Goal: Task Accomplishment & Management: Complete application form

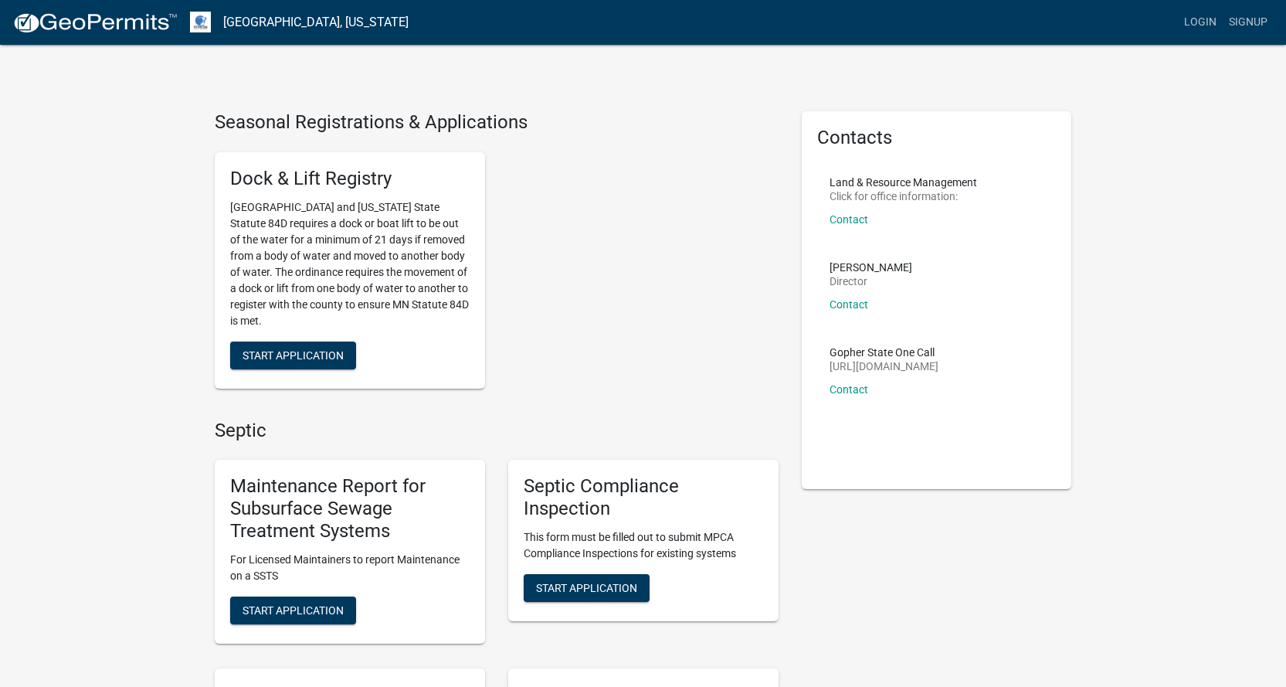
drag, startPoint x: 1233, startPoint y: 0, endPoint x: 692, endPoint y: 334, distance: 635.3
click at [692, 334] on div "Dock & Lift Registry [GEOGRAPHIC_DATA] and [US_STATE] State Statute 84D require…" at bounding box center [496, 270] width 587 height 261
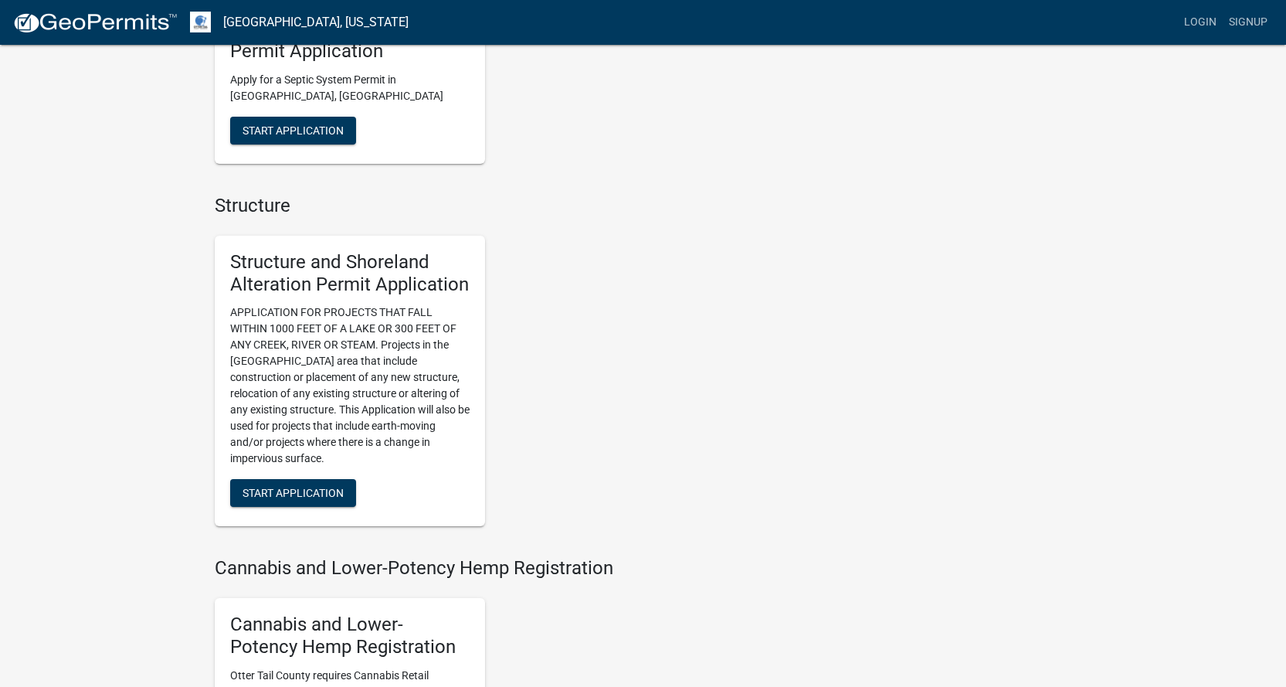
scroll to position [927, 0]
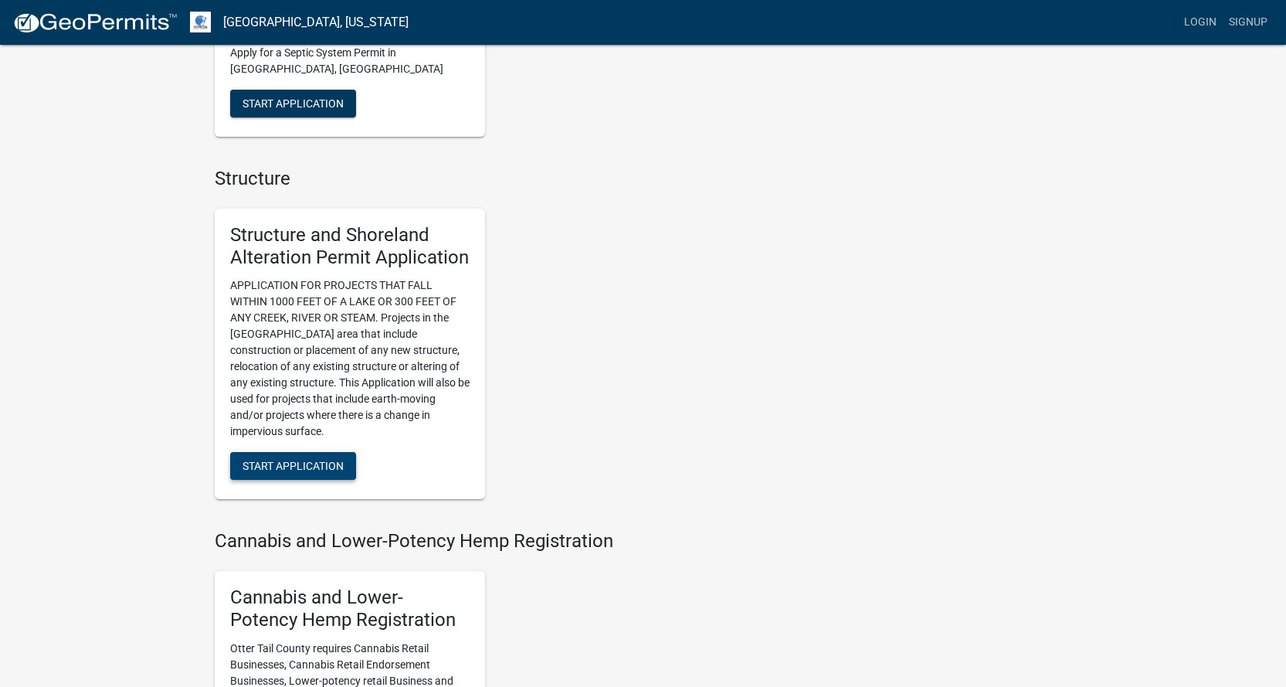
click at [299, 466] on span "Start Application" at bounding box center [293, 466] width 101 height 12
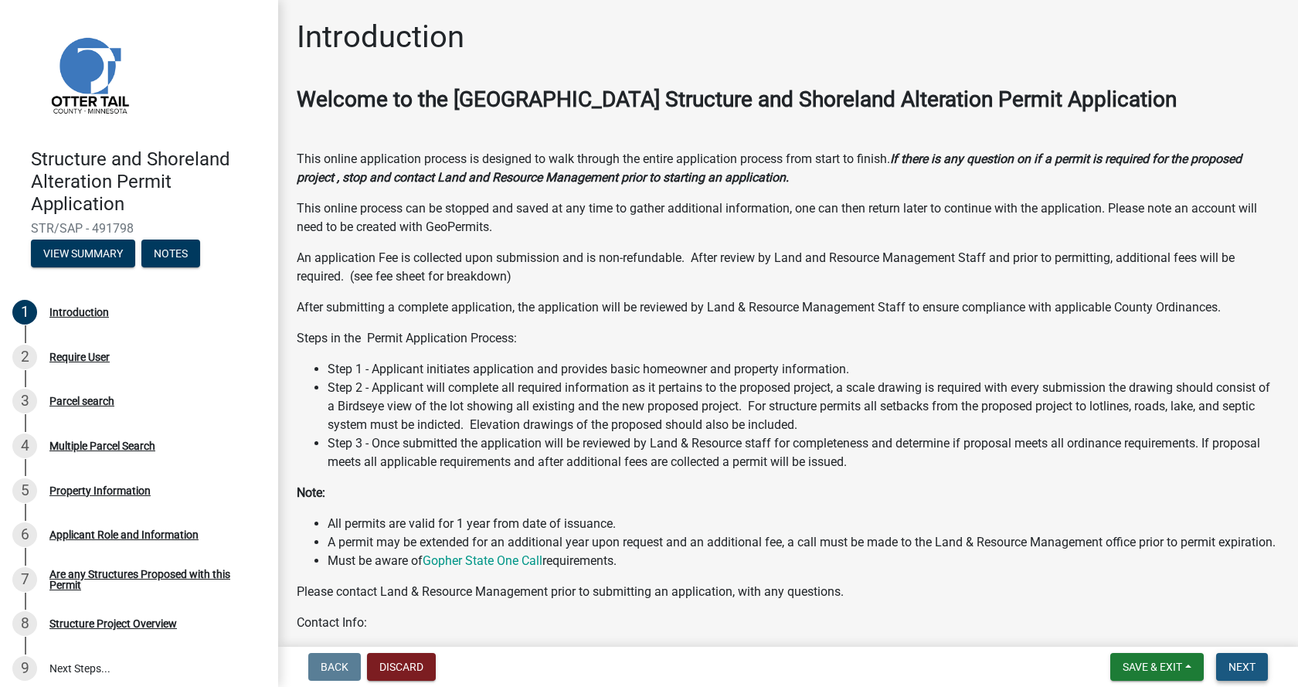
click at [1248, 659] on button "Next" at bounding box center [1242, 667] width 52 height 28
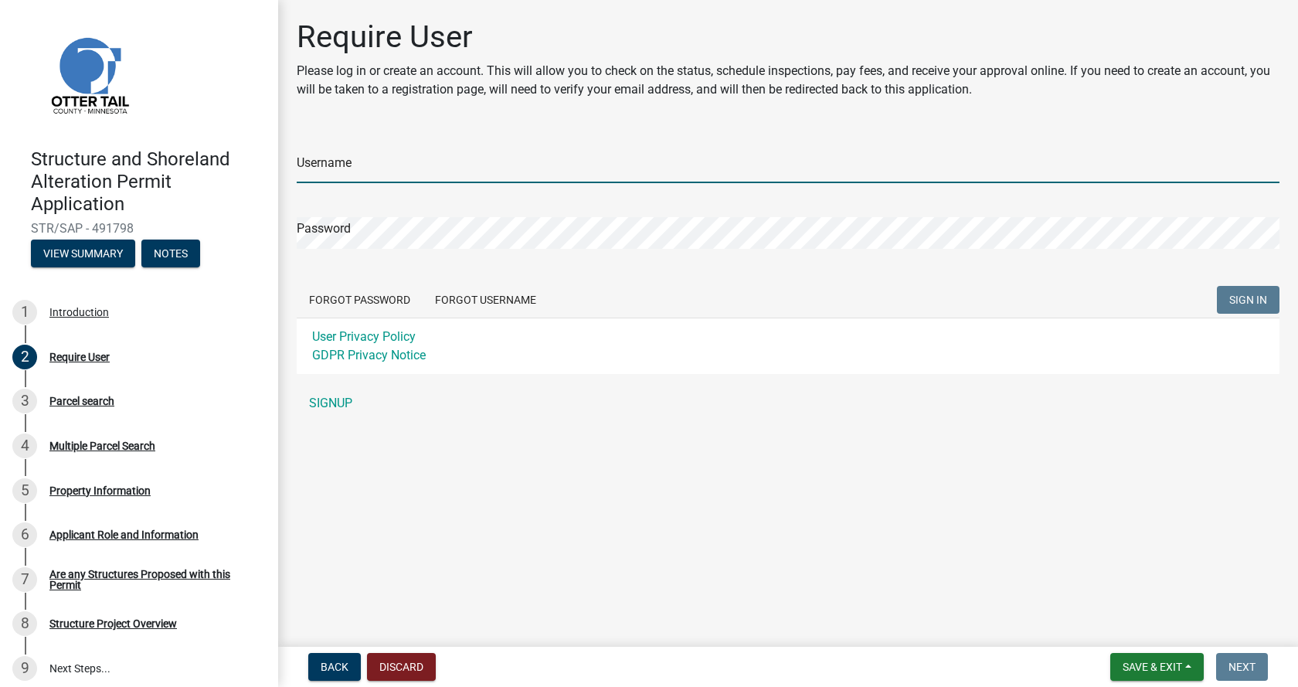
type input "evertslumber"
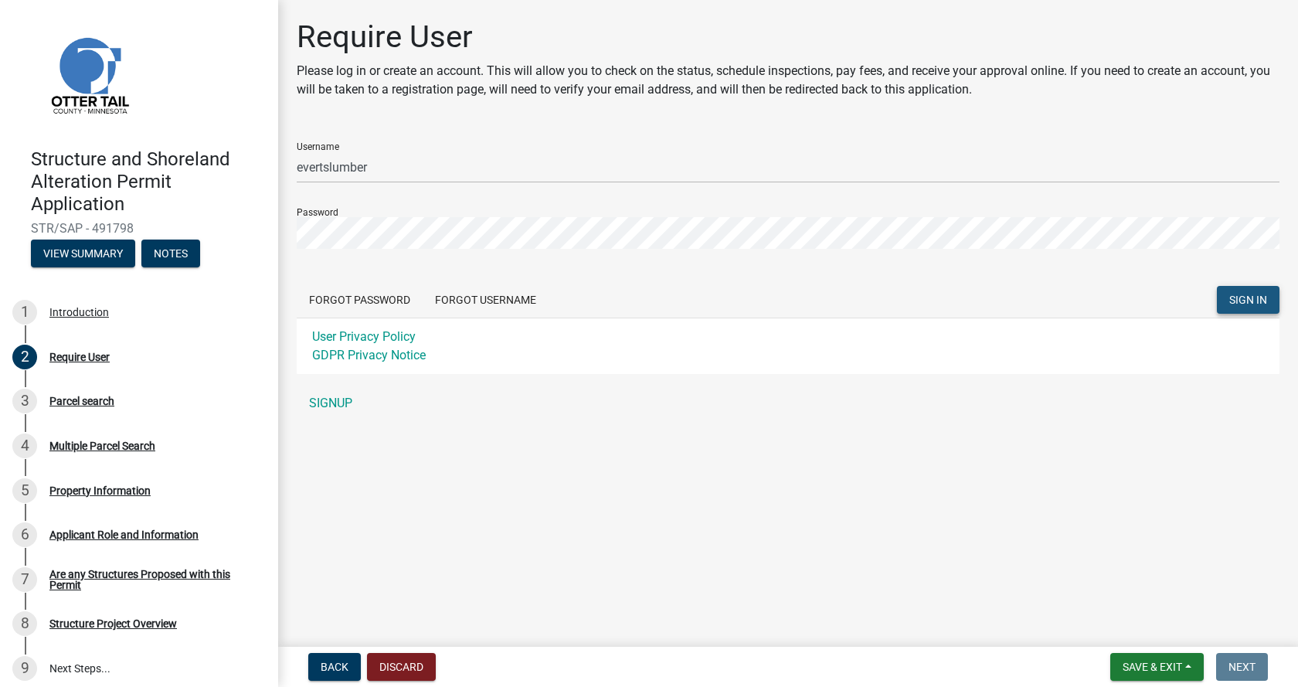
click at [1240, 299] on span "SIGN IN" at bounding box center [1248, 299] width 38 height 12
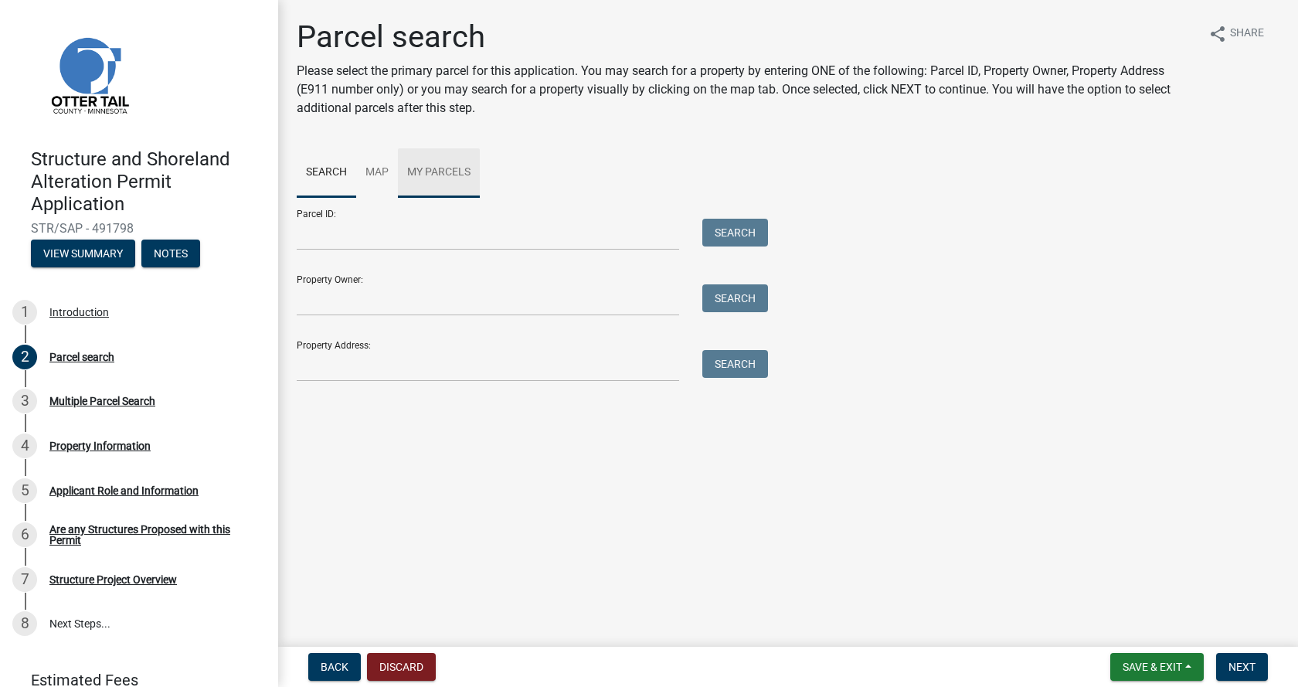
click at [409, 171] on link "My Parcels" at bounding box center [439, 172] width 82 height 49
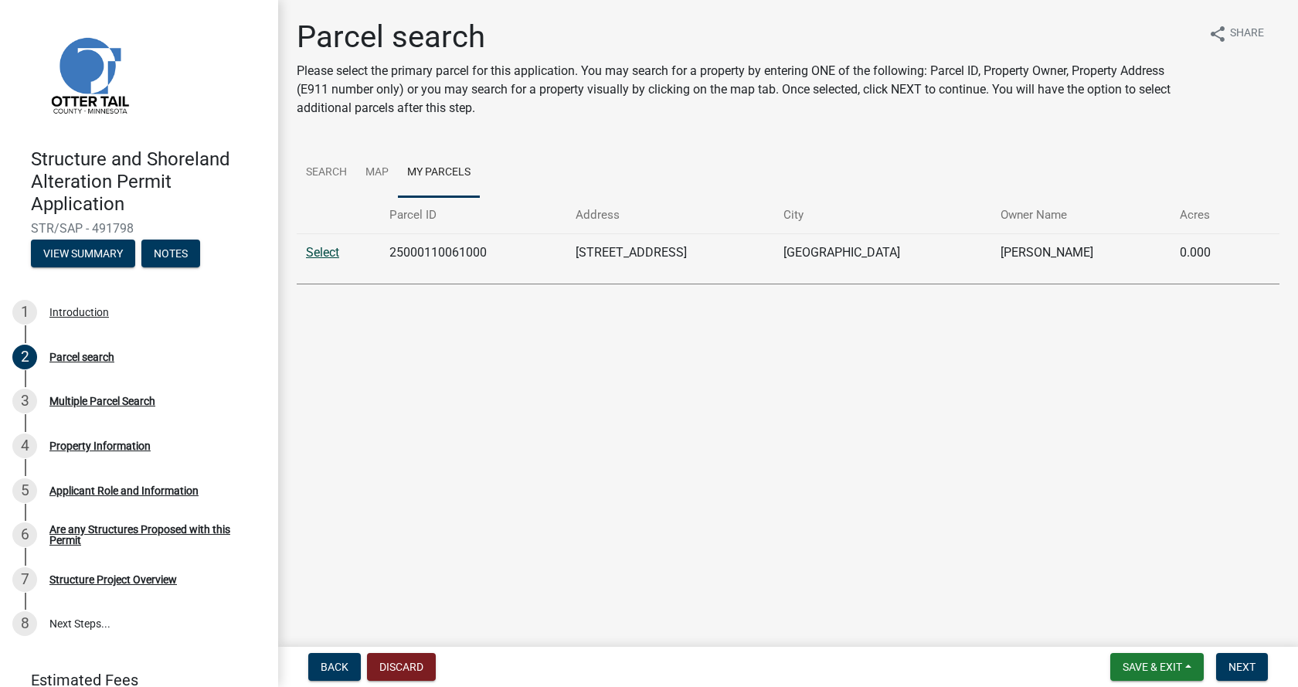
click at [322, 251] on link "Select" at bounding box center [322, 252] width 33 height 15
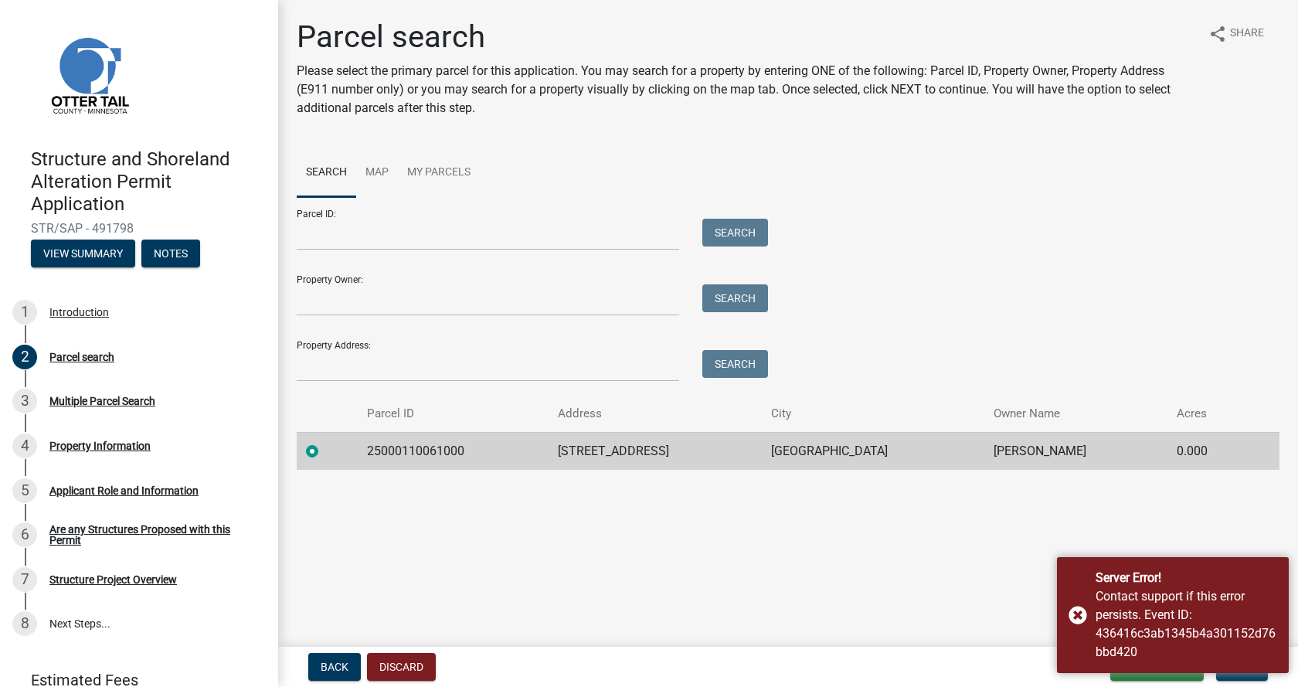
click at [415, 450] on td "25000110061000" at bounding box center [453, 451] width 191 height 38
click at [300, 456] on td at bounding box center [327, 451] width 61 height 38
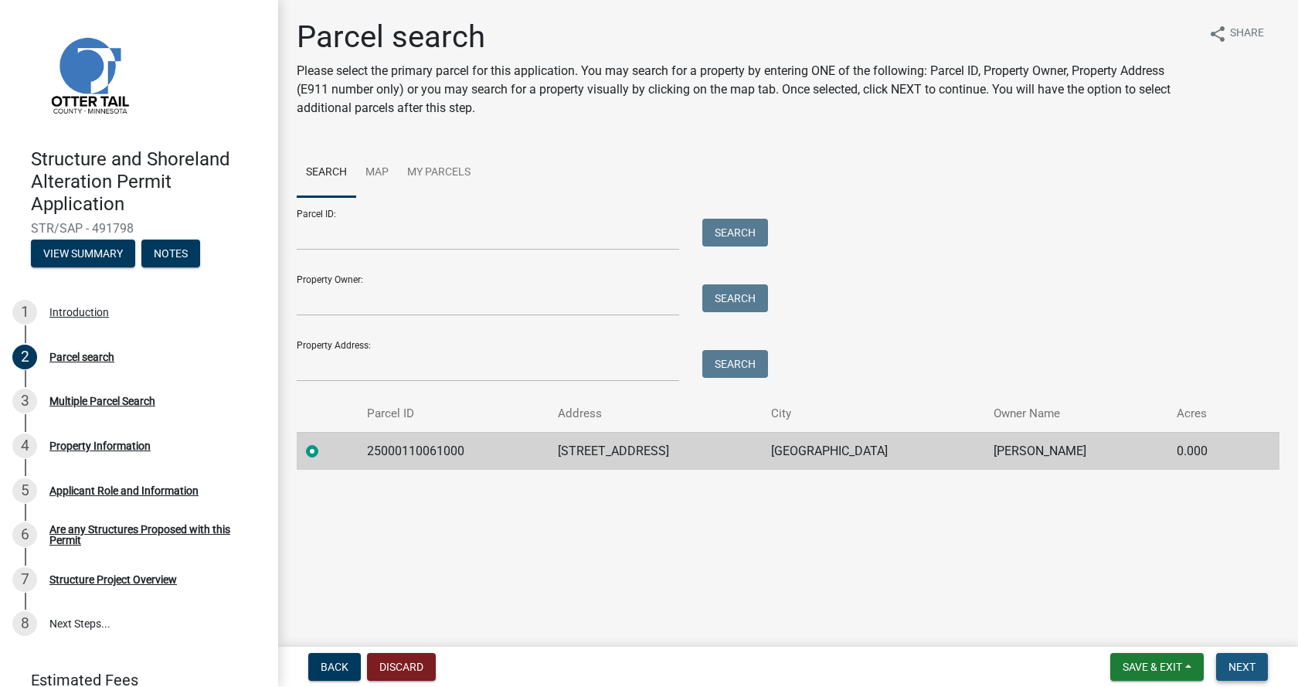
click at [1252, 667] on span "Next" at bounding box center [1241, 666] width 27 height 12
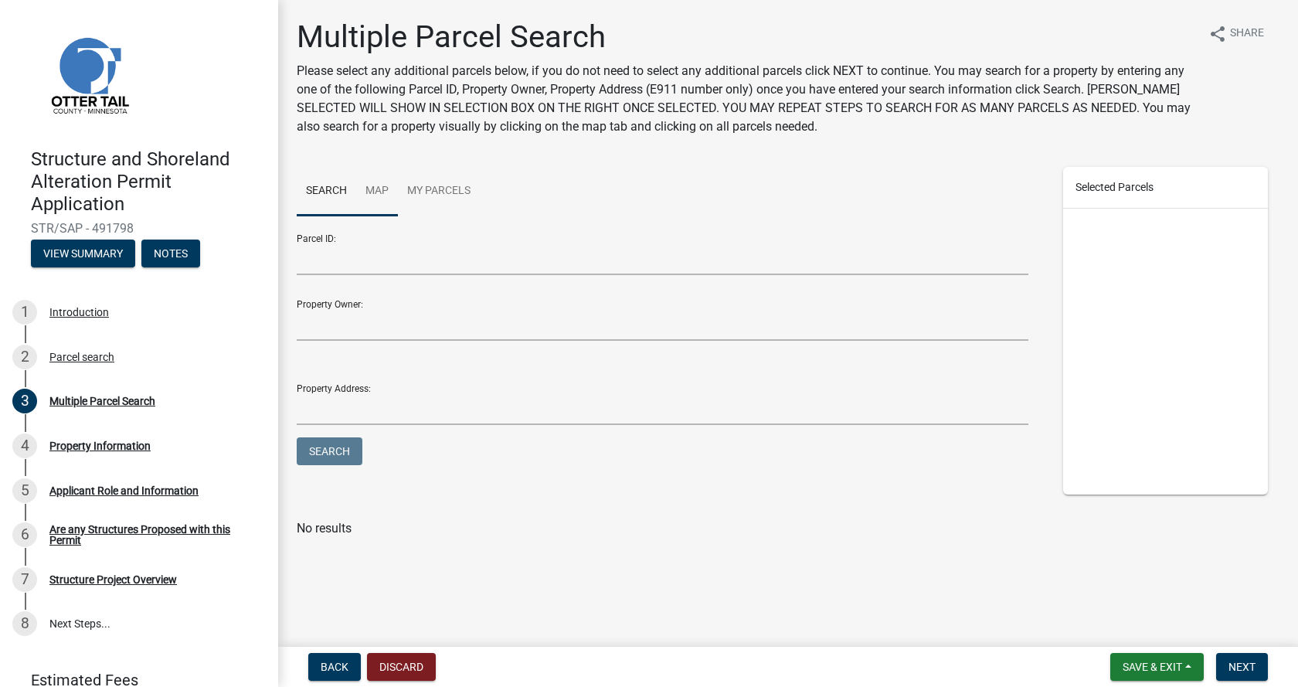
click at [379, 193] on link "Map" at bounding box center [377, 191] width 42 height 49
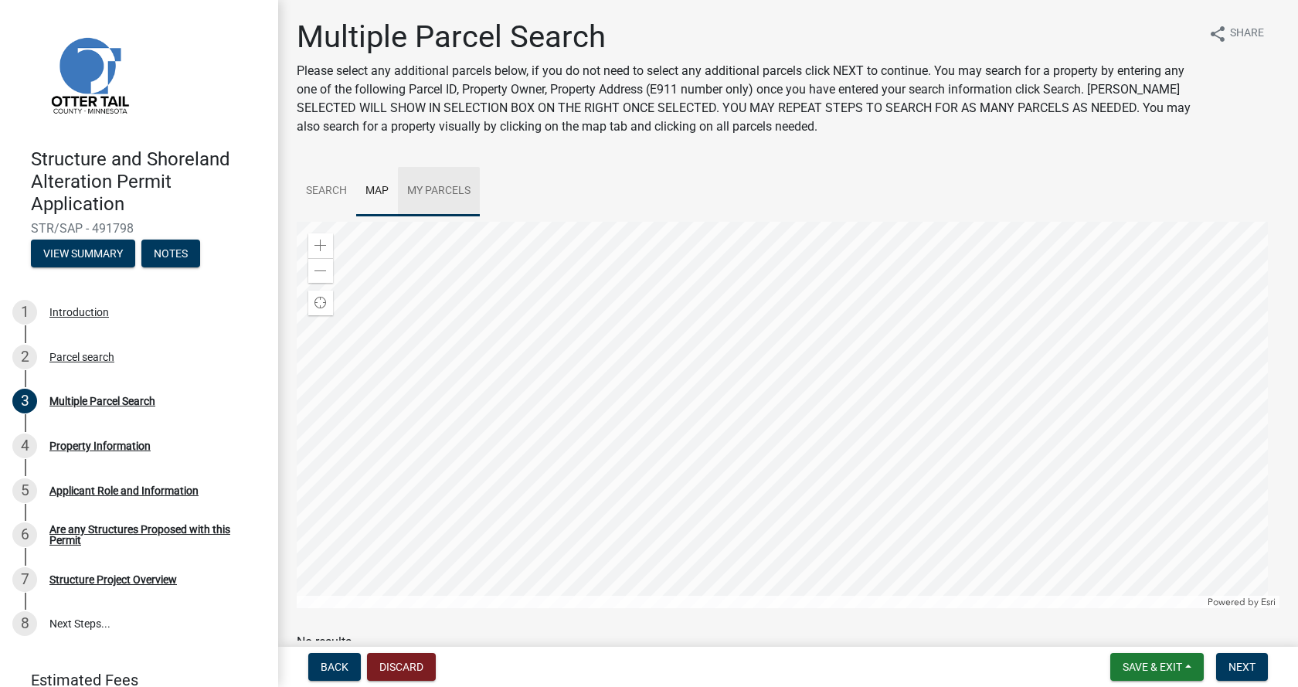
click at [431, 195] on link "My Parcels" at bounding box center [439, 191] width 82 height 49
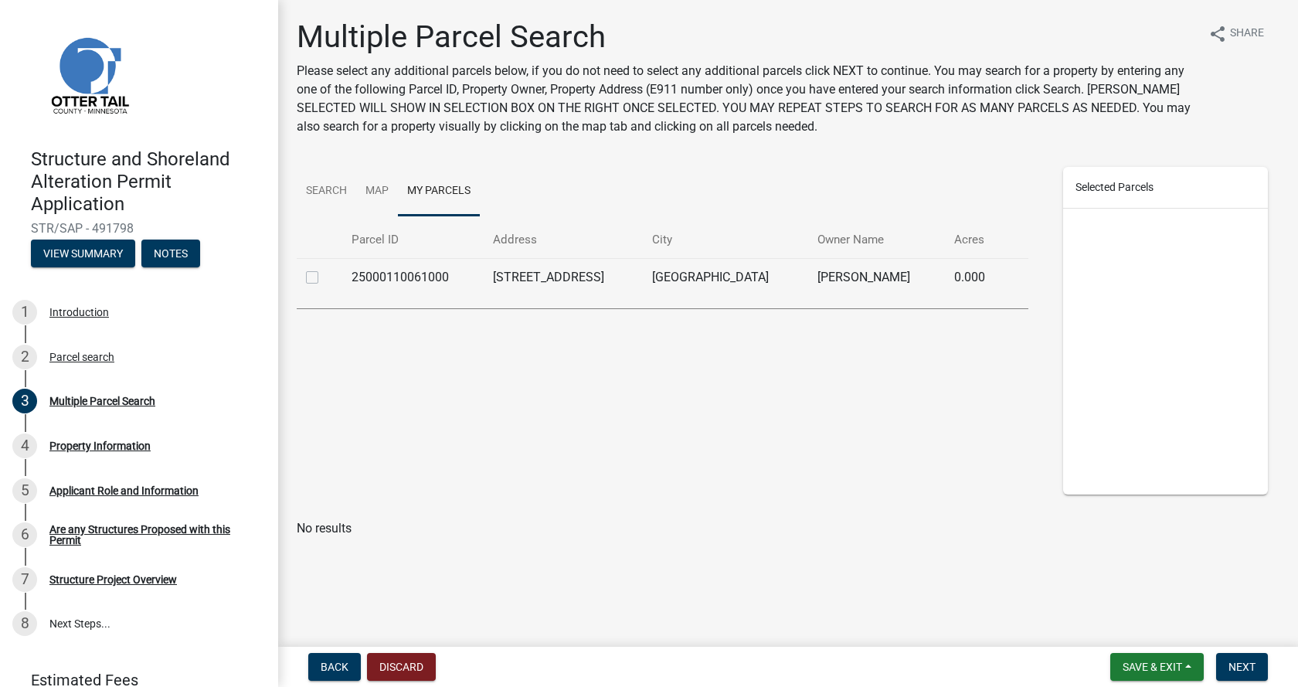
click at [324, 268] on label at bounding box center [324, 268] width 0 height 0
click at [324, 276] on input "checkbox" at bounding box center [329, 273] width 10 height 10
checkbox input "true"
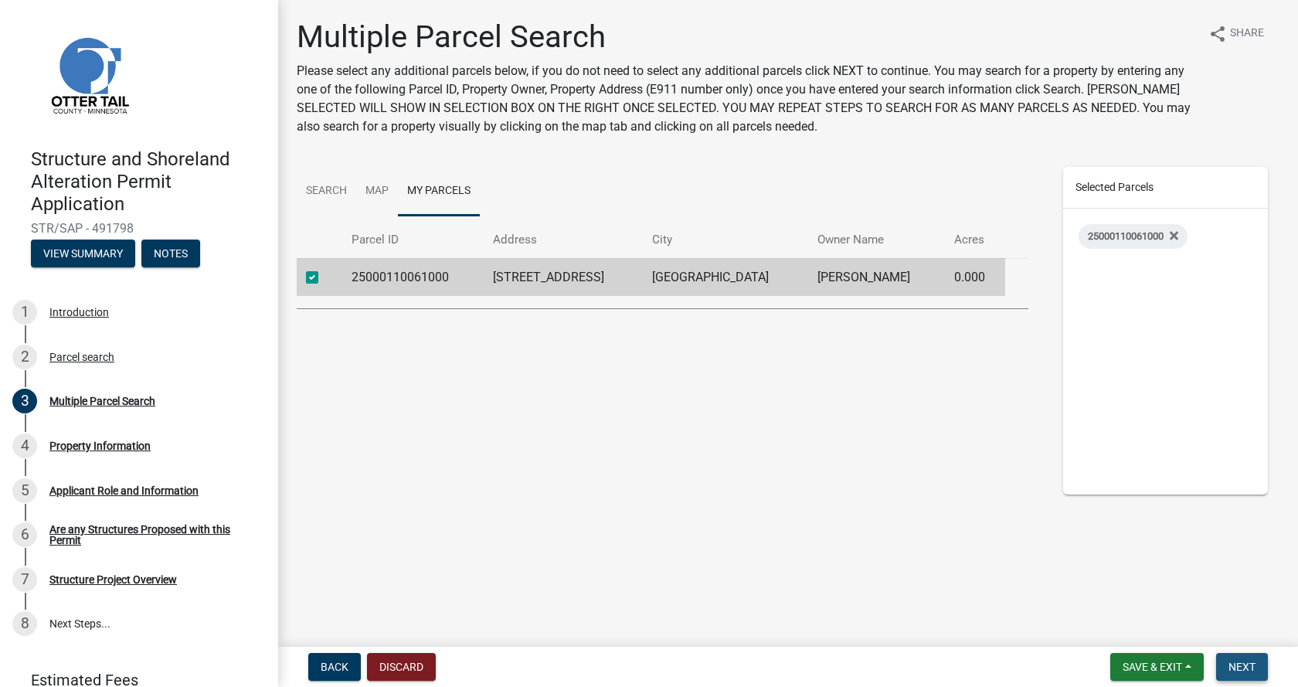
click at [1240, 666] on span "Next" at bounding box center [1241, 666] width 27 height 12
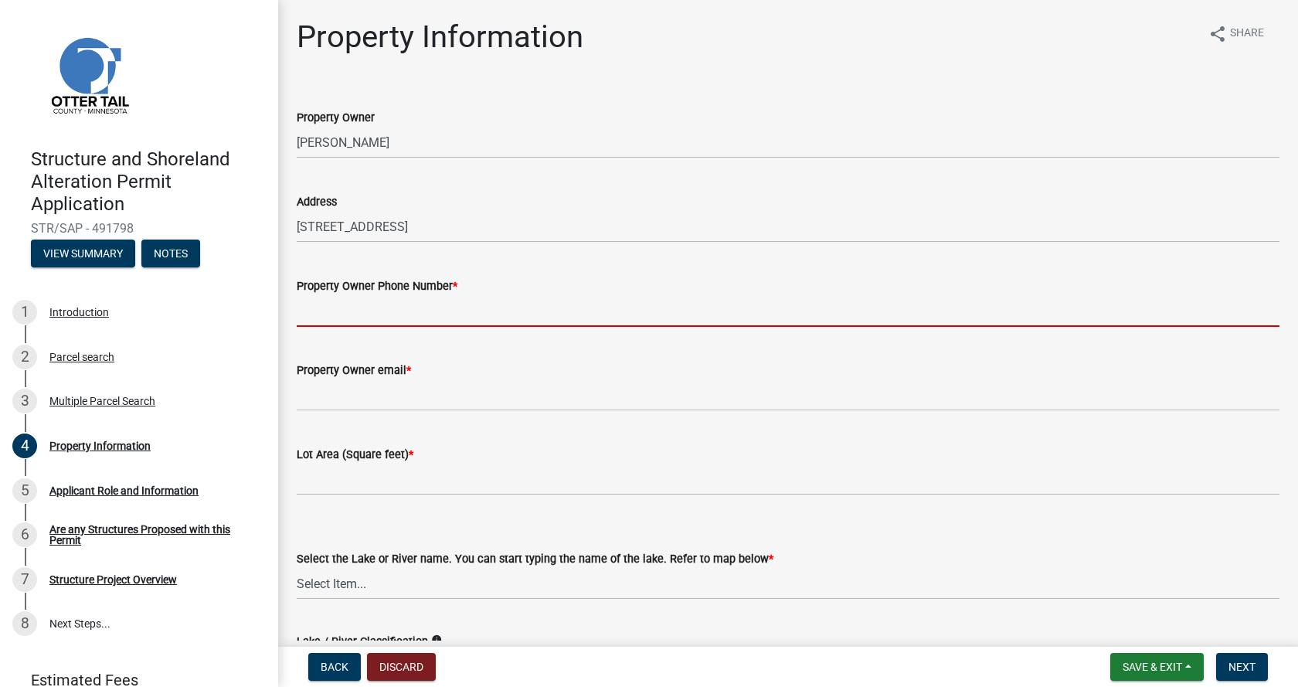
click at [347, 315] on input "Property Owner Phone Number *" at bounding box center [788, 311] width 982 height 32
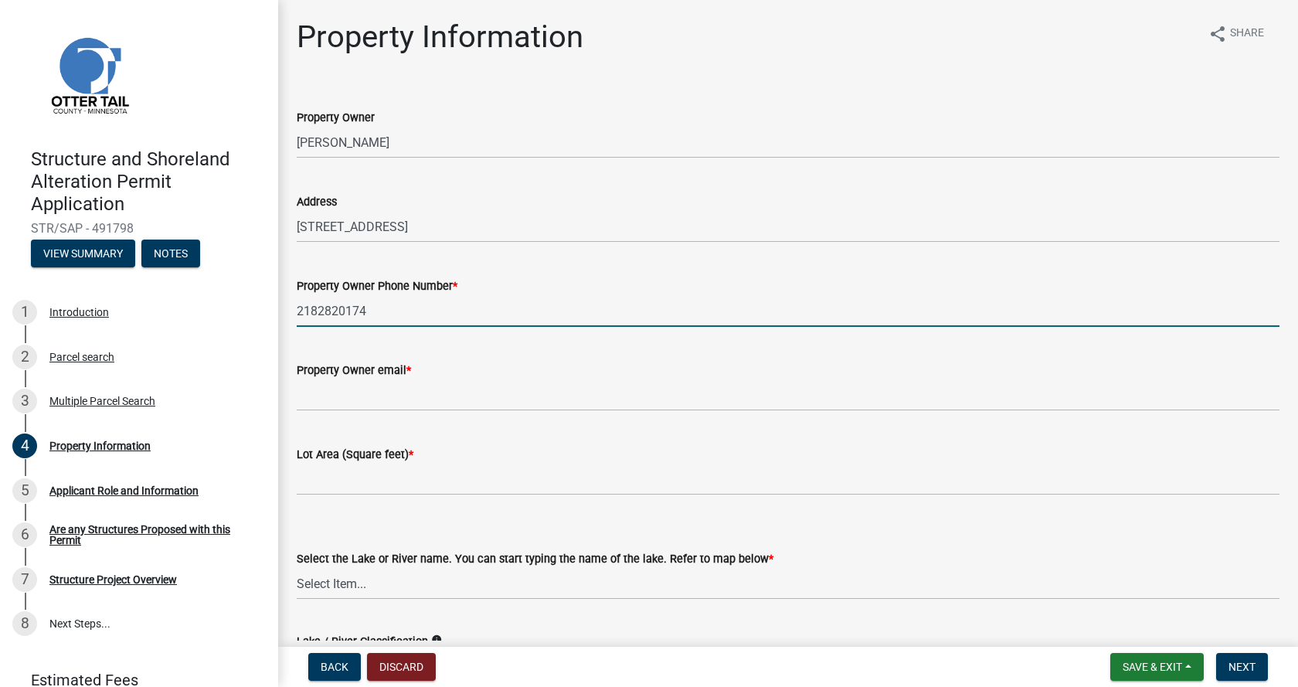
type input "2182820174"
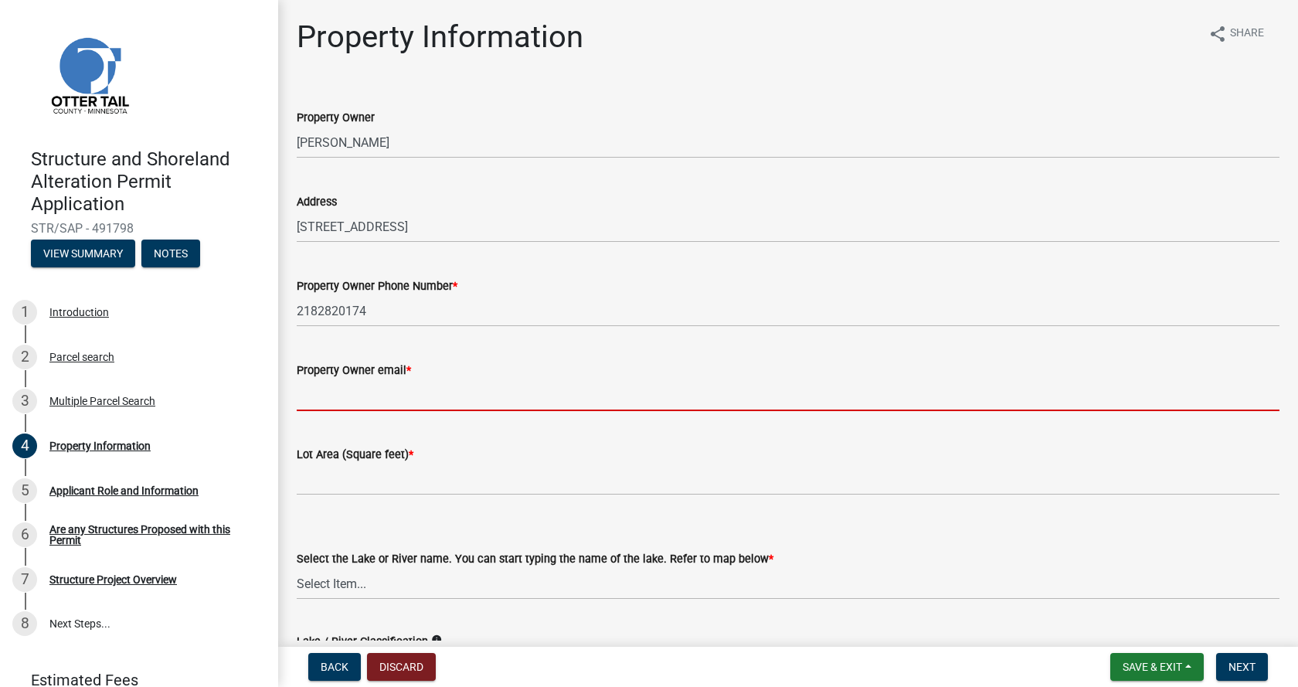
click at [336, 403] on input "Property Owner email *" at bounding box center [788, 395] width 982 height 32
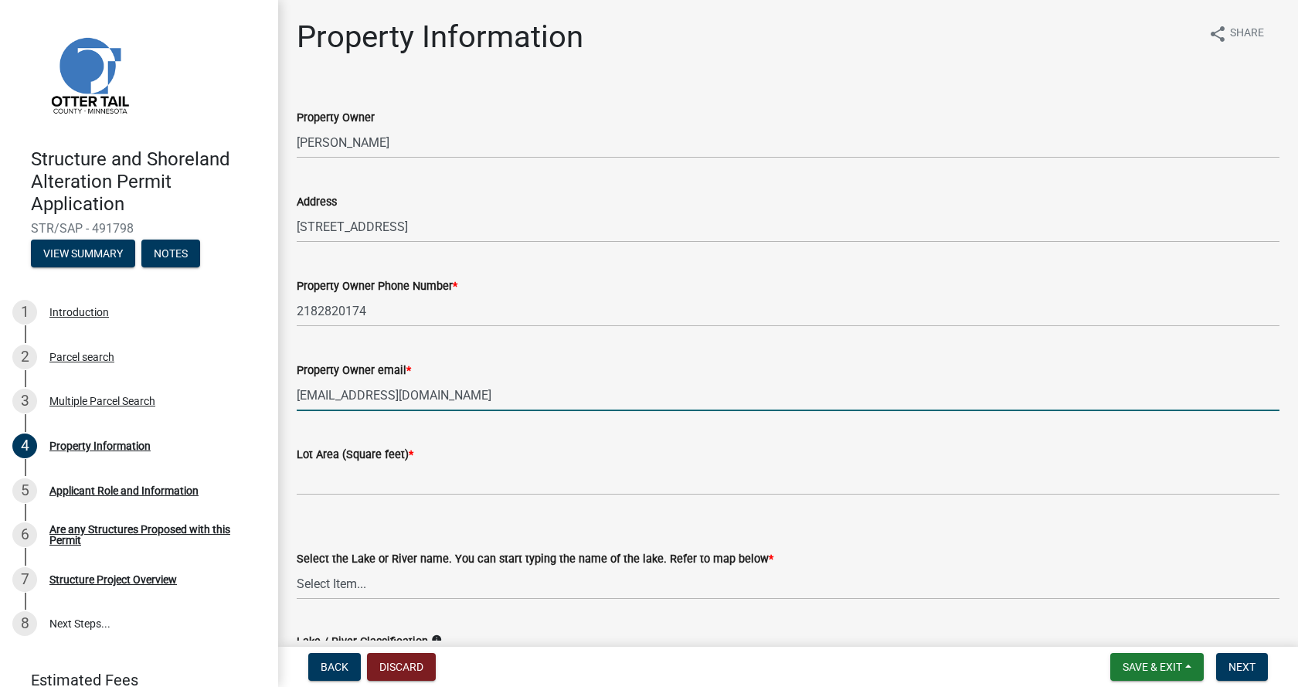
type input "[EMAIL_ADDRESS][DOMAIN_NAME]"
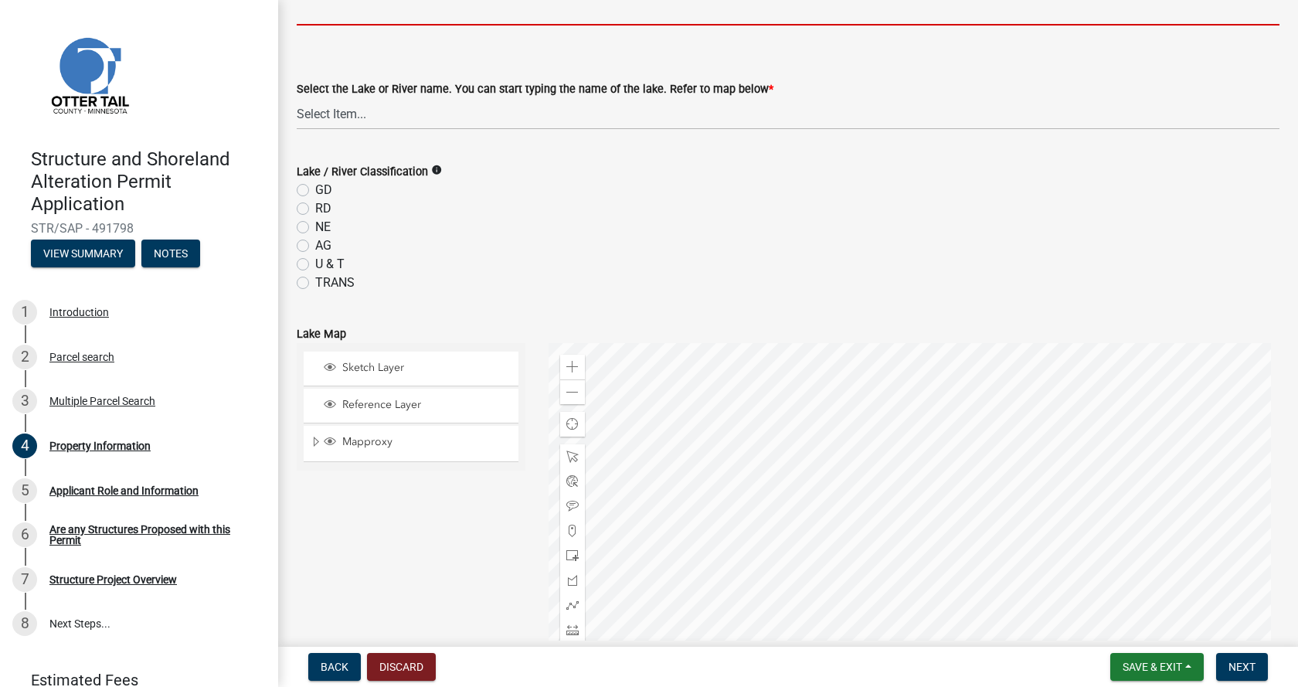
scroll to position [464, 0]
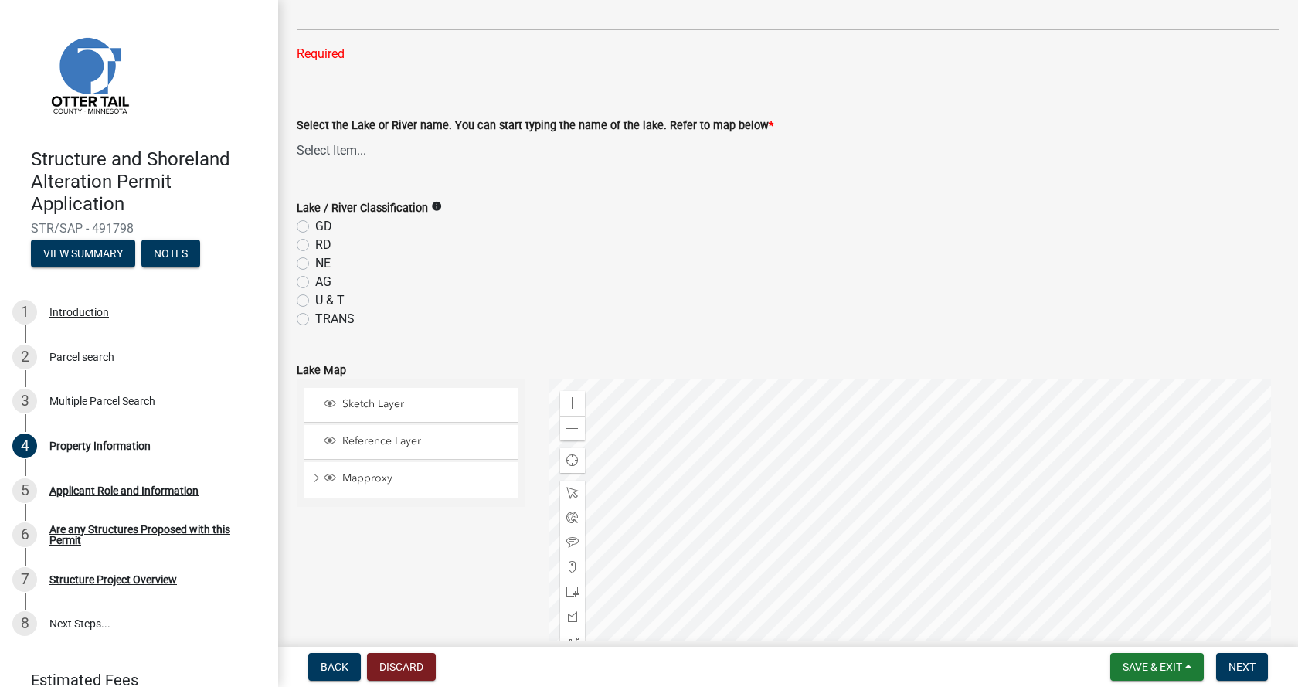
click at [303, 194] on form "Lake / River Classification info GD RD NE AG U & T TRANS" at bounding box center [788, 254] width 982 height 148
click at [315, 223] on label "GD" at bounding box center [323, 226] width 17 height 19
click at [315, 223] on input "GD" at bounding box center [320, 222] width 10 height 10
radio input "true"
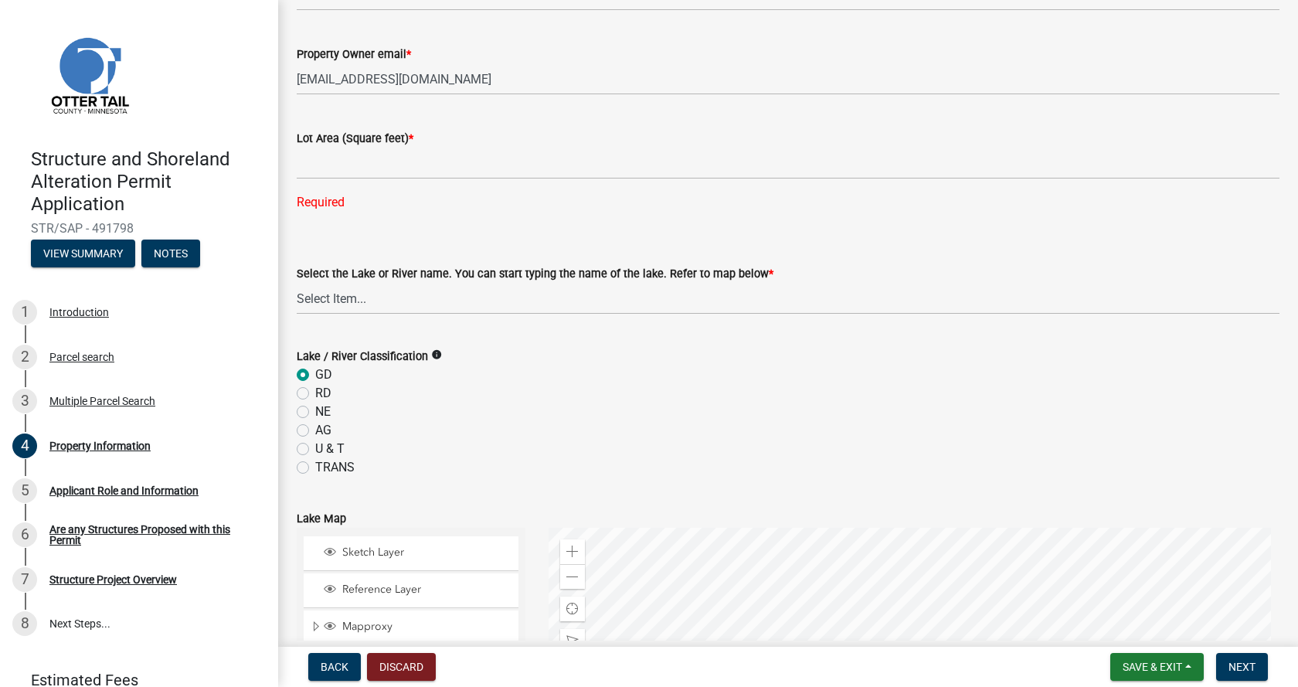
scroll to position [310, 0]
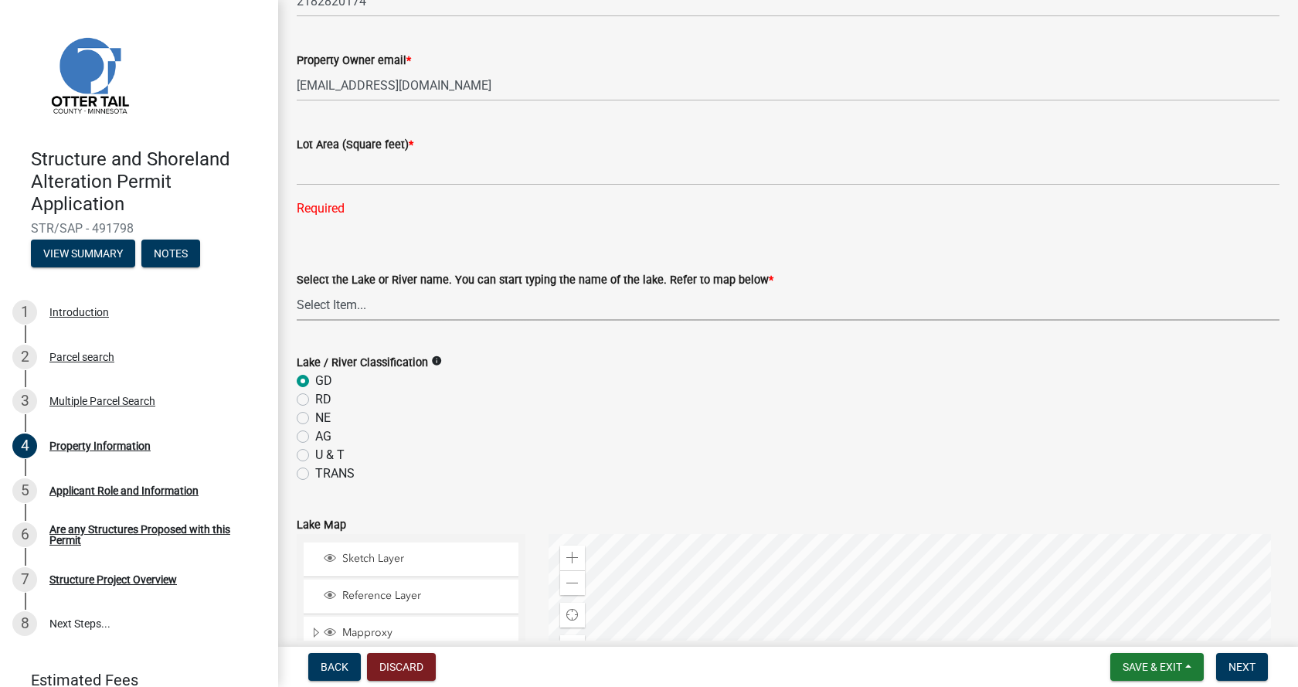
click at [350, 302] on select "Select Item... None [PERSON_NAME] 56-031 [PERSON_NAME] 56-118 [PERSON_NAME] 56-…" at bounding box center [788, 305] width 982 height 32
click at [297, 289] on select "Select Item... None [PERSON_NAME] 56-031 [PERSON_NAME] 56-118 [PERSON_NAME] 56-…" at bounding box center [788, 305] width 982 height 32
select select "2fd2643d-62cf-4cbe-9baa-b49ce2d73032"
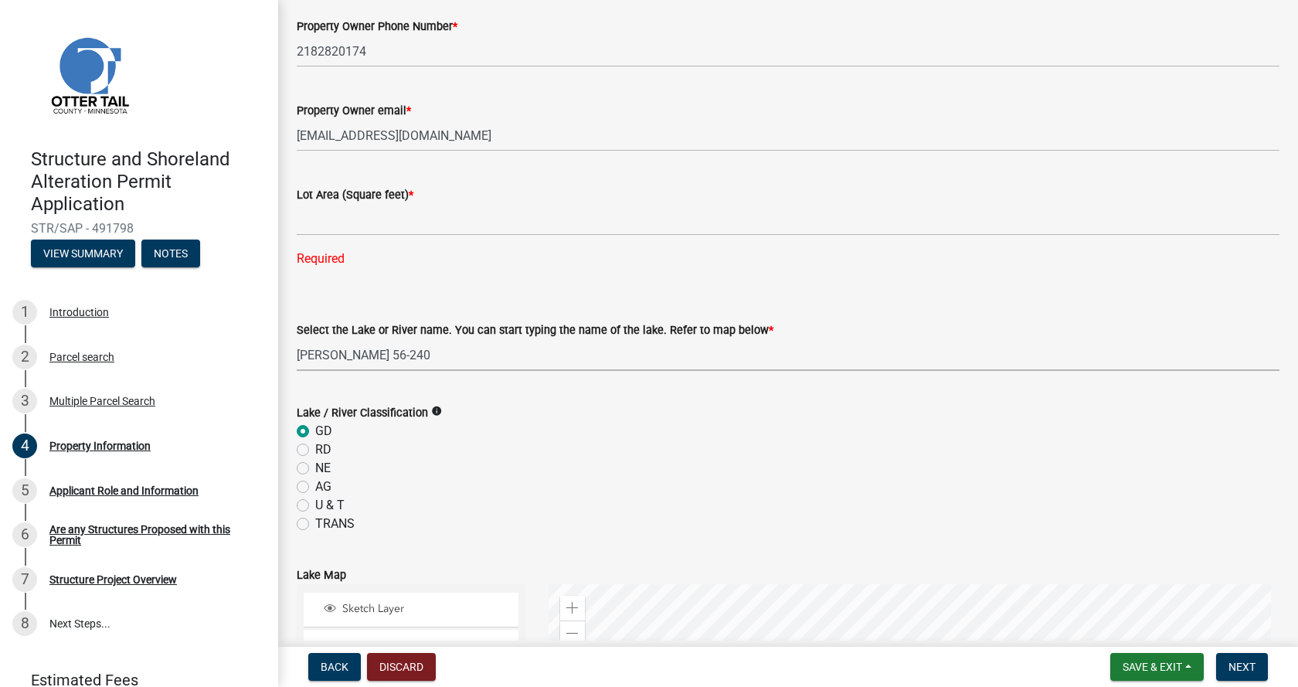
scroll to position [232, 0]
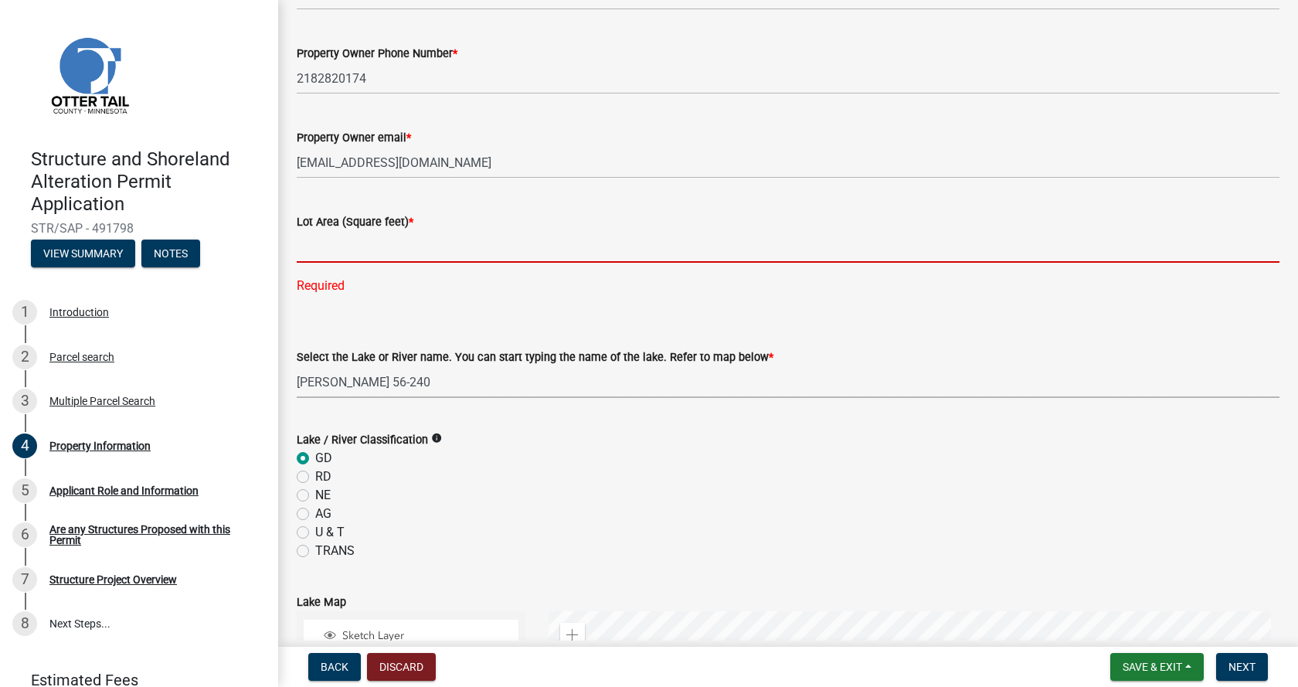
click at [327, 251] on input "text" at bounding box center [788, 247] width 982 height 32
type input "6720436.8"
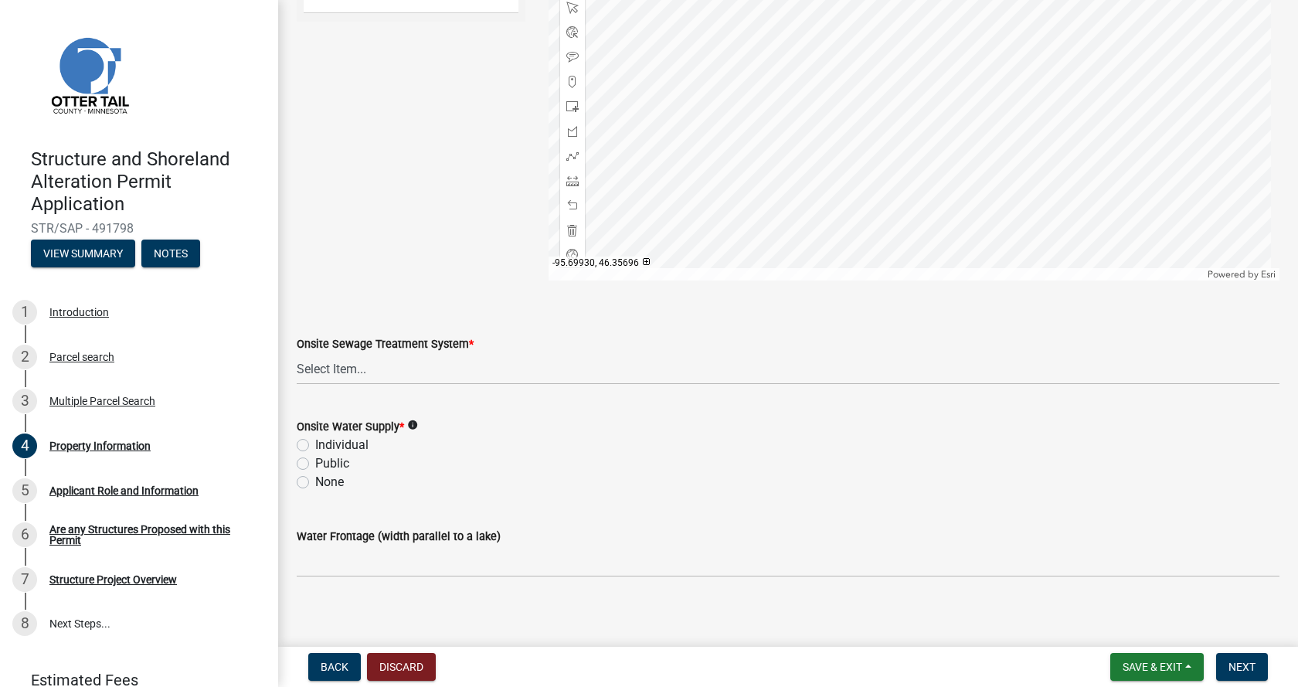
scroll to position [958, 0]
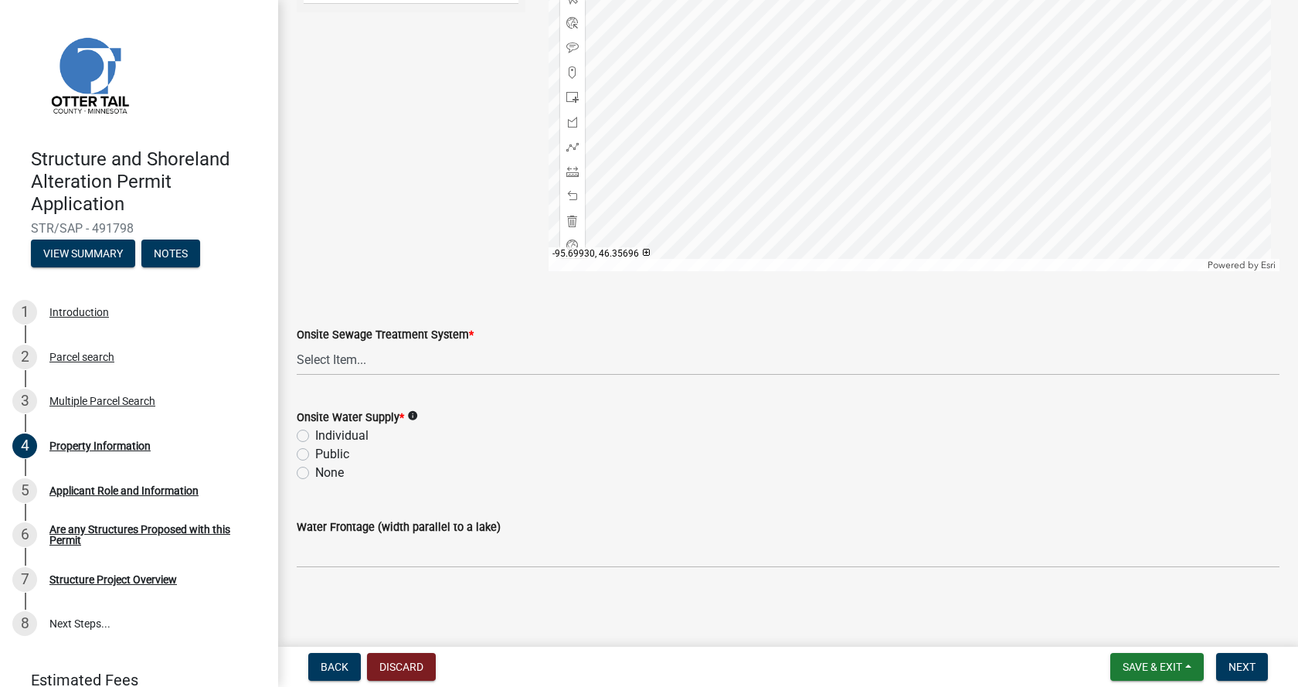
click at [315, 476] on label "None" at bounding box center [329, 472] width 29 height 19
click at [315, 473] on input "None" at bounding box center [320, 468] width 10 height 10
radio input "true"
click at [341, 362] on select "Select Item... L&R Certificate of Compliance within 5yrs Compliance Inspection …" at bounding box center [788, 360] width 982 height 32
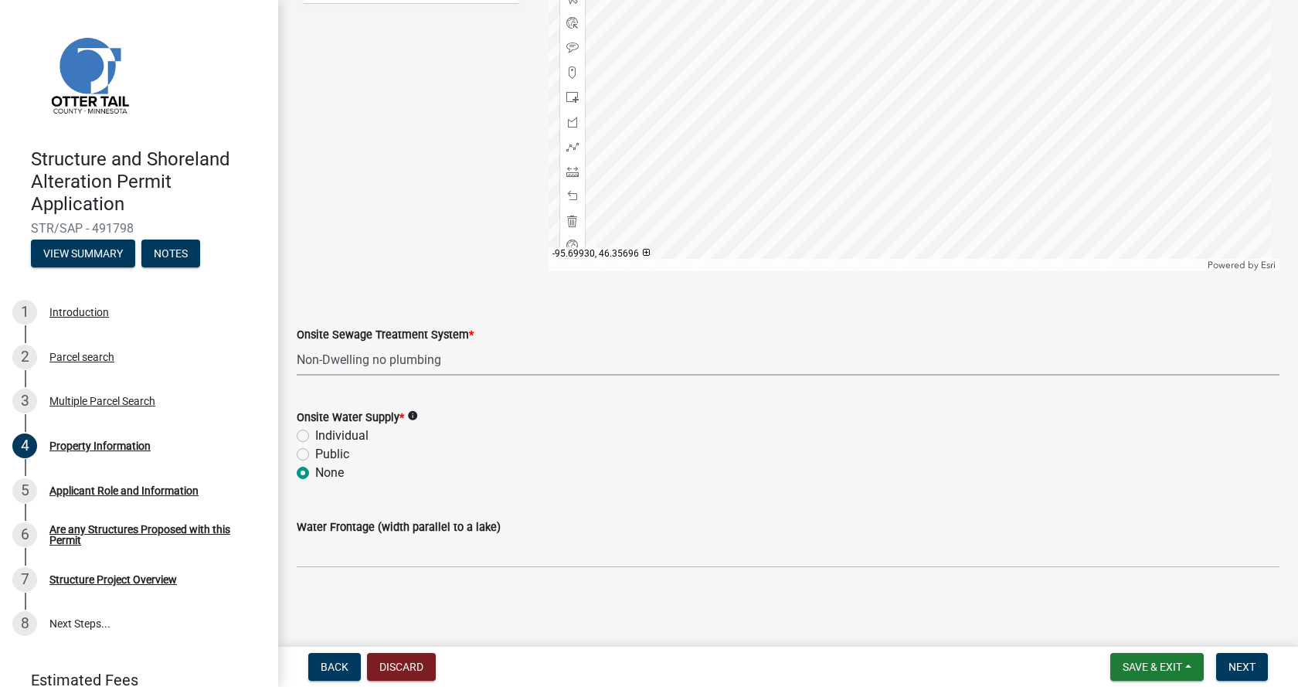
click at [297, 344] on select "Select Item... L&R Certificate of Compliance within 5yrs Compliance Inspection …" at bounding box center [788, 360] width 982 height 32
select select "536c2d30-81d9-41b4-a753-c6560d717c74"
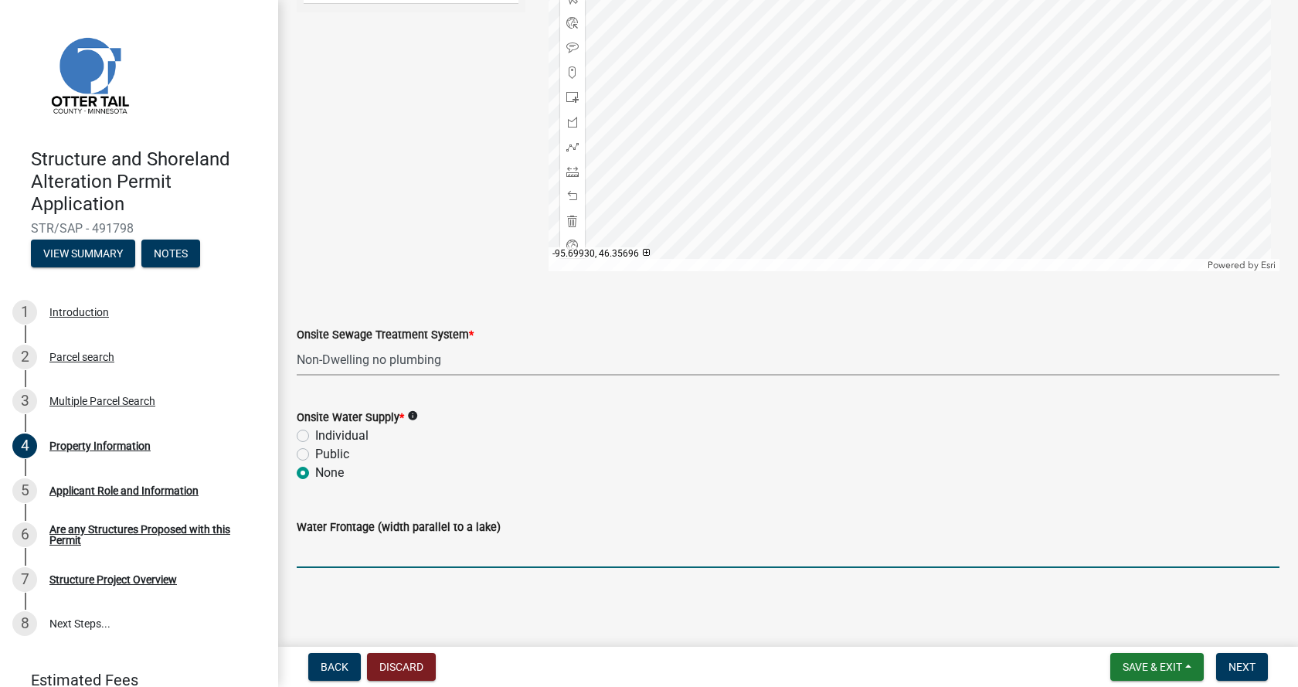
click at [361, 555] on input "Water Frontage (width parallel to a lake)" at bounding box center [788, 552] width 982 height 32
type input "750"
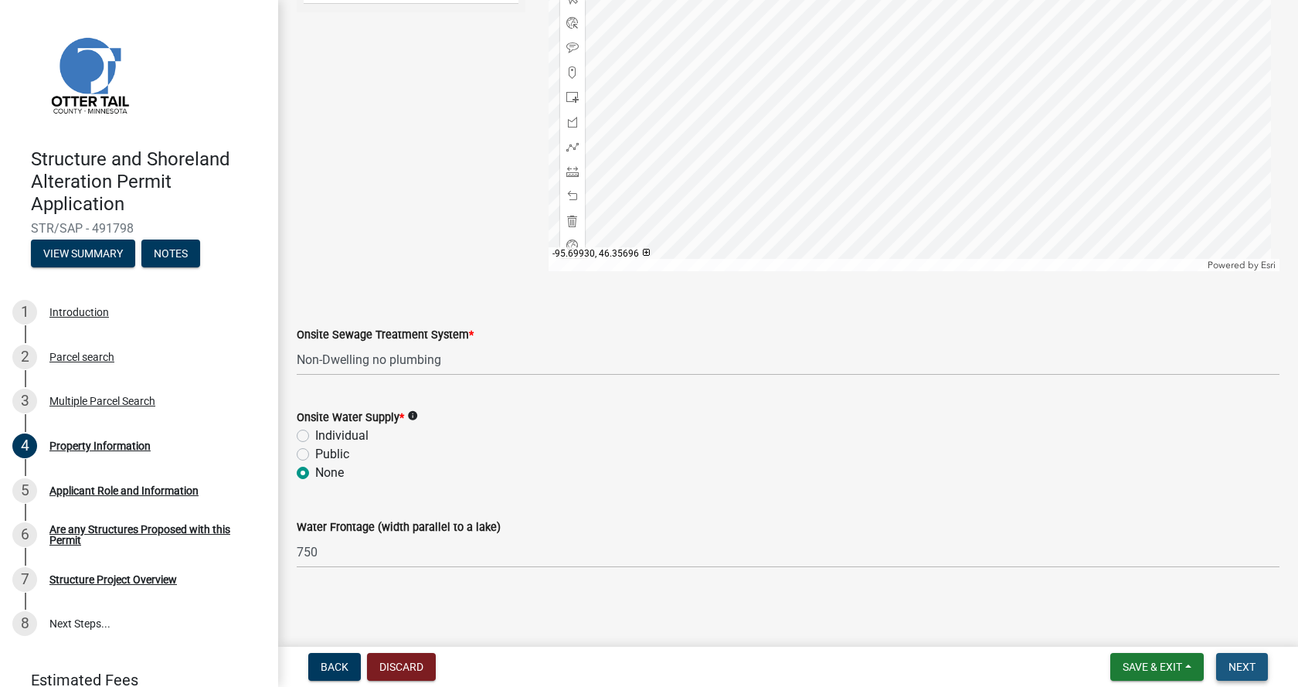
click at [1245, 669] on span "Next" at bounding box center [1241, 666] width 27 height 12
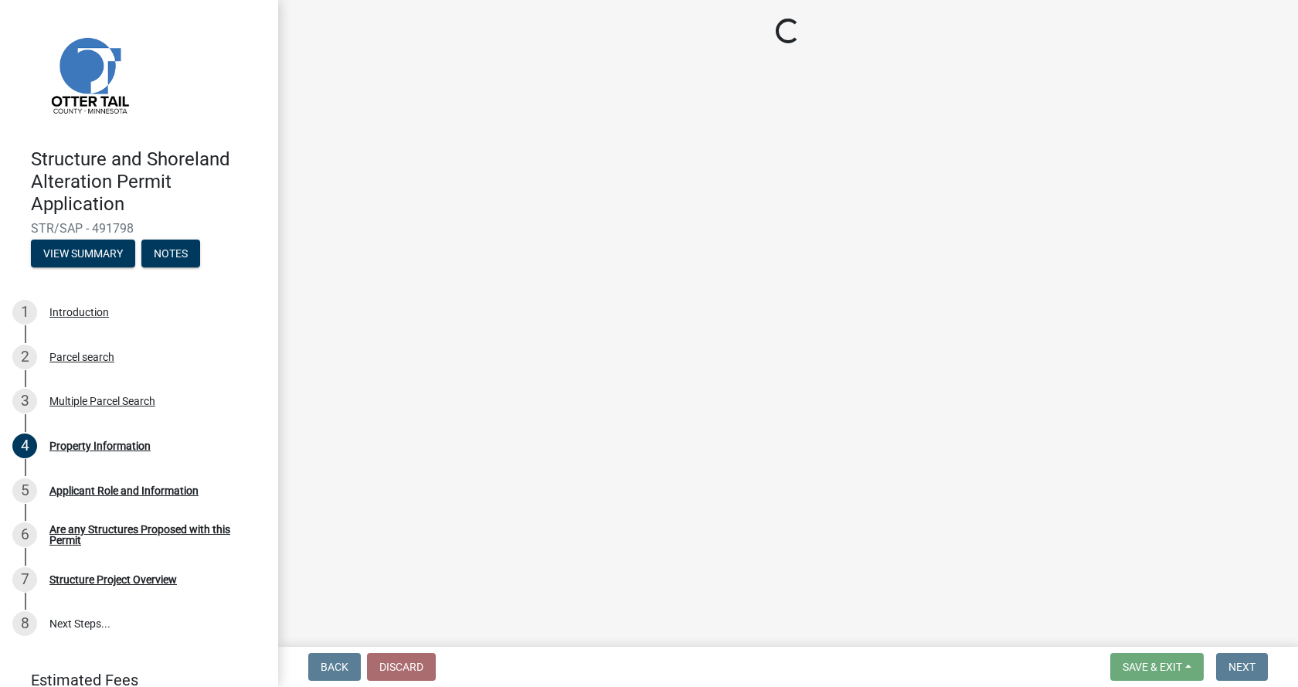
scroll to position [0, 0]
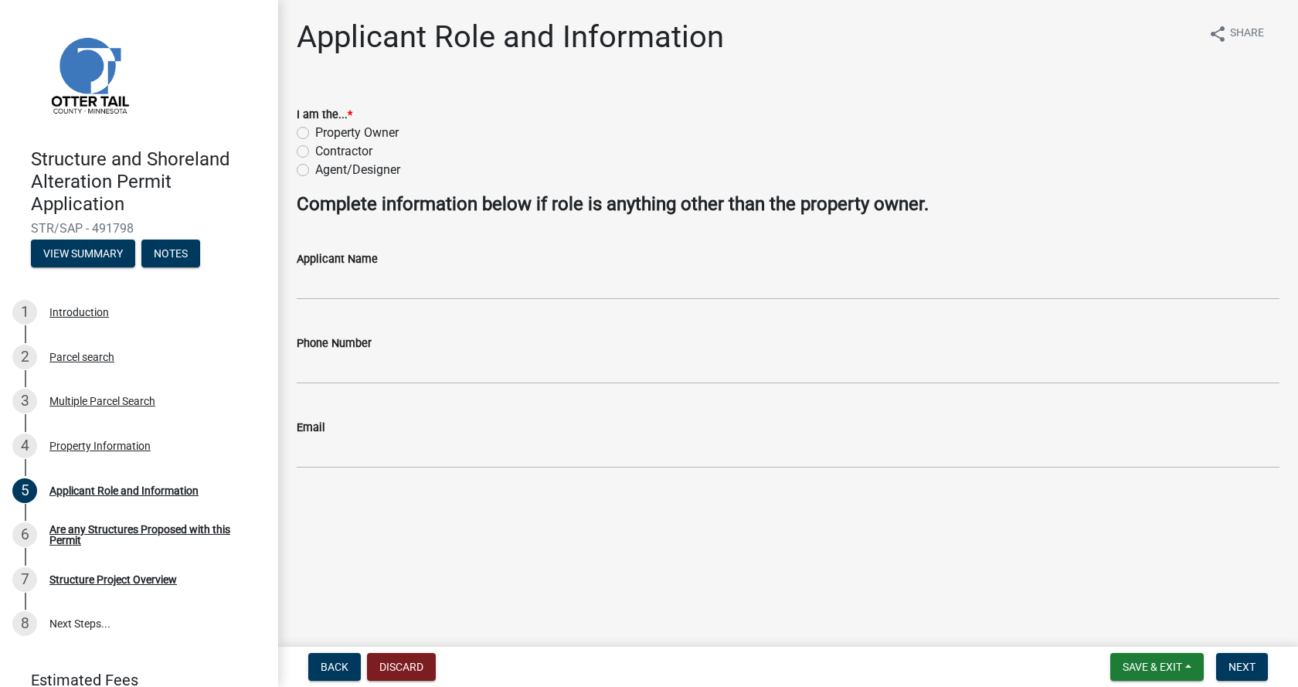
click at [315, 132] on label "Property Owner" at bounding box center [356, 133] width 83 height 19
click at [315, 132] on input "Property Owner" at bounding box center [320, 129] width 10 height 10
radio input "true"
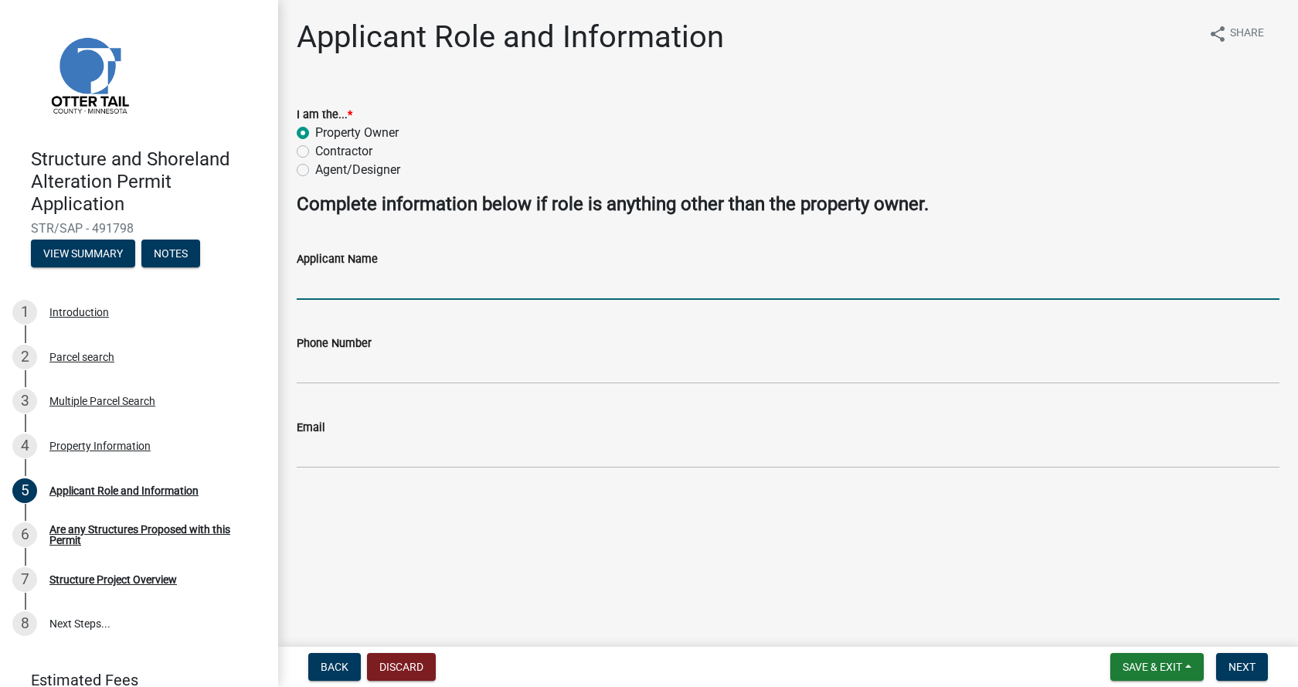
click at [342, 293] on input "Applicant Name" at bounding box center [788, 284] width 982 height 32
type input "[PERSON_NAME]"
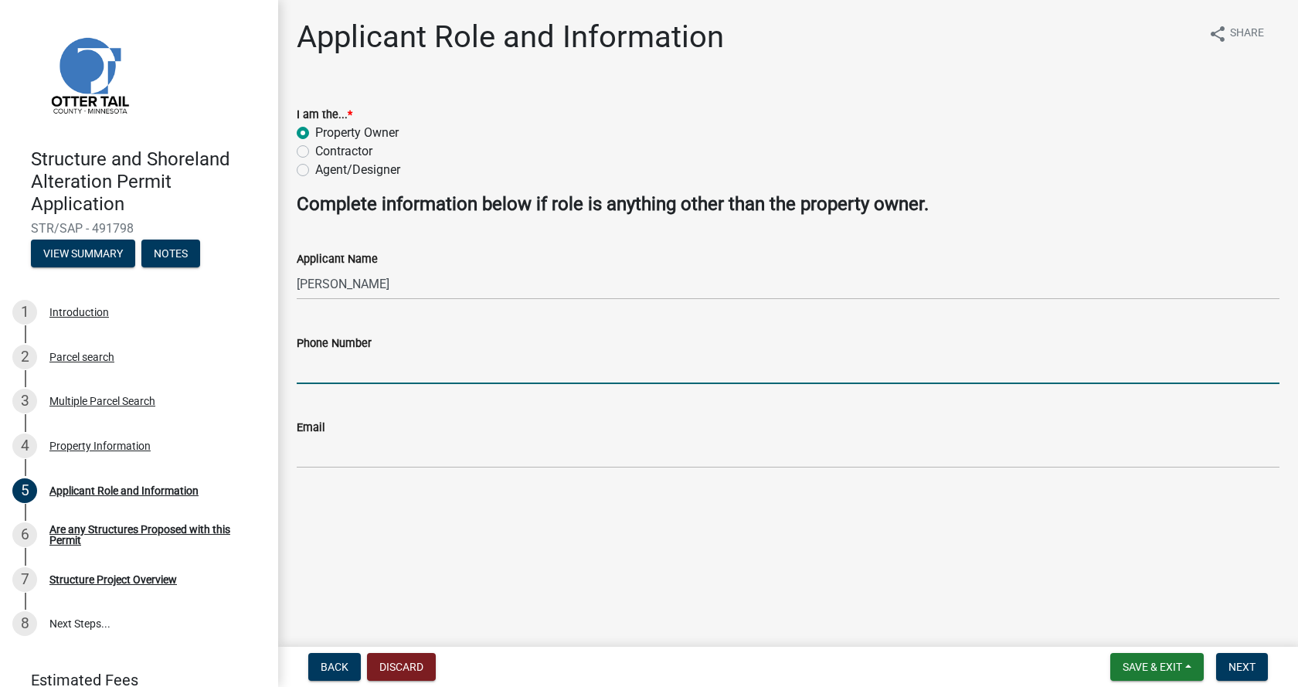
click at [331, 369] on input "Phone Number" at bounding box center [788, 368] width 982 height 32
type input "2182820174"
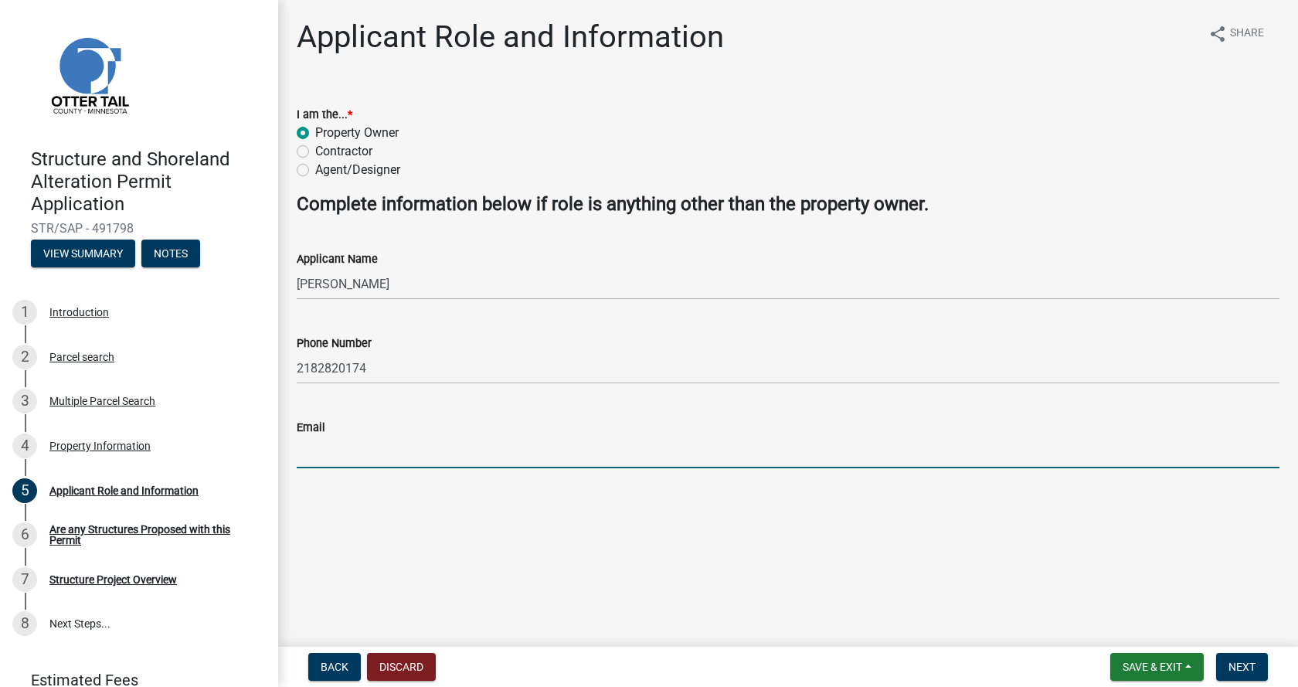
click at [327, 453] on input "Email" at bounding box center [788, 452] width 982 height 32
type input "[EMAIL_ADDRESS][DOMAIN_NAME]"
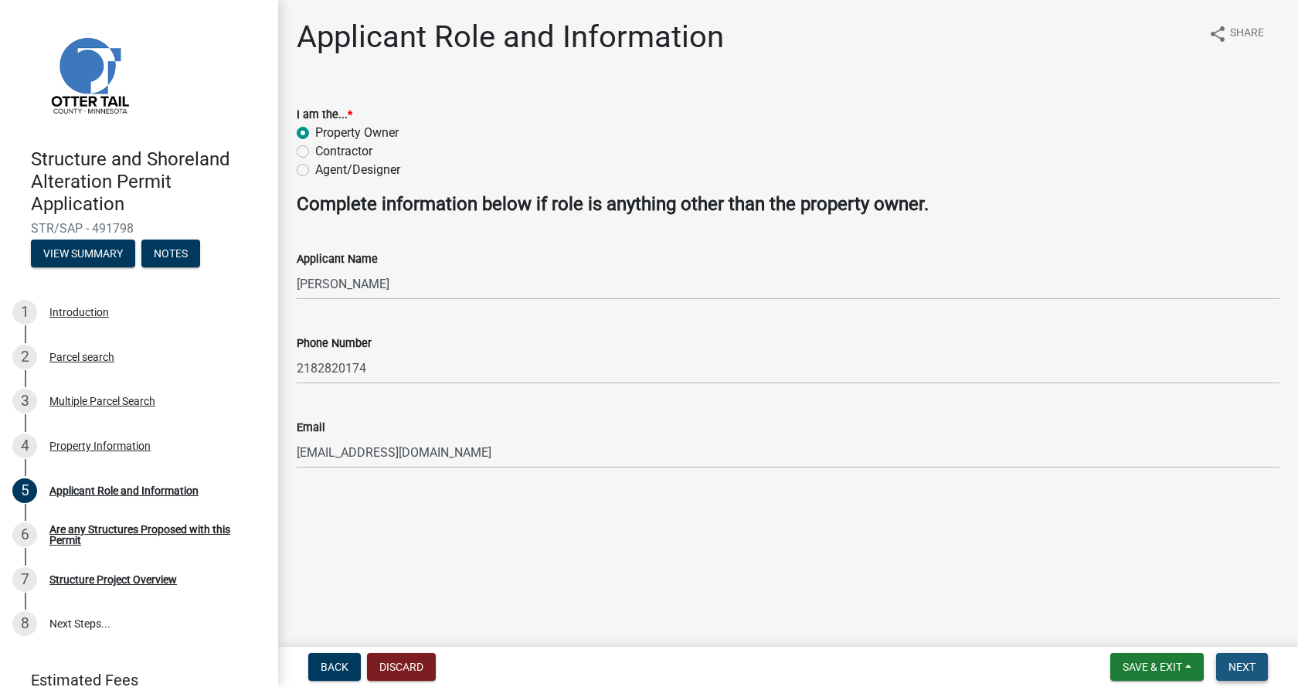
click at [1233, 664] on span "Next" at bounding box center [1241, 666] width 27 height 12
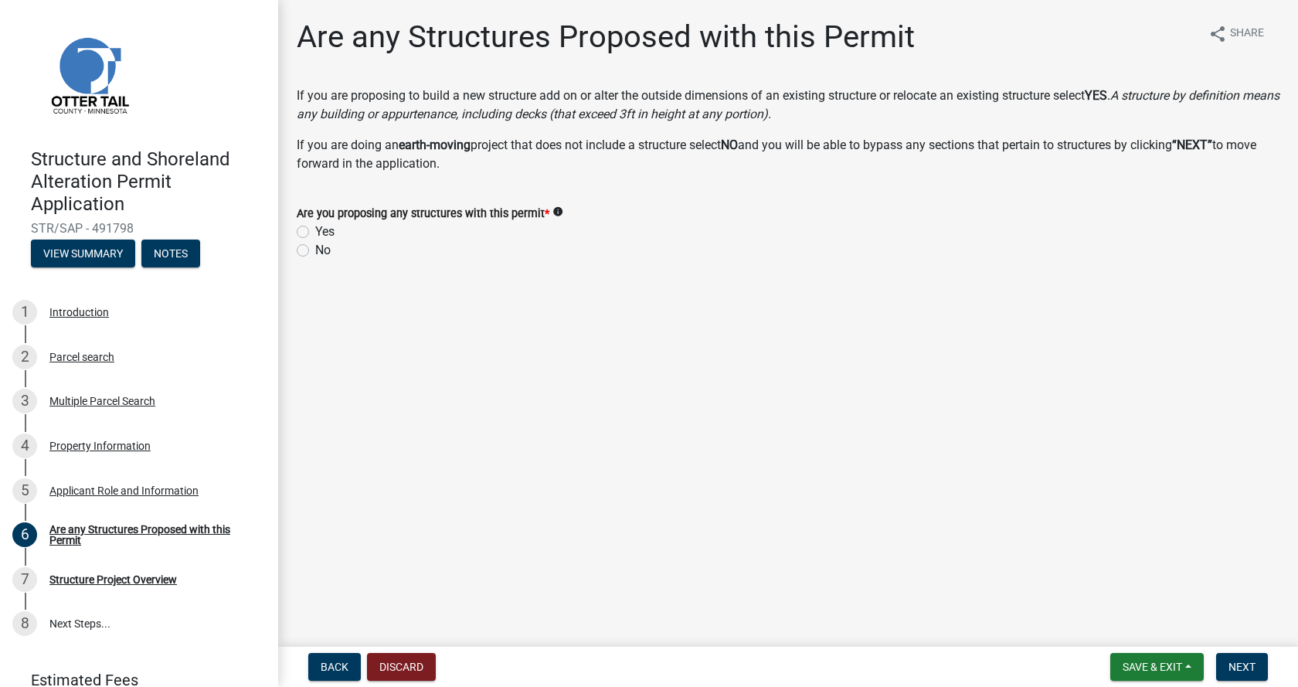
click at [315, 232] on label "Yes" at bounding box center [324, 231] width 19 height 19
click at [315, 232] on input "Yes" at bounding box center [320, 227] width 10 height 10
radio input "true"
click at [1237, 660] on span "Next" at bounding box center [1241, 666] width 27 height 12
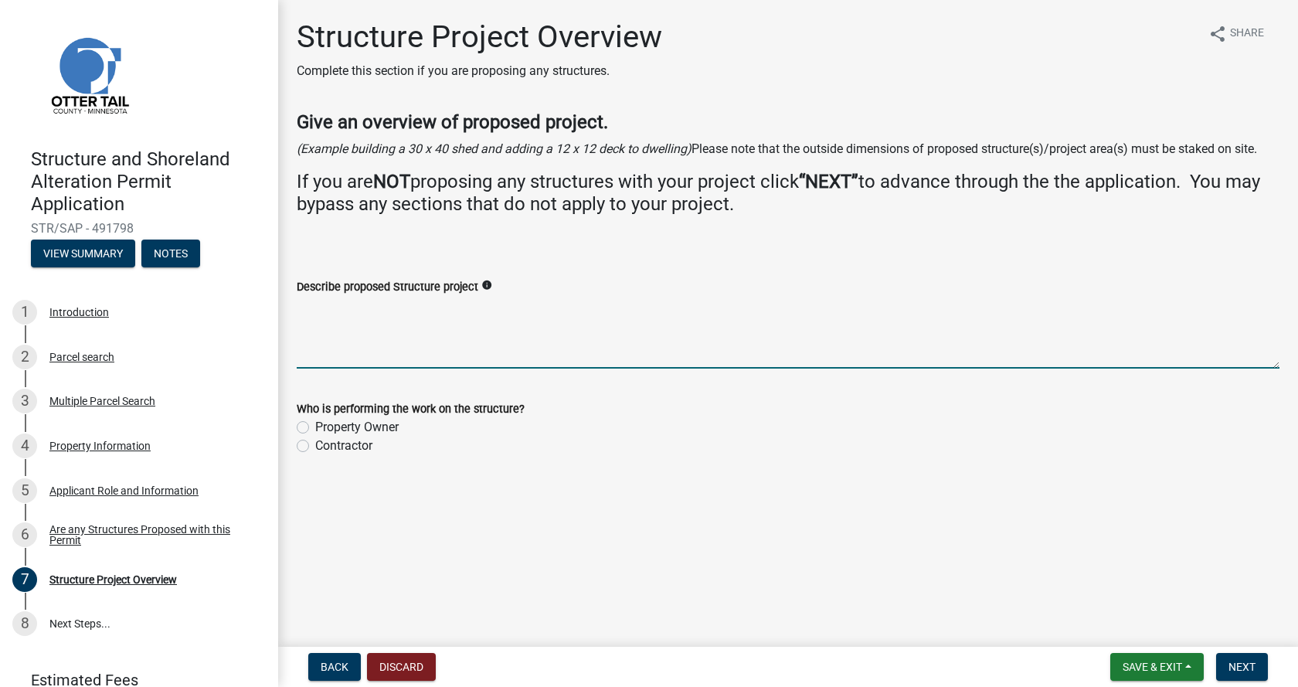
click at [369, 342] on textarea "Describe proposed Structure project" at bounding box center [788, 332] width 982 height 73
type textarea "Moving a 20x25 storage shed onto the property."
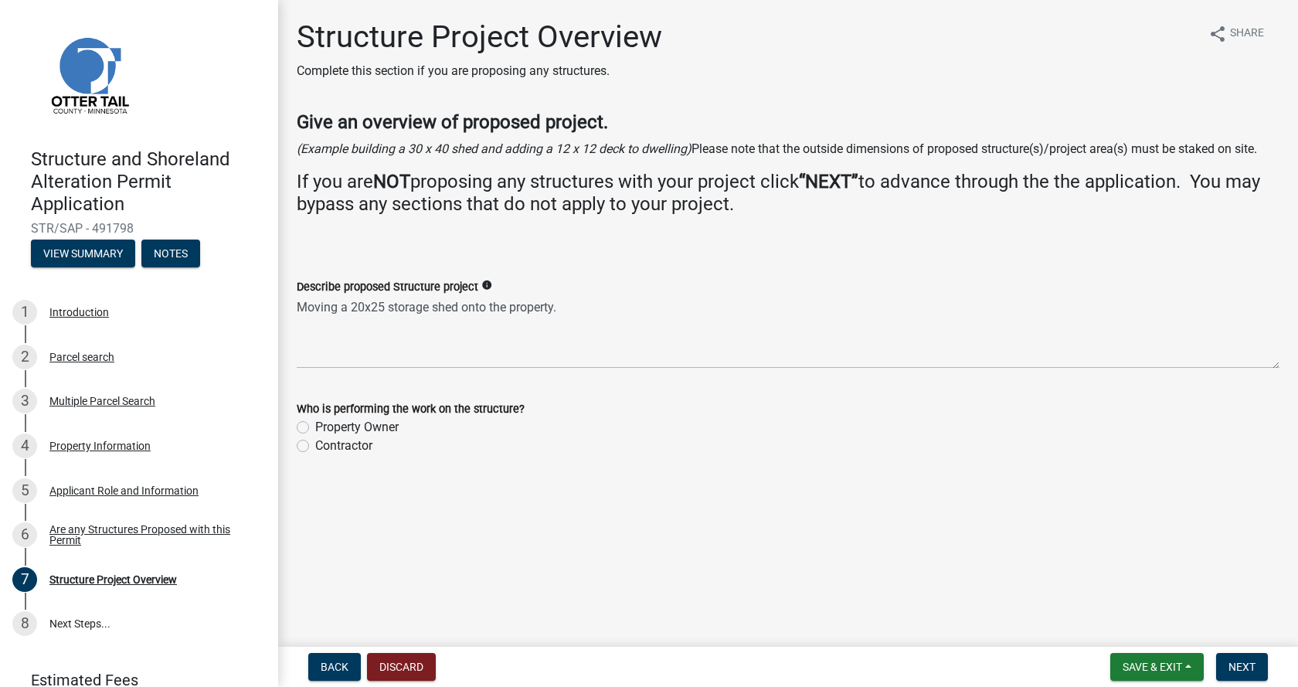
click at [315, 431] on label "Property Owner" at bounding box center [356, 427] width 83 height 19
click at [315, 428] on input "Property Owner" at bounding box center [320, 423] width 10 height 10
radio input "true"
click at [1236, 668] on span "Next" at bounding box center [1241, 666] width 27 height 12
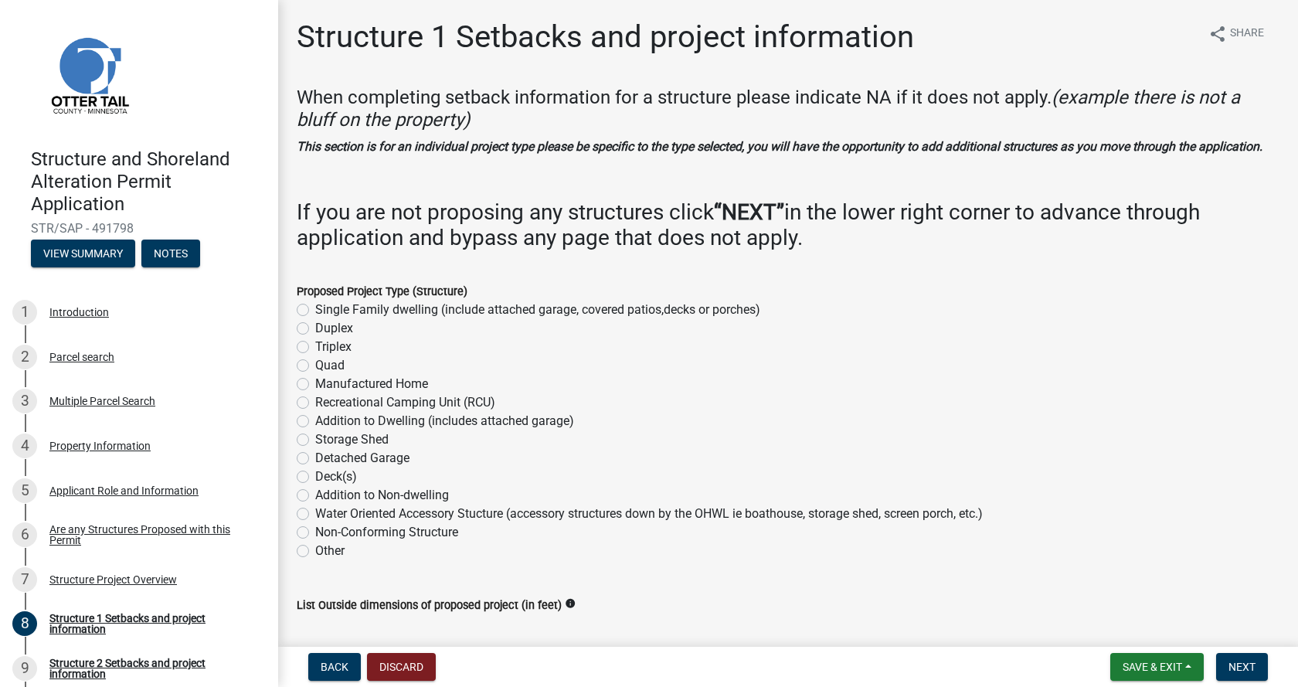
scroll to position [77, 0]
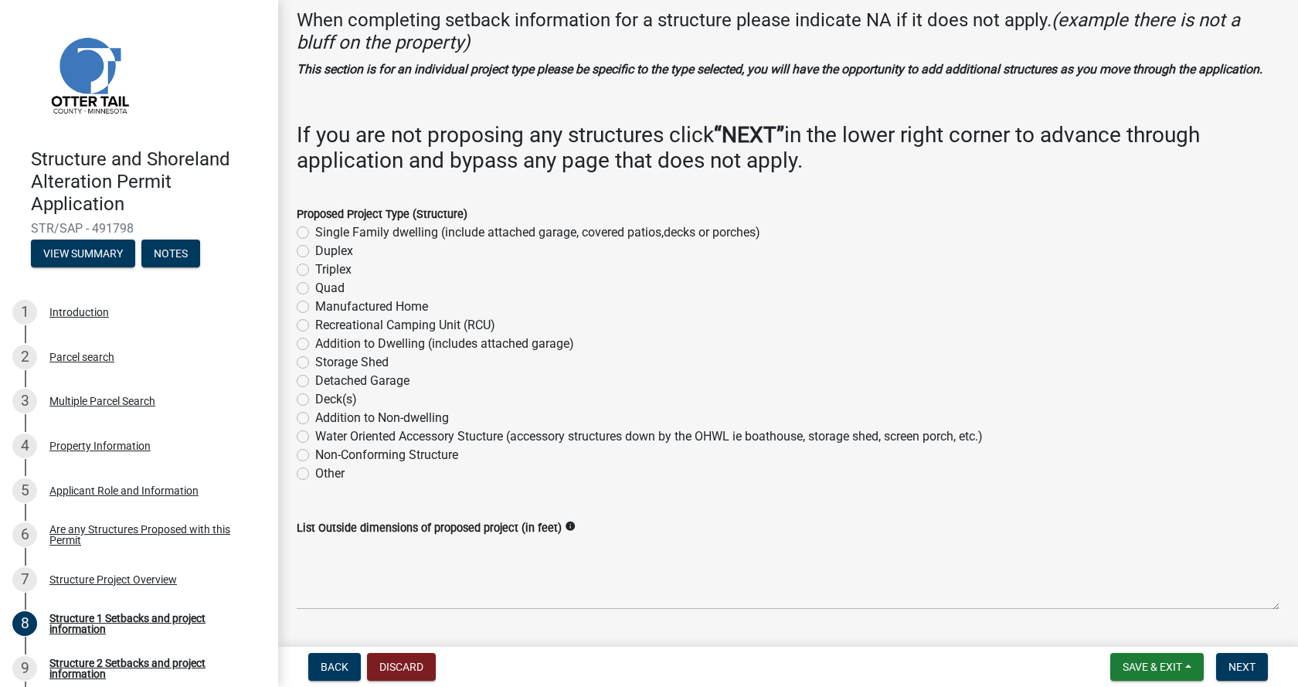
click at [315, 371] on label "Storage Shed" at bounding box center [351, 362] width 73 height 19
click at [315, 363] on input "Storage Shed" at bounding box center [320, 358] width 10 height 10
radio input "true"
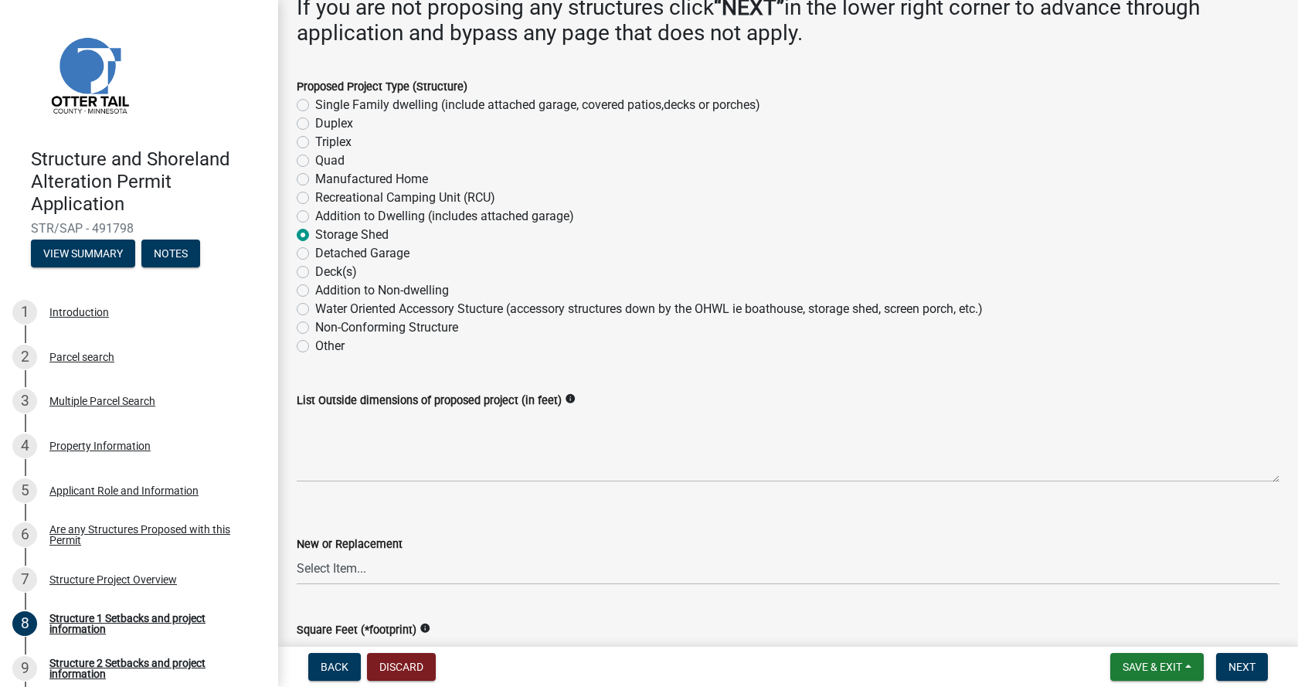
scroll to position [232, 0]
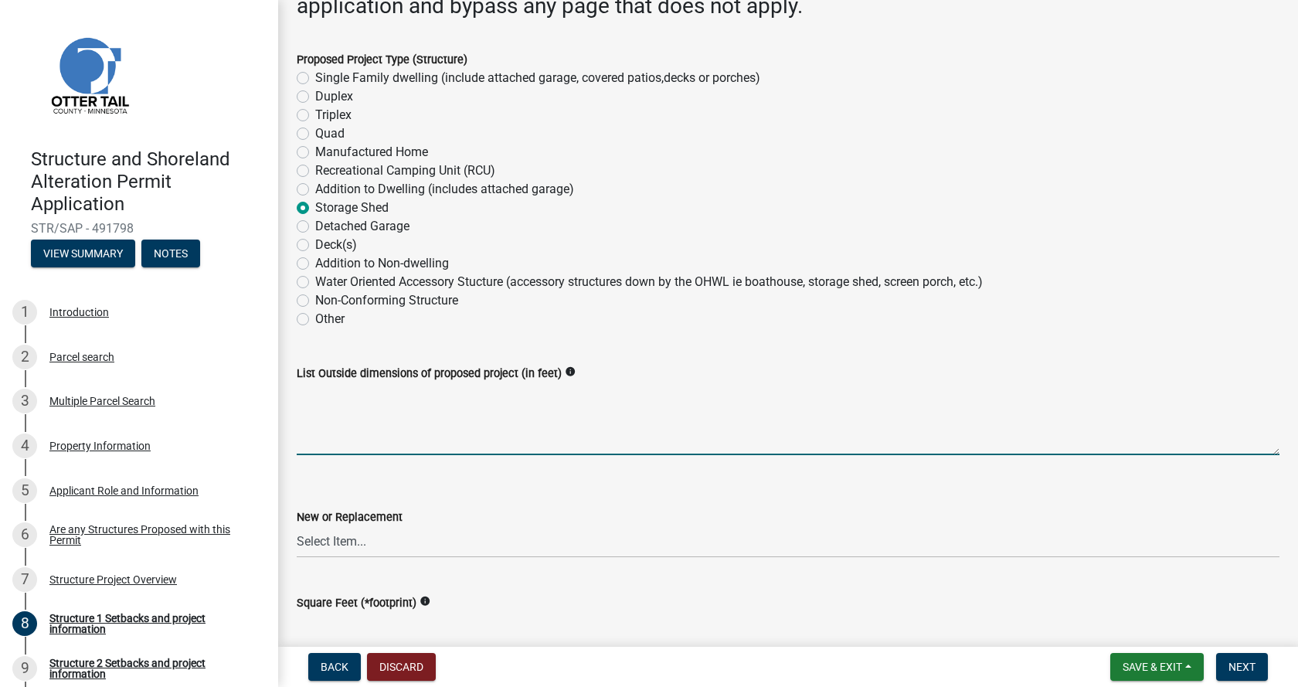
click at [351, 455] on textarea "List Outside dimensions of proposed project (in feet)" at bounding box center [788, 418] width 982 height 73
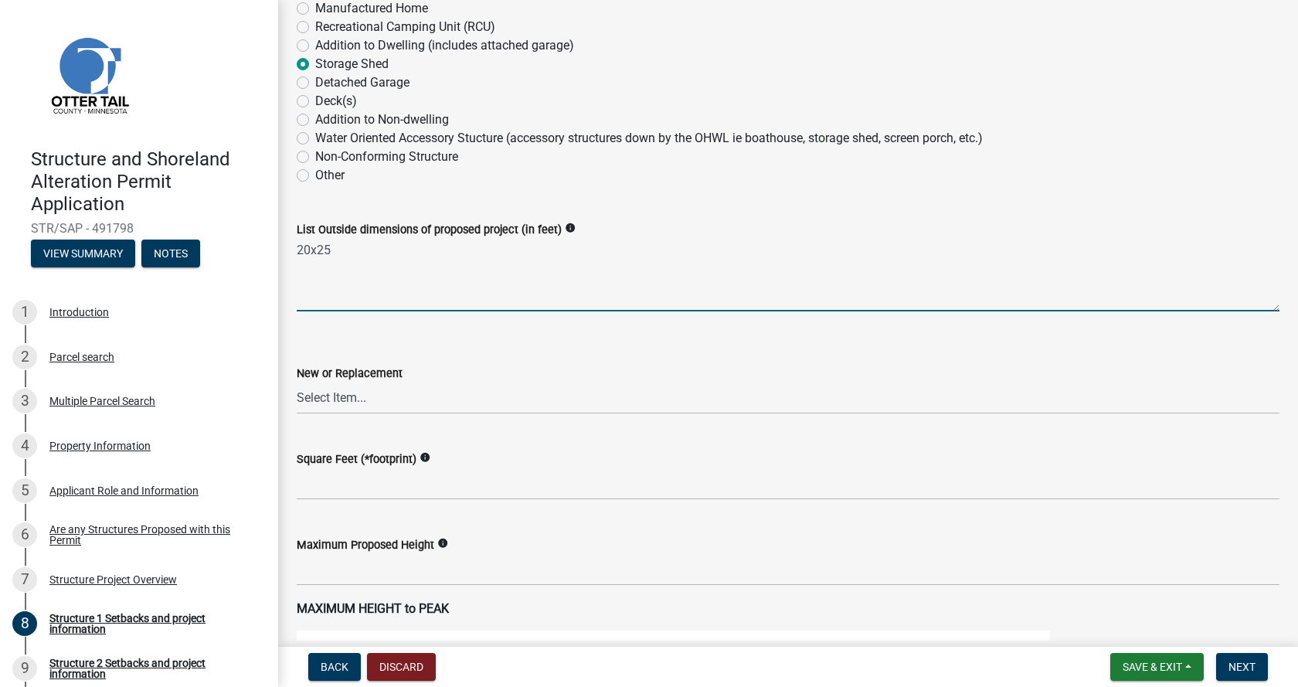
scroll to position [386, 0]
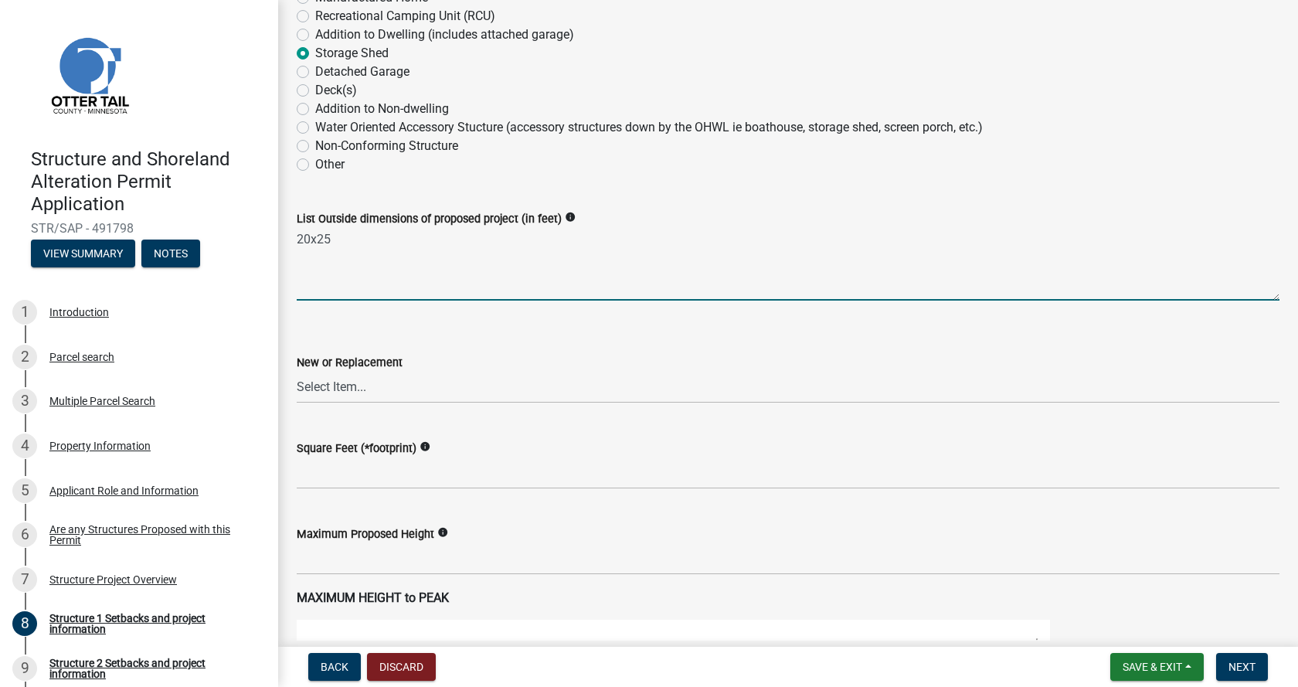
type textarea "20x25"
click at [351, 403] on select "Select Item... New Replacement" at bounding box center [788, 387] width 982 height 32
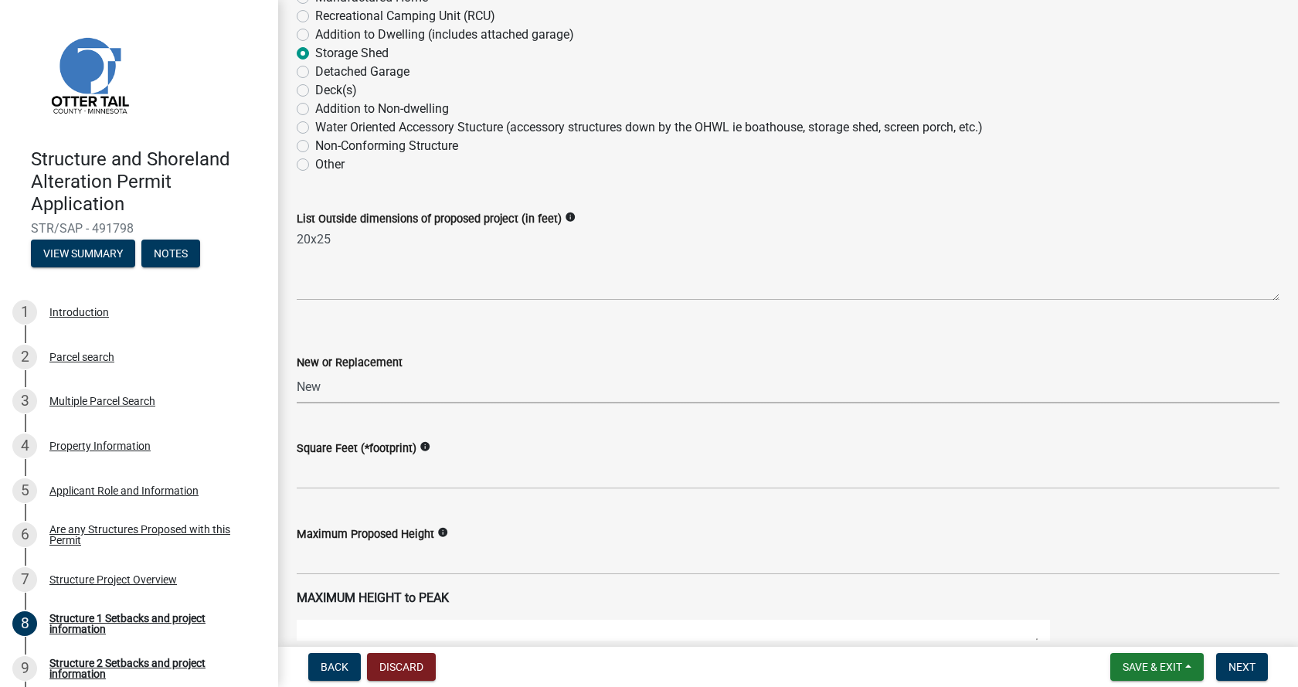
click at [297, 389] on select "Select Item... New Replacement" at bounding box center [788, 387] width 982 height 32
select select "c185e313-3403-4239-bd61-bb563c58a77a"
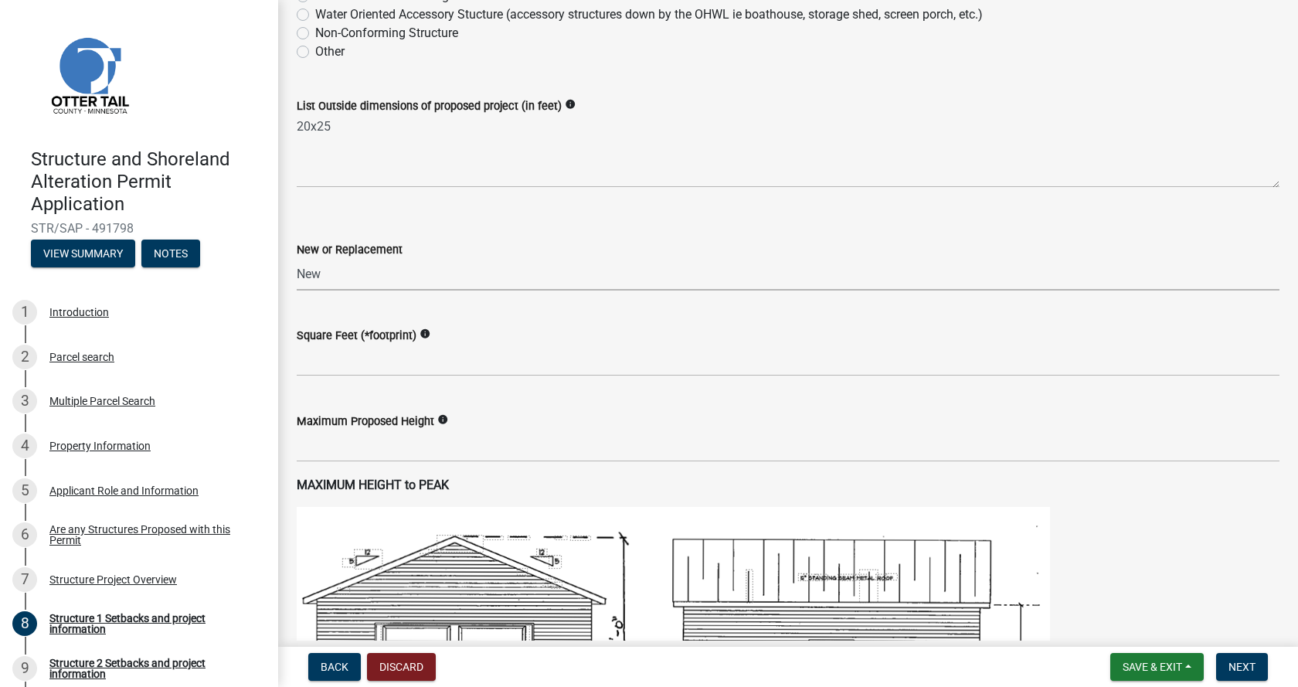
scroll to position [541, 0]
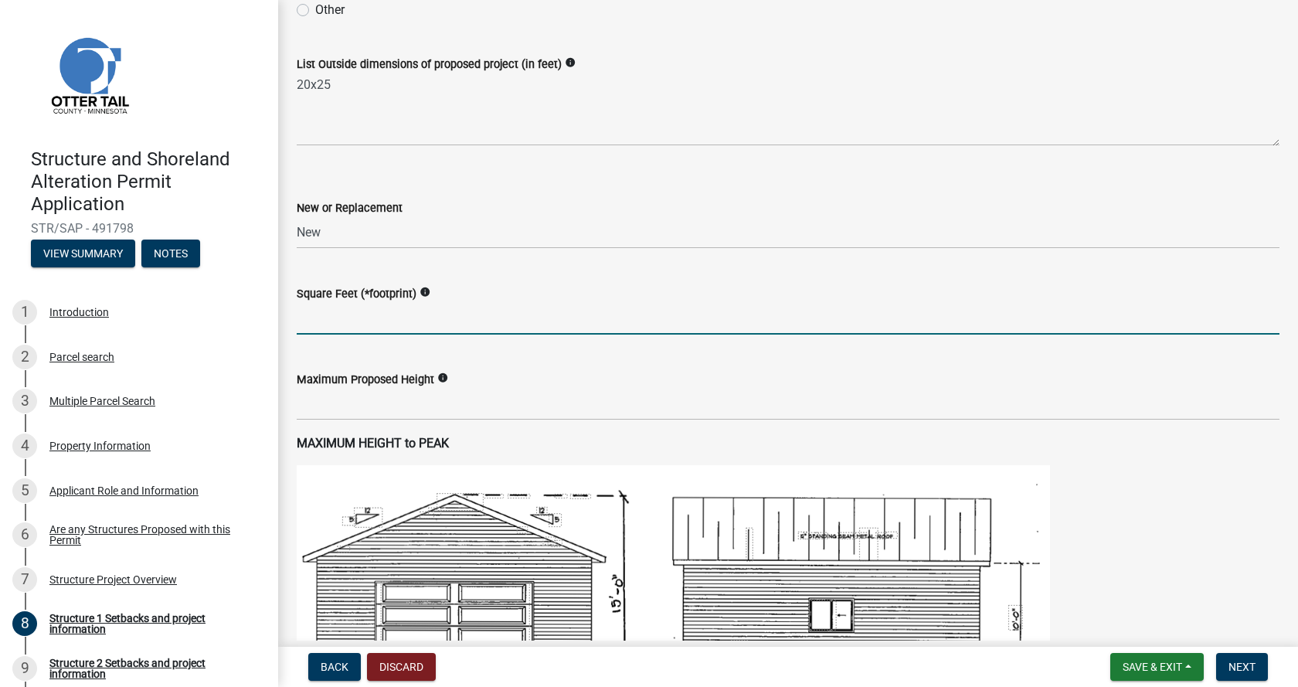
click at [342, 334] on input "text" at bounding box center [788, 319] width 982 height 32
type input "500"
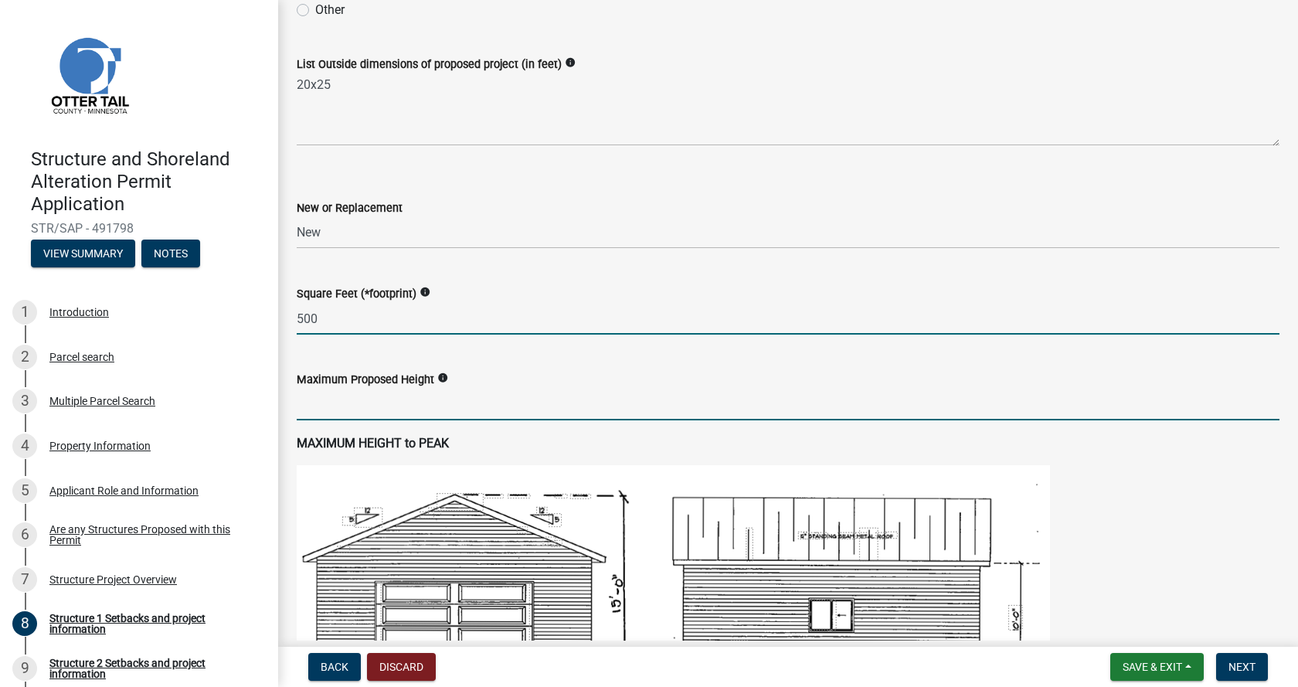
click at [375, 420] on input "text" at bounding box center [788, 404] width 982 height 32
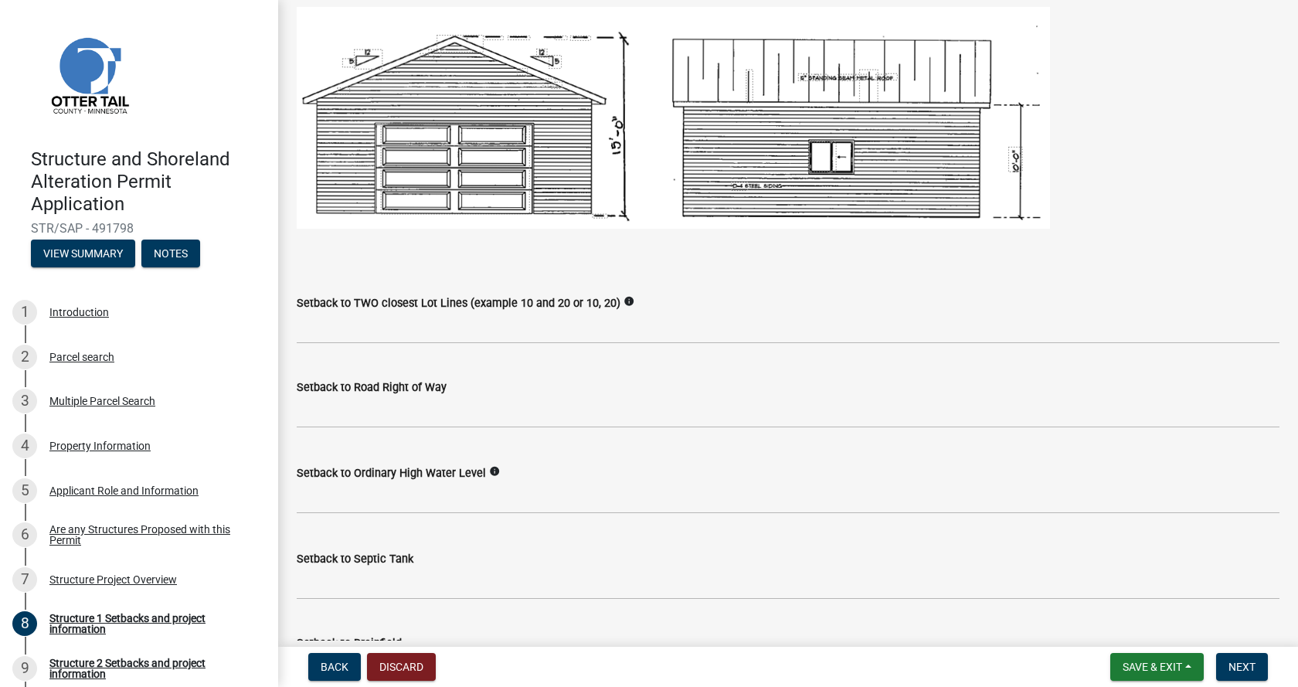
scroll to position [1004, 0]
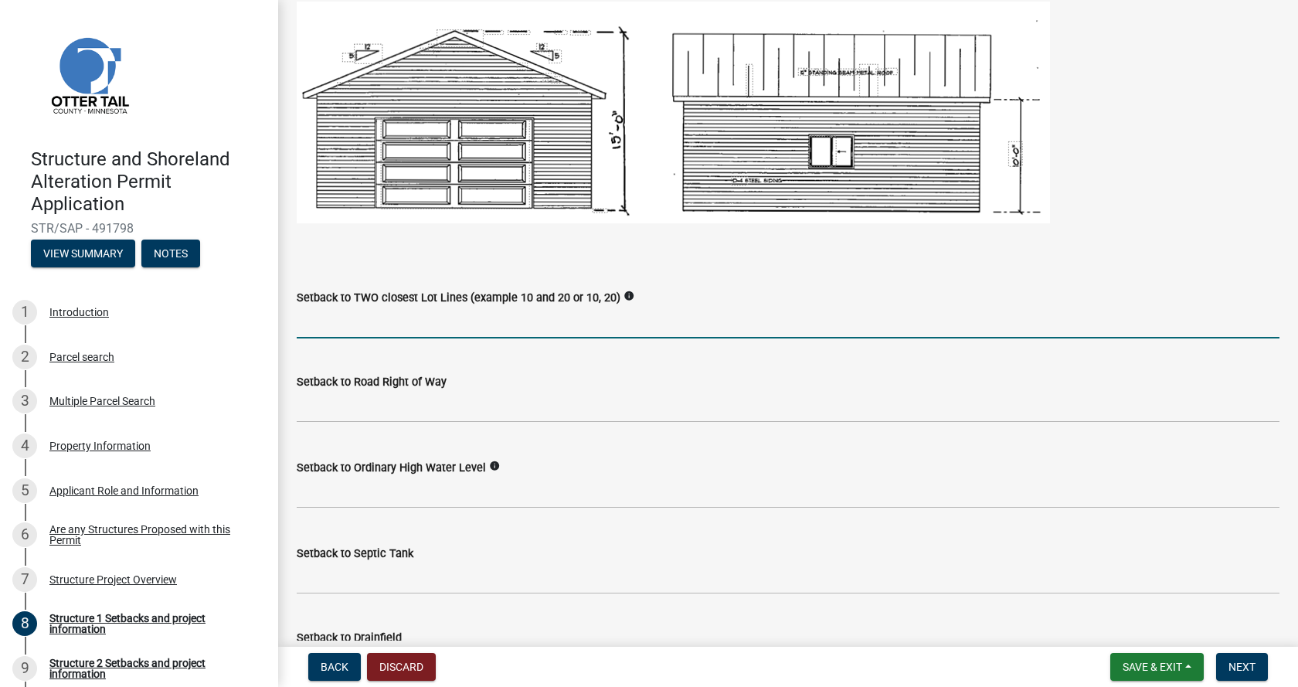
type input "18"
click at [375, 338] on input "Setback to TWO closest Lot Lines (example 10 and 20 or 10, 20)" at bounding box center [788, 323] width 982 height 32
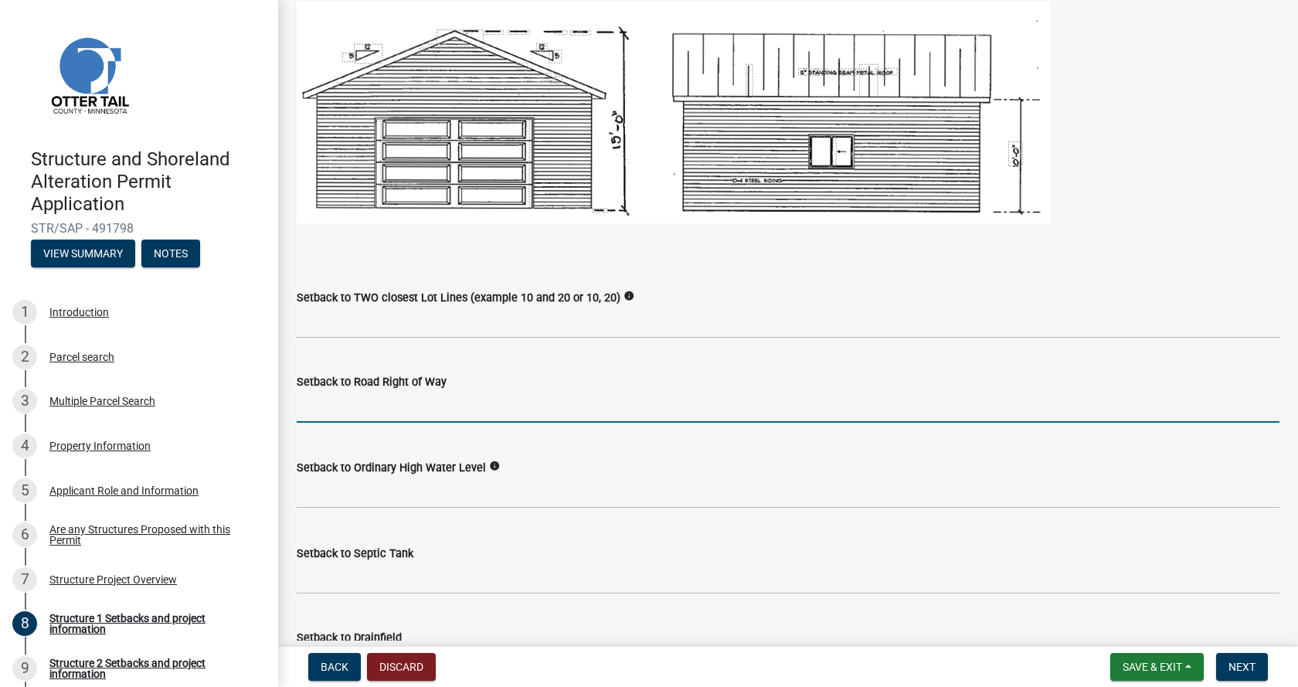
click at [363, 422] on input "text" at bounding box center [788, 407] width 982 height 32
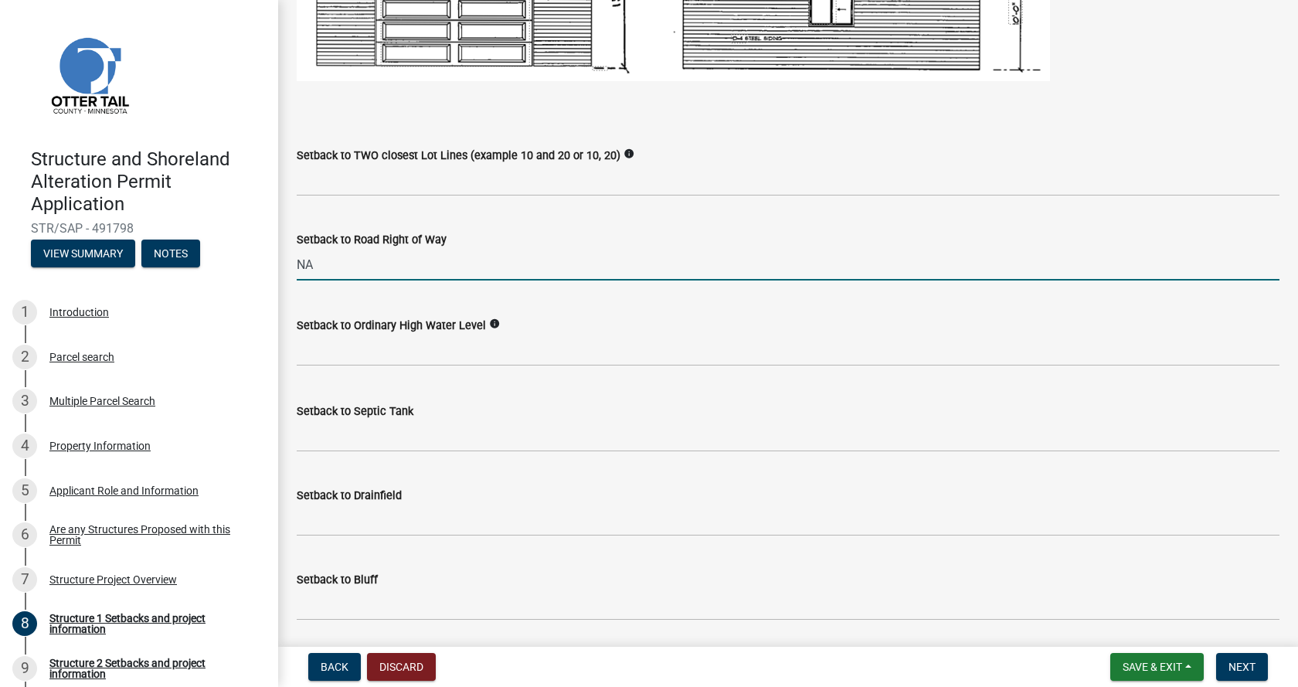
scroll to position [1158, 0]
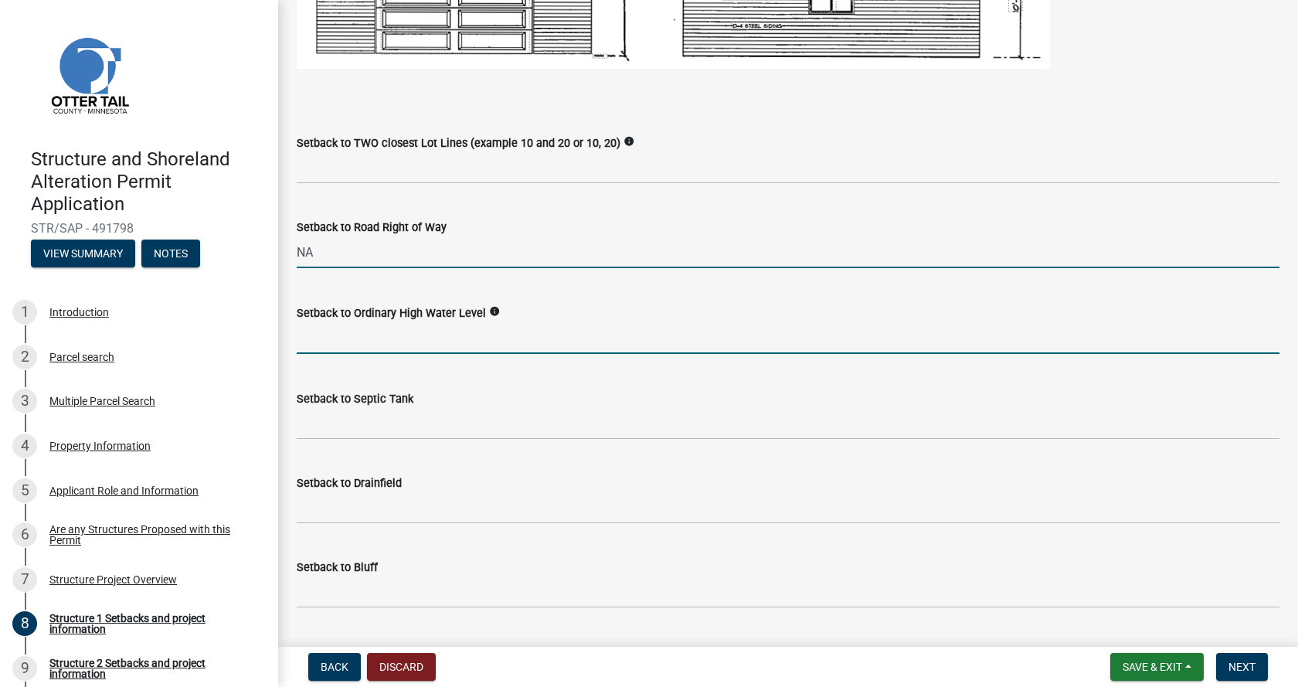
type input "0"
click at [379, 354] on input "text" at bounding box center [788, 338] width 982 height 32
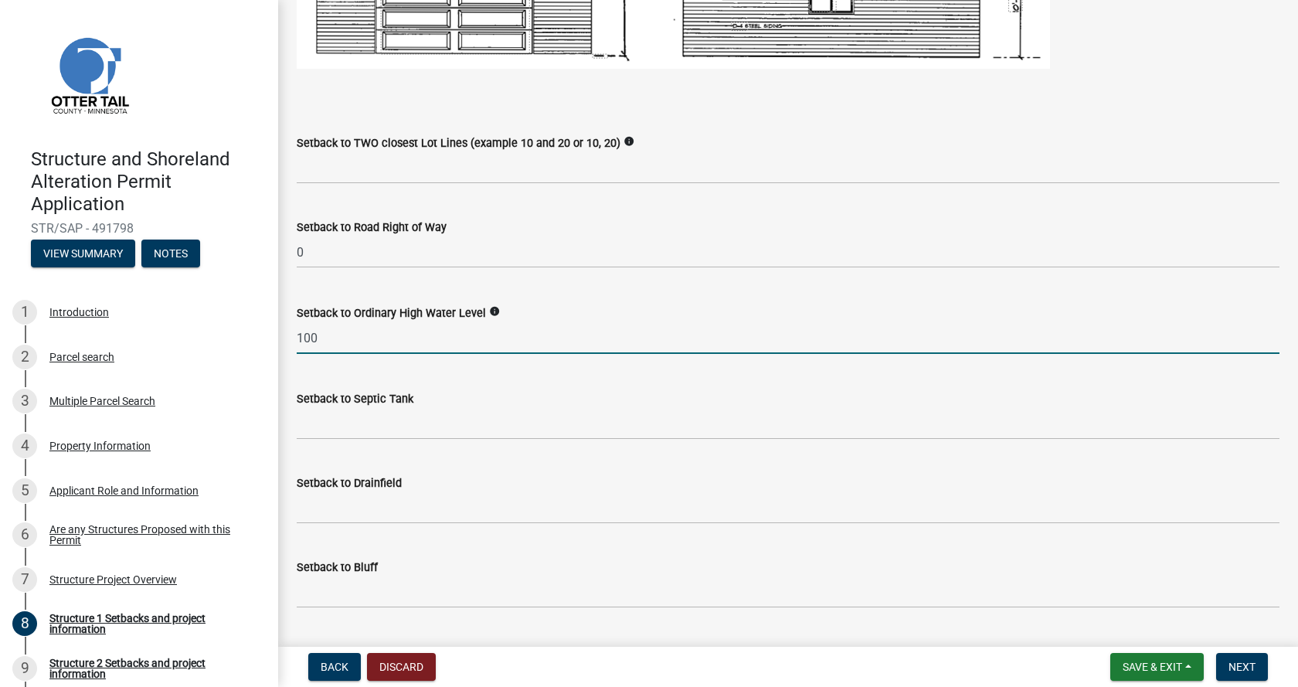
type input "100"
click at [388, 439] on input "Setback to Septic Tank" at bounding box center [788, 424] width 982 height 32
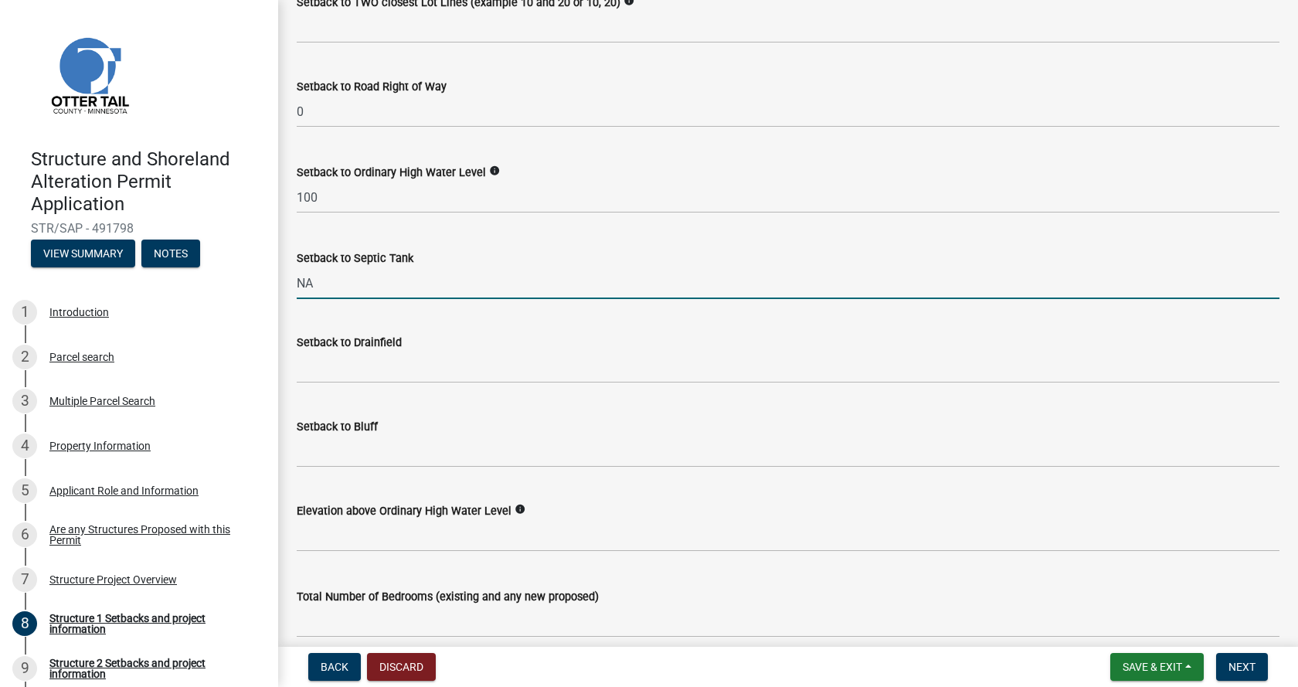
scroll to position [1313, 0]
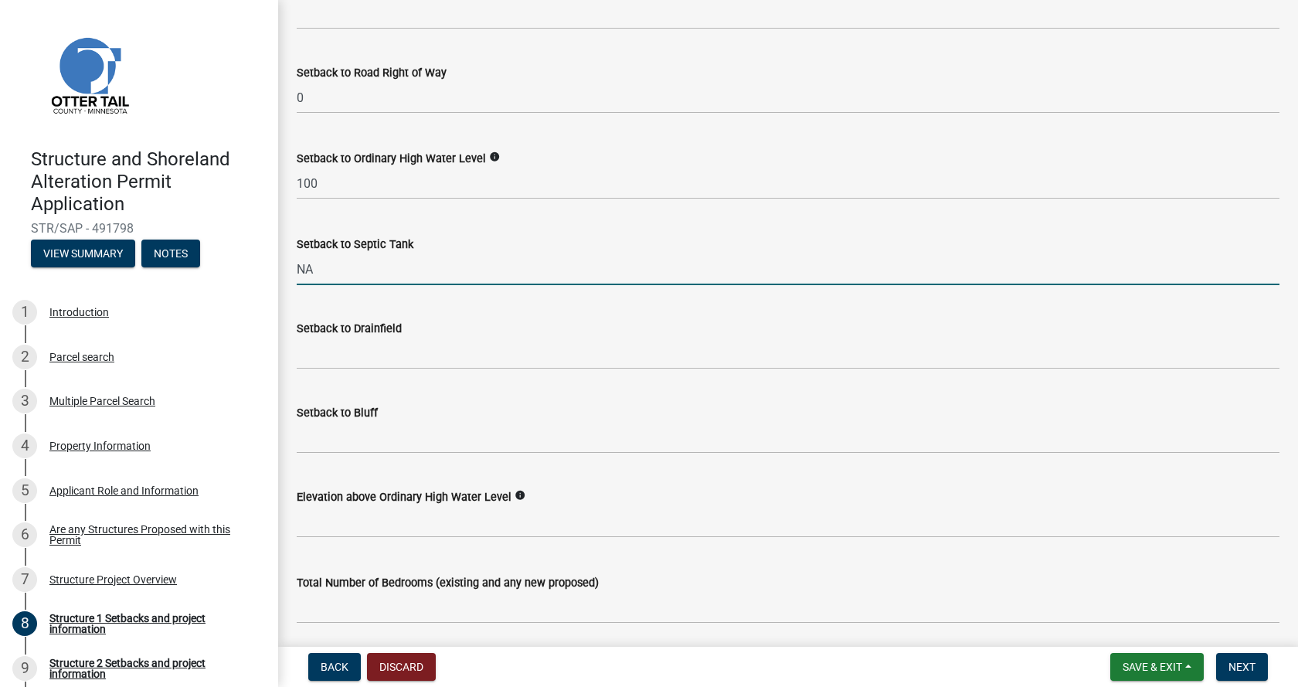
type input "NA"
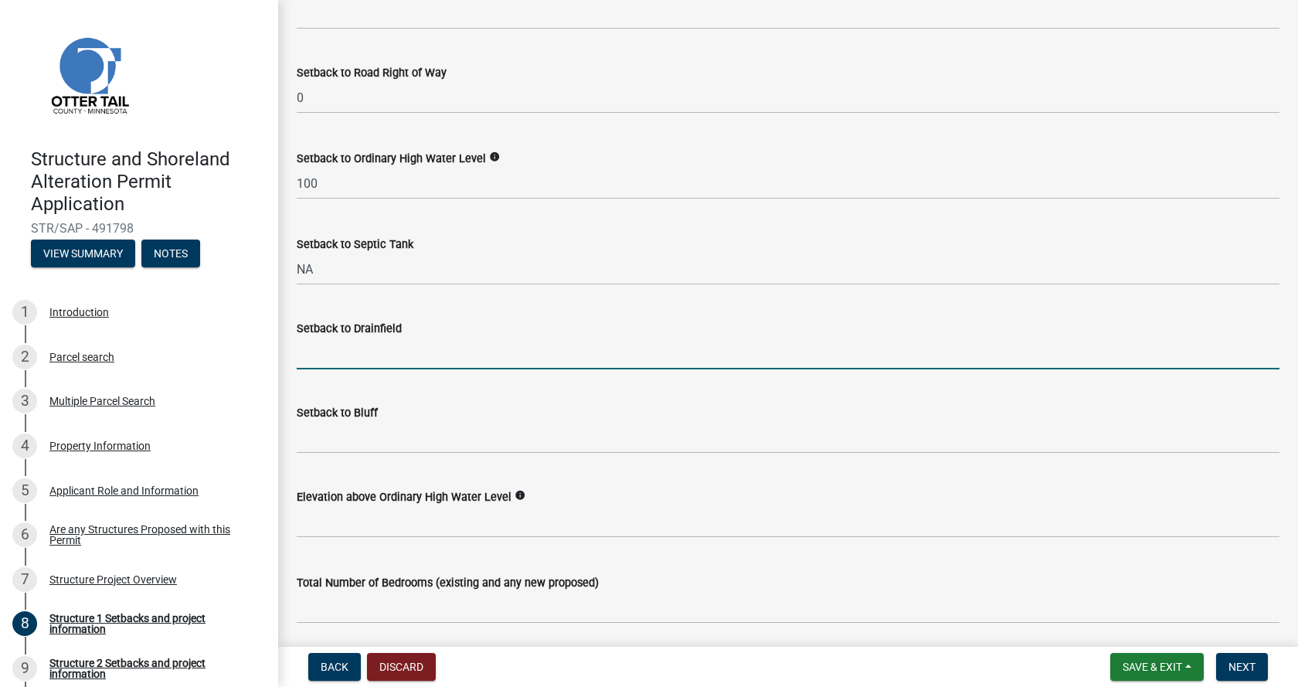
click at [321, 369] on input "Setback to Drainfield" at bounding box center [788, 354] width 982 height 32
type input "NA"
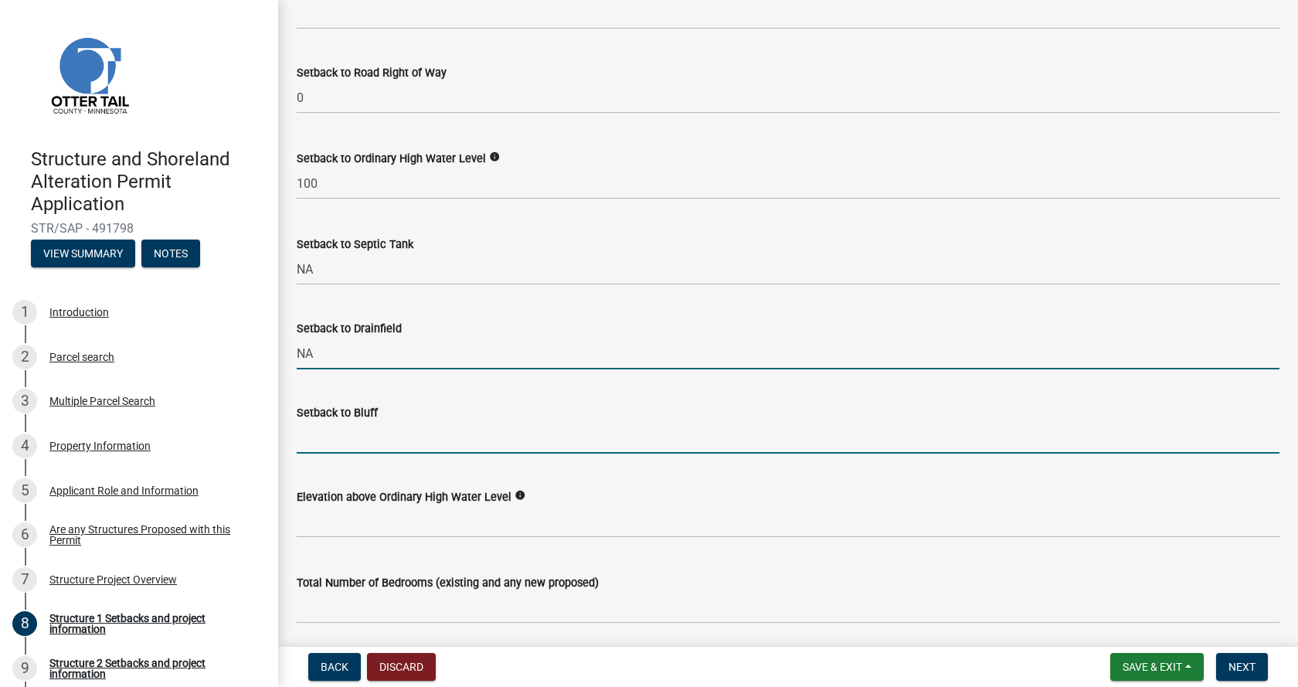
click at [323, 453] on input "Setback to Bluff" at bounding box center [788, 438] width 982 height 32
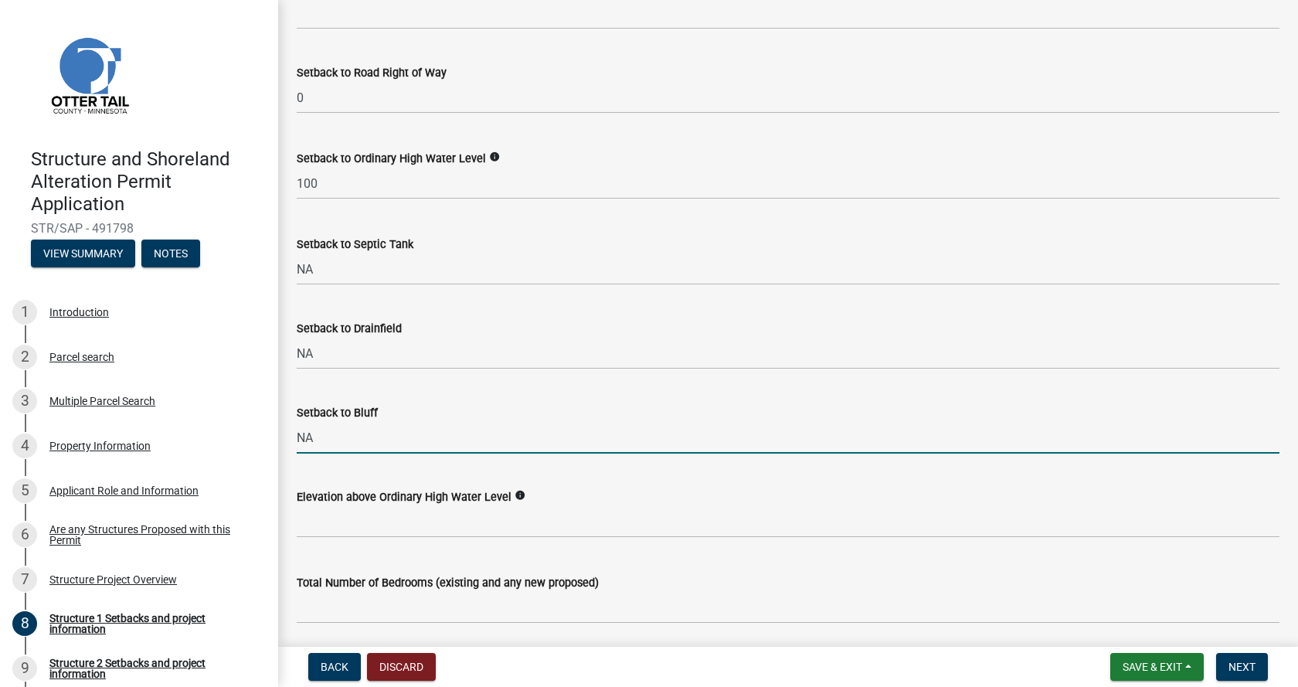
type input "NA"
click at [323, 538] on input "text" at bounding box center [788, 522] width 982 height 32
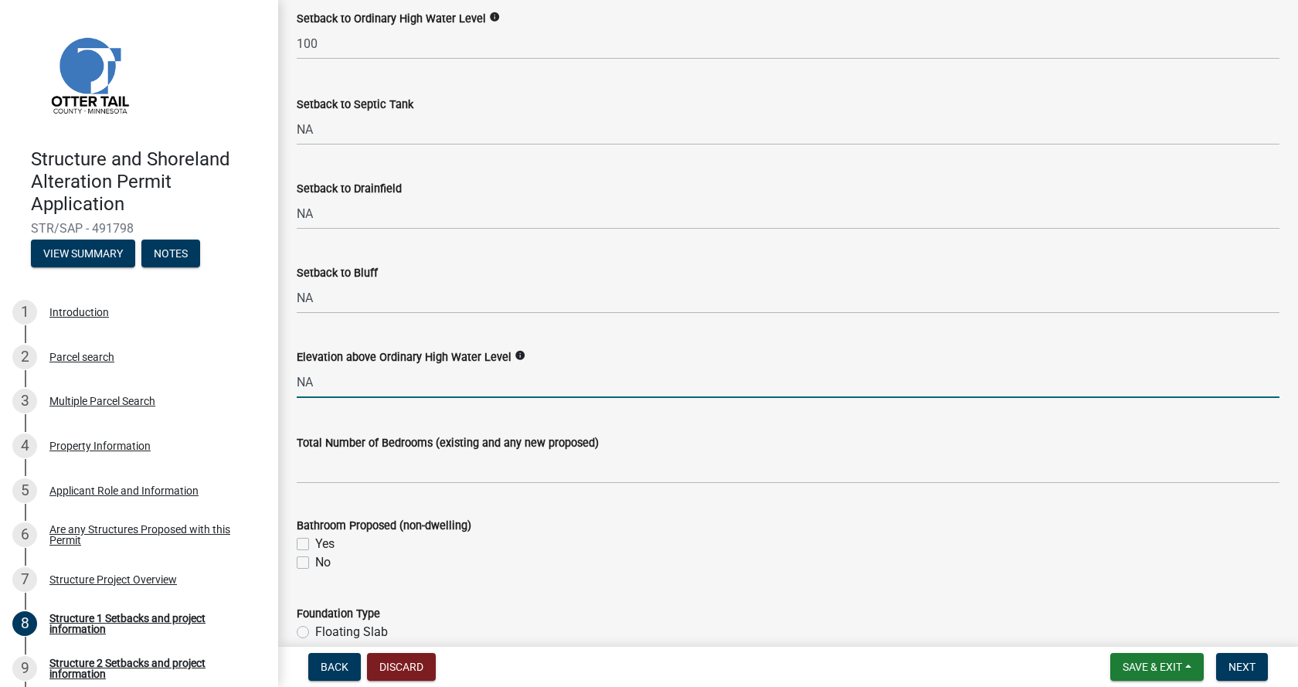
scroll to position [1467, 0]
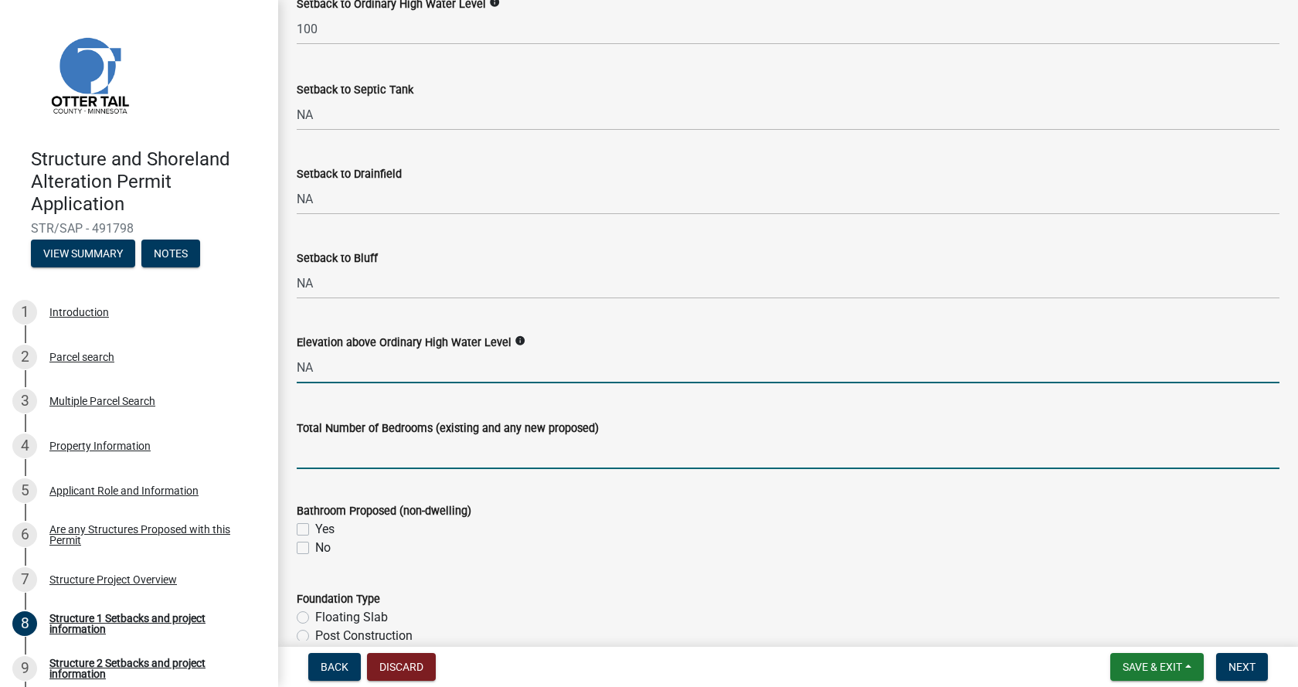
type input "0"
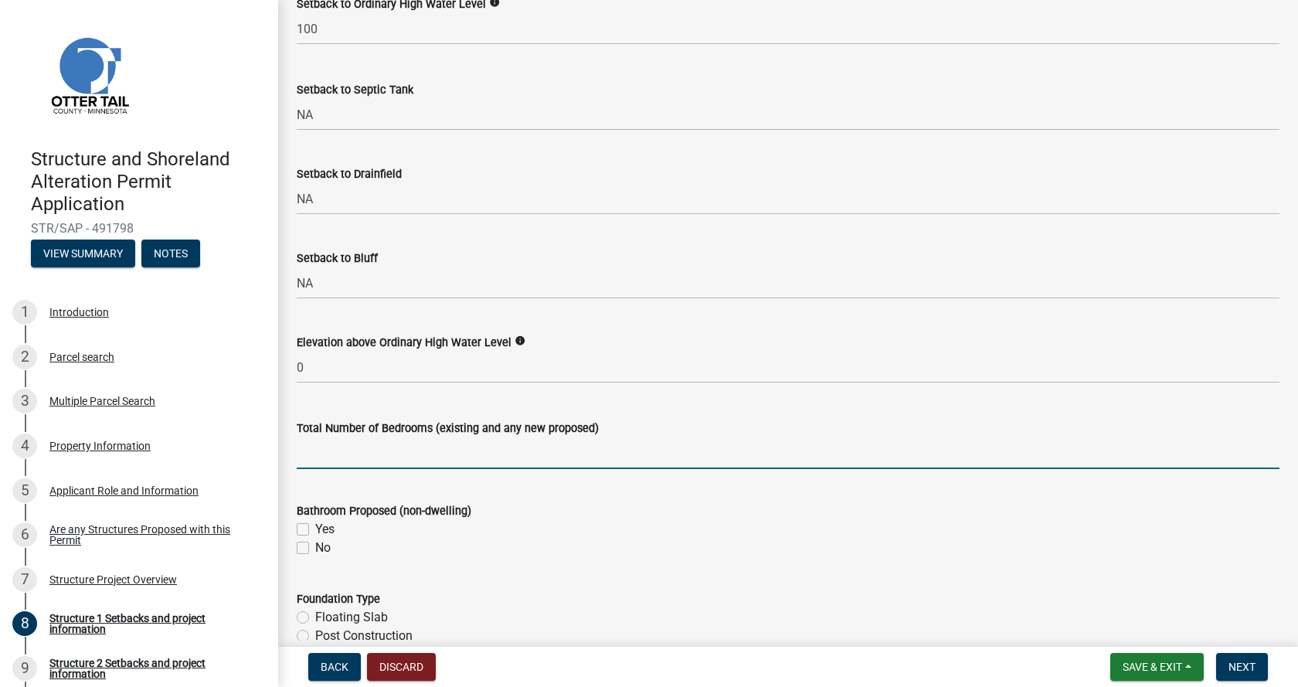
click at [378, 469] on input "text" at bounding box center [788, 453] width 982 height 32
type input "0"
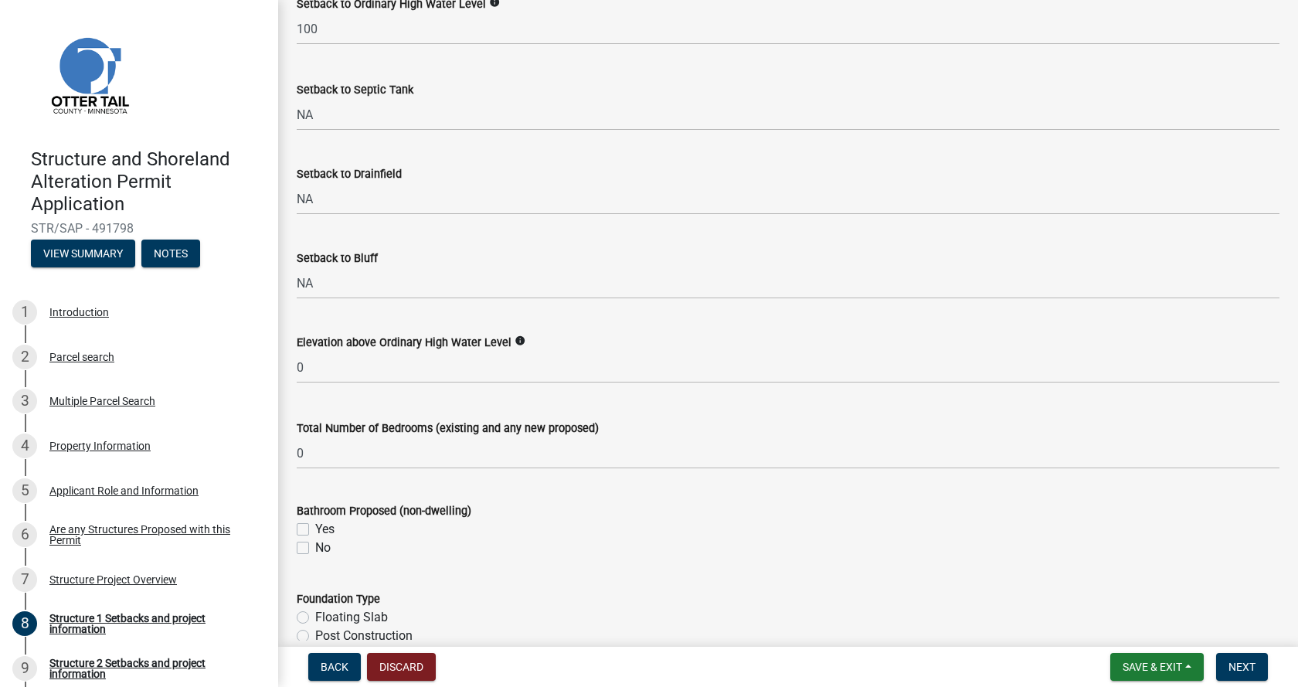
click at [315, 557] on label "No" at bounding box center [322, 547] width 15 height 19
click at [315, 548] on input "No" at bounding box center [320, 543] width 10 height 10
checkbox input "true"
checkbox input "false"
checkbox input "true"
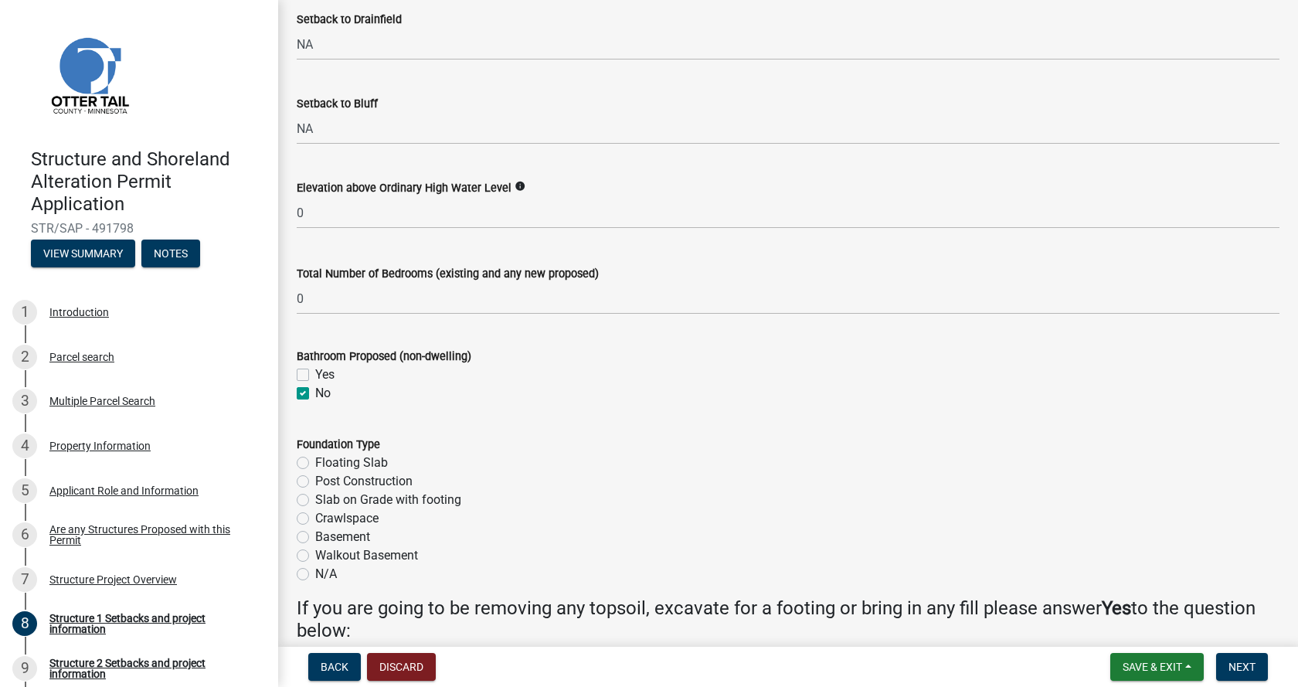
scroll to position [1699, 0]
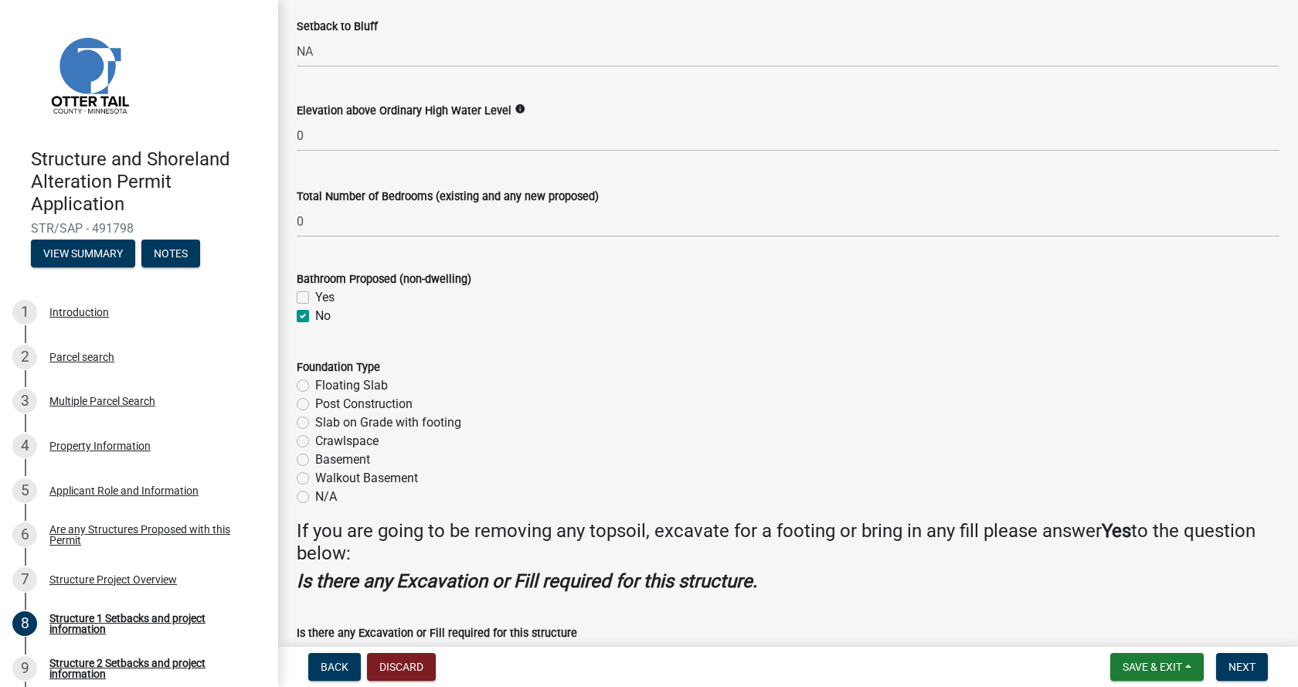
click at [315, 506] on label "N/A" at bounding box center [326, 496] width 22 height 19
click at [315, 497] on input "N/A" at bounding box center [320, 492] width 10 height 10
radio input "true"
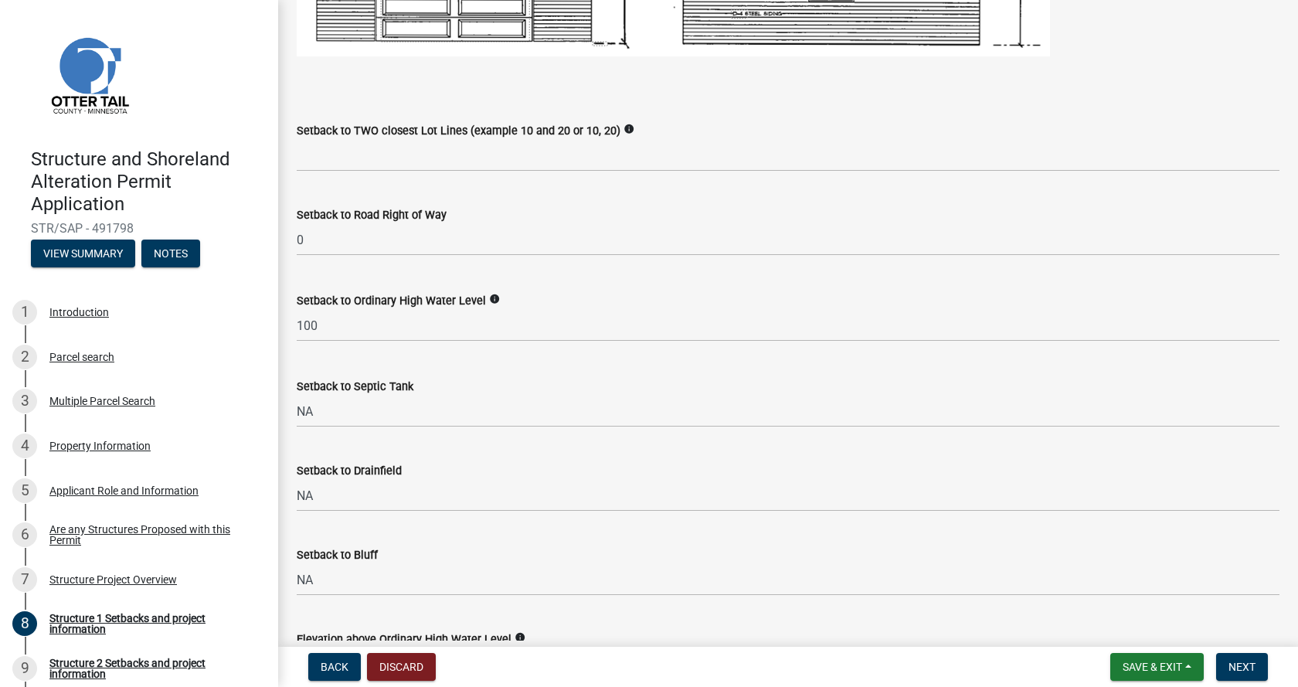
scroll to position [1158, 0]
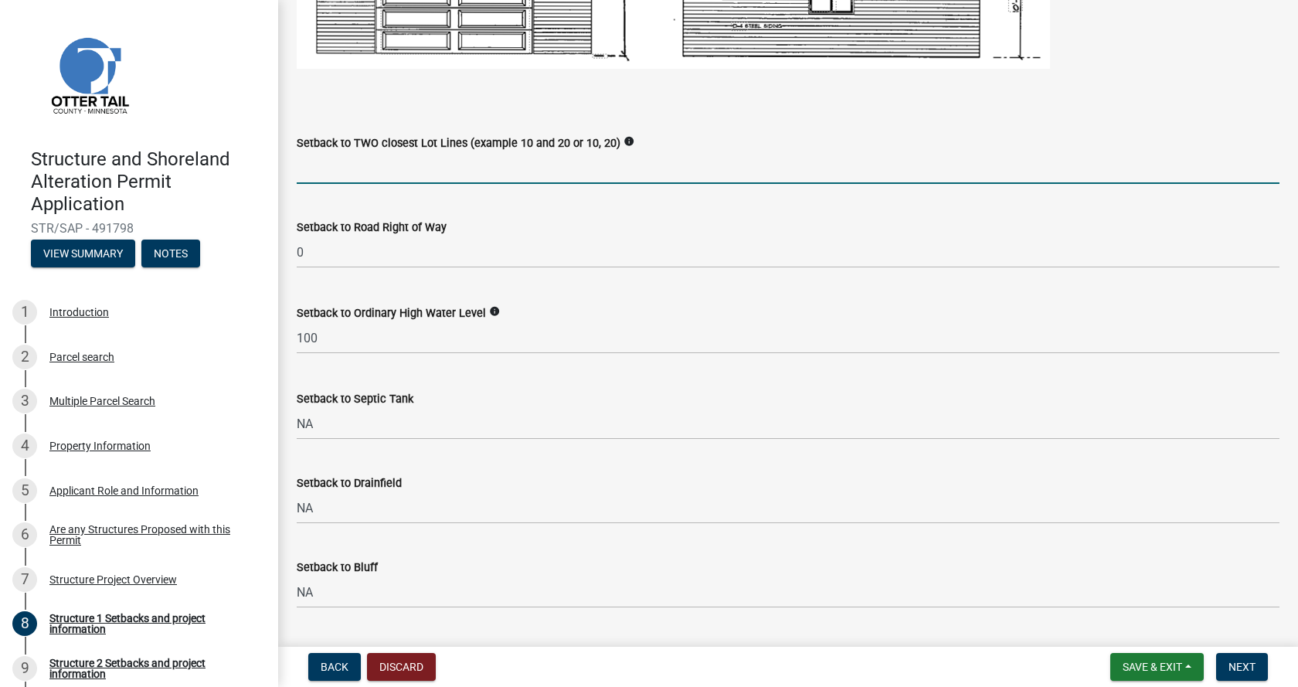
click at [322, 184] on input "Setback to TWO closest Lot Lines (example 10 and 20 or 10, 20)" at bounding box center [788, 168] width 982 height 32
type input "375 and 550"
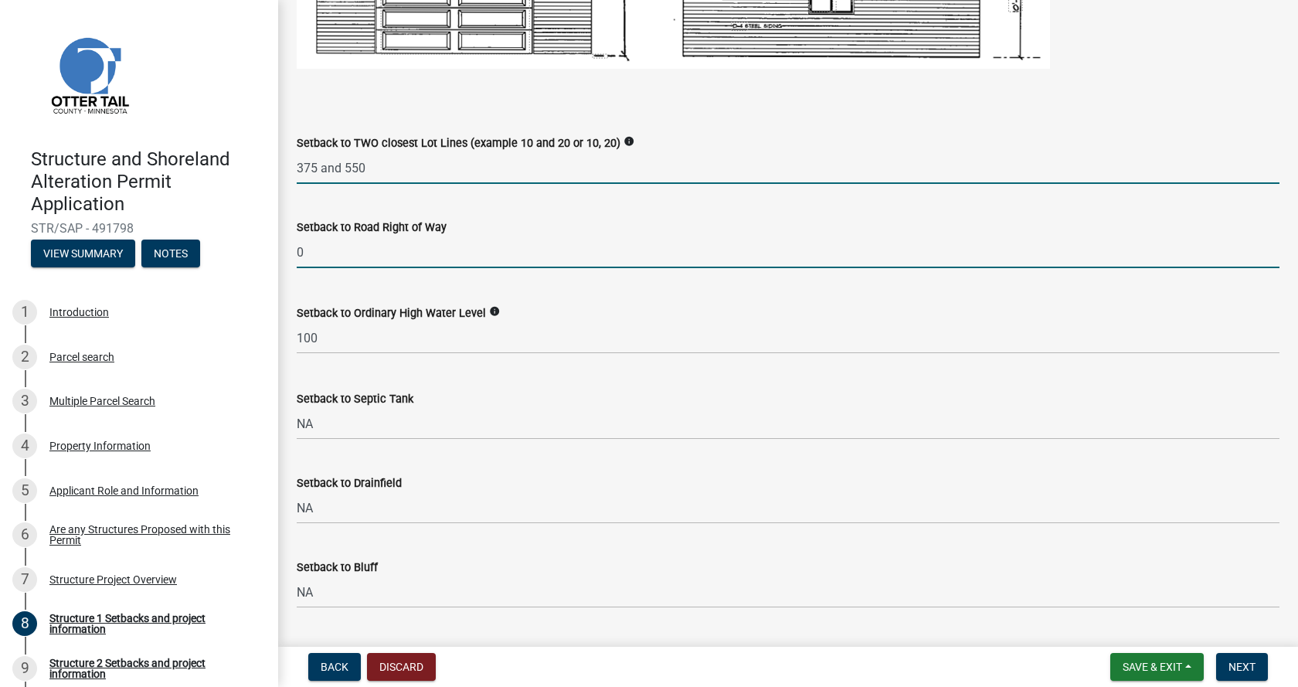
click at [368, 268] on input "0" at bounding box center [788, 252] width 982 height 32
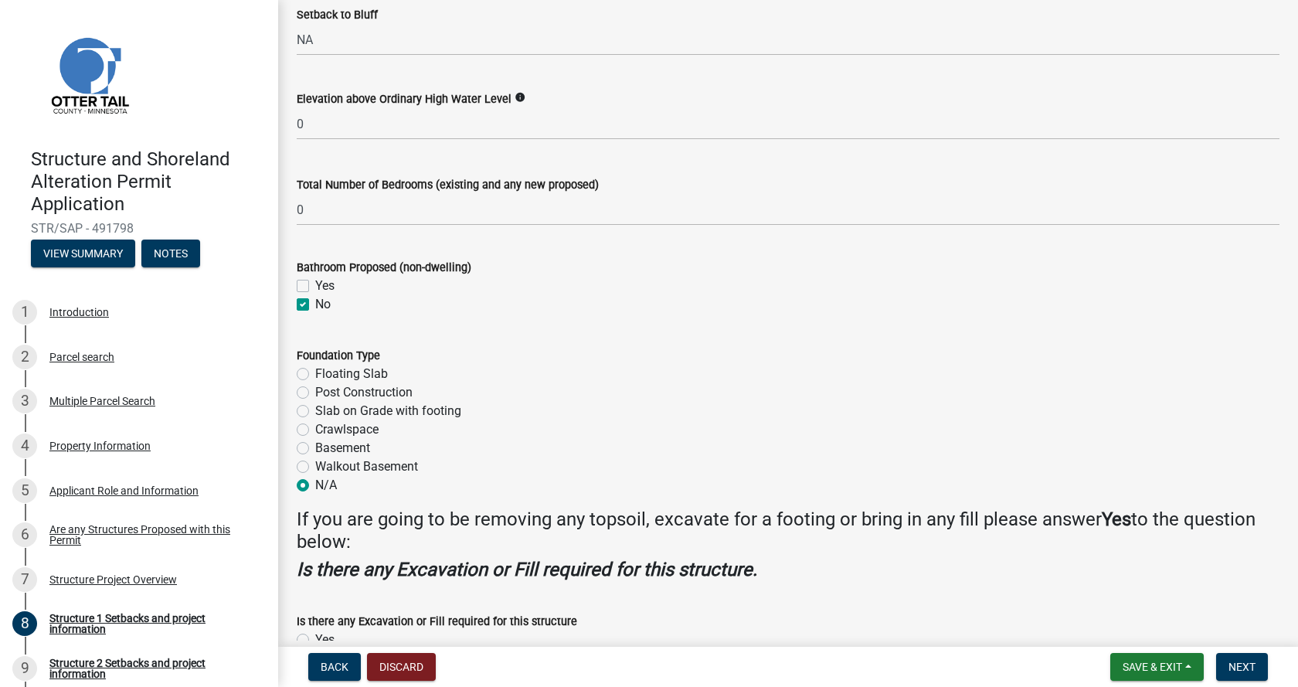
scroll to position [1830, 0]
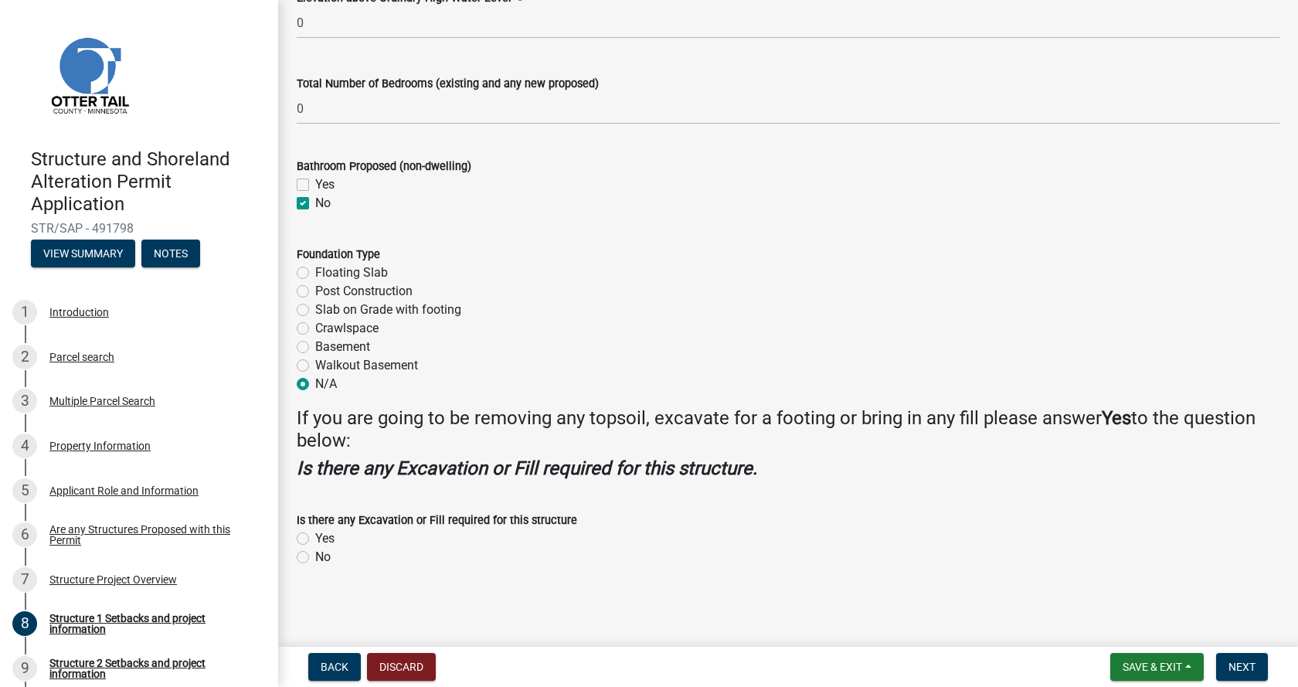
click at [315, 538] on label "Yes" at bounding box center [324, 538] width 19 height 19
click at [315, 538] on input "Yes" at bounding box center [320, 534] width 10 height 10
radio input "true"
click at [1231, 663] on span "Next" at bounding box center [1241, 666] width 27 height 12
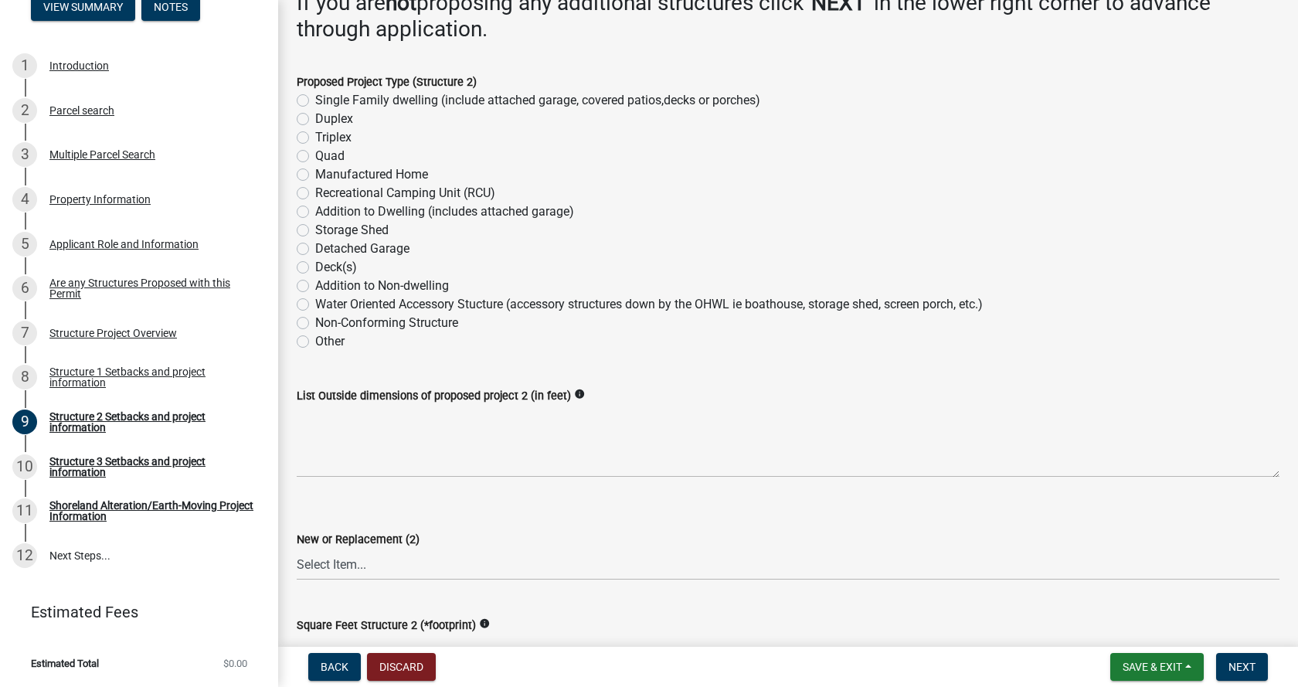
scroll to position [0, 0]
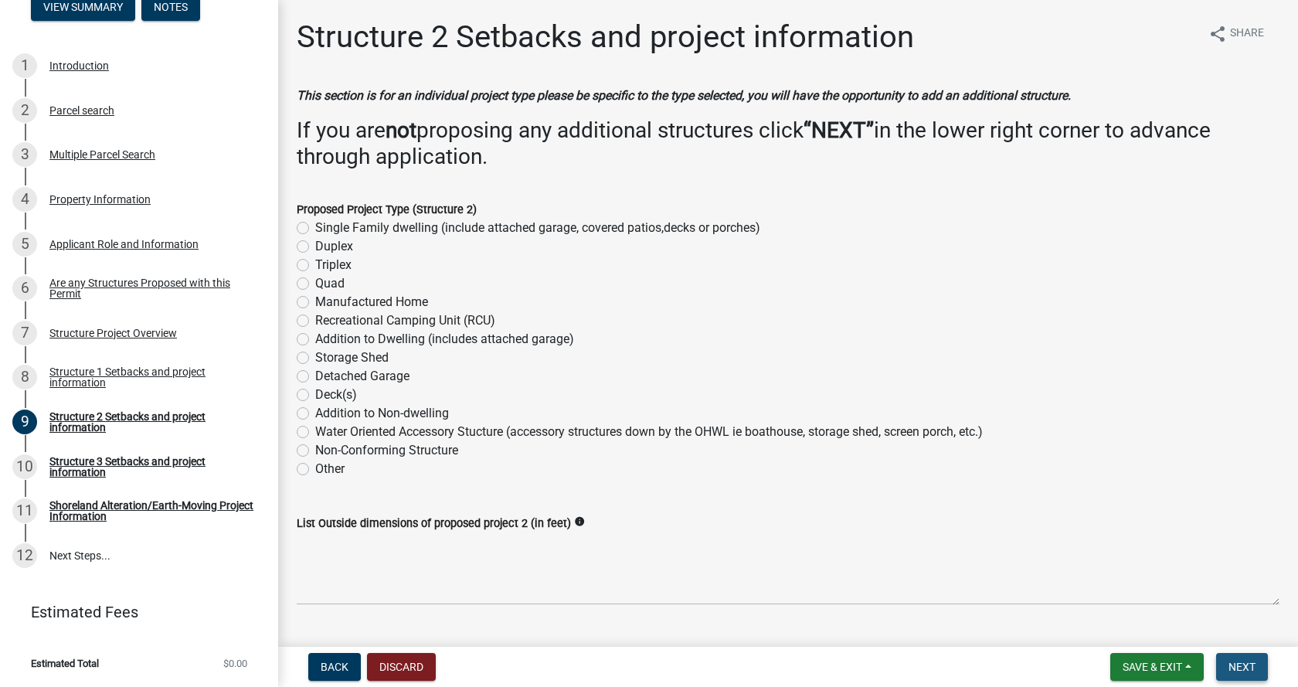
click at [1238, 665] on span "Next" at bounding box center [1241, 666] width 27 height 12
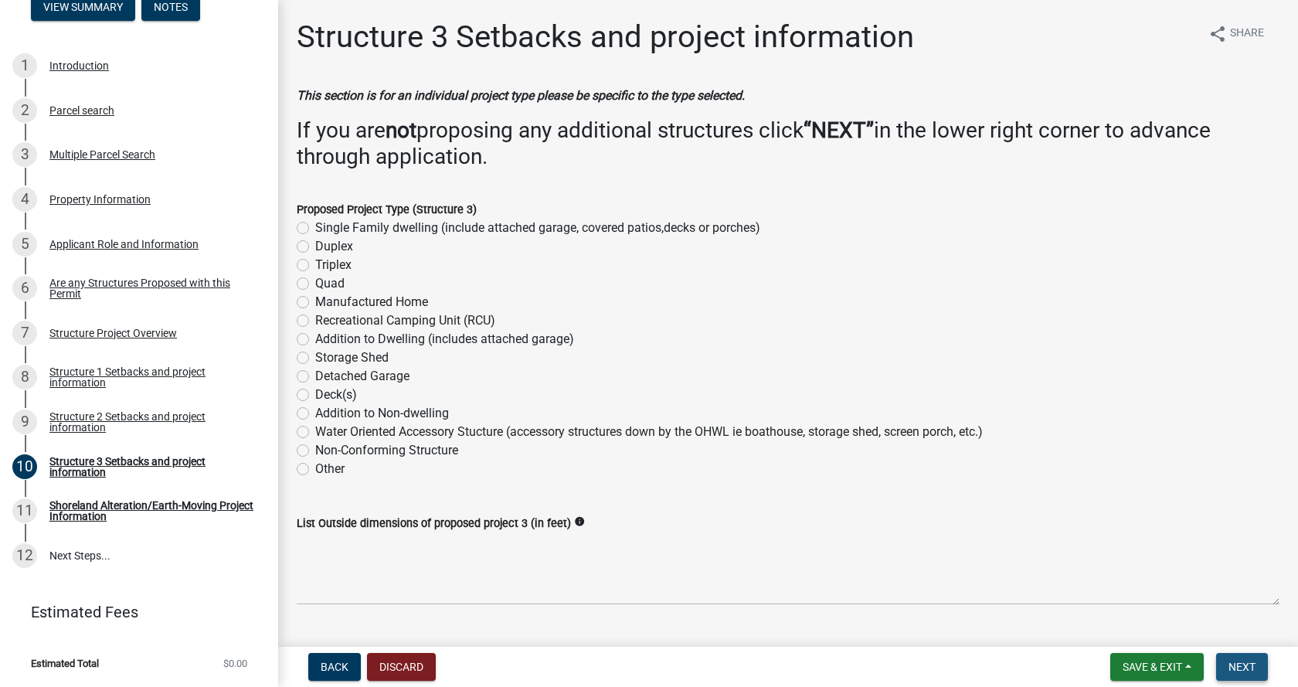
click at [1243, 667] on span "Next" at bounding box center [1241, 666] width 27 height 12
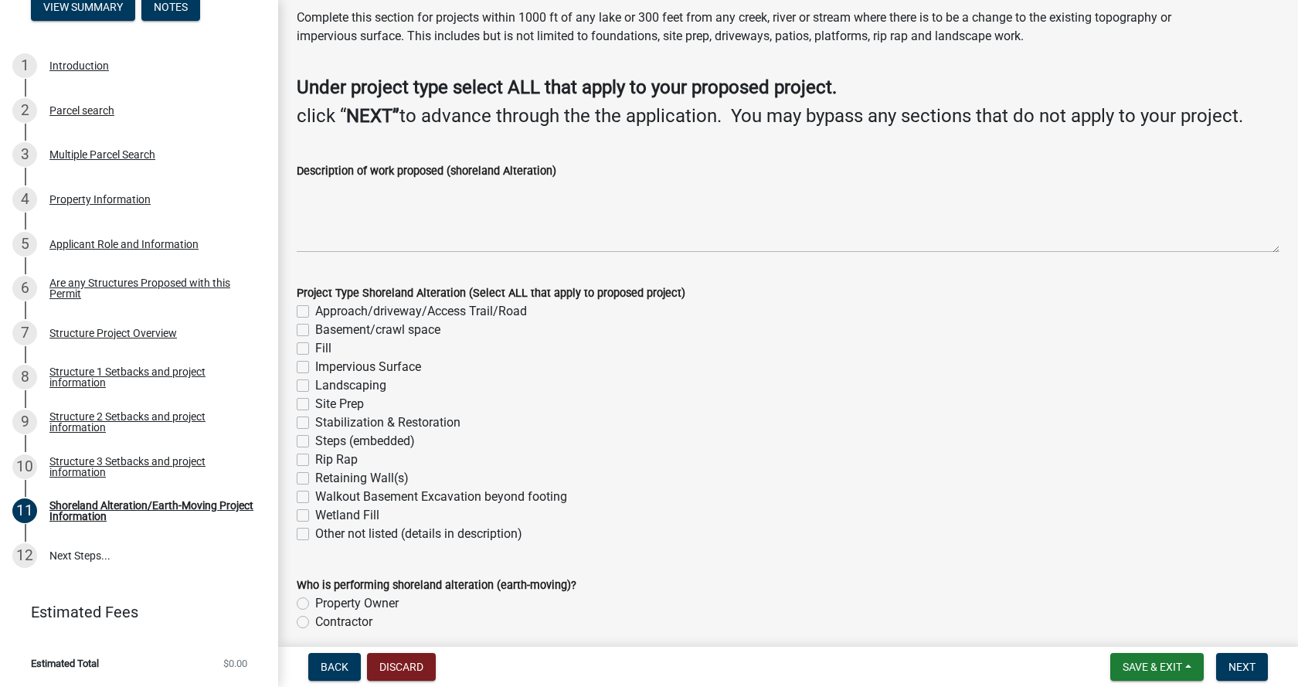
scroll to position [77, 0]
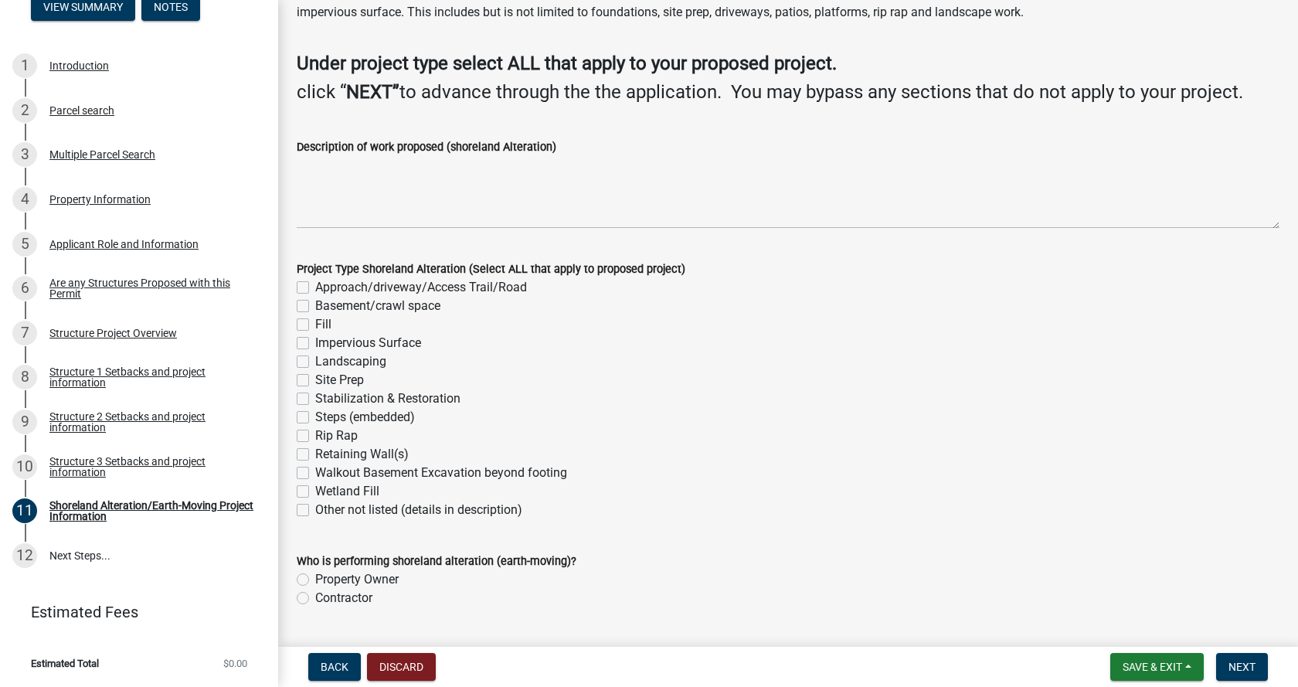
click at [315, 376] on label "Site Prep" at bounding box center [339, 380] width 49 height 19
click at [315, 376] on input "Site Prep" at bounding box center [320, 376] width 10 height 10
checkbox input "true"
checkbox input "false"
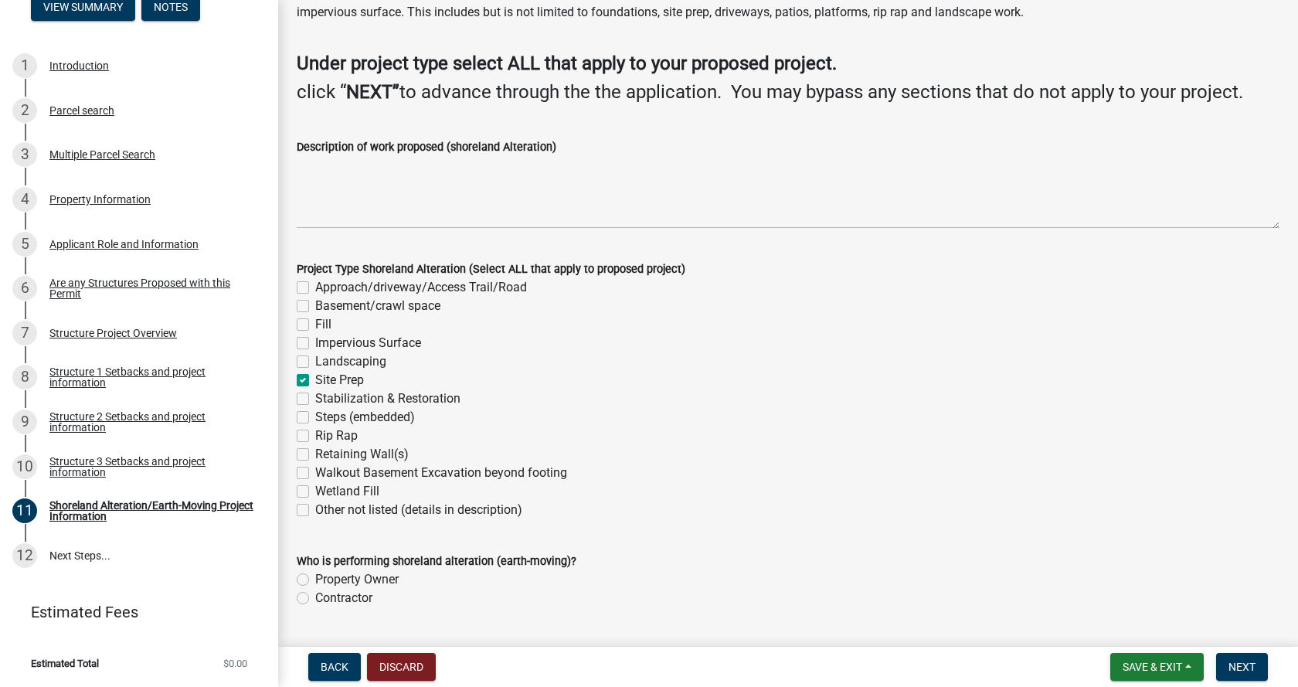
checkbox input "false"
checkbox input "true"
checkbox input "false"
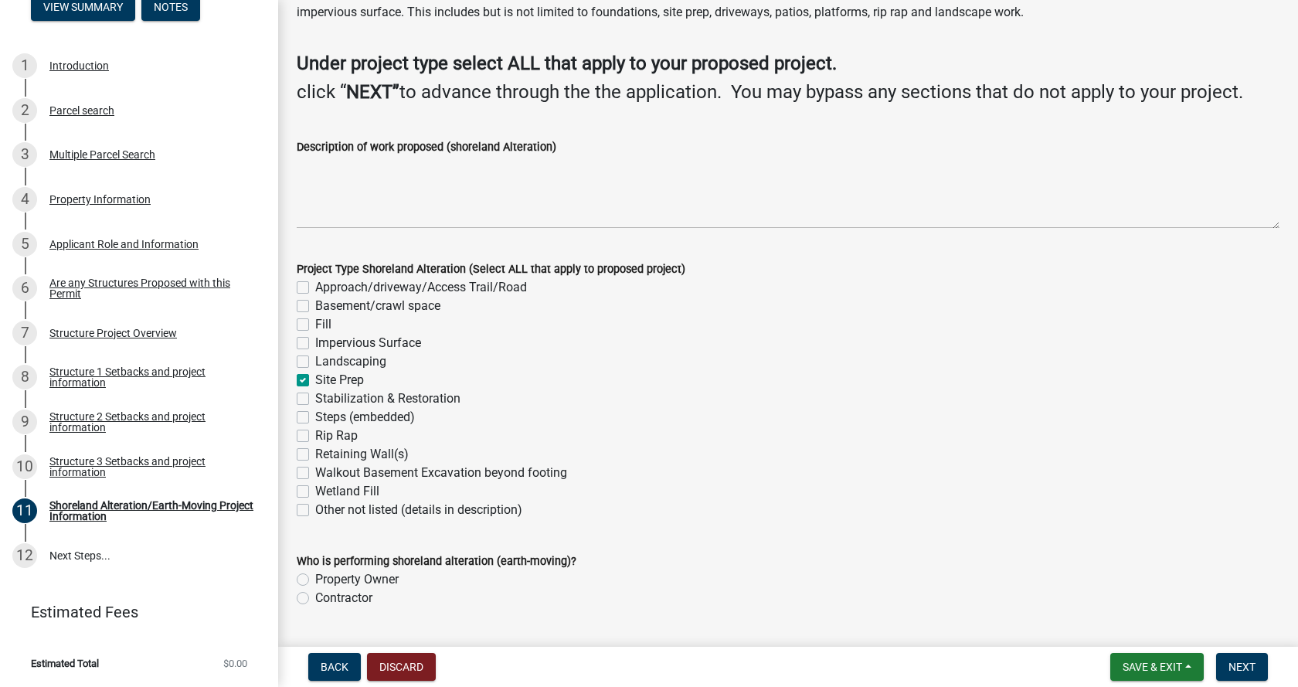
checkbox input "false"
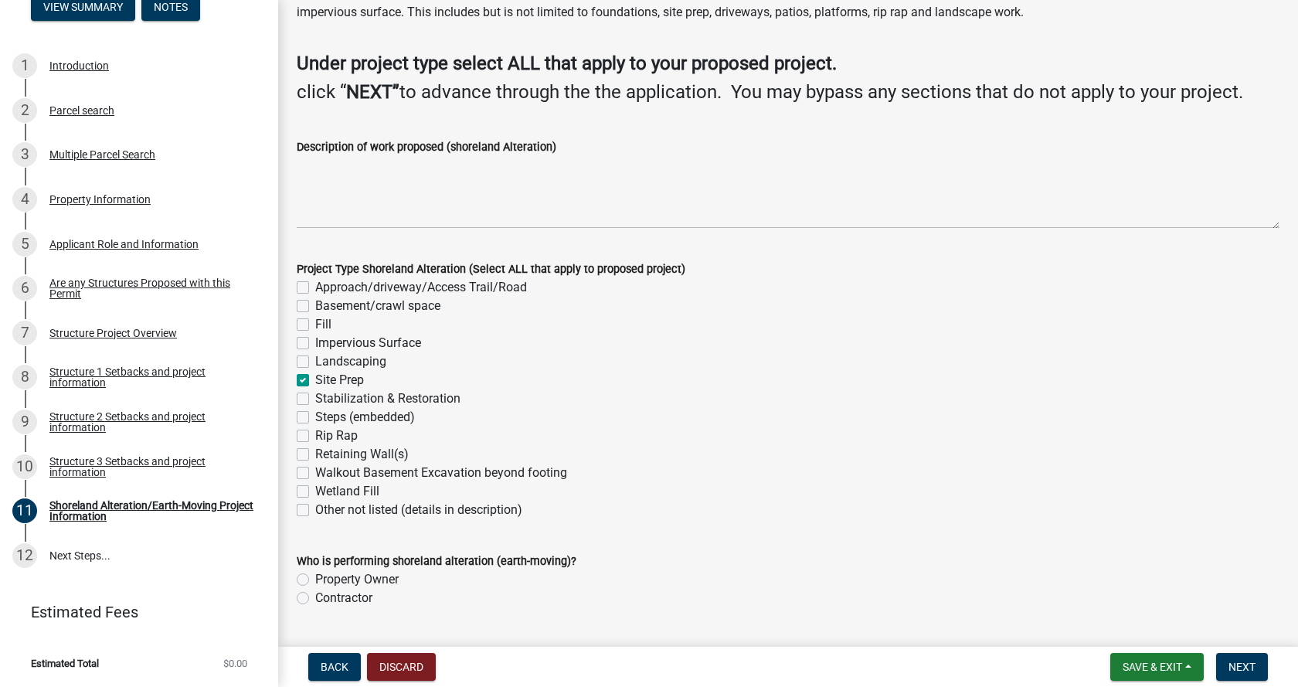
checkbox input "false"
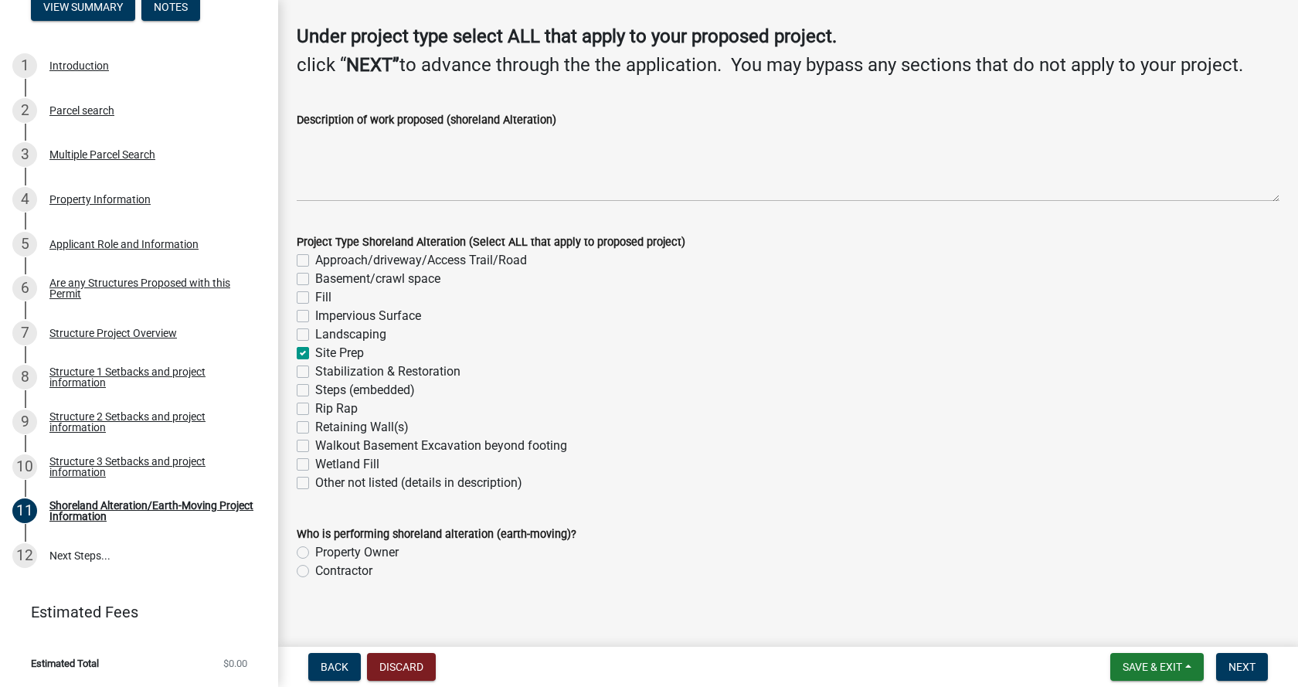
scroll to position [118, 0]
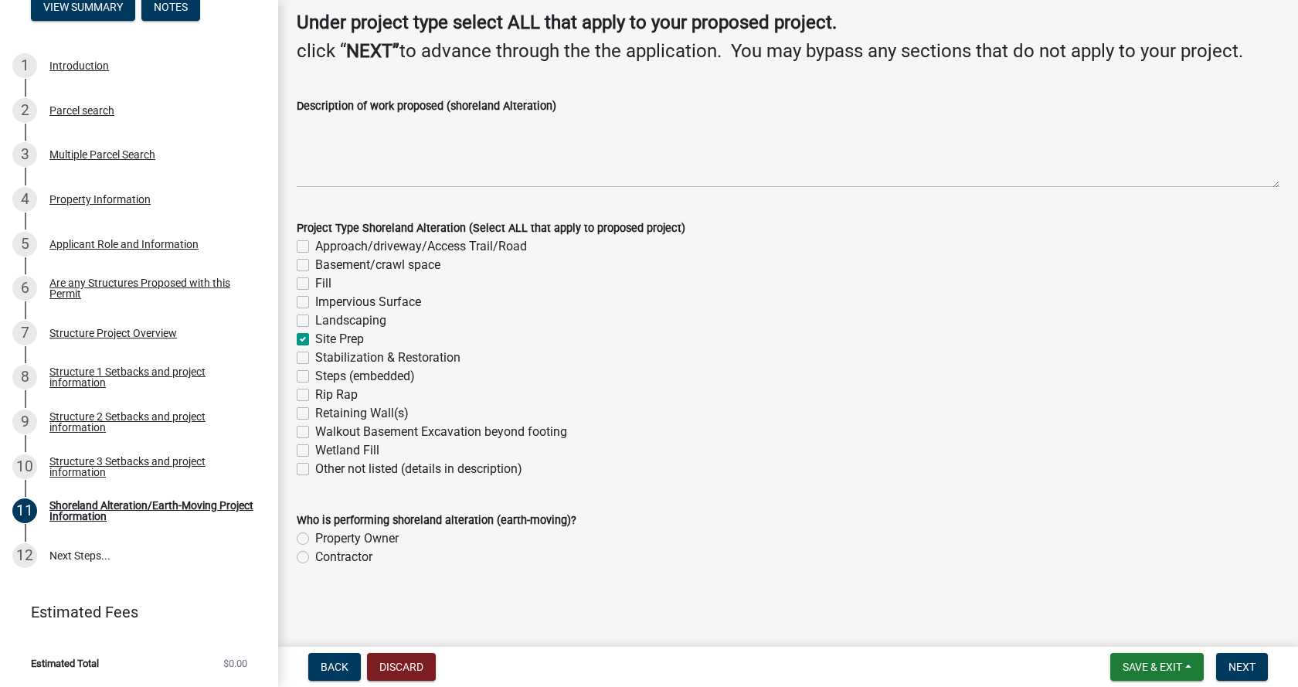
click at [315, 558] on label "Contractor" at bounding box center [343, 557] width 57 height 19
click at [315, 558] on input "Contractor" at bounding box center [320, 553] width 10 height 10
radio input "true"
click at [1241, 667] on span "Next" at bounding box center [1241, 666] width 27 height 12
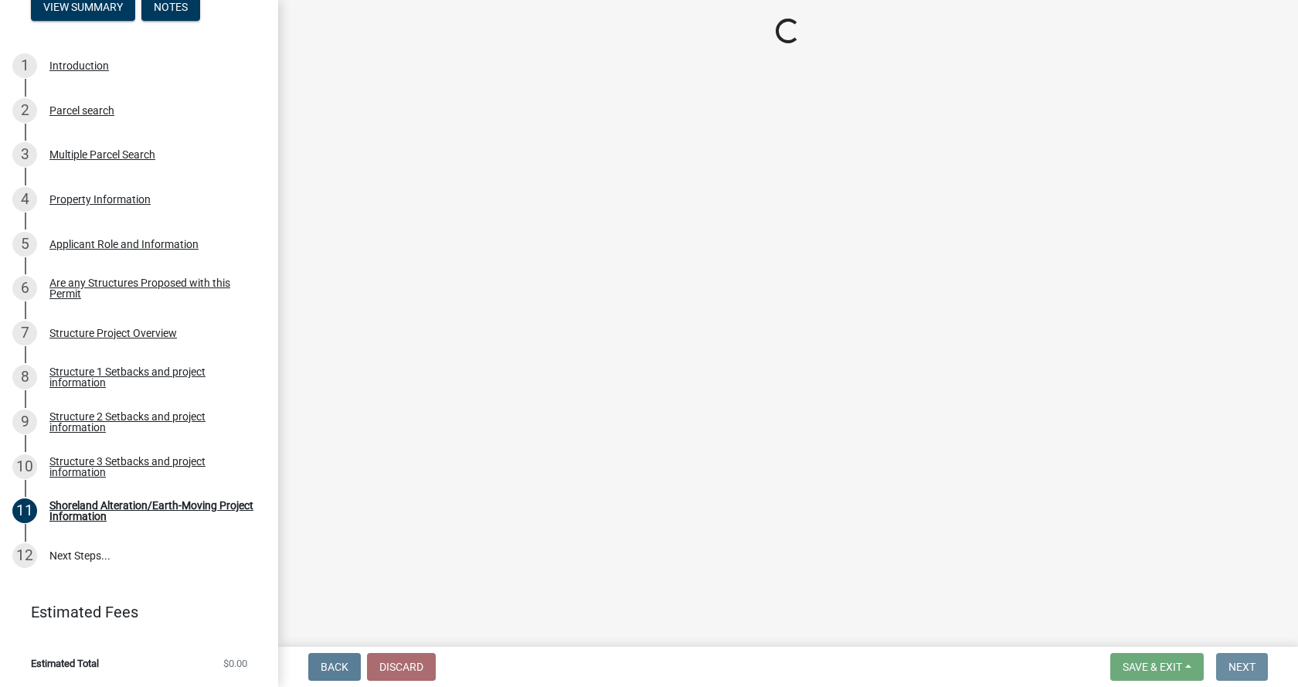
scroll to position [0, 0]
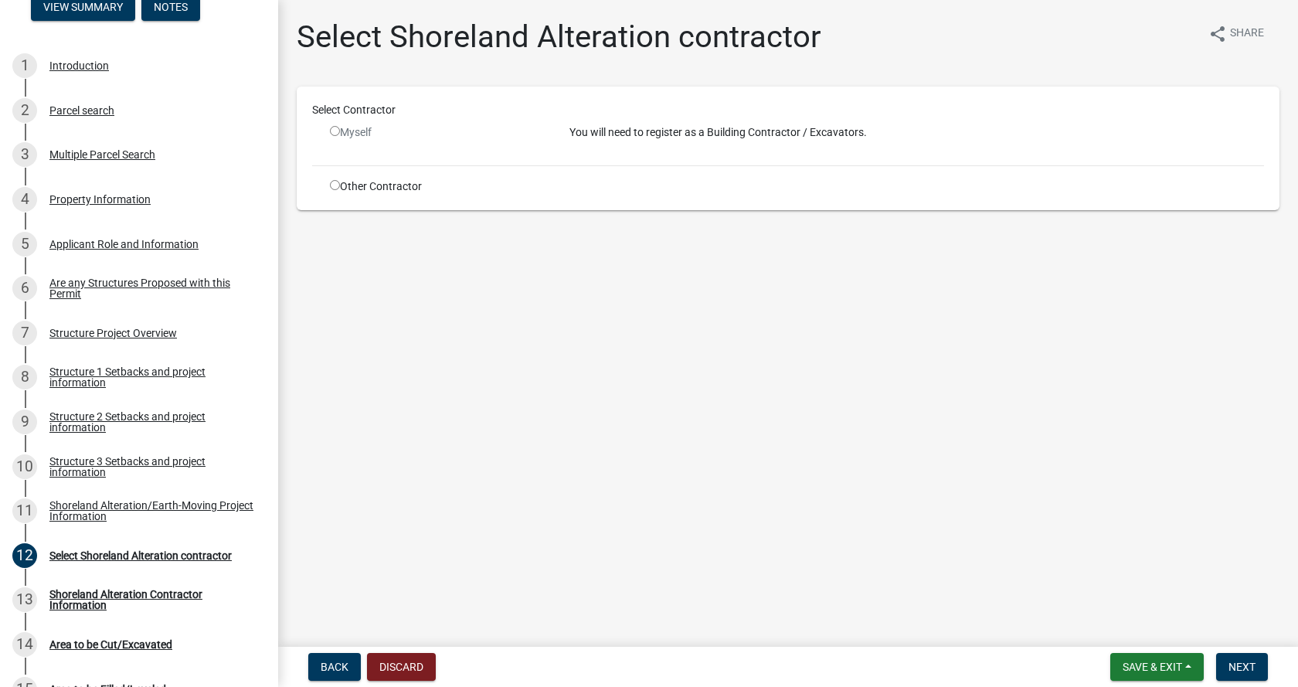
click at [334, 132] on input "radio" at bounding box center [335, 131] width 10 height 10
radio input "false"
click at [332, 188] on input "radio" at bounding box center [335, 185] width 10 height 10
radio input "true"
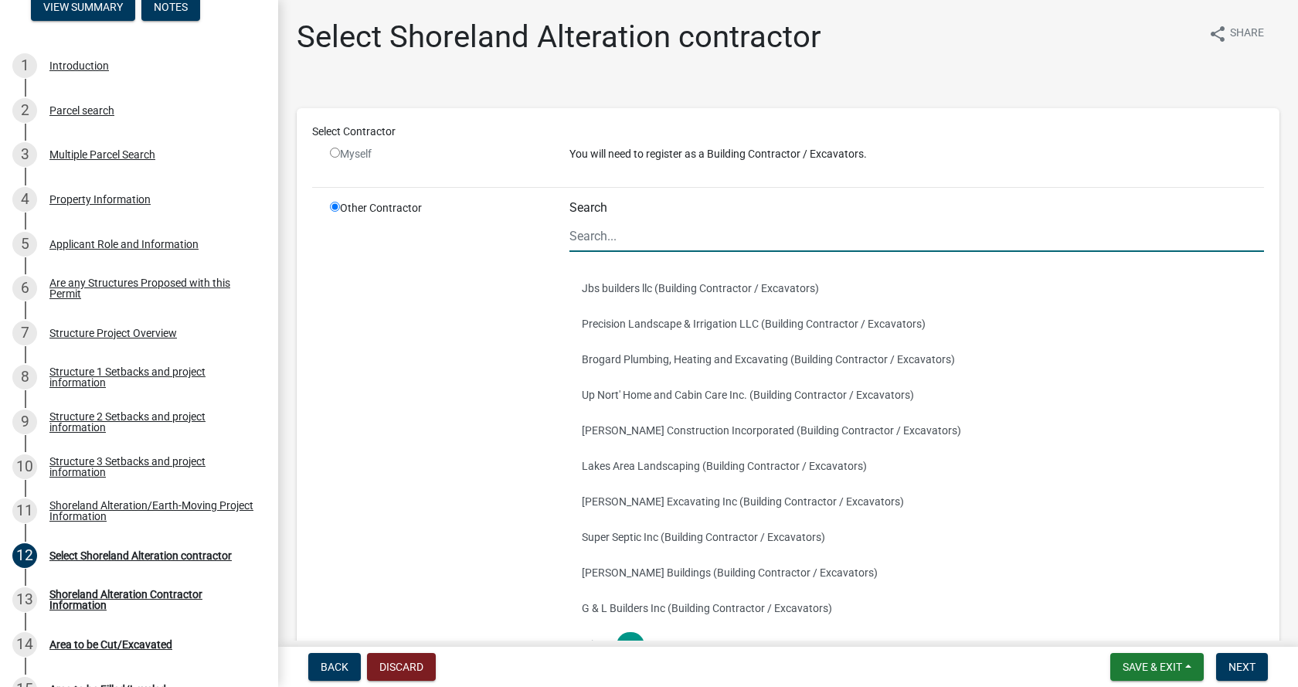
click at [586, 235] on input "Search" at bounding box center [916, 236] width 694 height 32
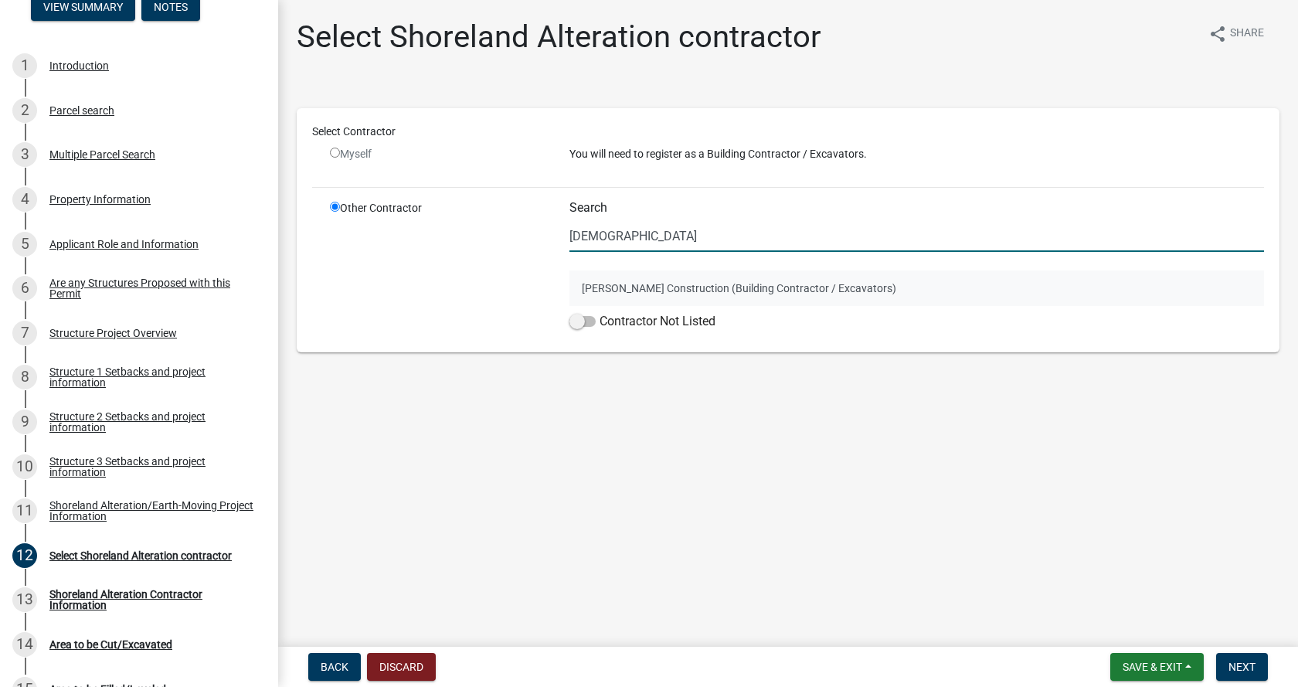
type input "[DEMOGRAPHIC_DATA]"
click at [658, 286] on button "[PERSON_NAME] Construction (Building Contractor / Excavators)" at bounding box center [916, 288] width 694 height 36
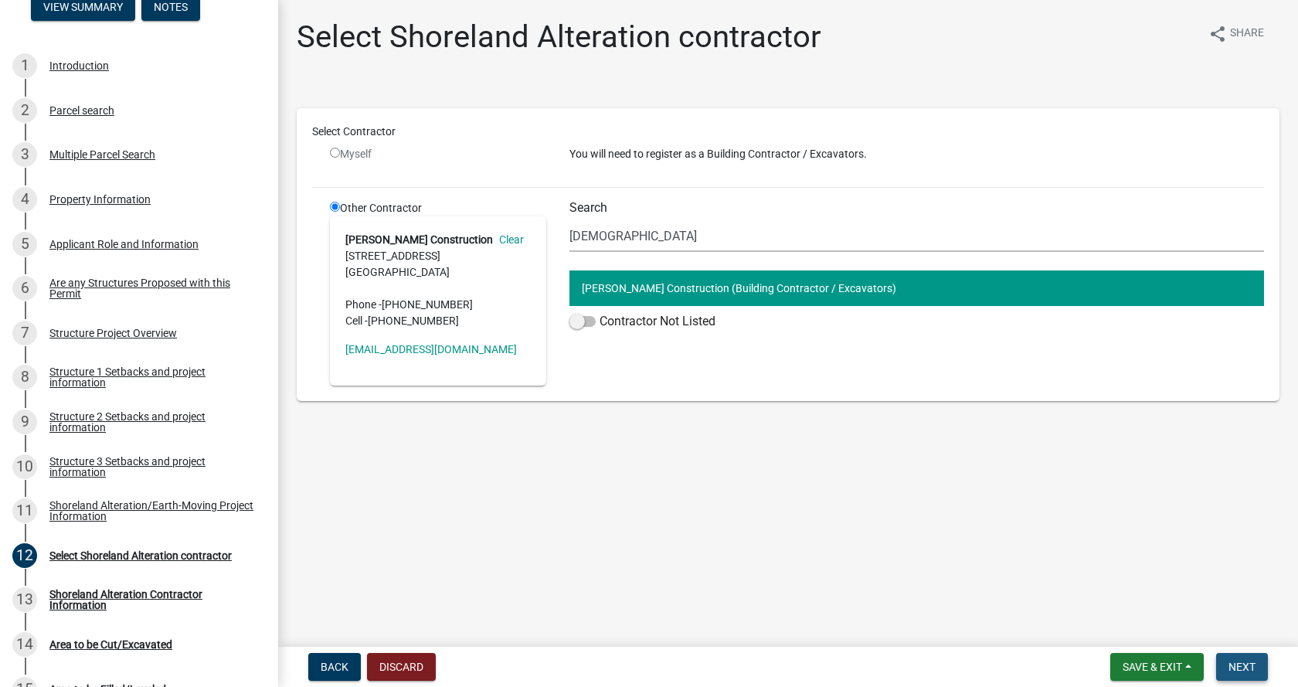
click at [1237, 671] on span "Next" at bounding box center [1241, 666] width 27 height 12
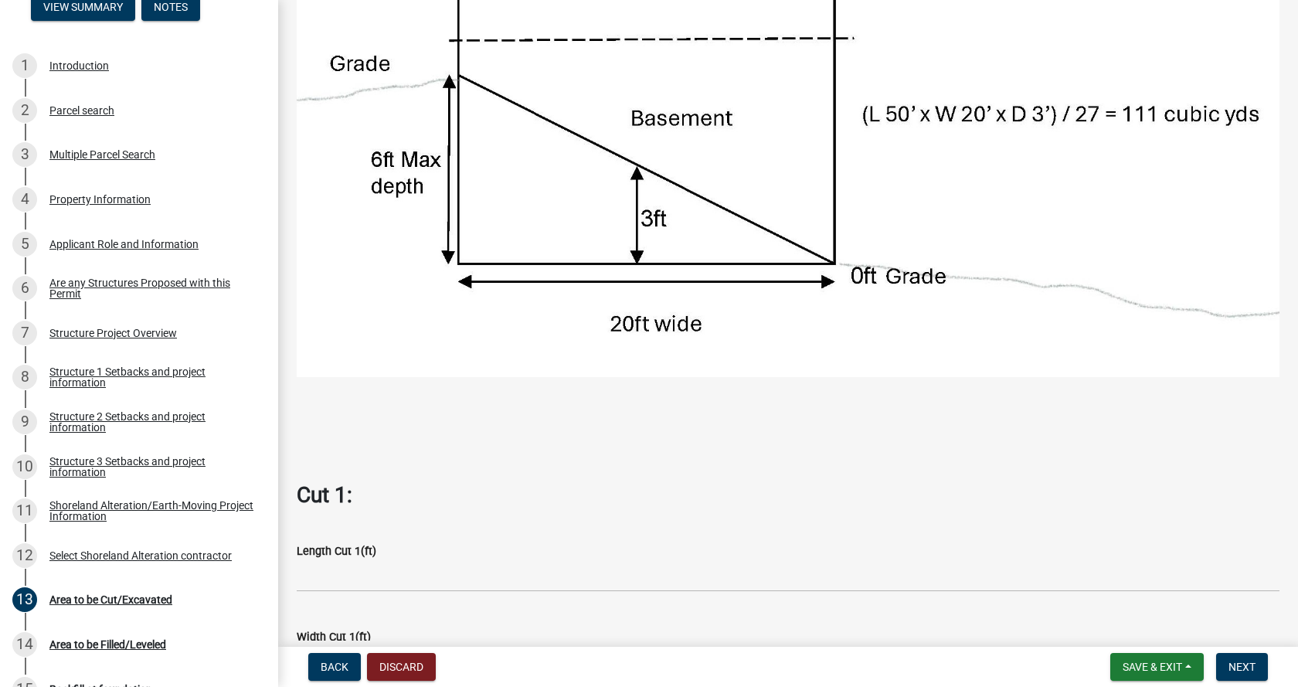
scroll to position [386, 0]
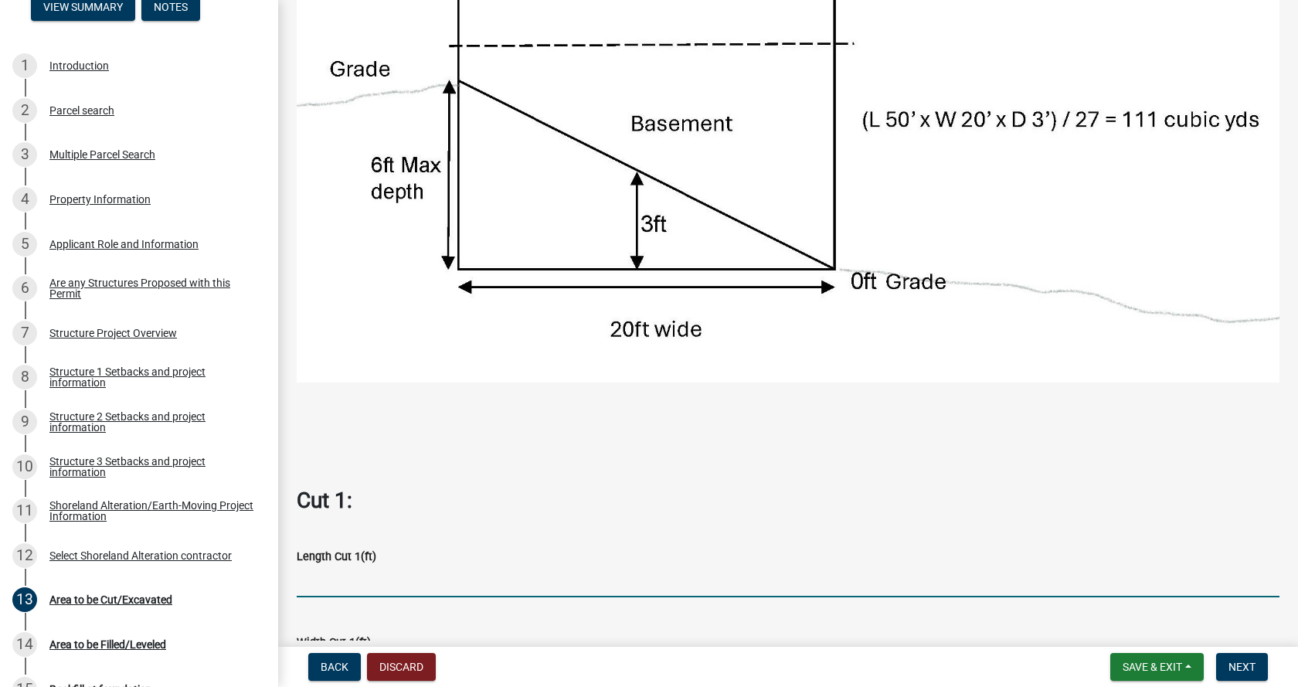
click at [334, 578] on input "text" at bounding box center [788, 581] width 982 height 32
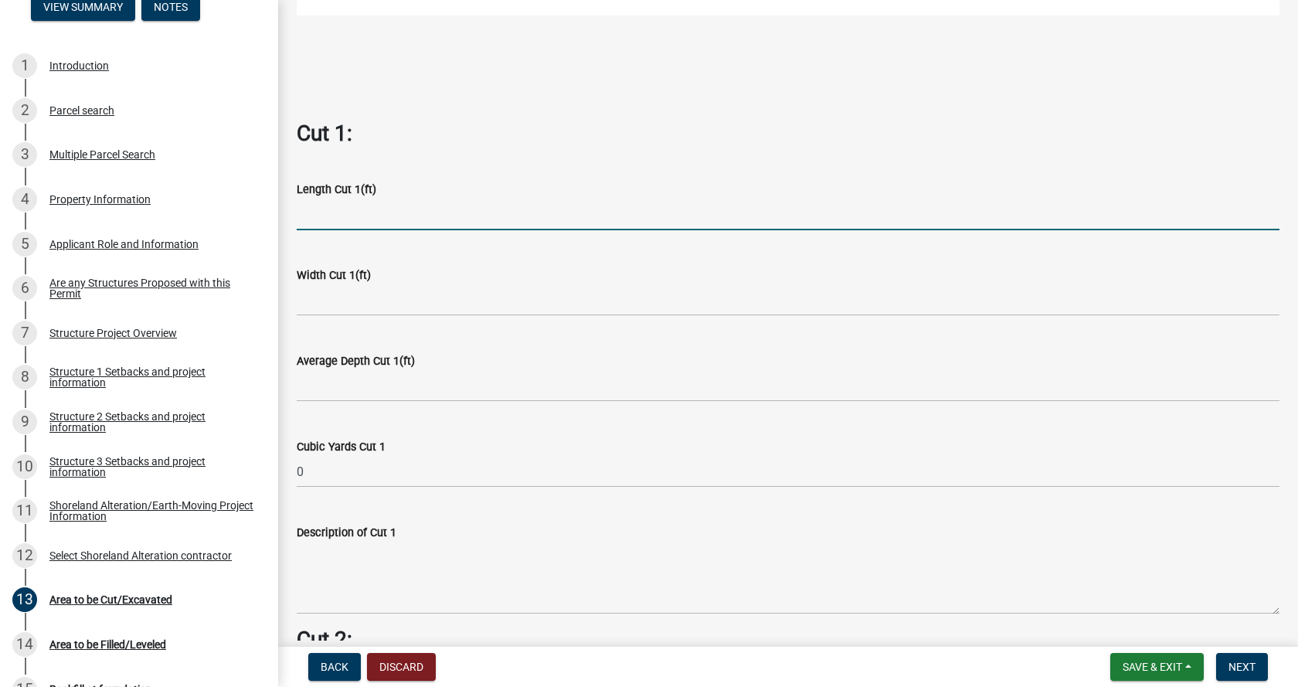
scroll to position [772, 0]
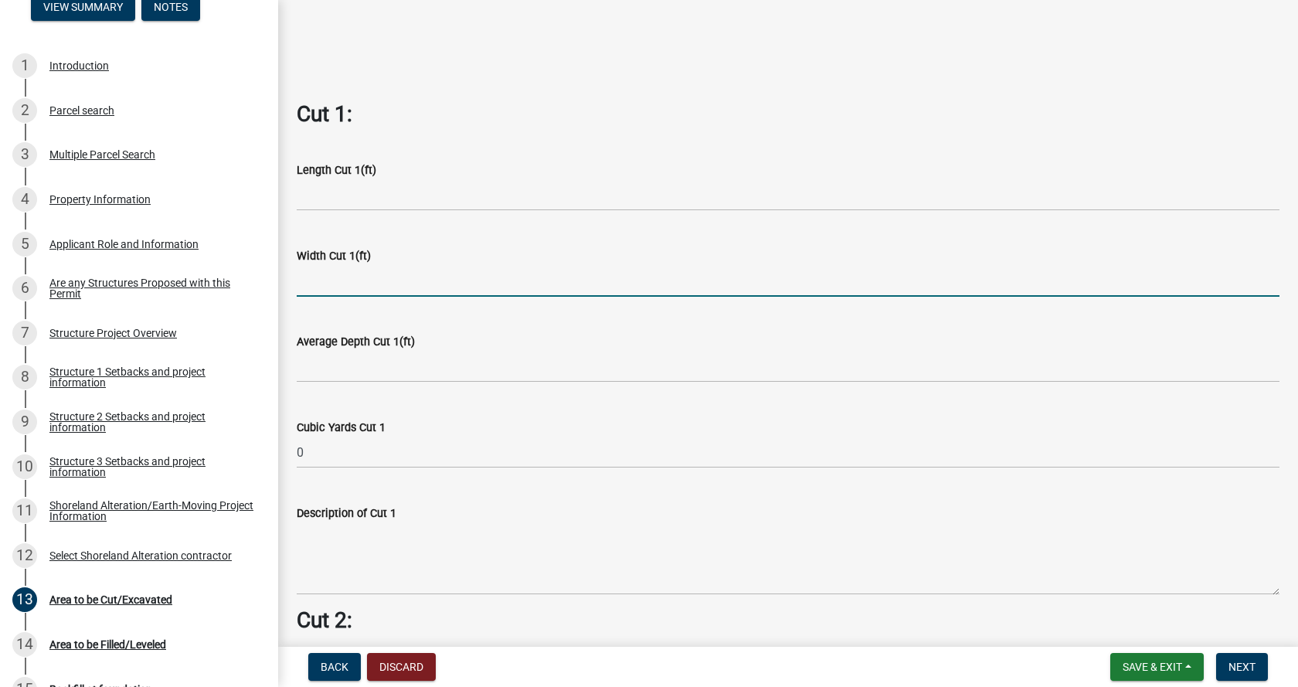
click at [344, 276] on input "text" at bounding box center [788, 281] width 982 height 32
type input "20"
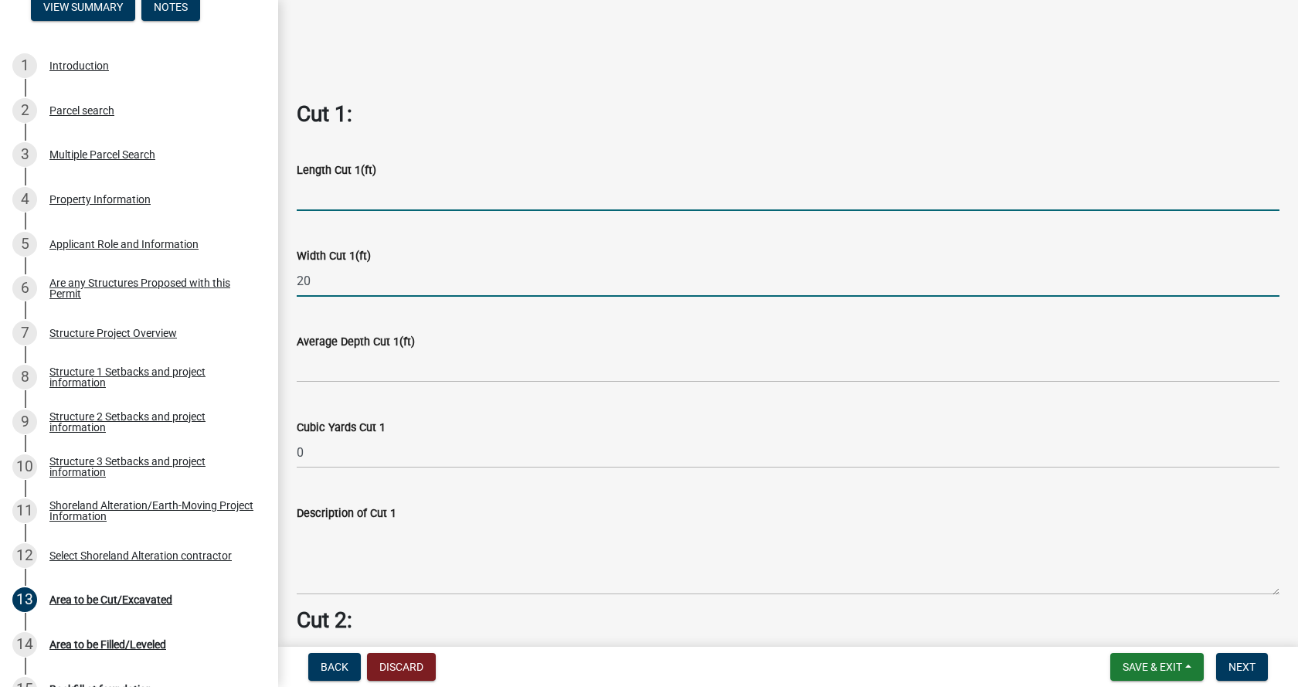
click at [340, 195] on input "text" at bounding box center [788, 195] width 982 height 32
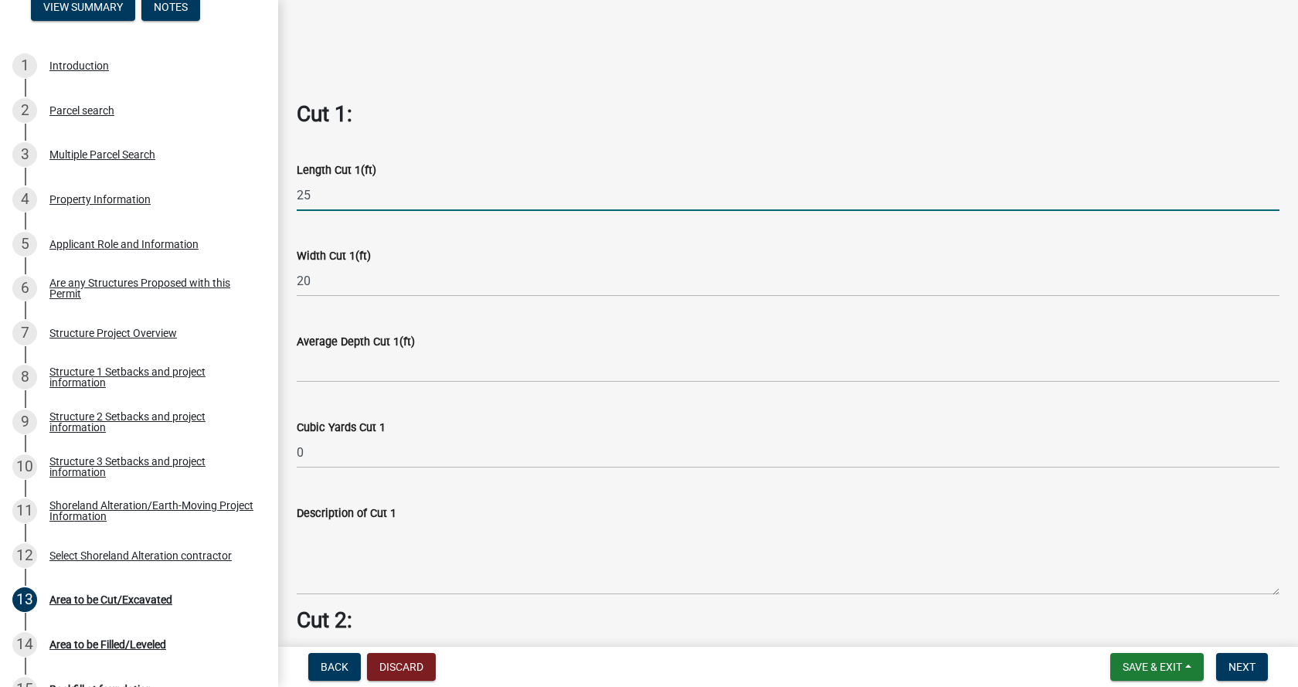
type input "25"
click at [328, 365] on input "text" at bounding box center [788, 367] width 982 height 32
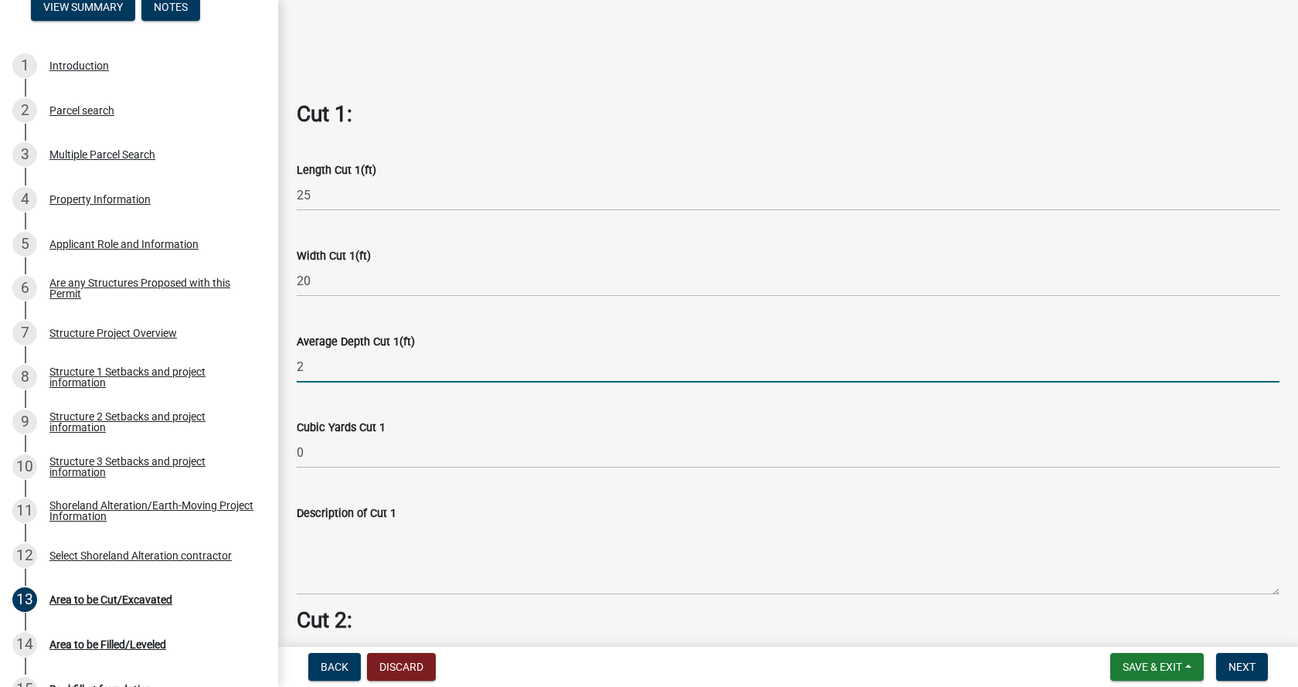
type input "2"
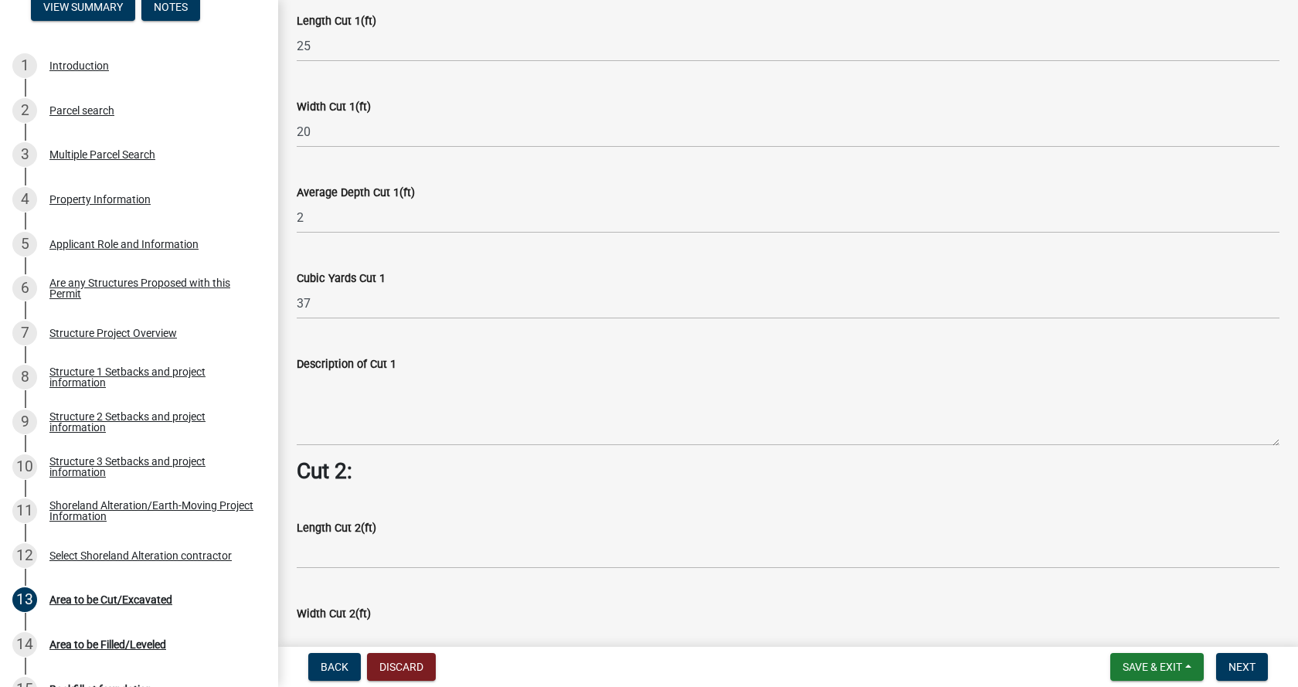
scroll to position [927, 0]
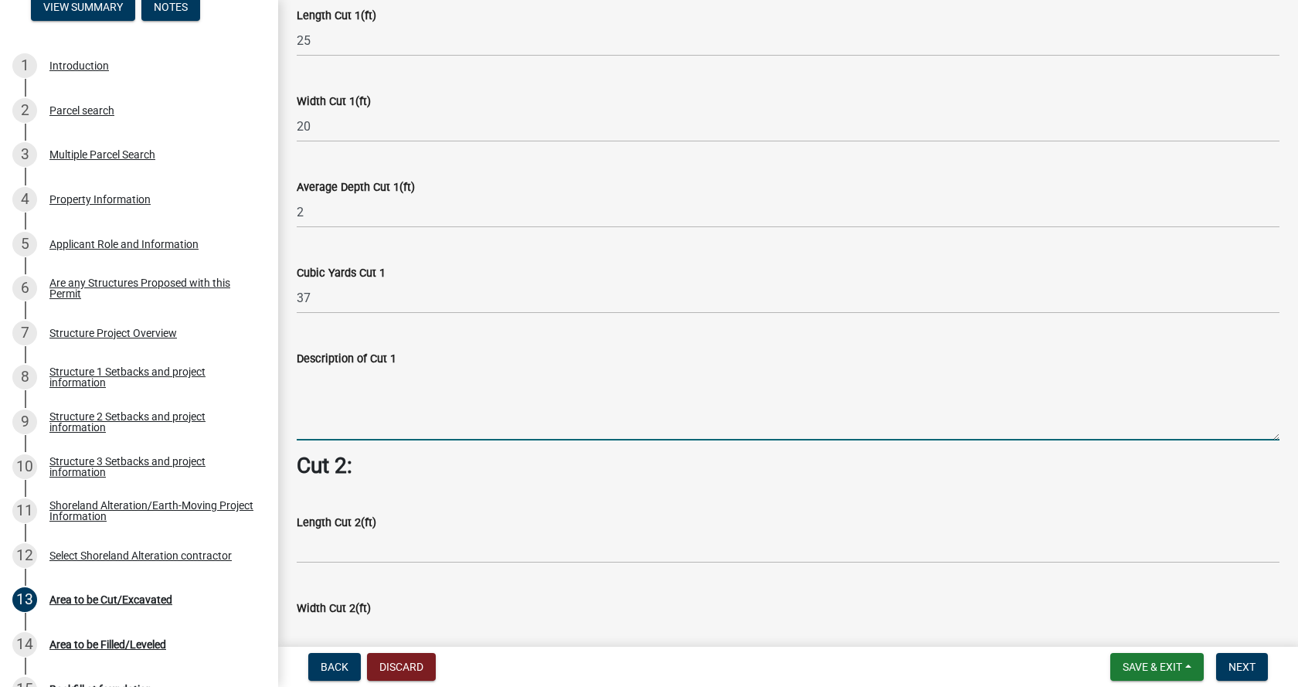
click at [335, 404] on textarea "Description of Cut 1" at bounding box center [788, 404] width 982 height 73
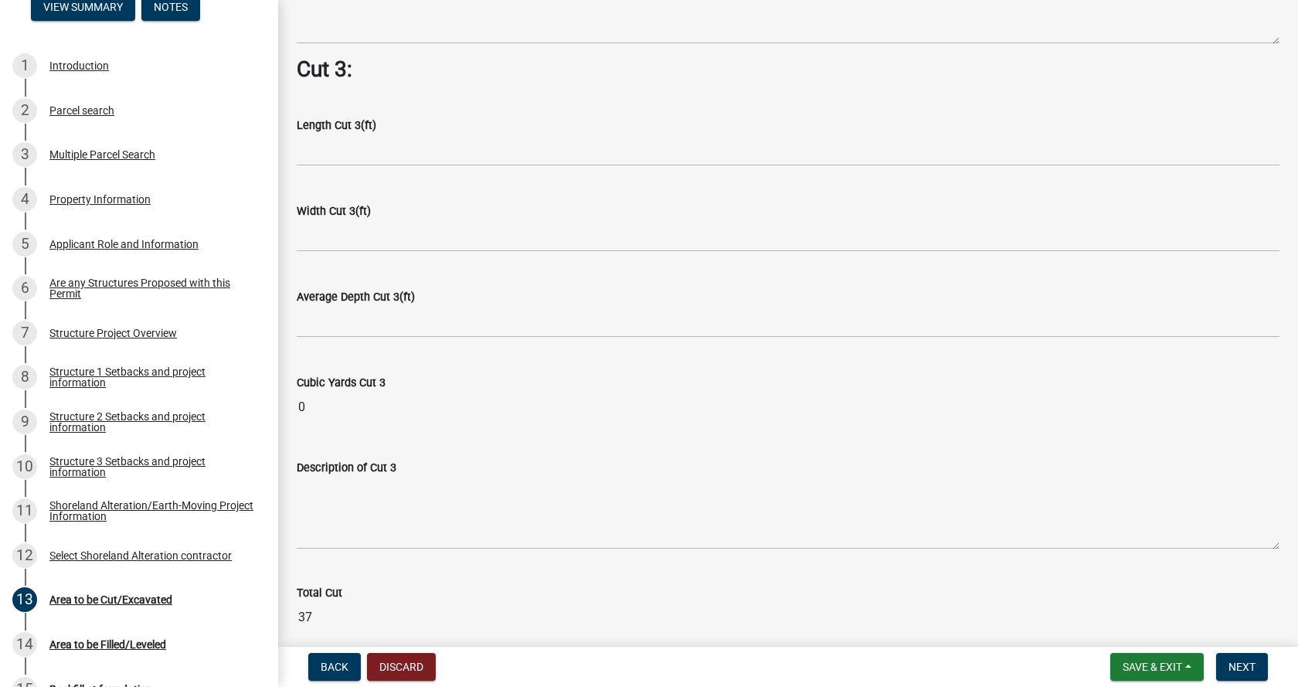
scroll to position [1888, 0]
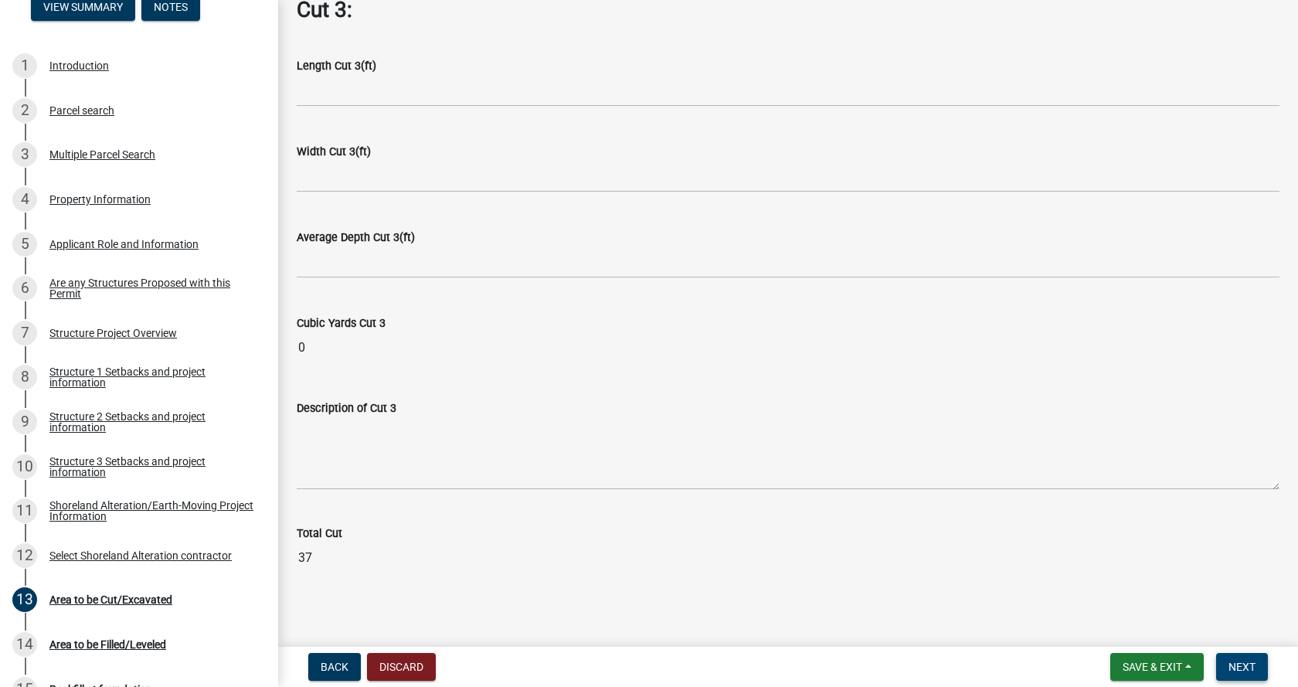
type textarea "Remove sod/black dirt to level out the ground for shed placement"
click at [1248, 663] on span "Next" at bounding box center [1241, 666] width 27 height 12
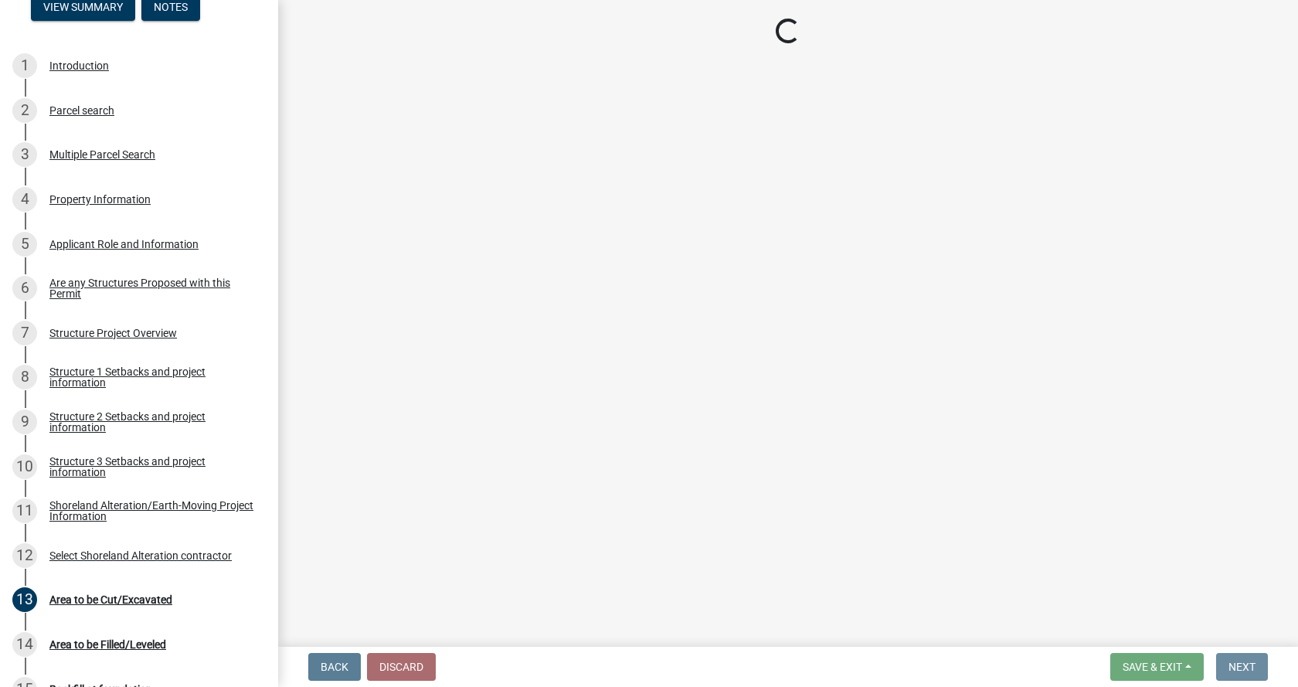
scroll to position [0, 0]
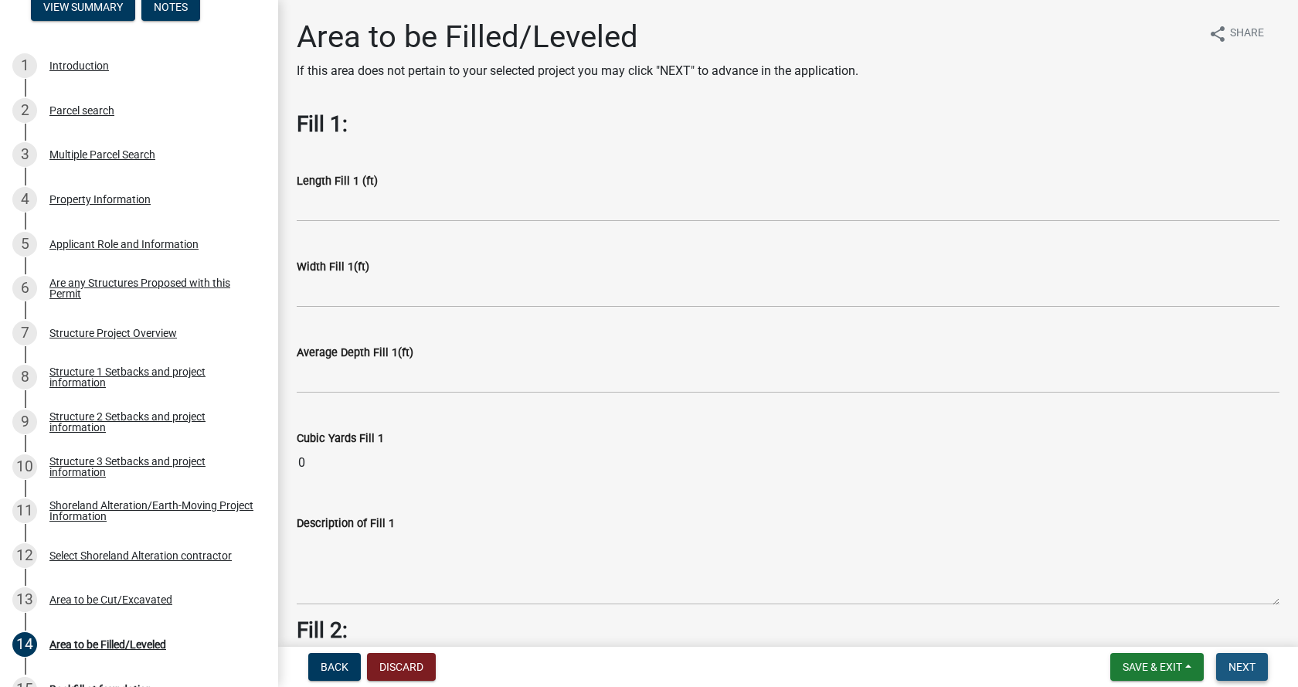
click at [1239, 669] on span "Next" at bounding box center [1241, 666] width 27 height 12
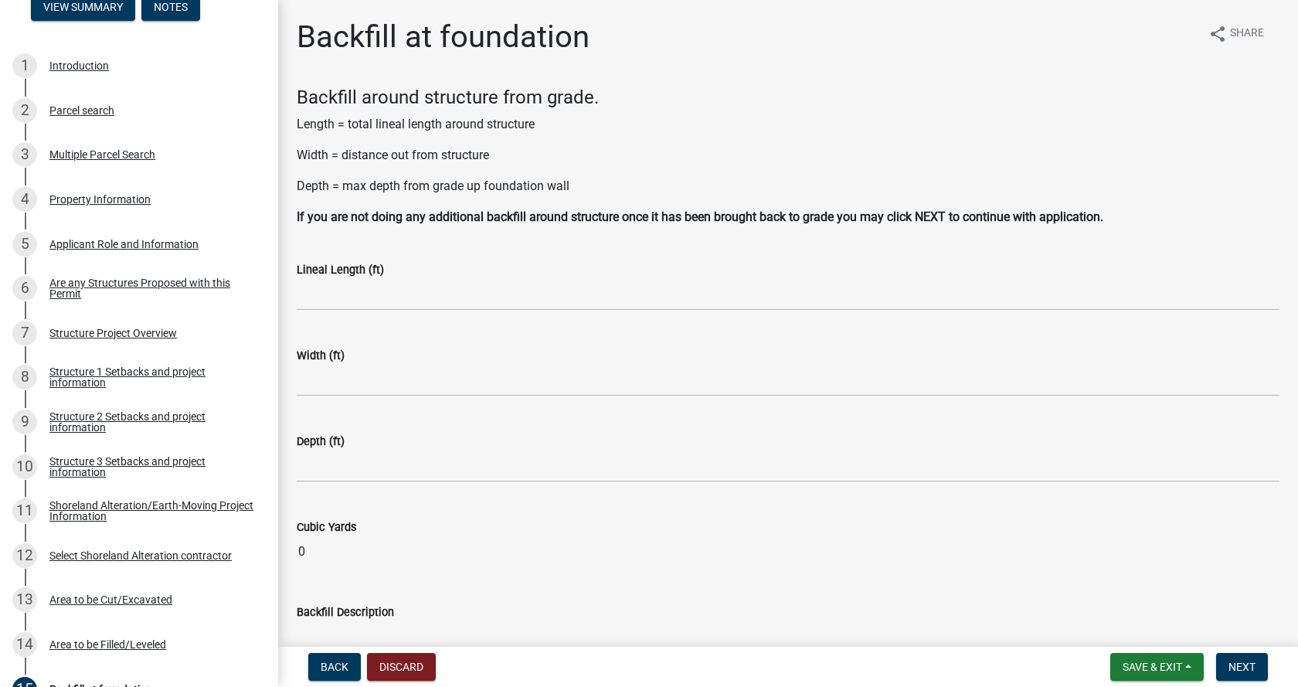
scroll to position [77, 0]
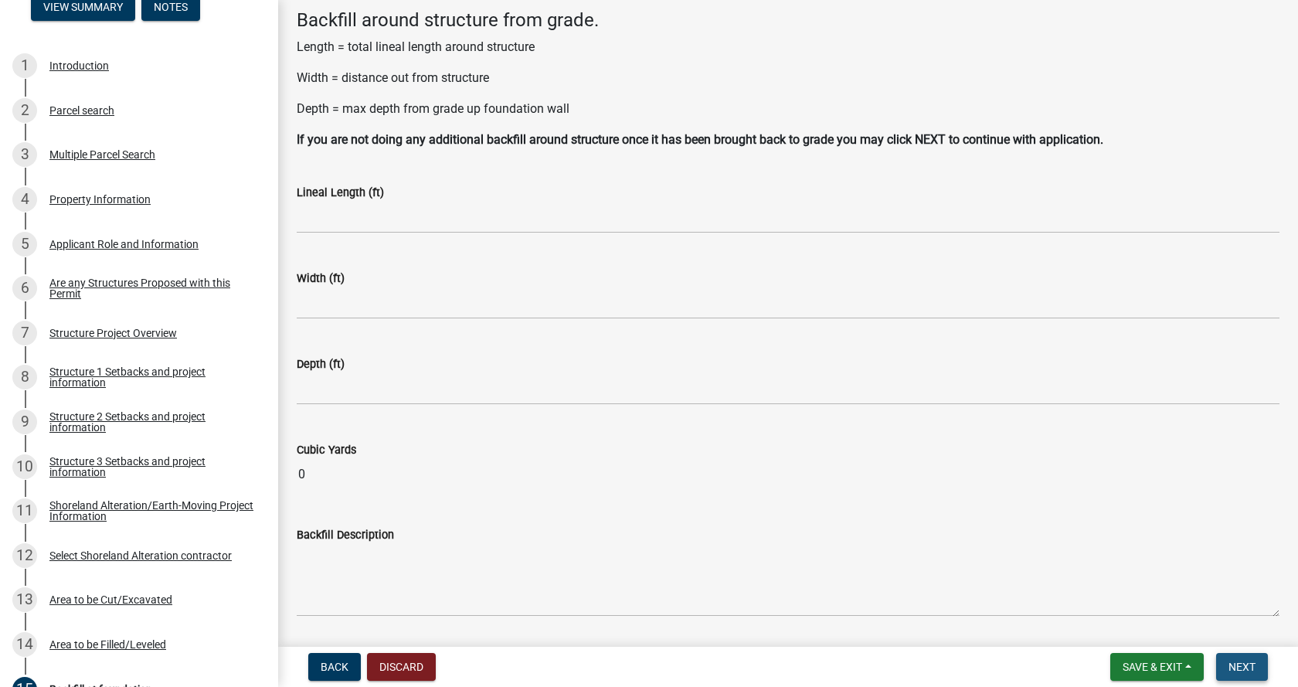
click at [1256, 667] on button "Next" at bounding box center [1242, 667] width 52 height 28
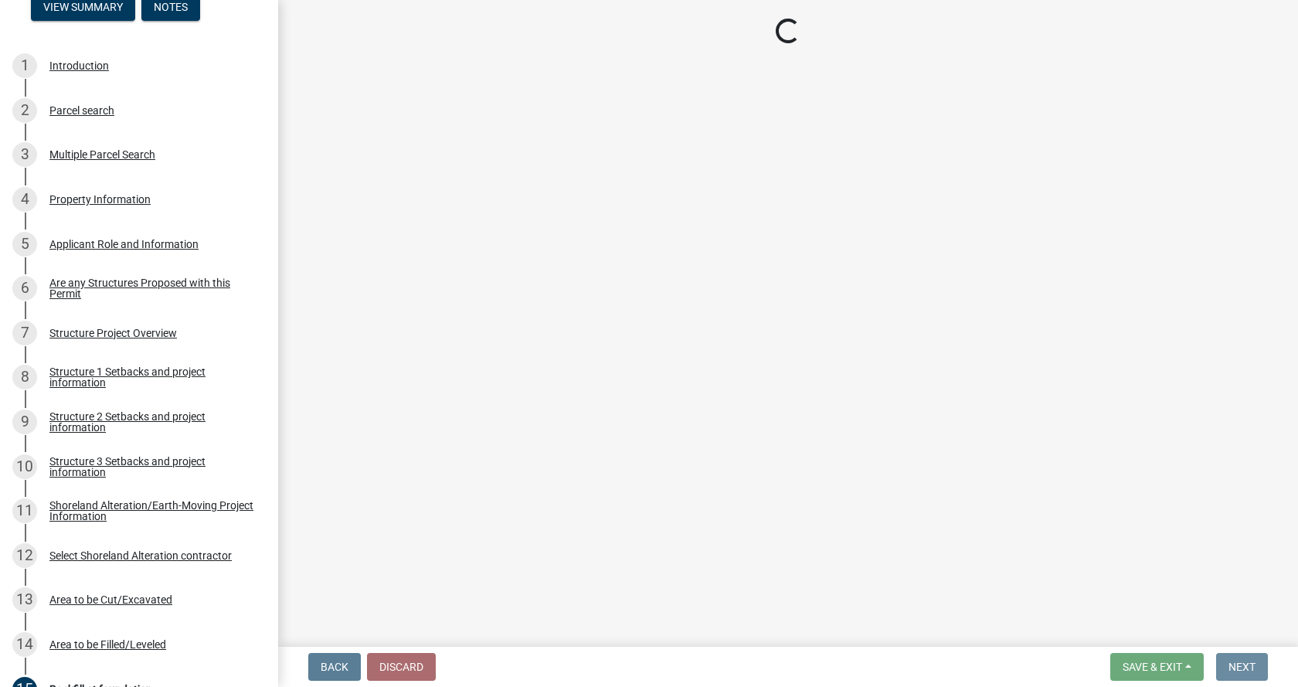
scroll to position [0, 0]
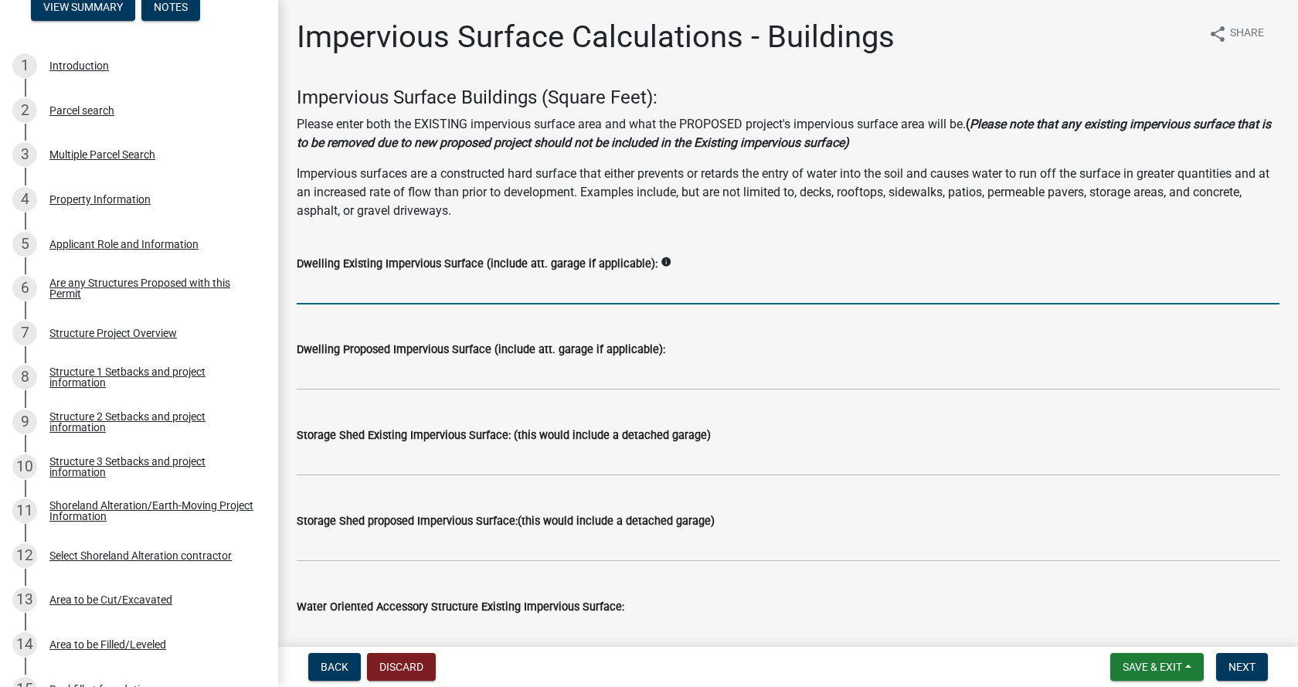
click at [429, 293] on input "text" at bounding box center [788, 289] width 982 height 32
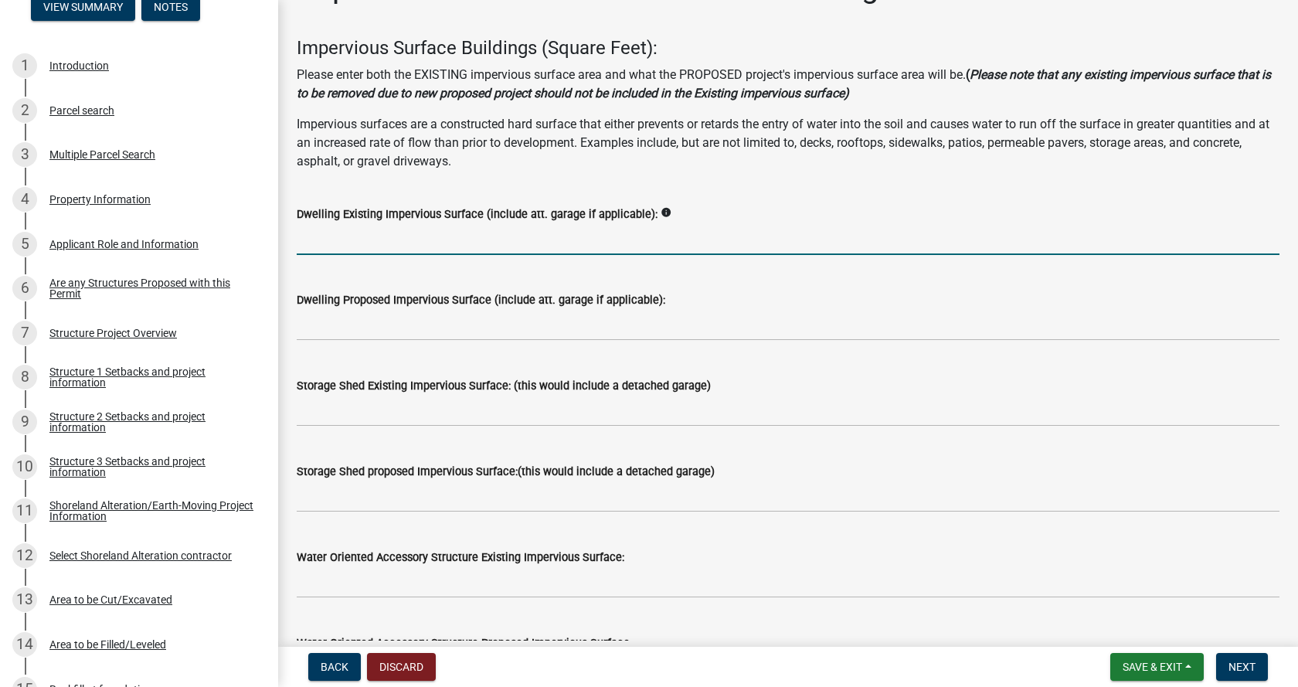
scroll to position [77, 0]
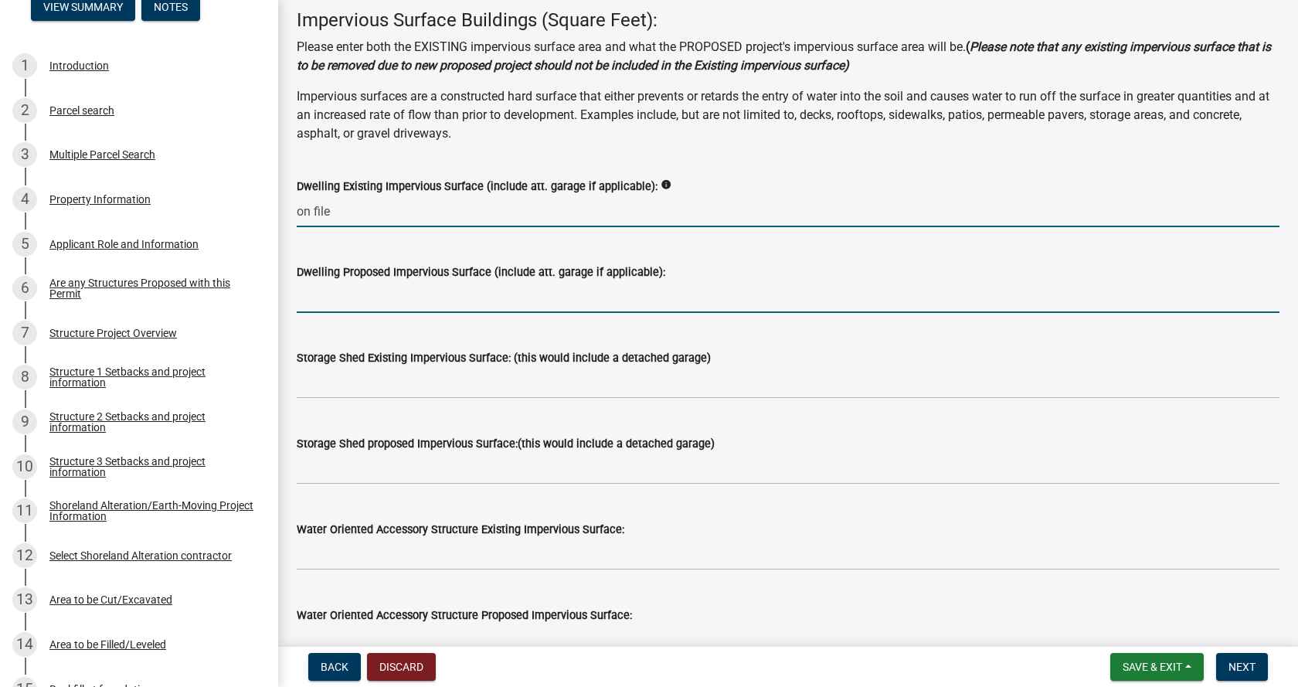
type input "0"
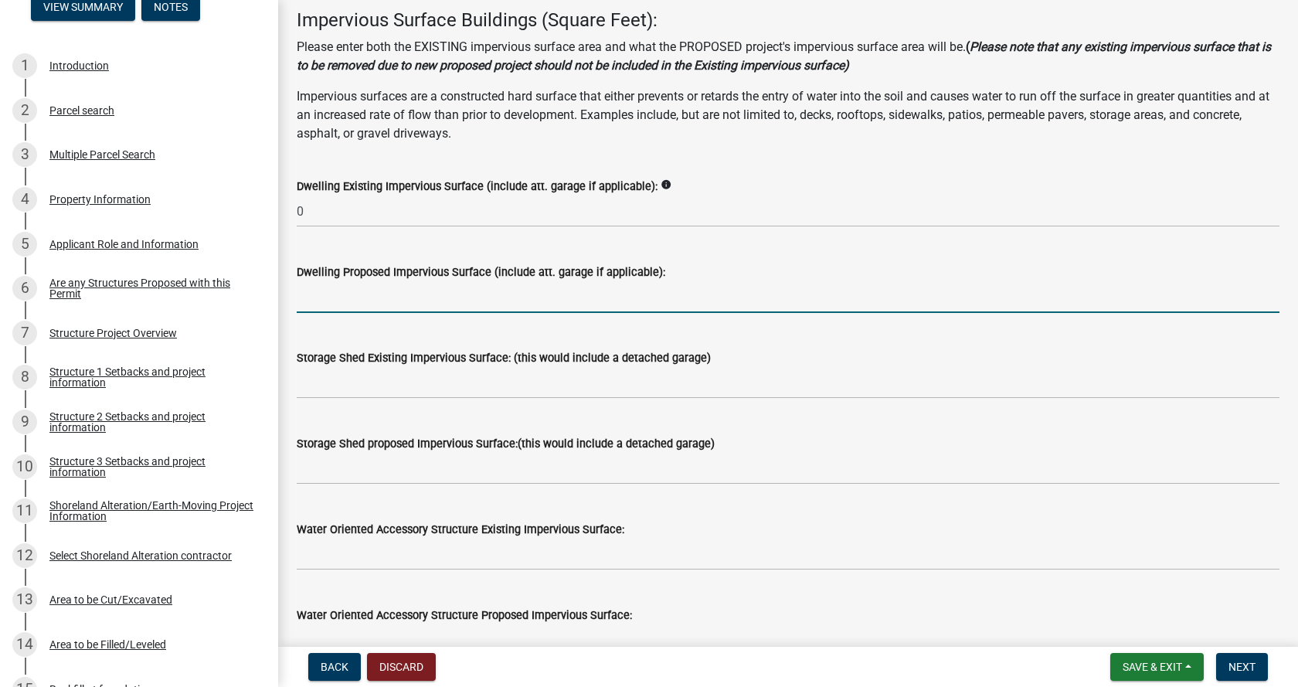
click at [383, 292] on input "text" at bounding box center [788, 297] width 982 height 32
type input "500"
drag, startPoint x: 341, startPoint y: 293, endPoint x: 258, endPoint y: 307, distance: 83.8
click at [258, 307] on div "Structure and Shoreland Alteration Permit Application STR/SAP - 491798 View Sum…" at bounding box center [649, 343] width 1298 height 687
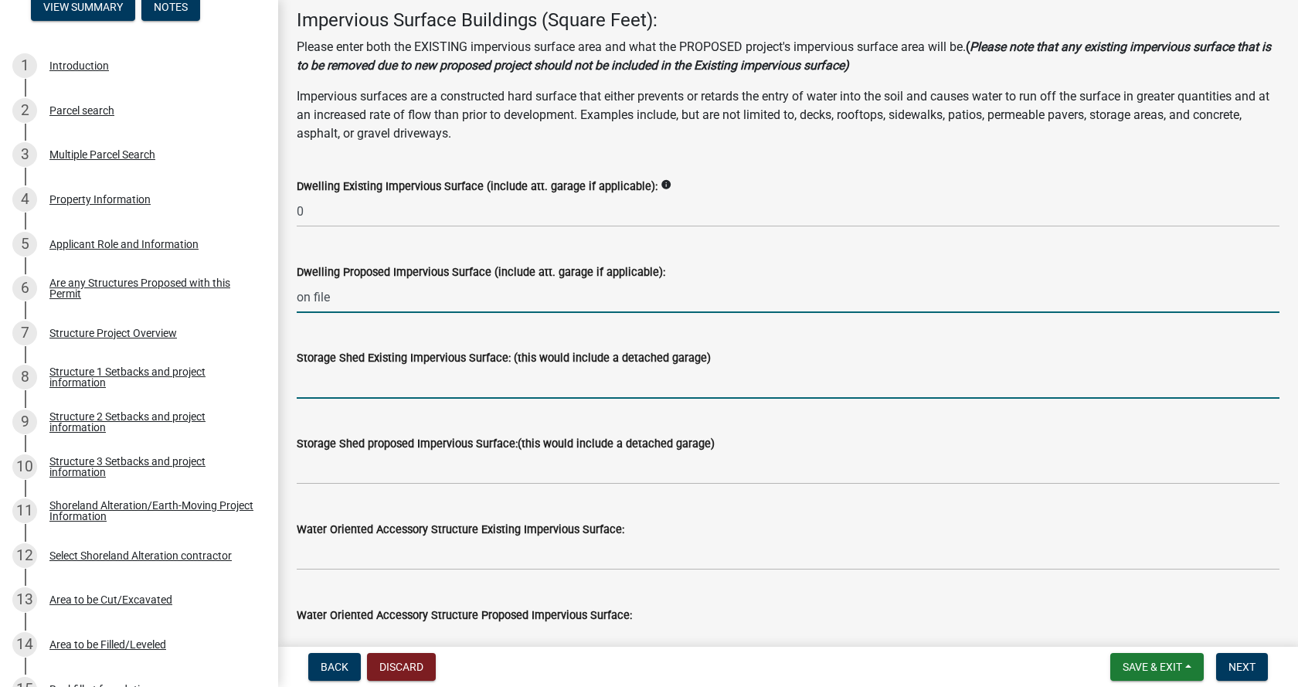
type input "0"
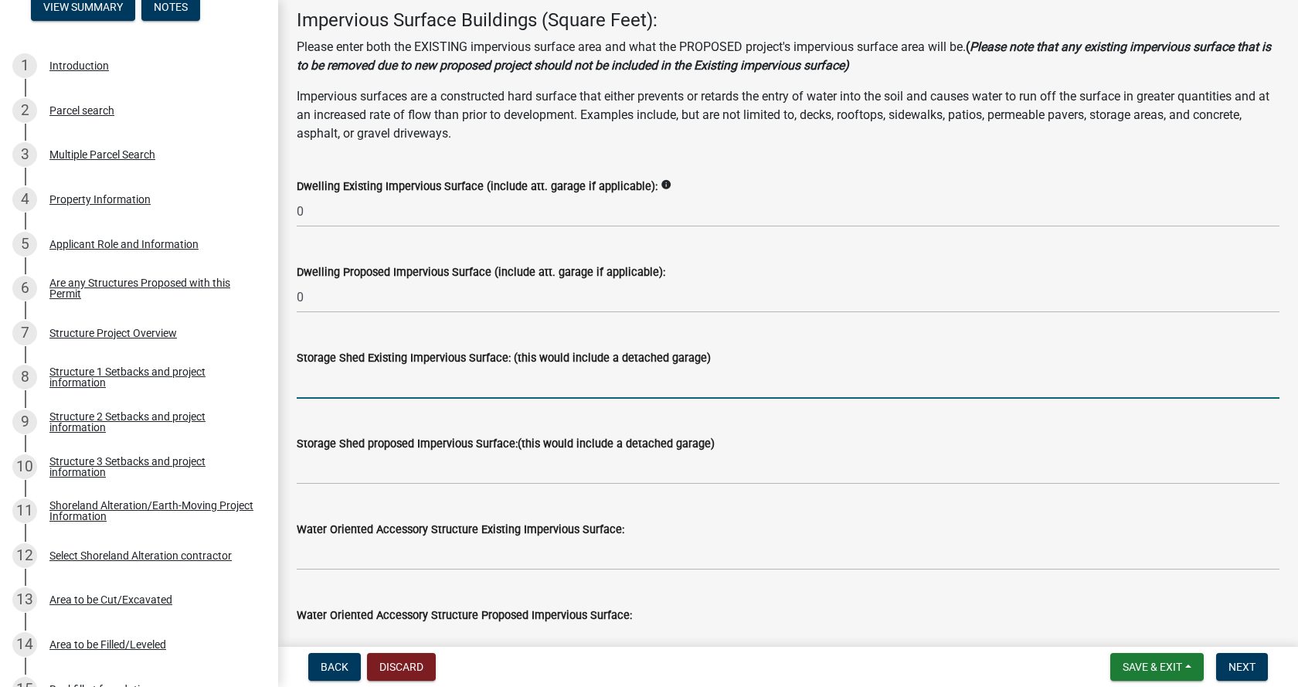
click at [375, 381] on input "text" at bounding box center [788, 383] width 982 height 32
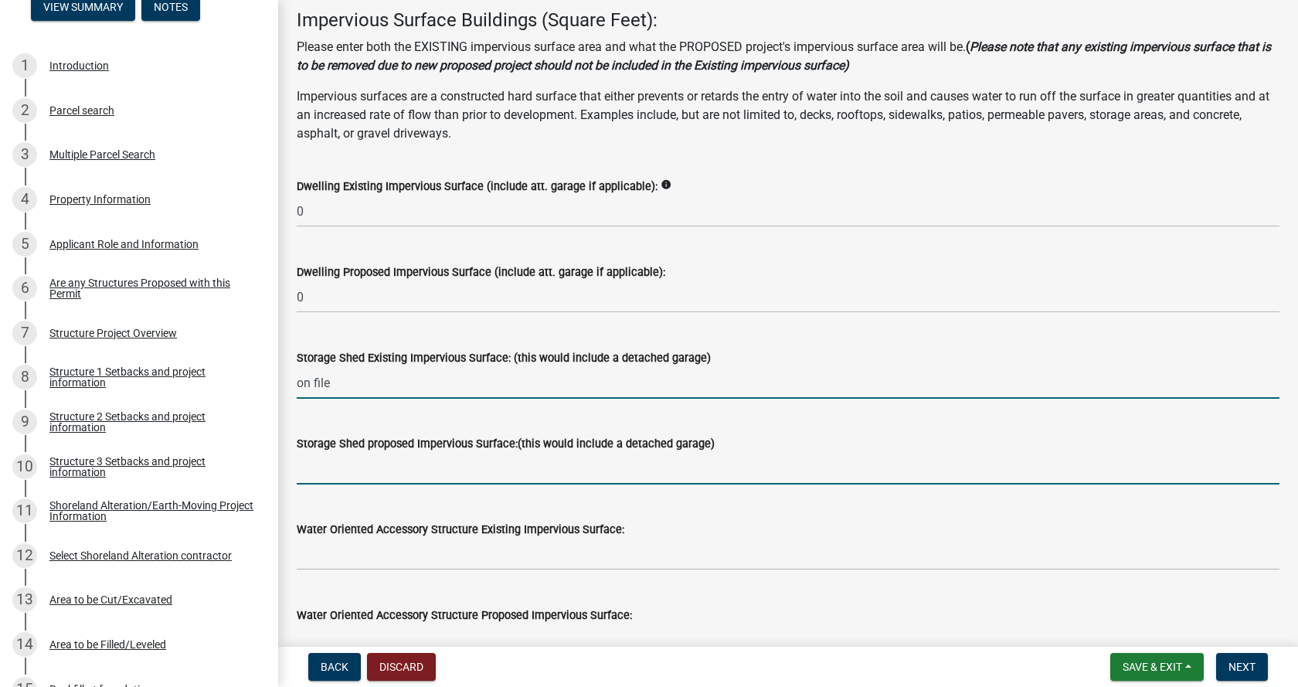
type input "0"
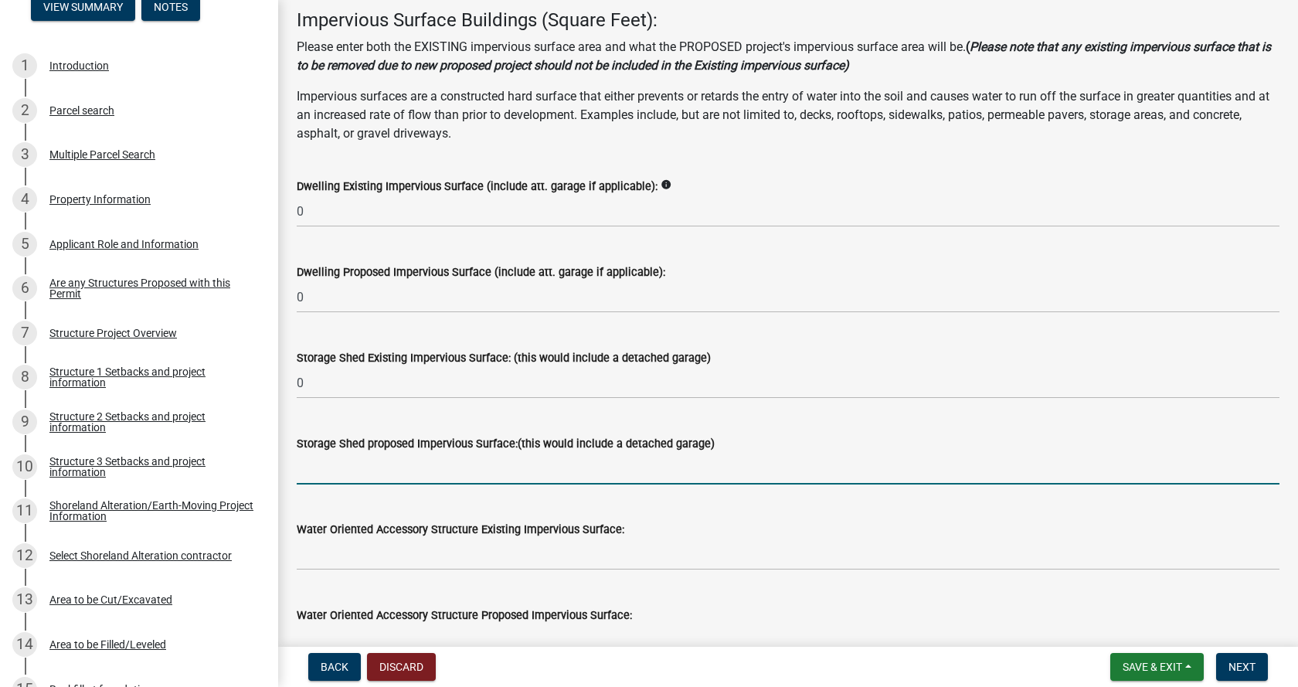
click at [422, 471] on input "text" at bounding box center [788, 469] width 982 height 32
type input "500"
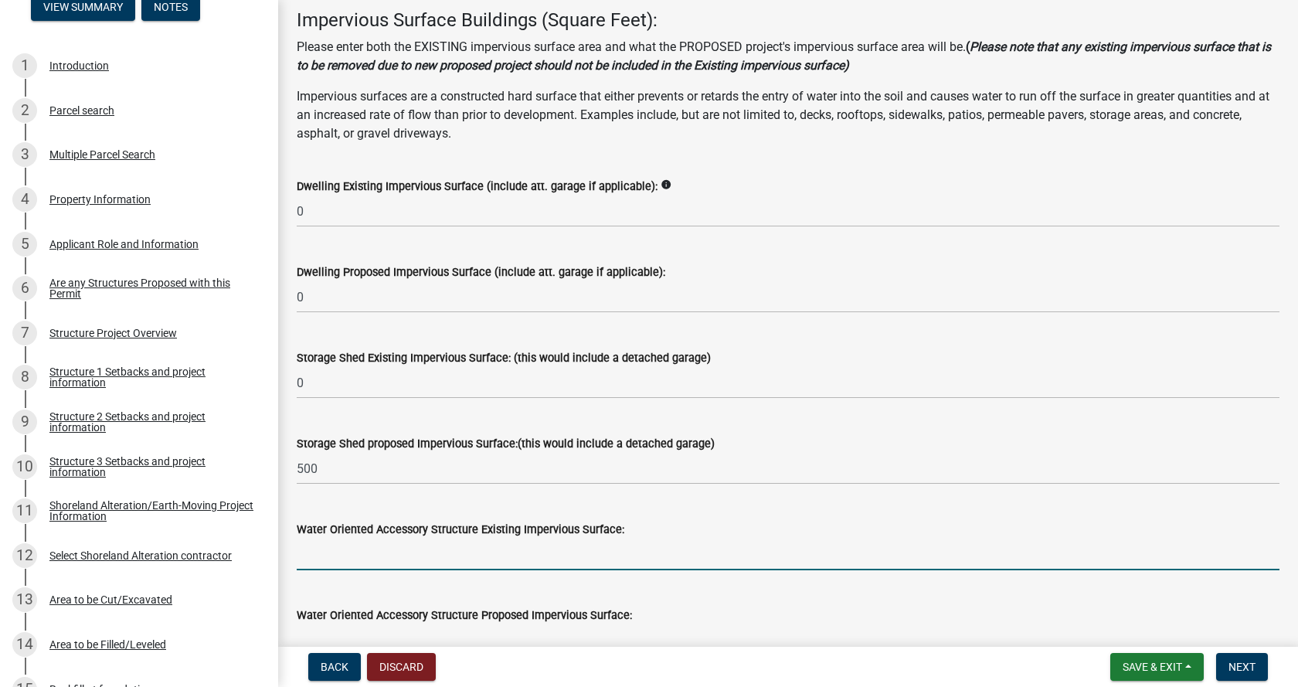
click at [422, 558] on input "text" at bounding box center [788, 554] width 982 height 32
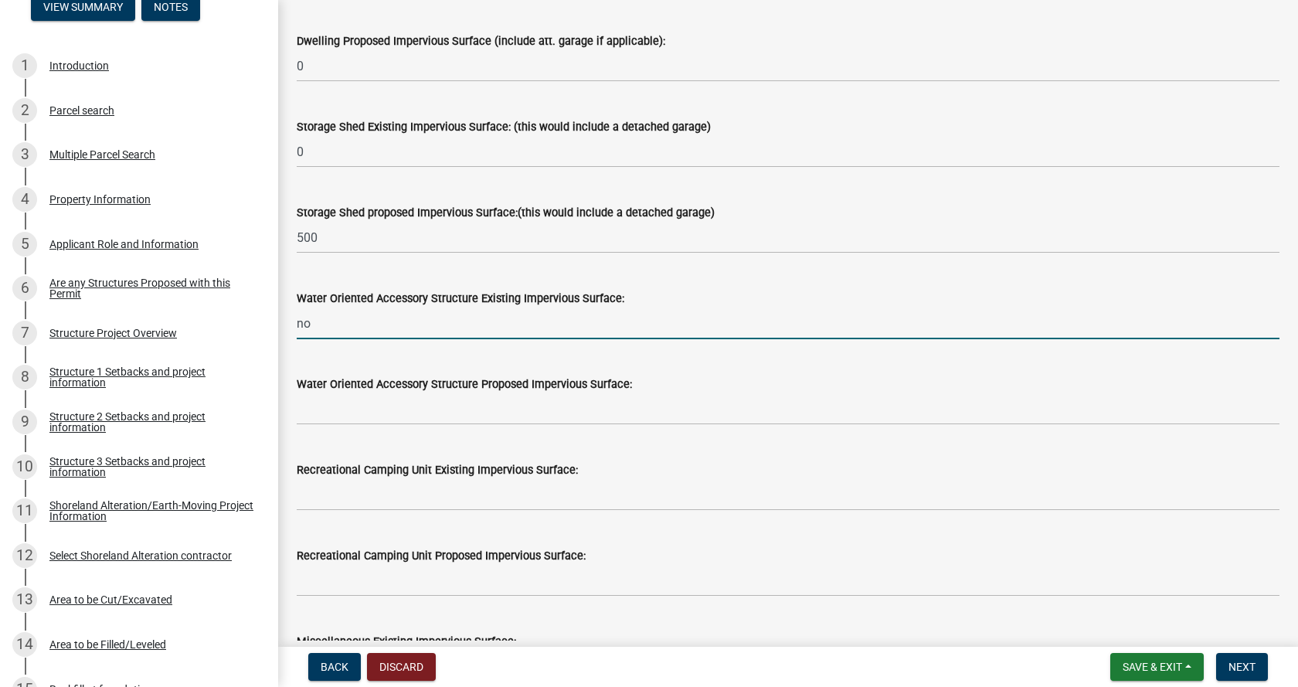
scroll to position [309, 0]
type input "n"
type input "0"
click at [419, 418] on input "text" at bounding box center [788, 408] width 982 height 32
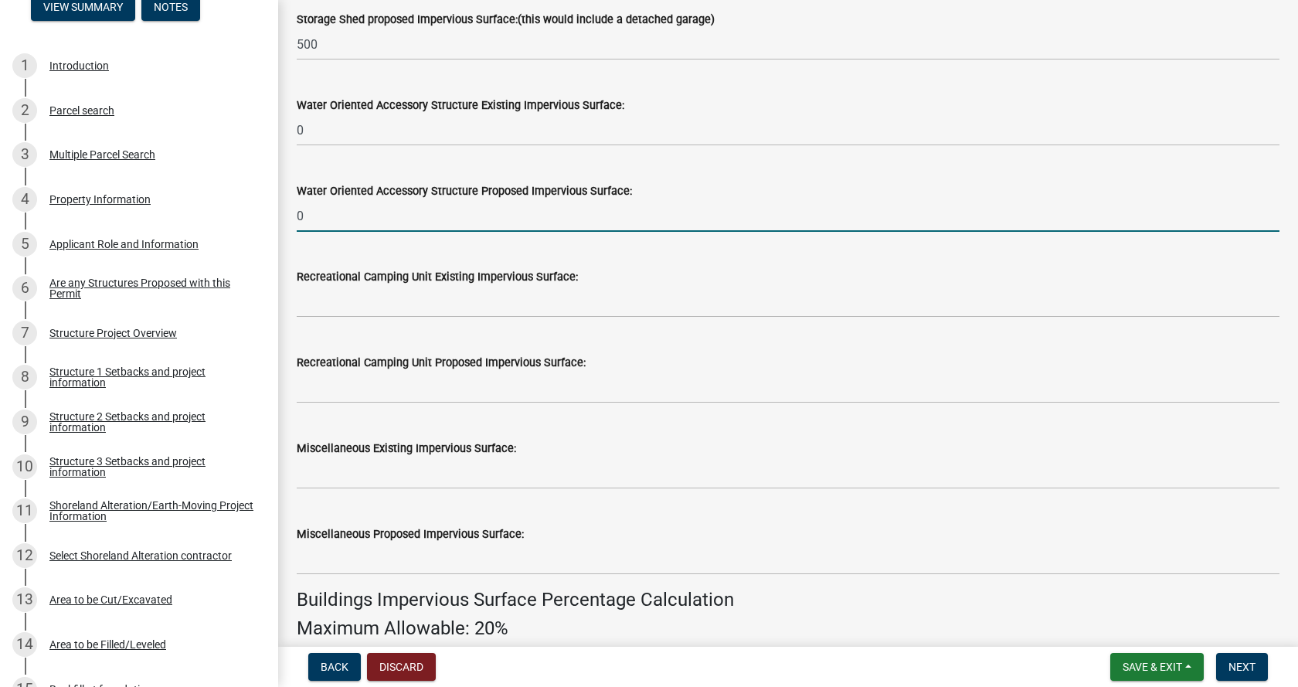
scroll to position [541, 0]
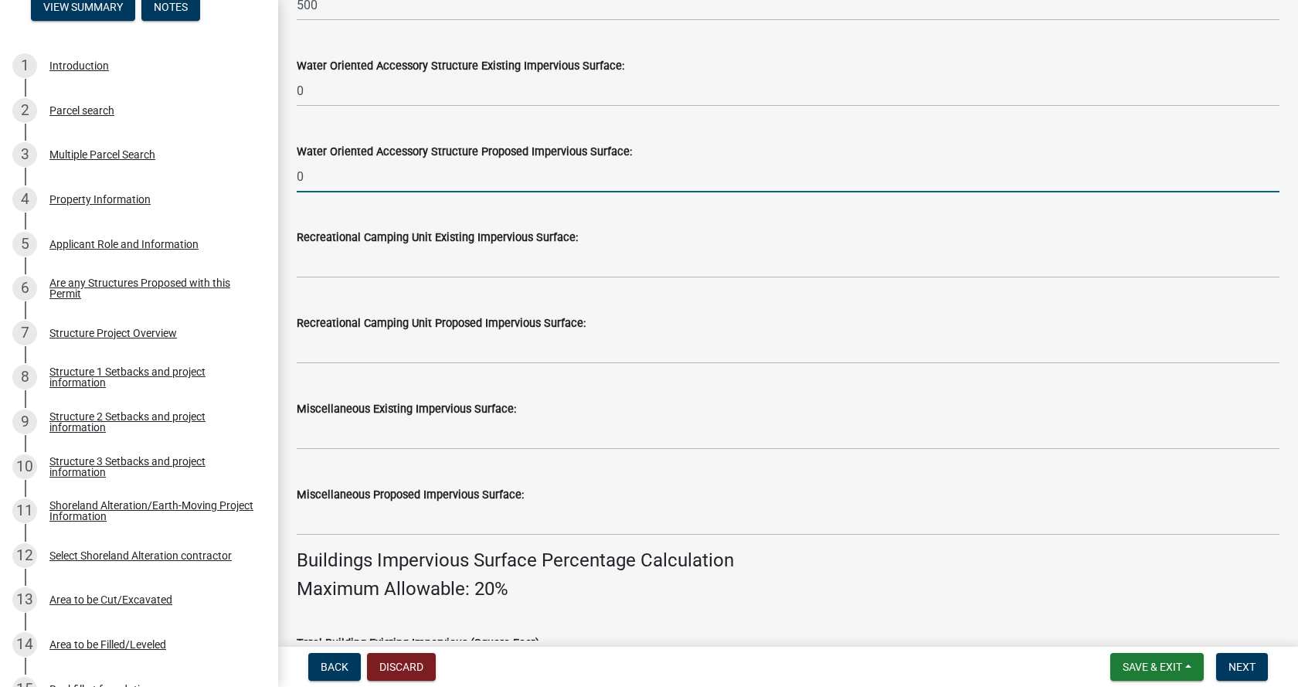
type input "0"
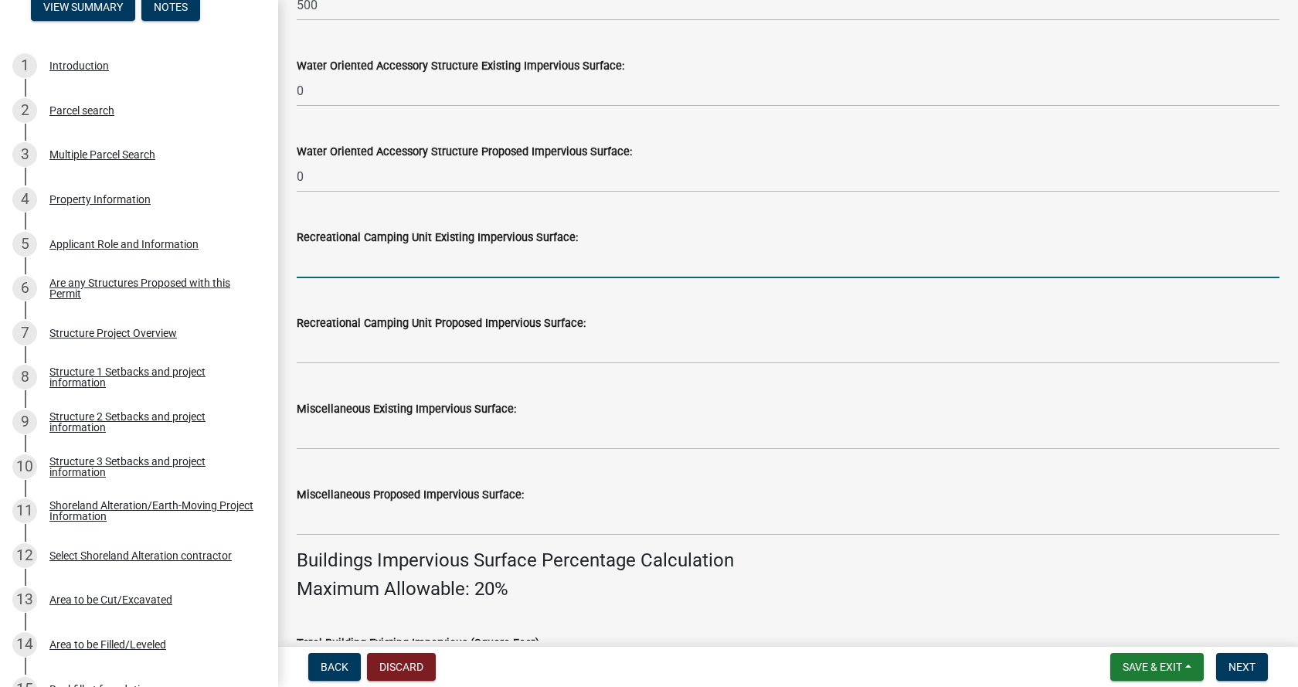
click at [397, 269] on input "text" at bounding box center [788, 262] width 982 height 32
type input "0"
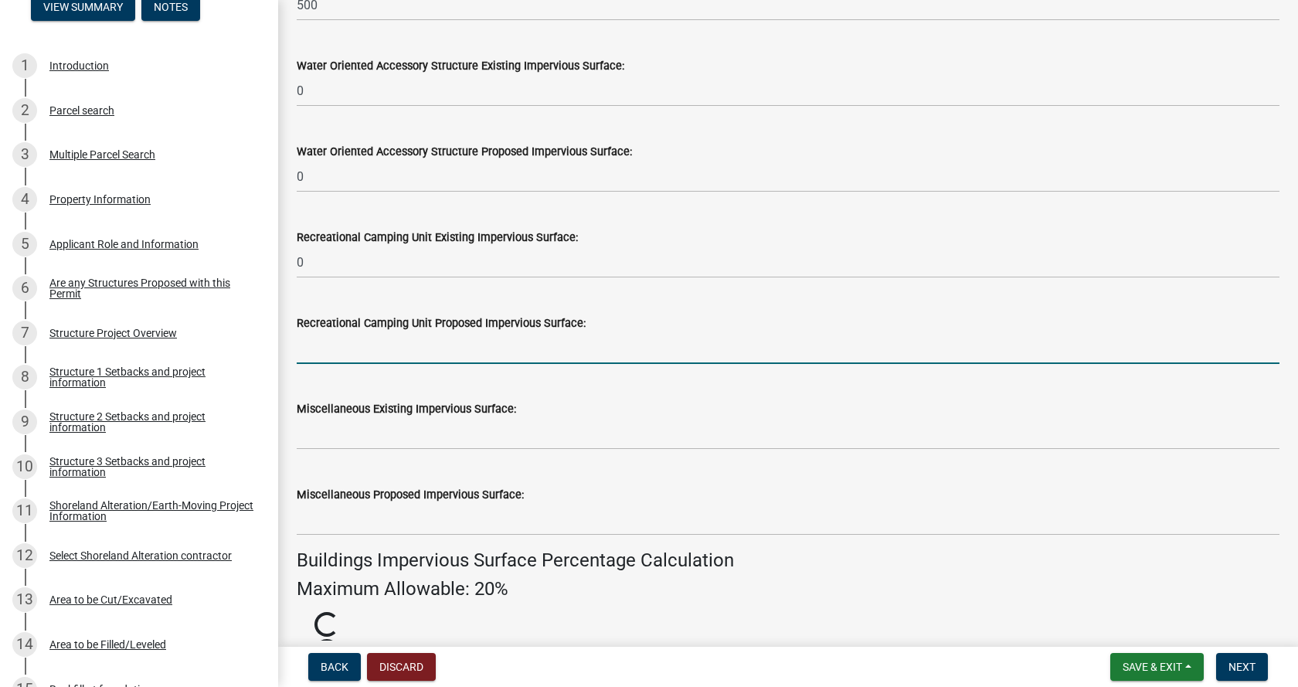
click at [349, 348] on input "text" at bounding box center [788, 348] width 982 height 32
type input "0"
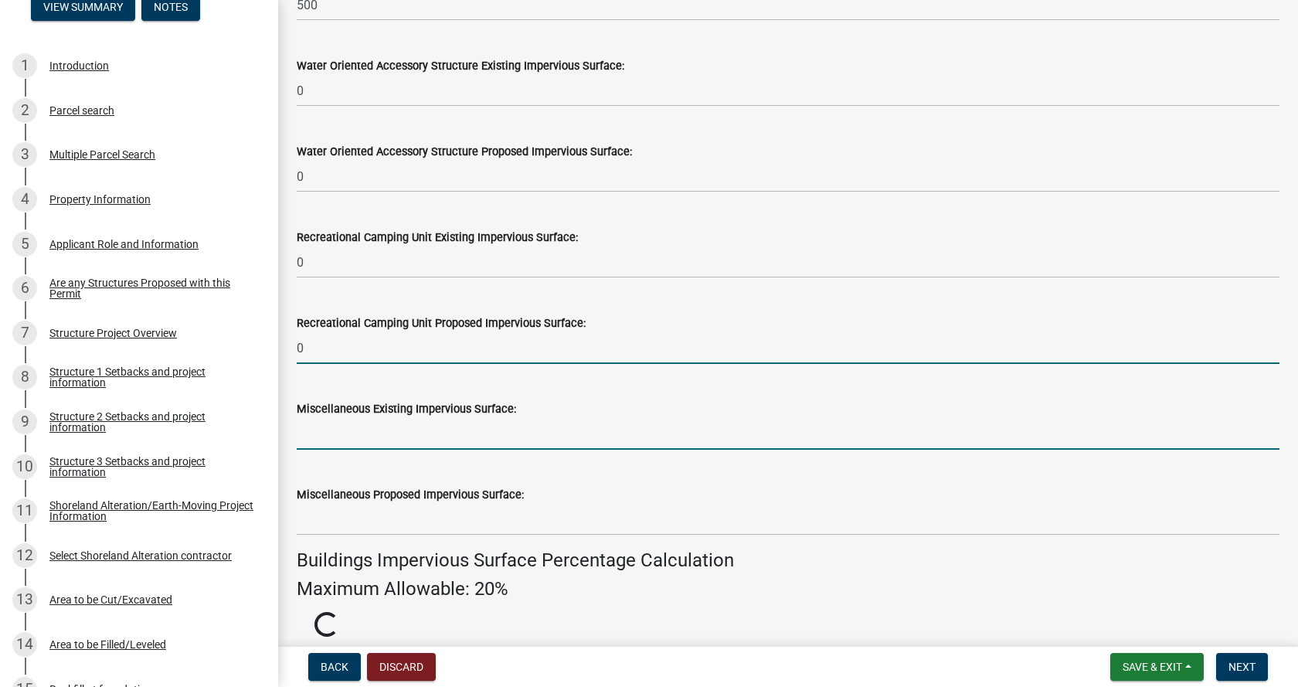
click at [314, 429] on input "text" at bounding box center [788, 434] width 982 height 32
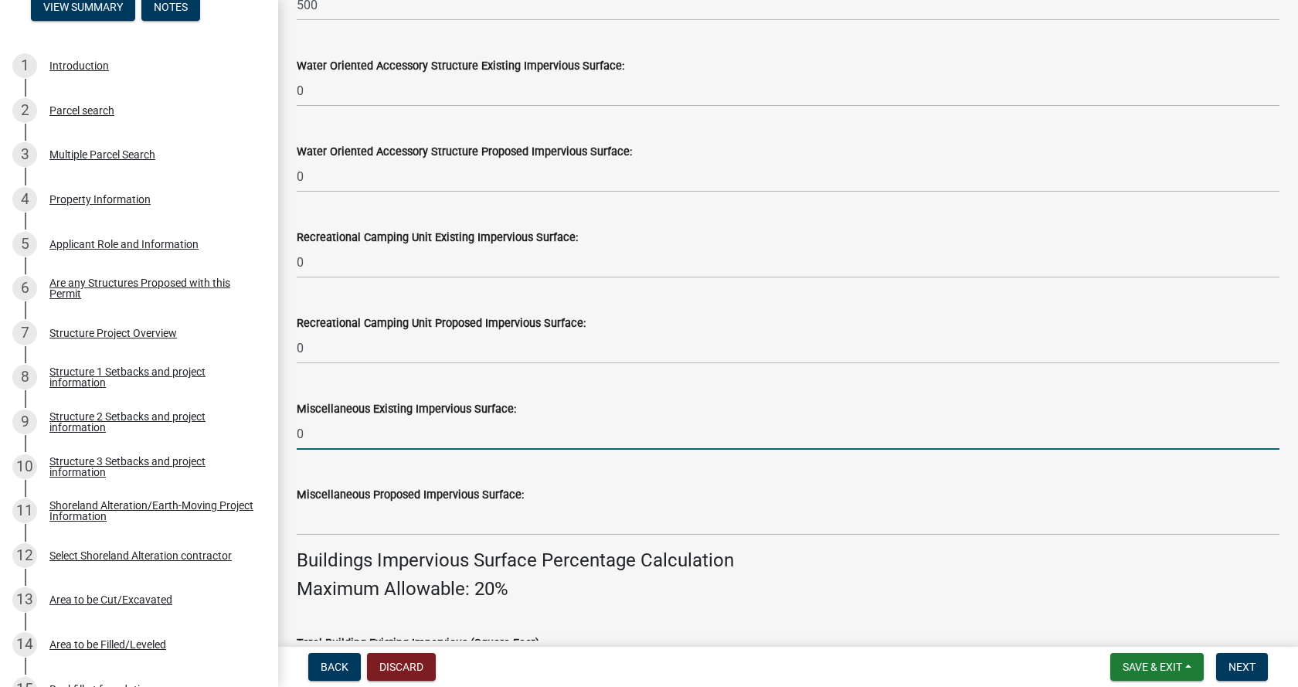
type input "0"
click at [345, 525] on input "text" at bounding box center [788, 520] width 982 height 32
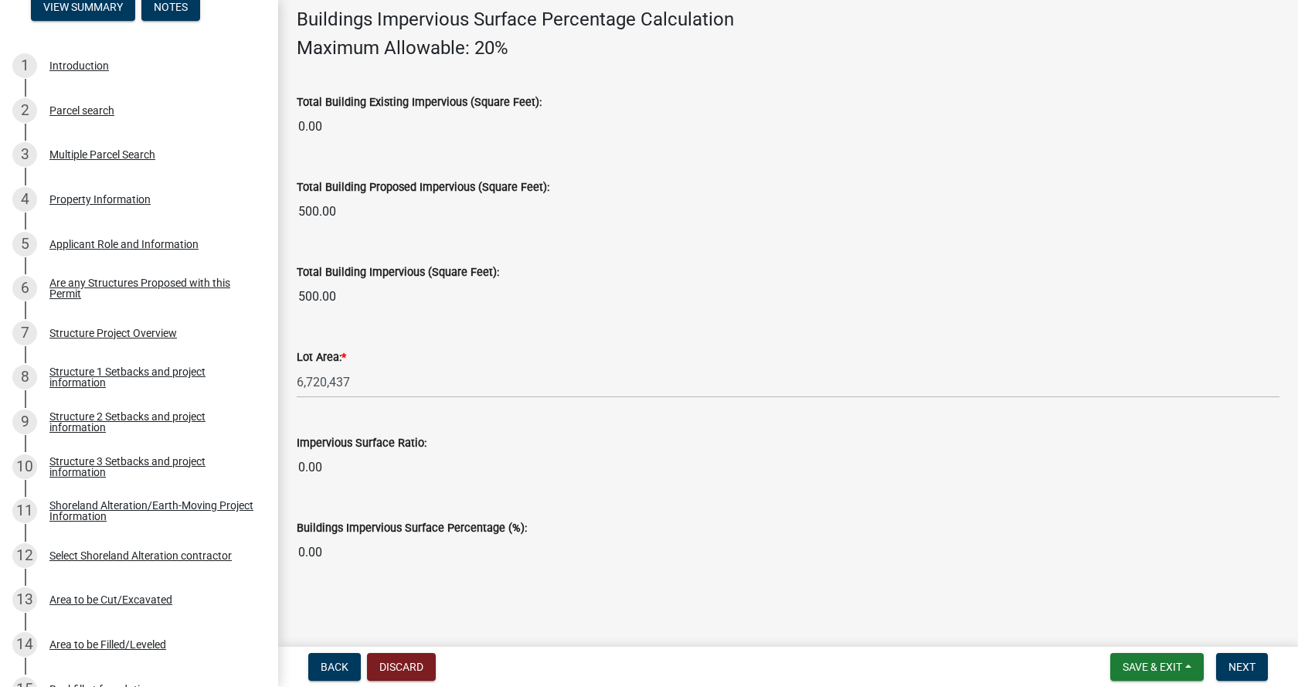
scroll to position [1083, 0]
type input "0"
click at [1253, 664] on span "Next" at bounding box center [1241, 666] width 27 height 12
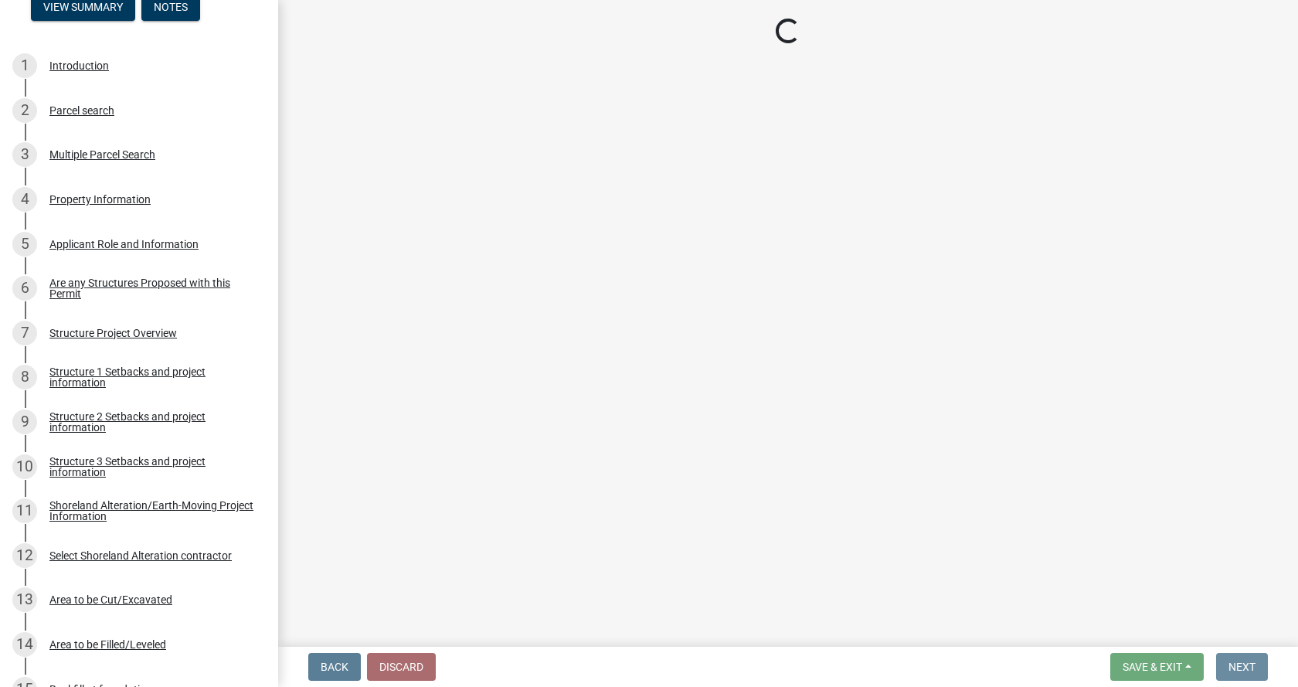
scroll to position [0, 0]
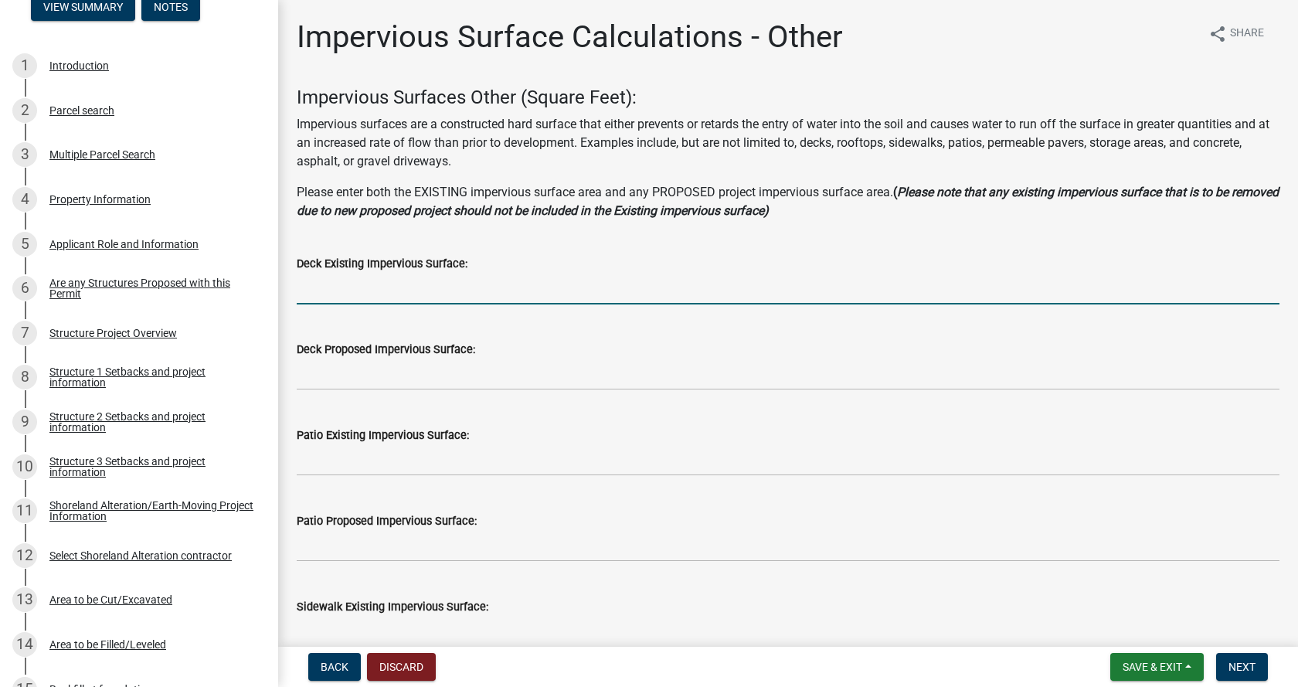
click at [375, 290] on input "text" at bounding box center [788, 289] width 982 height 32
type input "648"
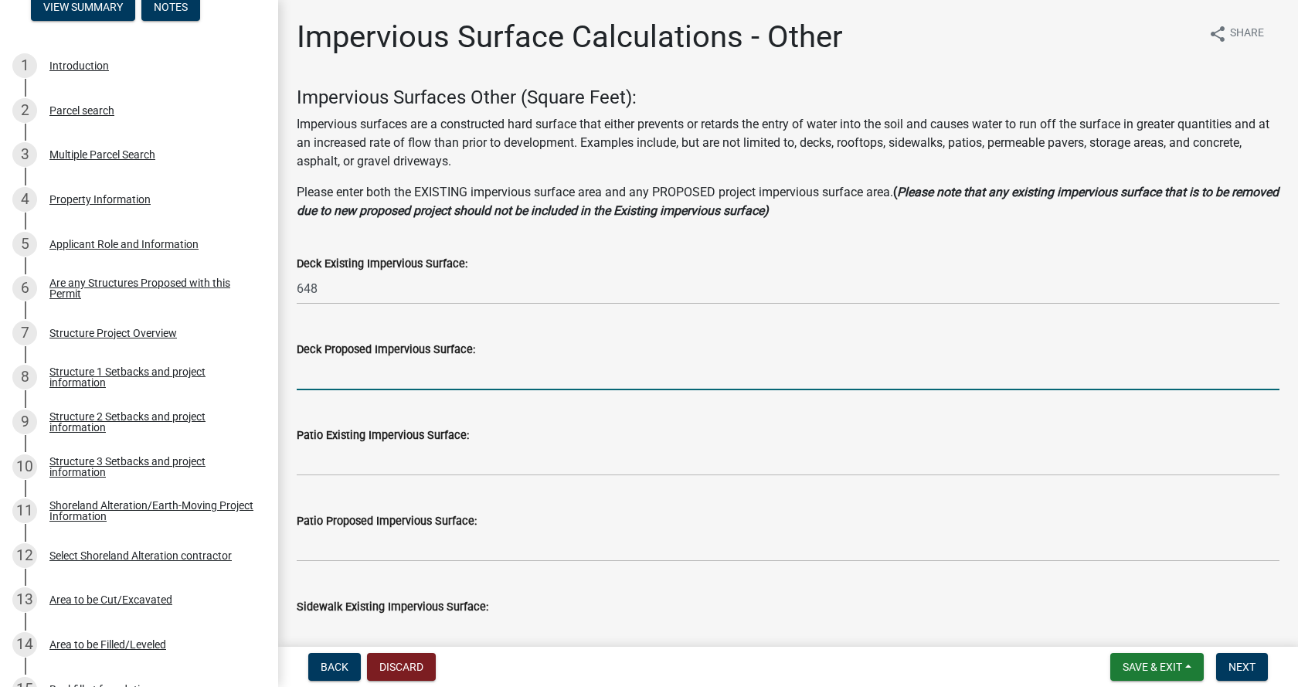
click at [383, 374] on input "text" at bounding box center [788, 374] width 982 height 32
type input "0"
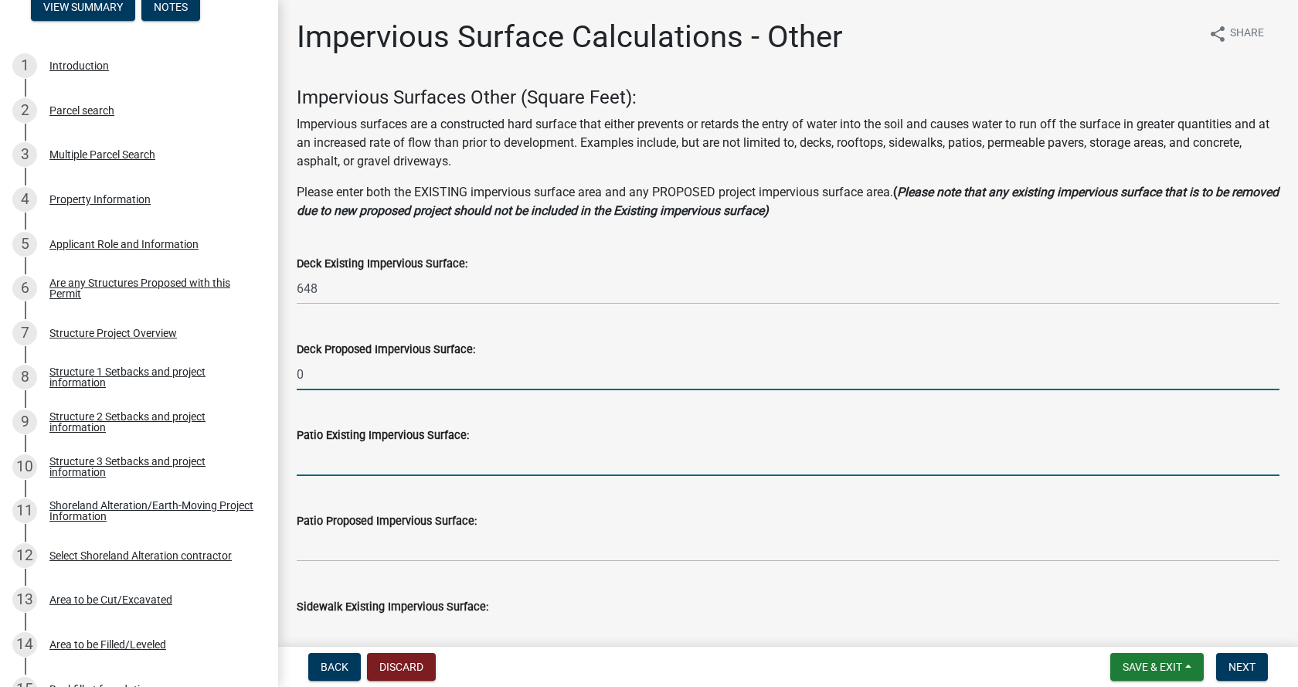
click at [380, 464] on input "text" at bounding box center [788, 460] width 982 height 32
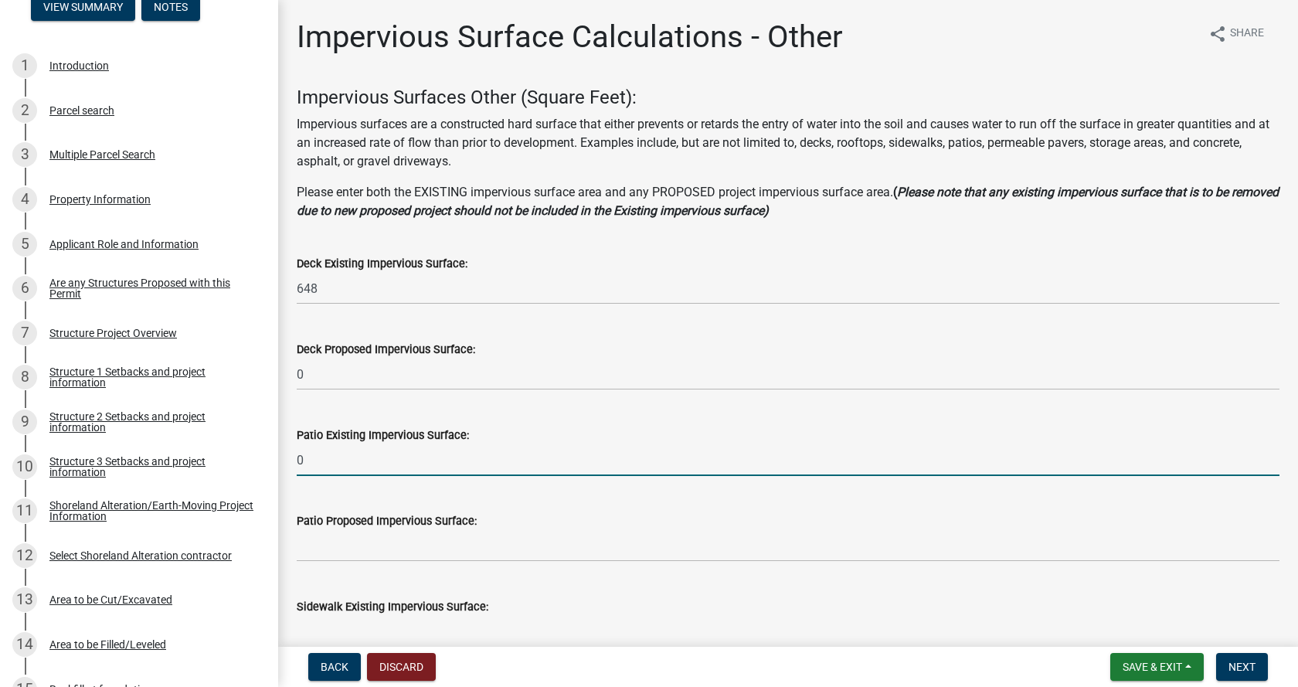
type input "0"
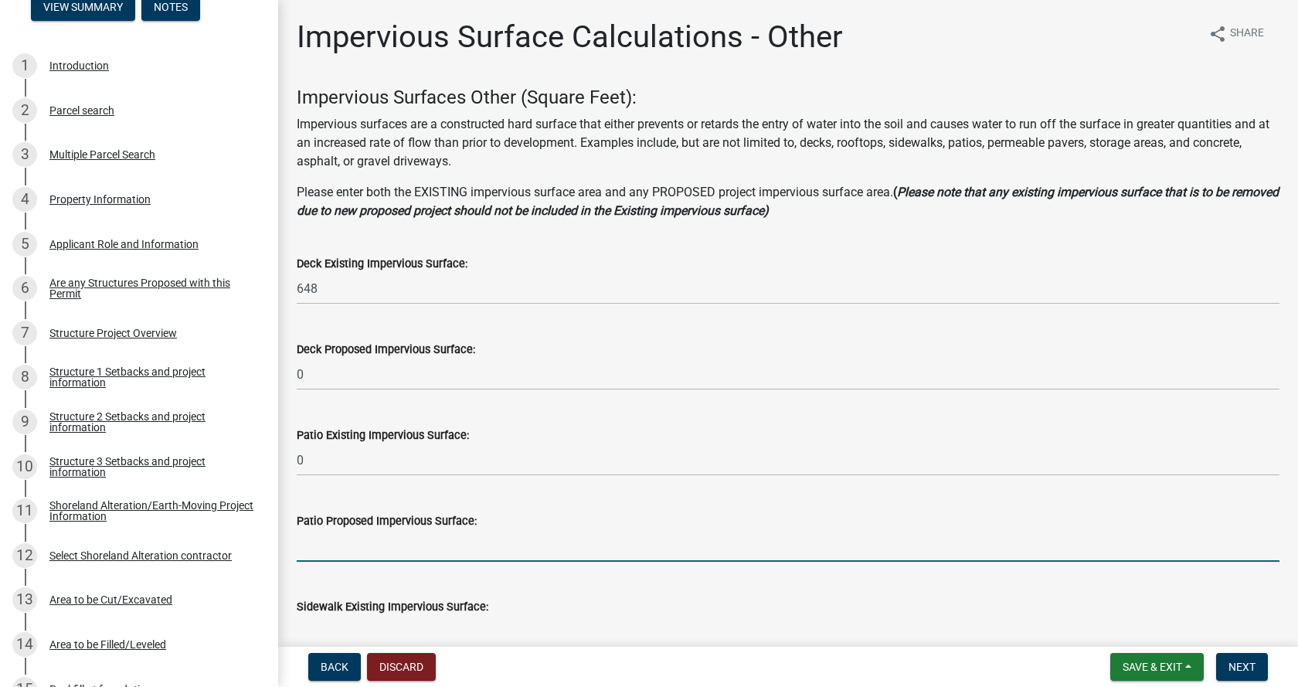
click at [357, 541] on input "text" at bounding box center [788, 546] width 982 height 32
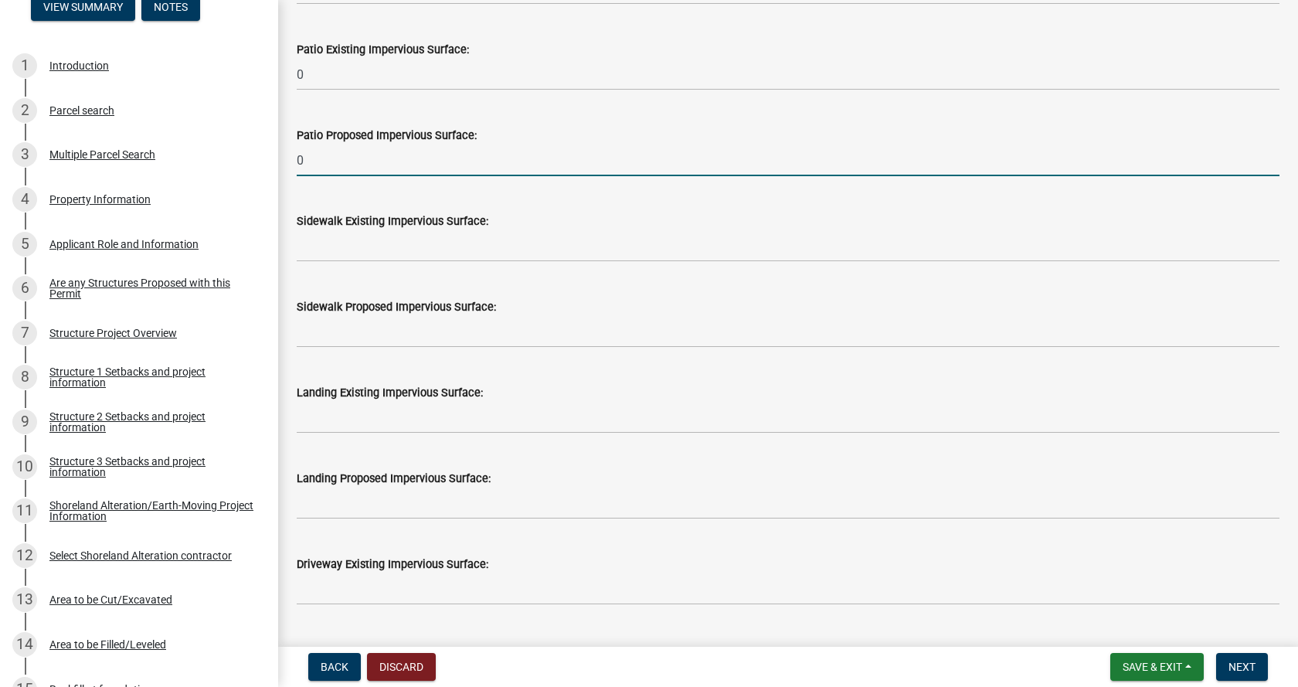
scroll to position [386, 0]
type input "0"
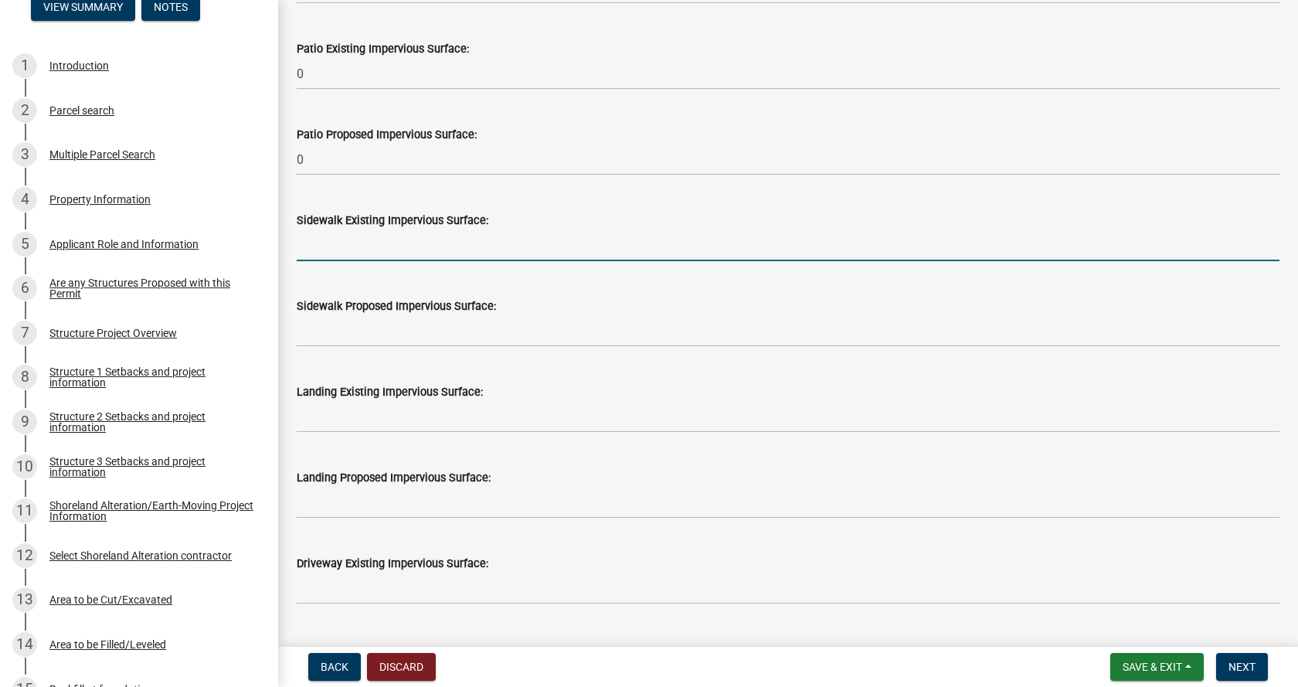
click at [343, 245] on input "text" at bounding box center [788, 245] width 982 height 32
type input "0"
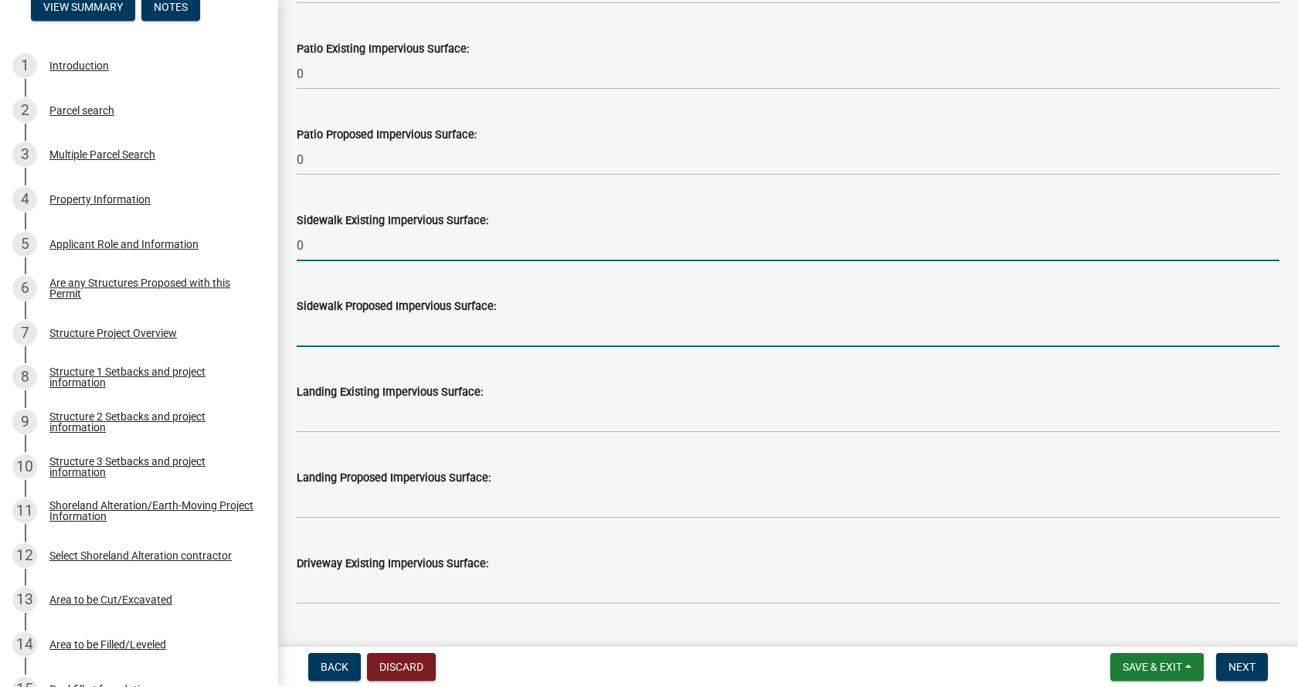
click at [343, 332] on input "text" at bounding box center [788, 331] width 982 height 32
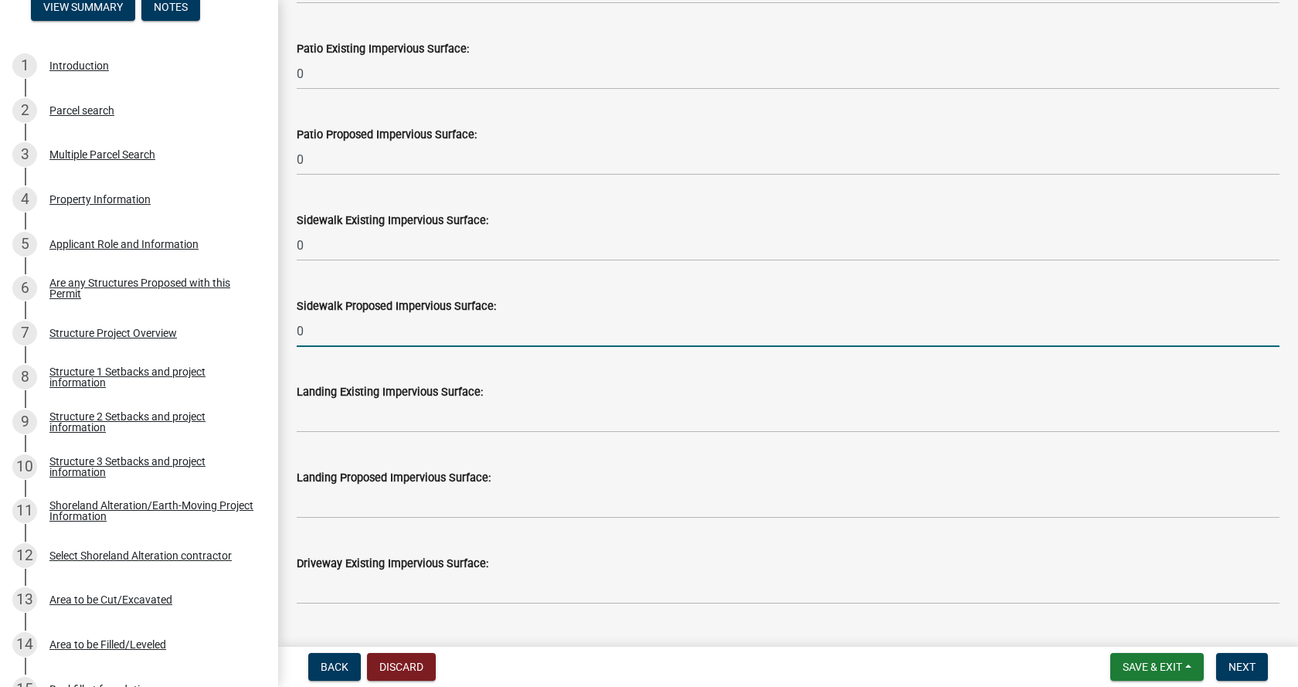
type input "0"
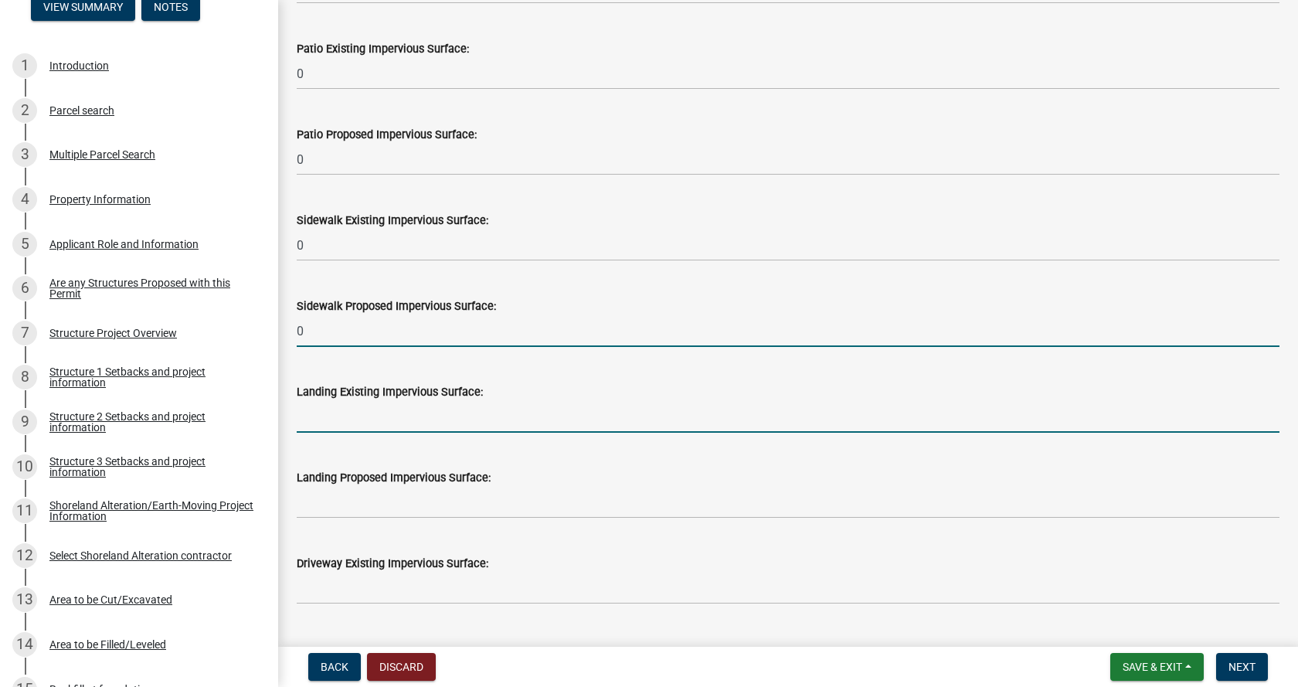
click at [355, 419] on input "text" at bounding box center [788, 417] width 982 height 32
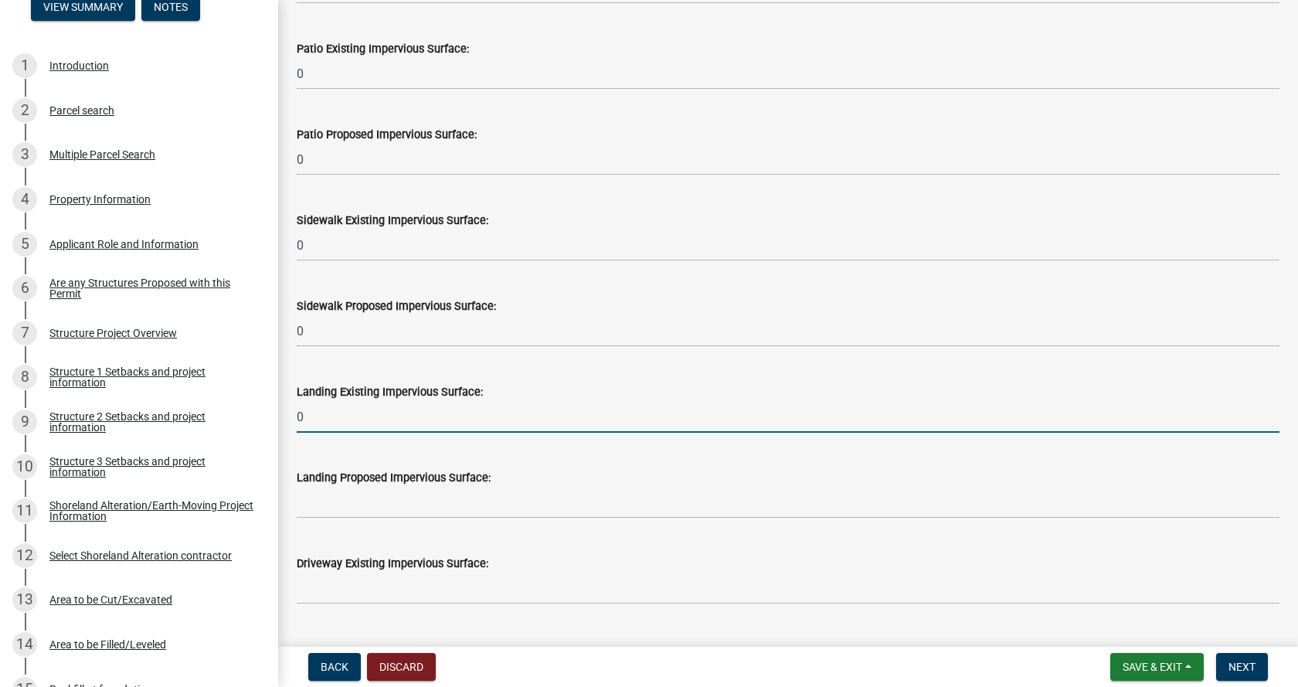
type input "0"
click at [368, 502] on input "text" at bounding box center [788, 503] width 982 height 32
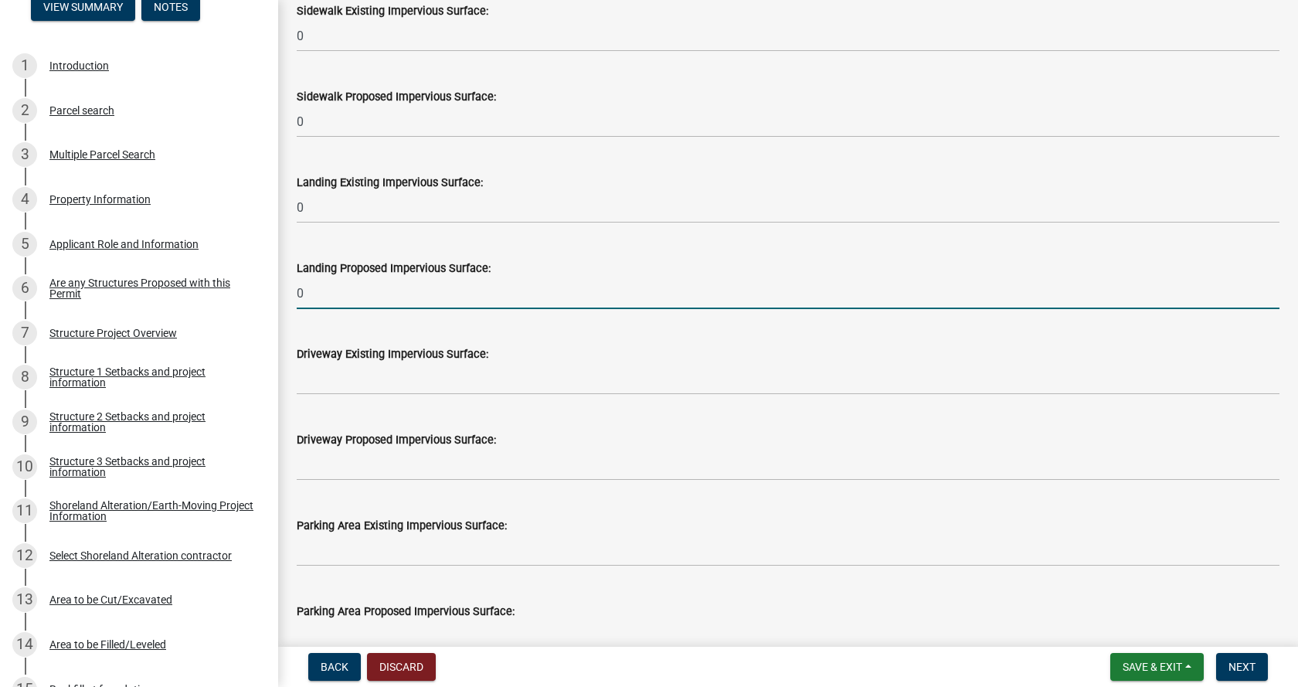
scroll to position [618, 0]
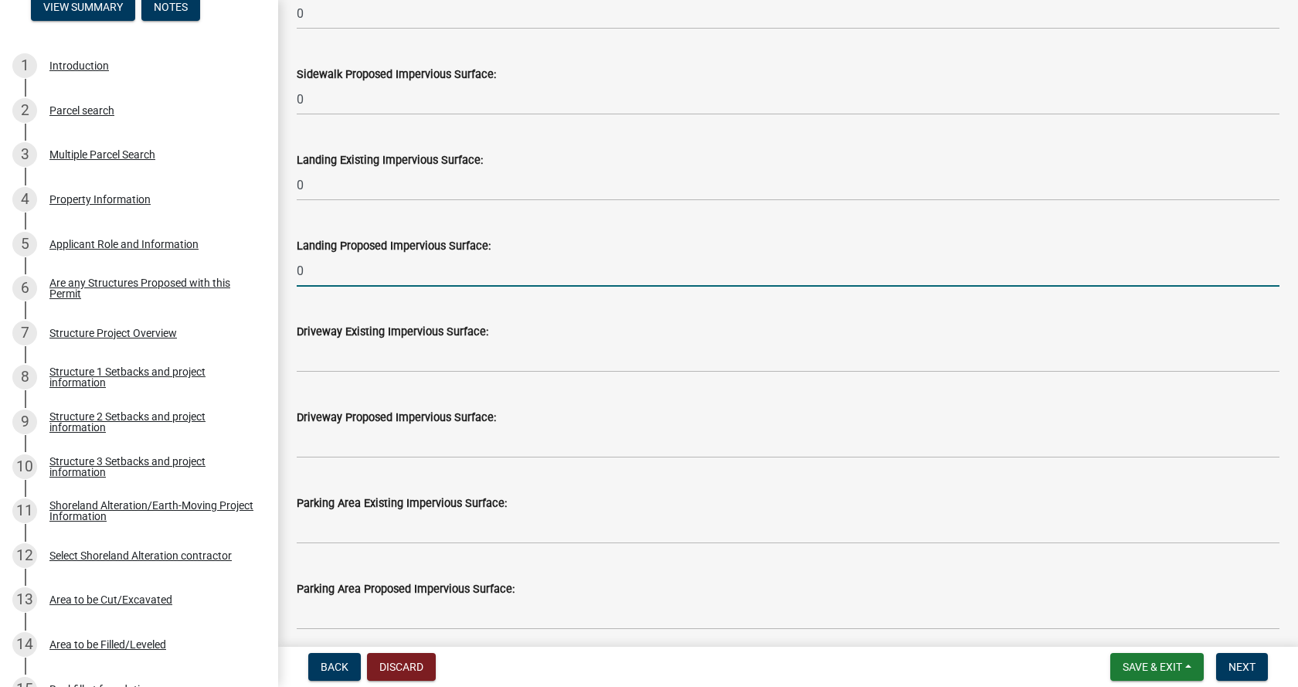
type input "0"
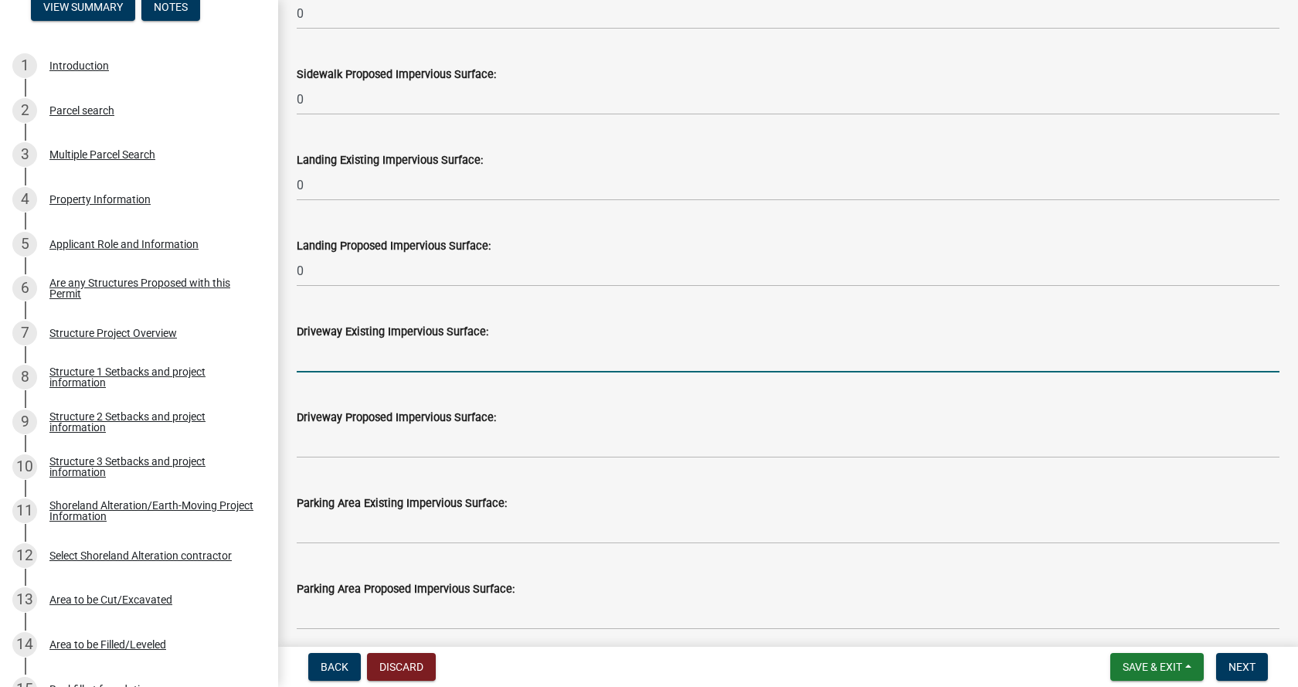
click at [361, 361] on input "text" at bounding box center [788, 357] width 982 height 32
type input "0"
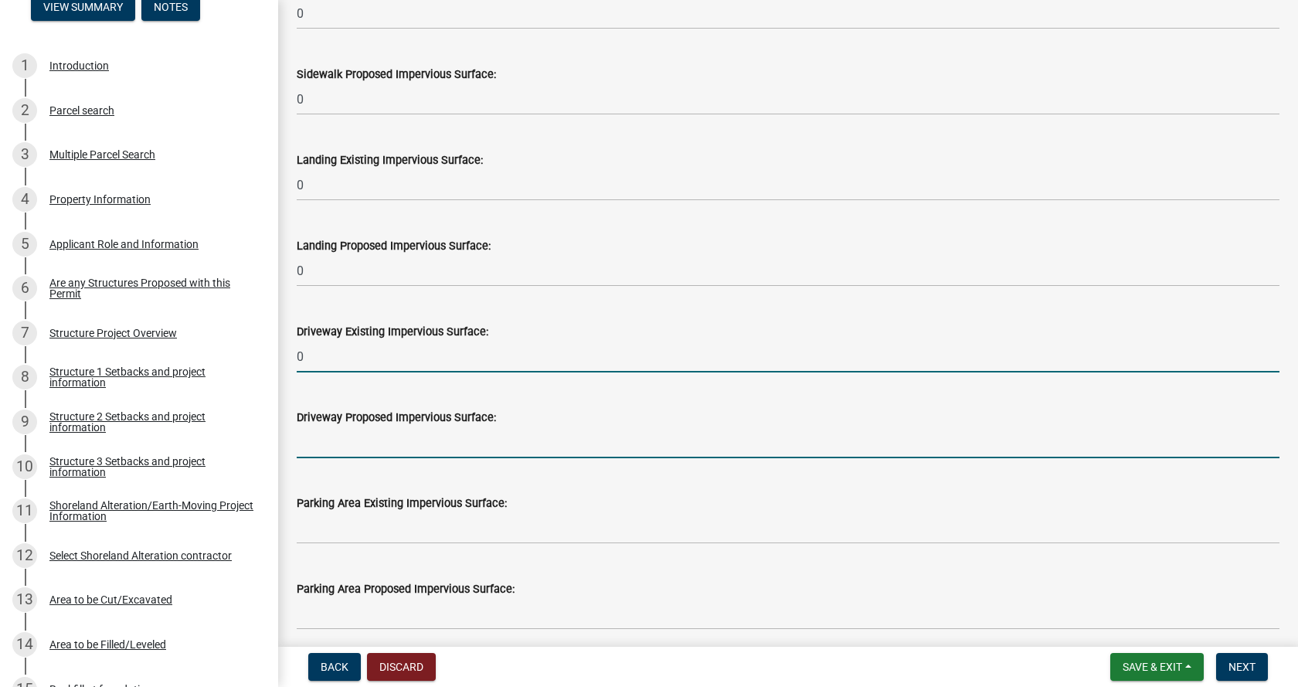
click at [376, 439] on input "text" at bounding box center [788, 442] width 982 height 32
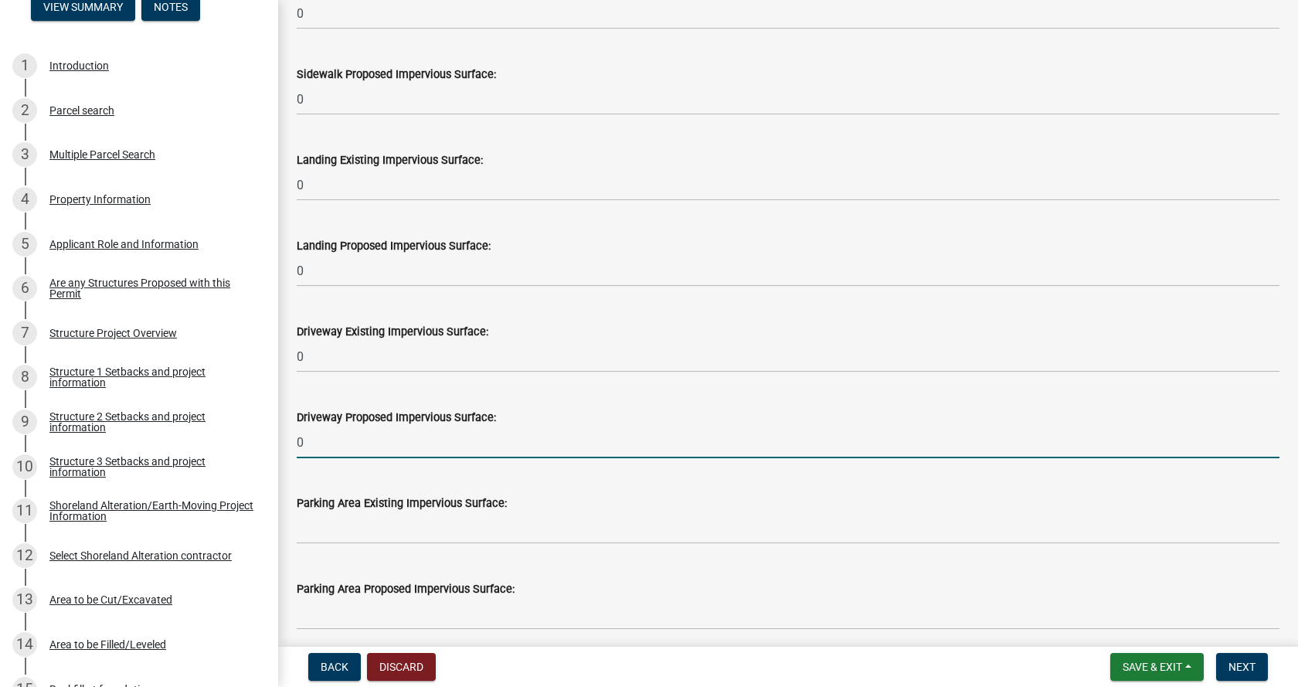
type input "0"
click at [359, 541] on input "text" at bounding box center [788, 528] width 982 height 32
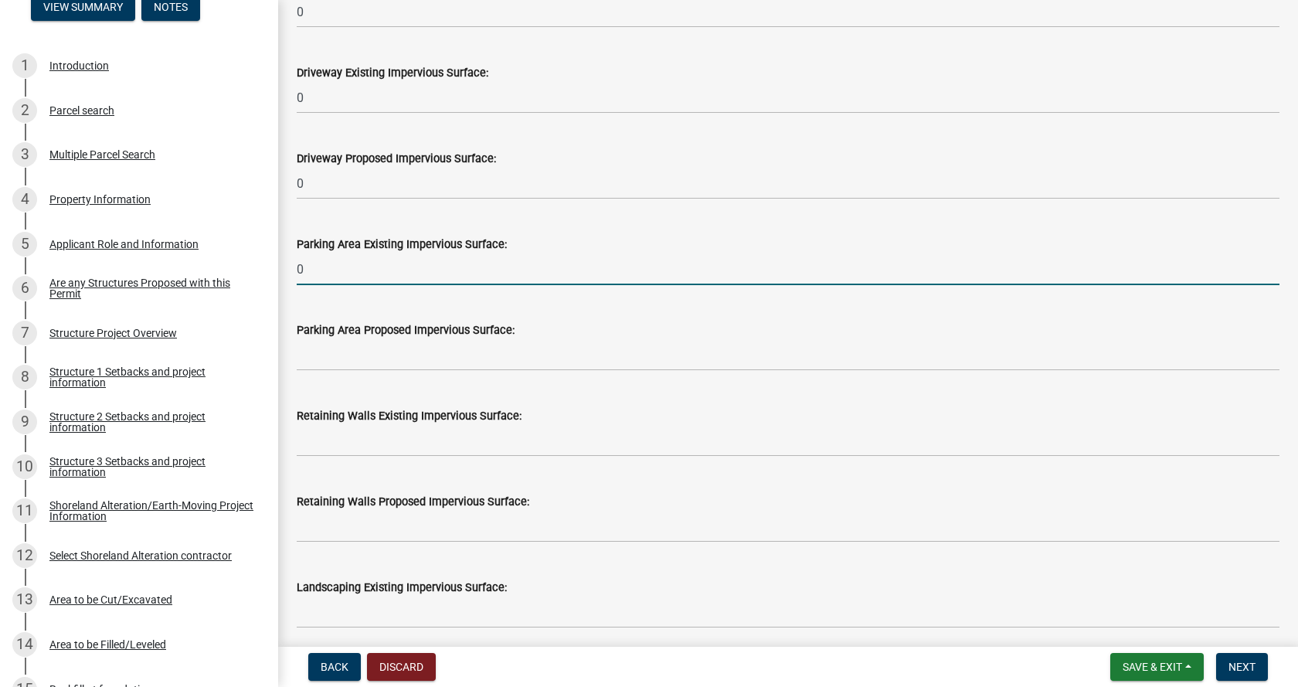
scroll to position [927, 0]
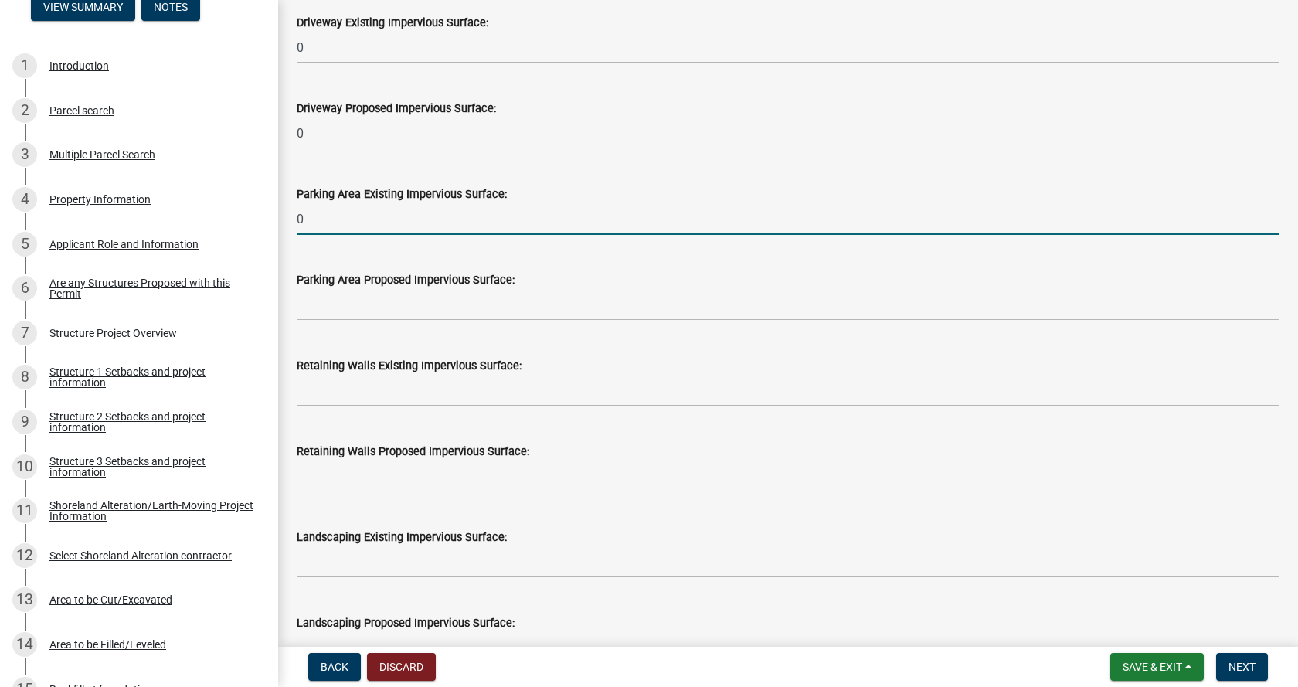
type input "0"
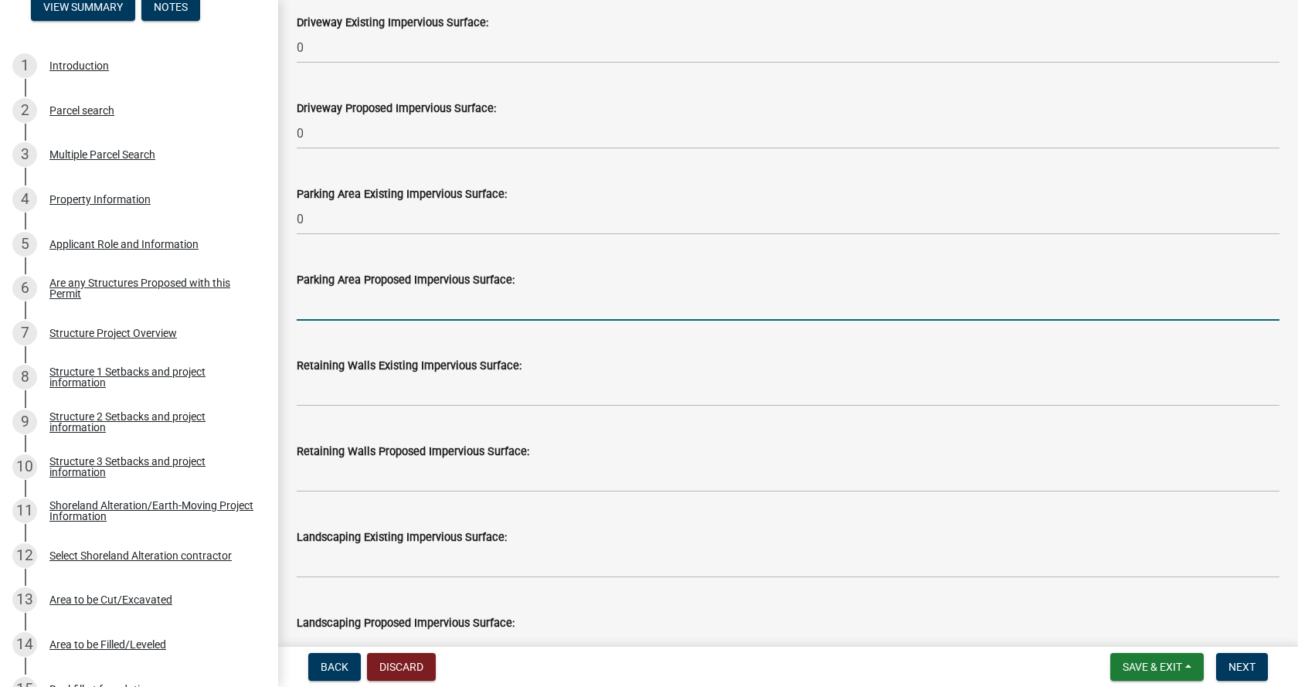
click at [344, 308] on input "text" at bounding box center [788, 305] width 982 height 32
type input "0"
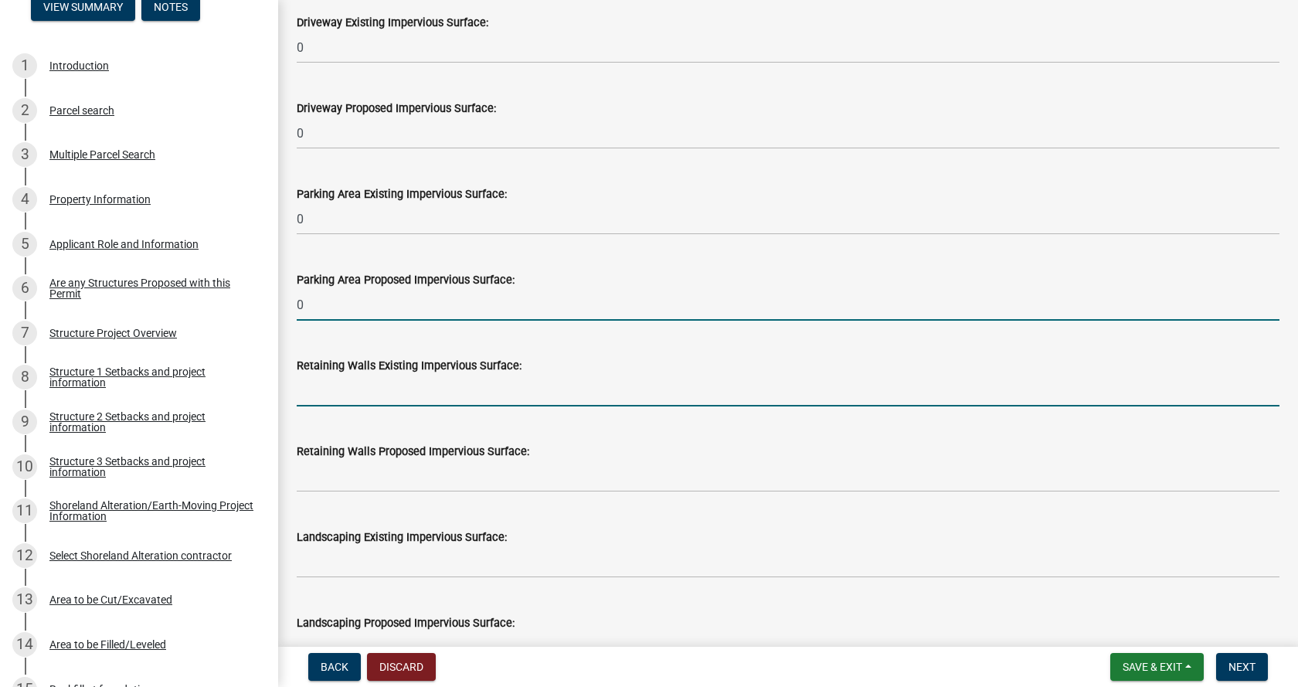
click at [359, 385] on input "text" at bounding box center [788, 391] width 982 height 32
type input "0"
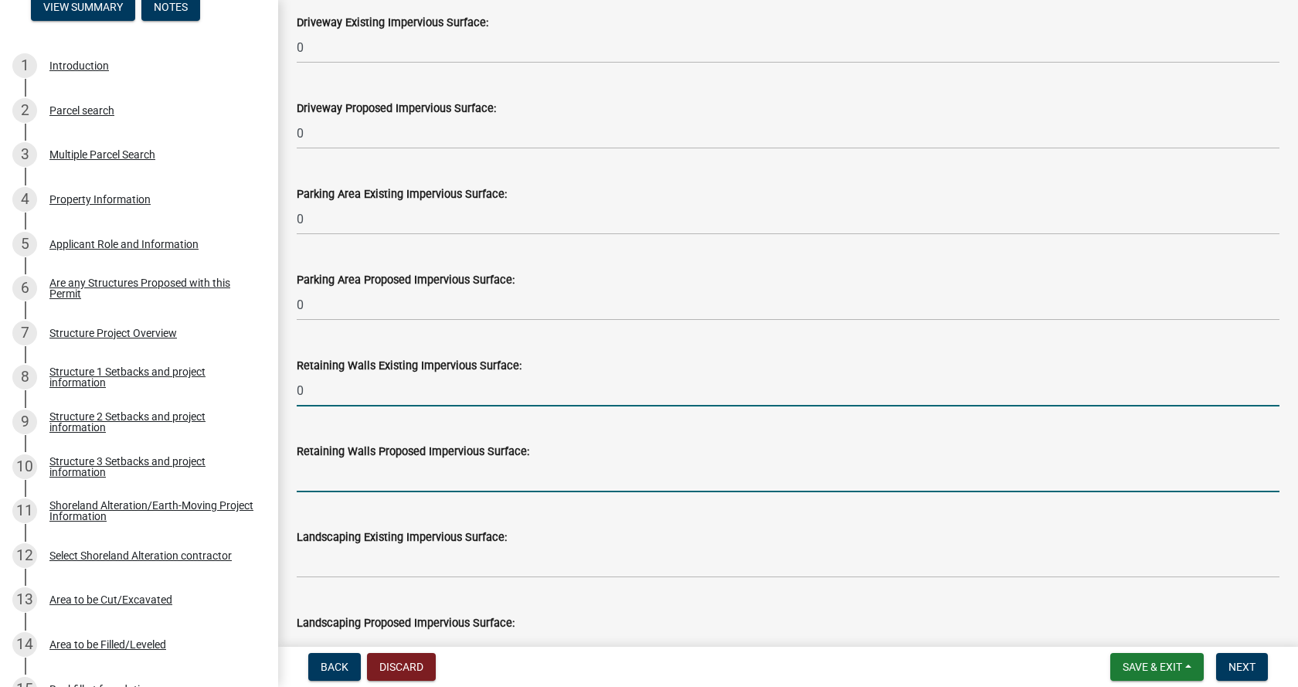
click at [358, 479] on input "text" at bounding box center [788, 476] width 982 height 32
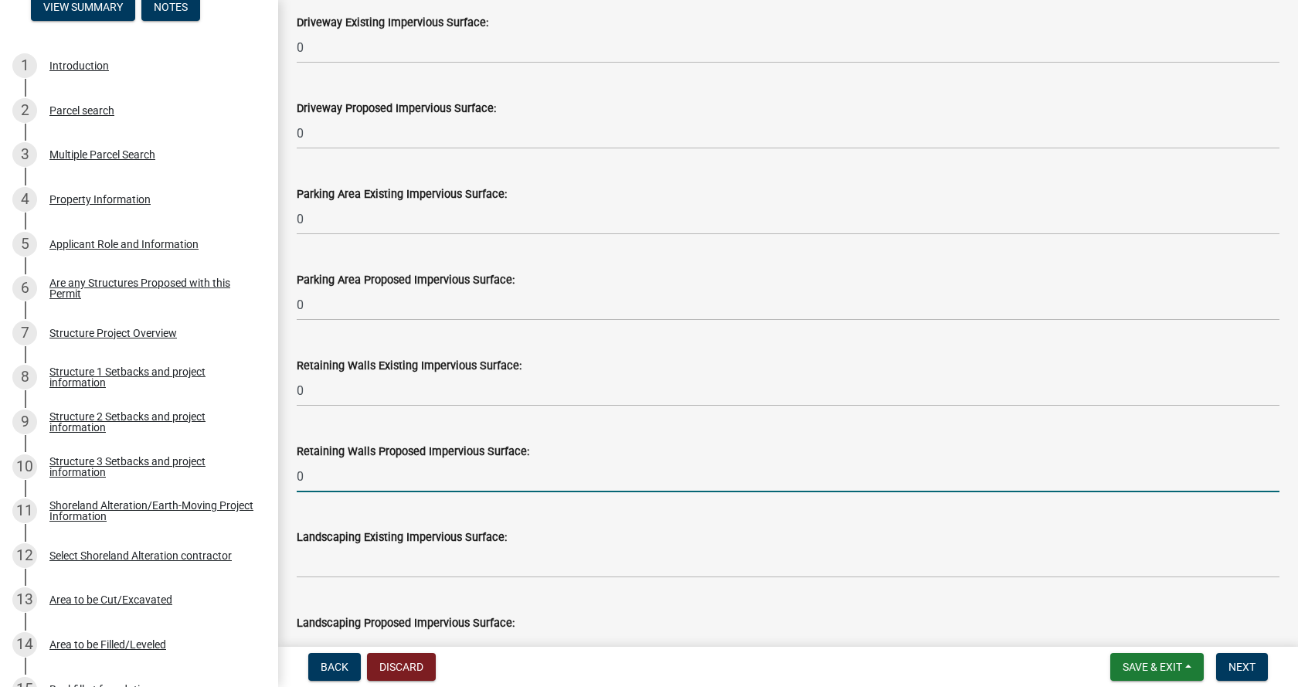
type input "0"
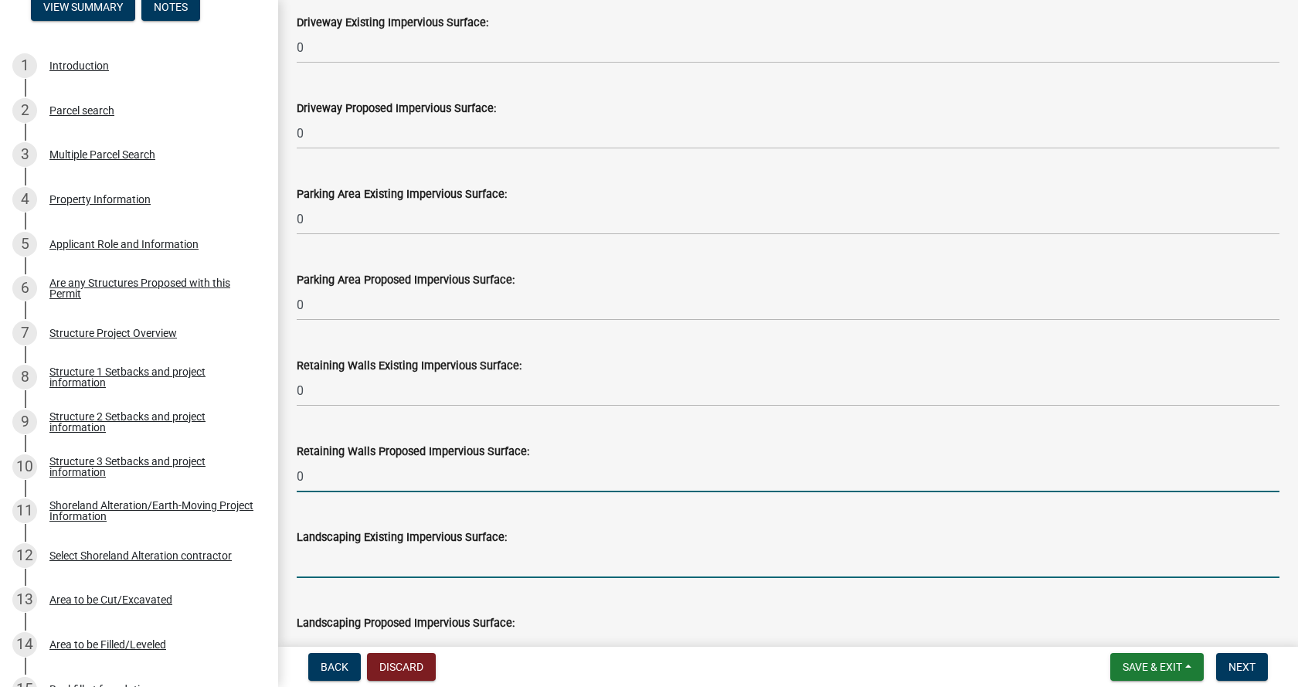
click at [362, 570] on input "text" at bounding box center [788, 562] width 982 height 32
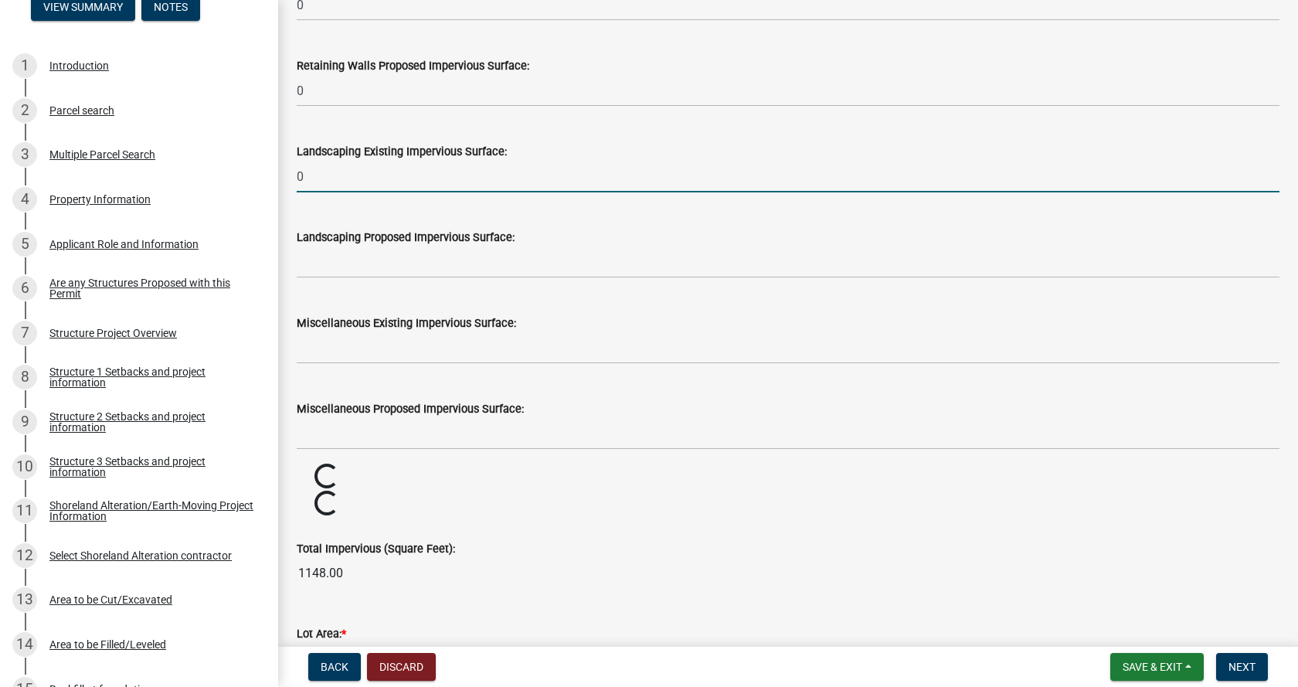
scroll to position [1313, 0]
type input "0"
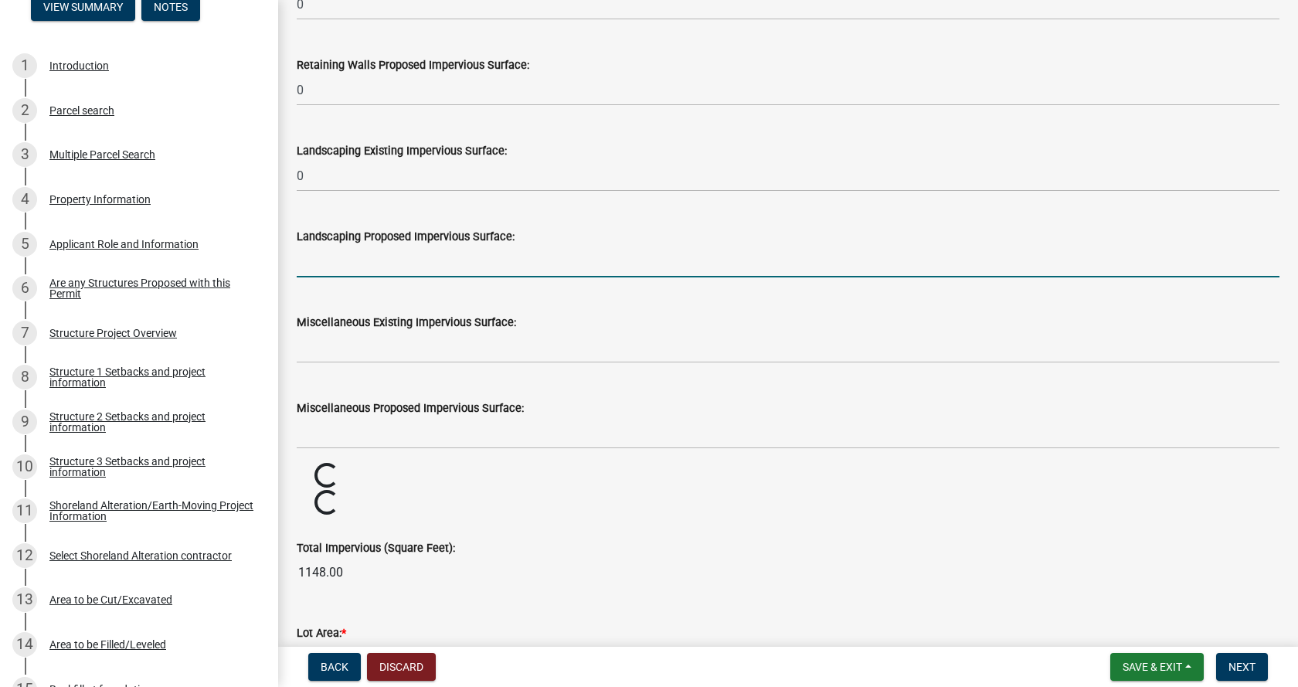
click at [331, 267] on input "text" at bounding box center [788, 262] width 982 height 32
type input "0"
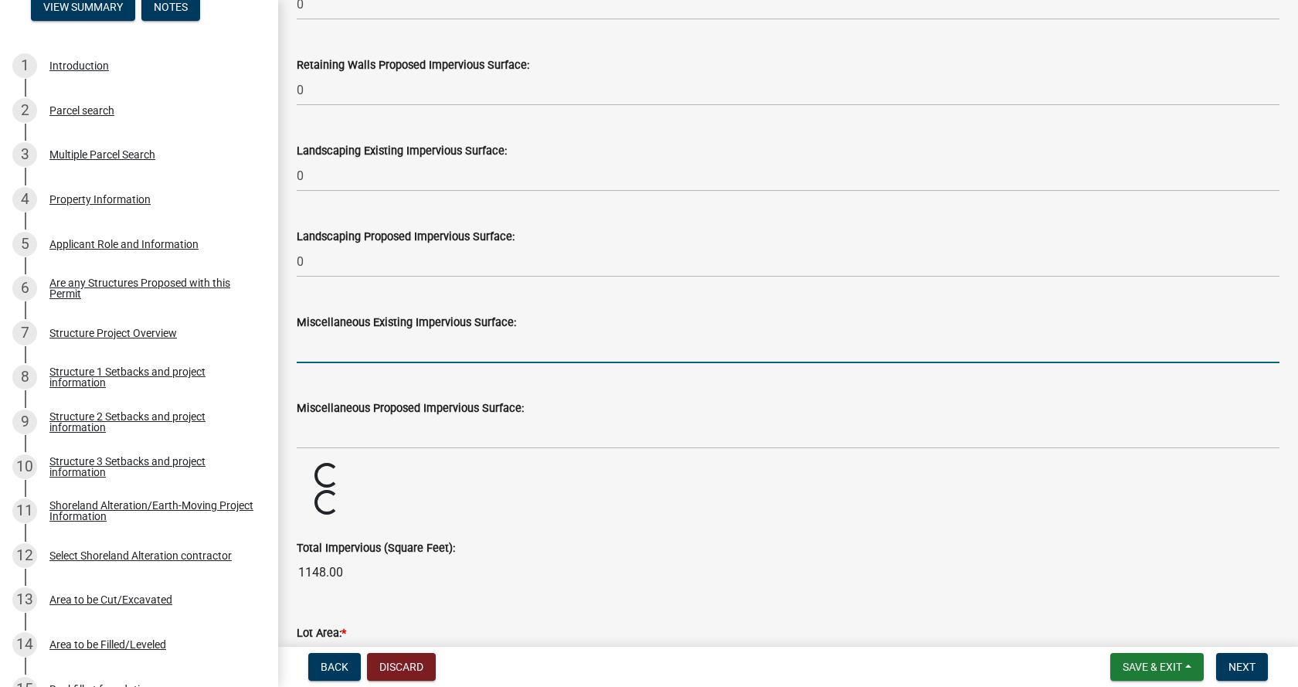
click at [348, 347] on input "text" at bounding box center [788, 347] width 982 height 32
type input "0"
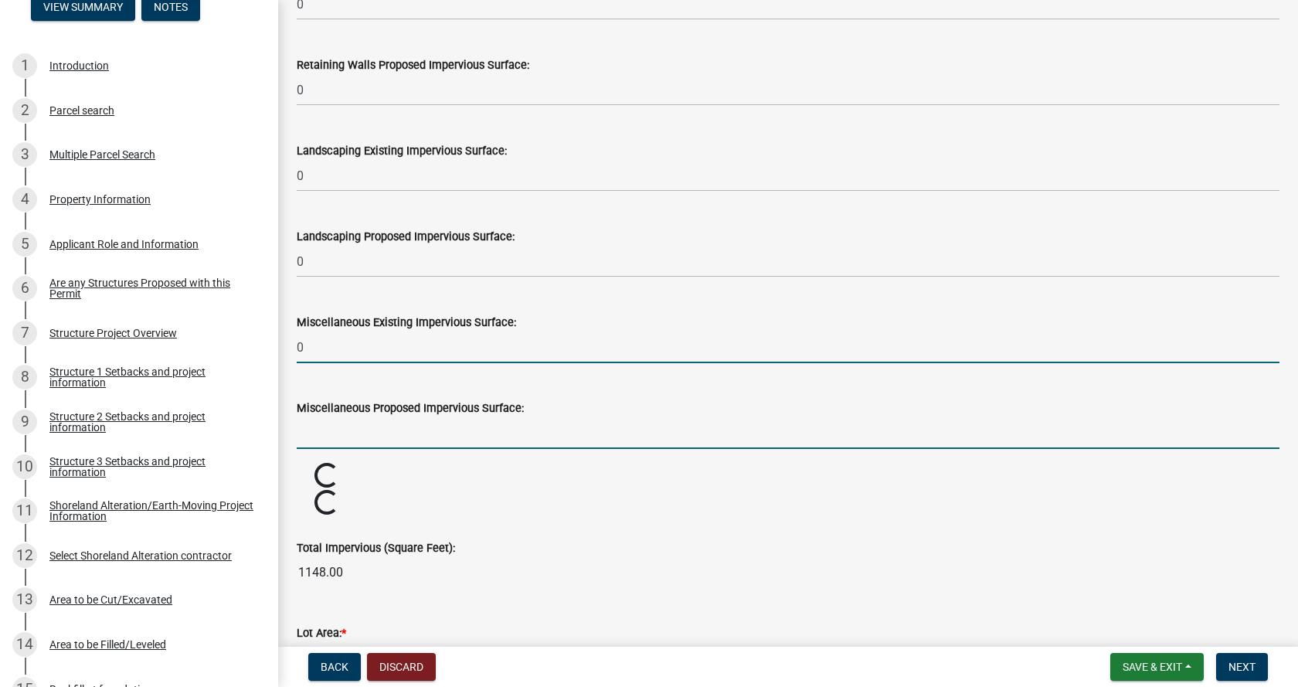
click at [355, 433] on input "text" at bounding box center [788, 433] width 982 height 32
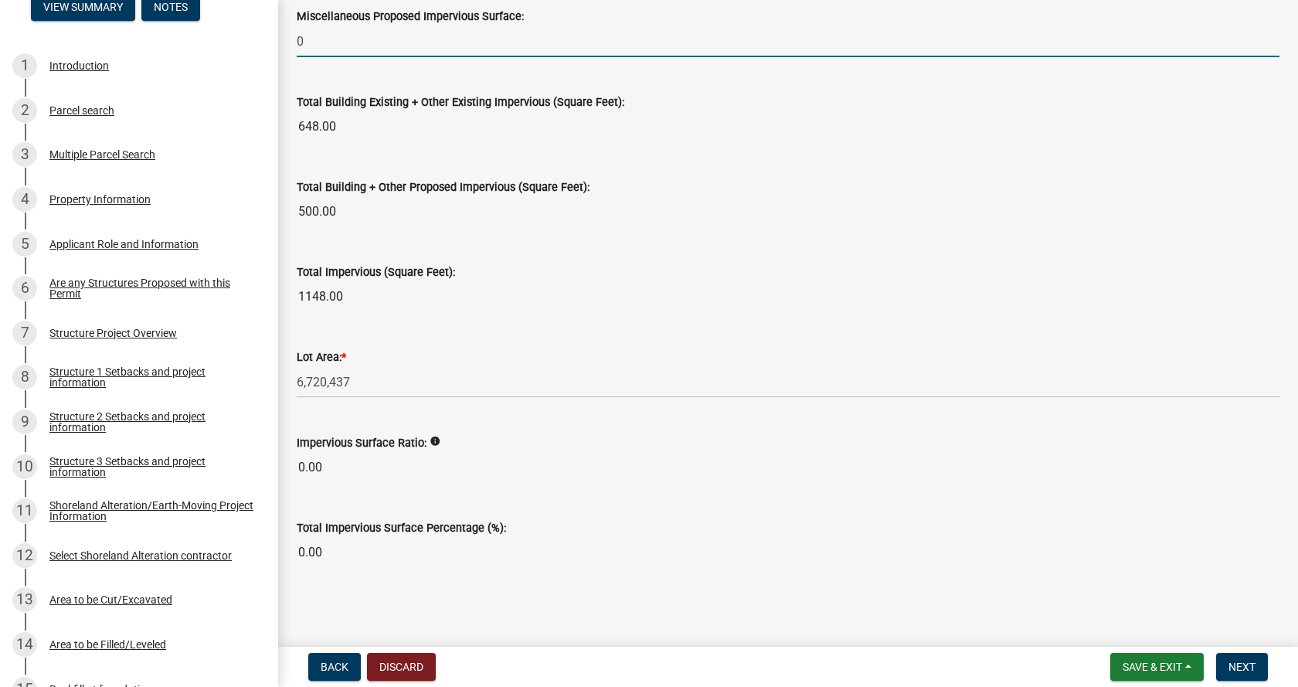
scroll to position [1706, 0]
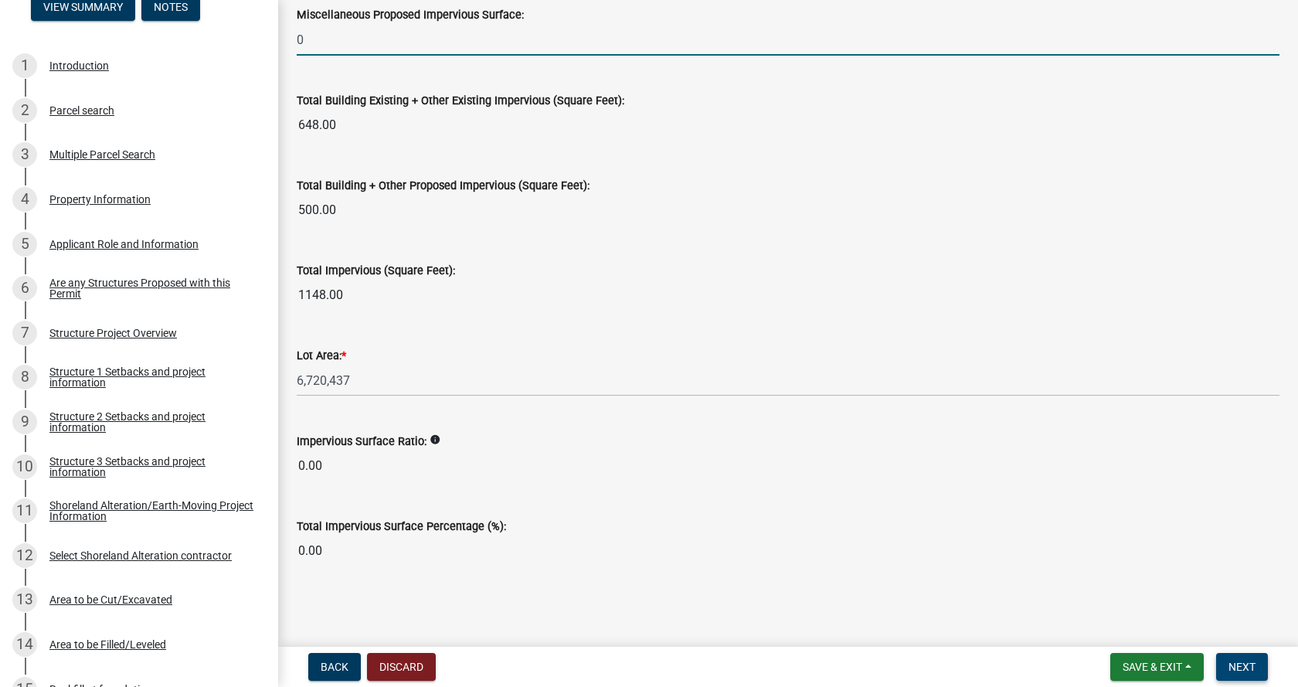
type input "0"
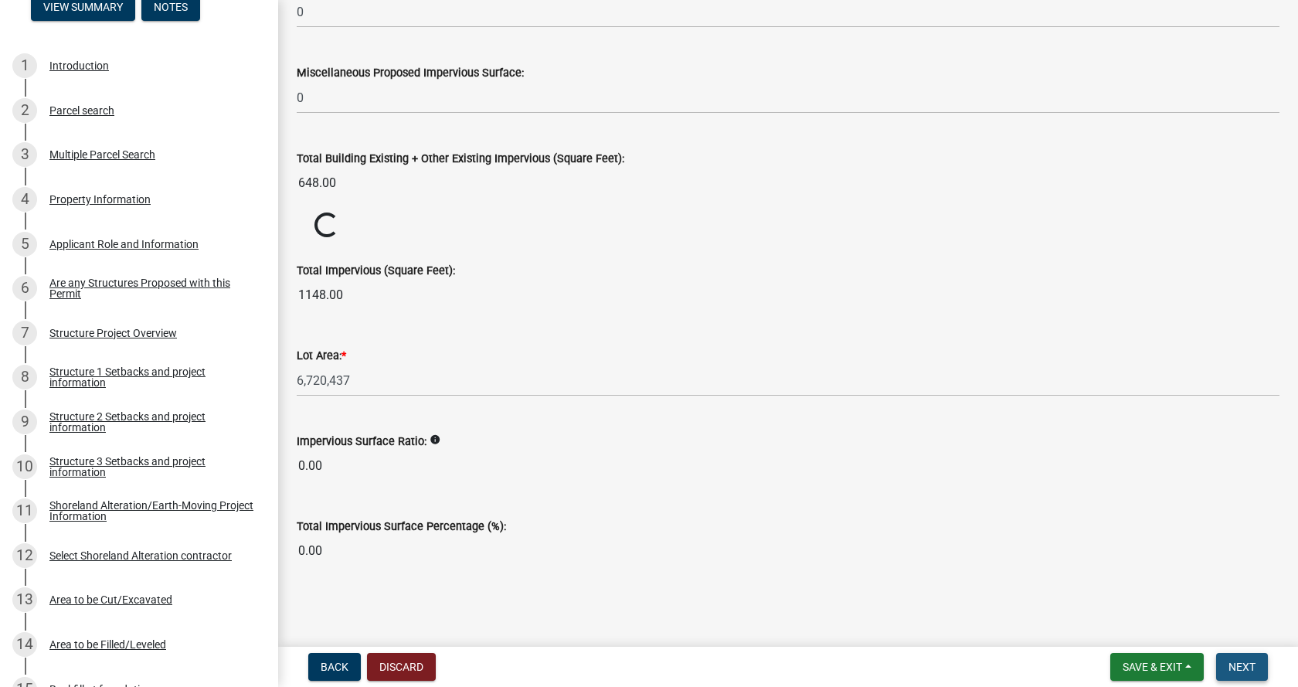
scroll to position [1648, 0]
click at [1240, 657] on button "Next" at bounding box center [1242, 667] width 52 height 28
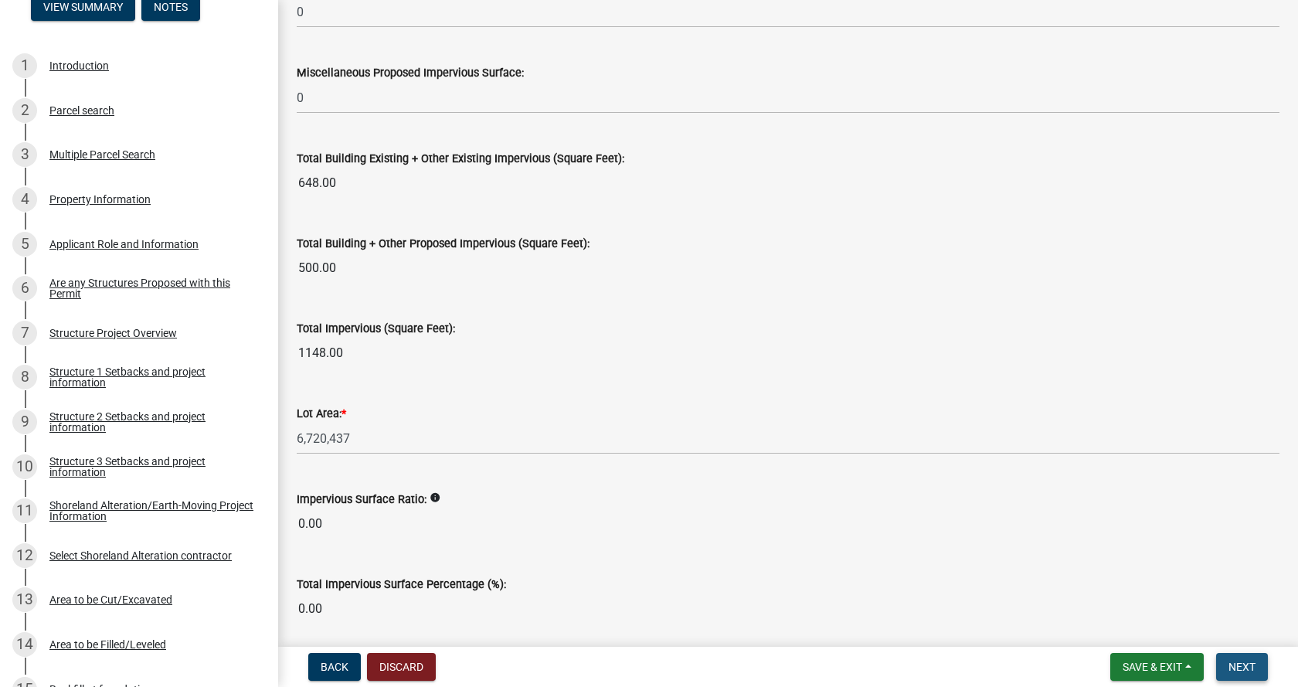
click at [1246, 669] on span "Next" at bounding box center [1241, 666] width 27 height 12
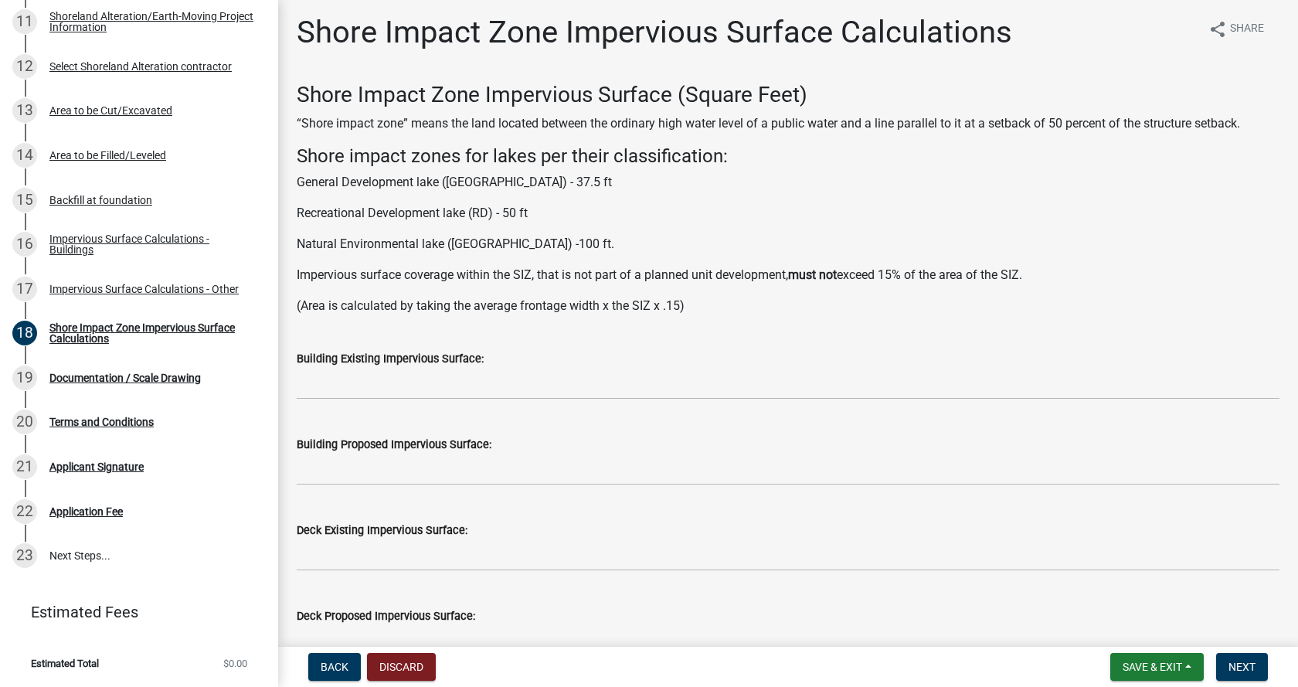
scroll to position [0, 0]
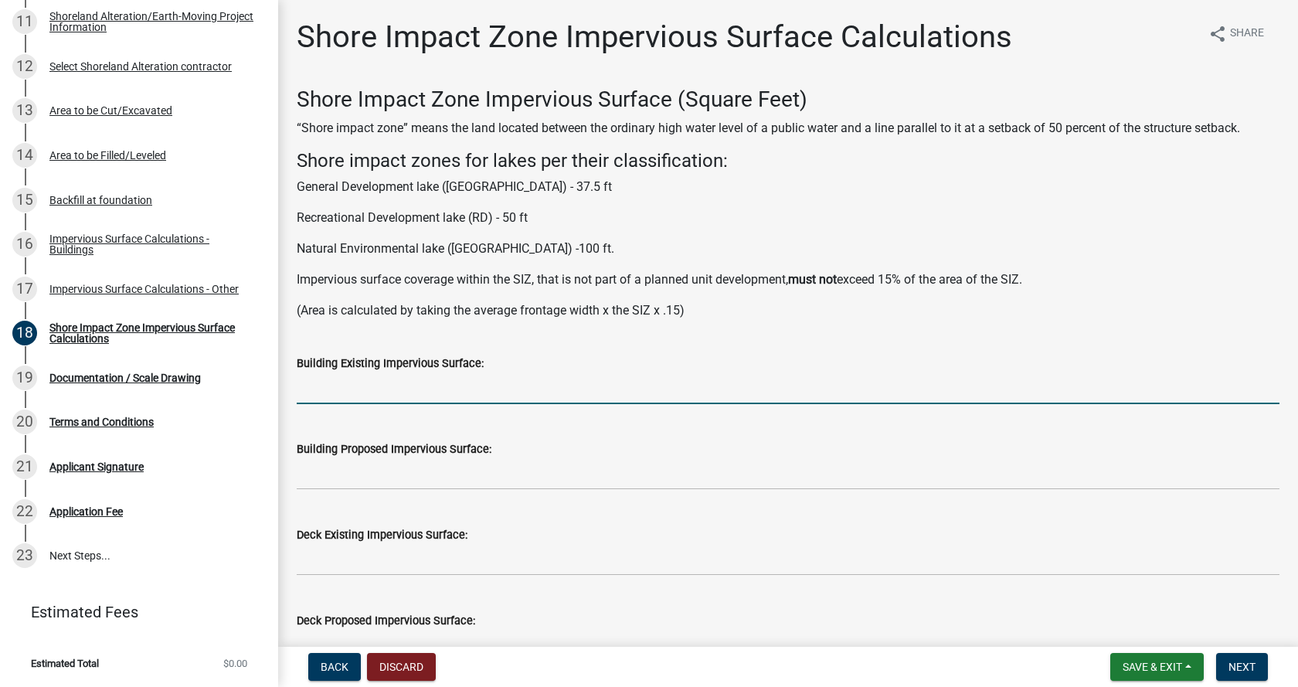
click at [369, 390] on input "text" at bounding box center [788, 388] width 982 height 32
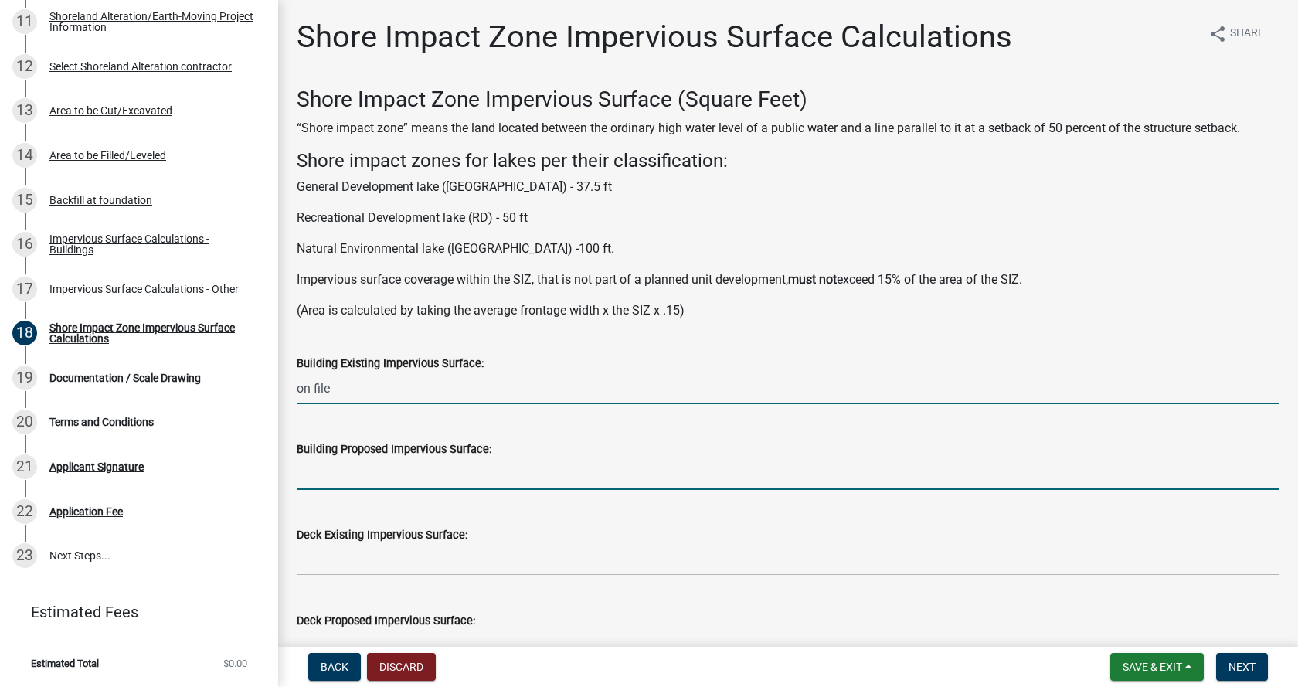
type input "0"
click at [391, 473] on input "text" at bounding box center [788, 474] width 982 height 32
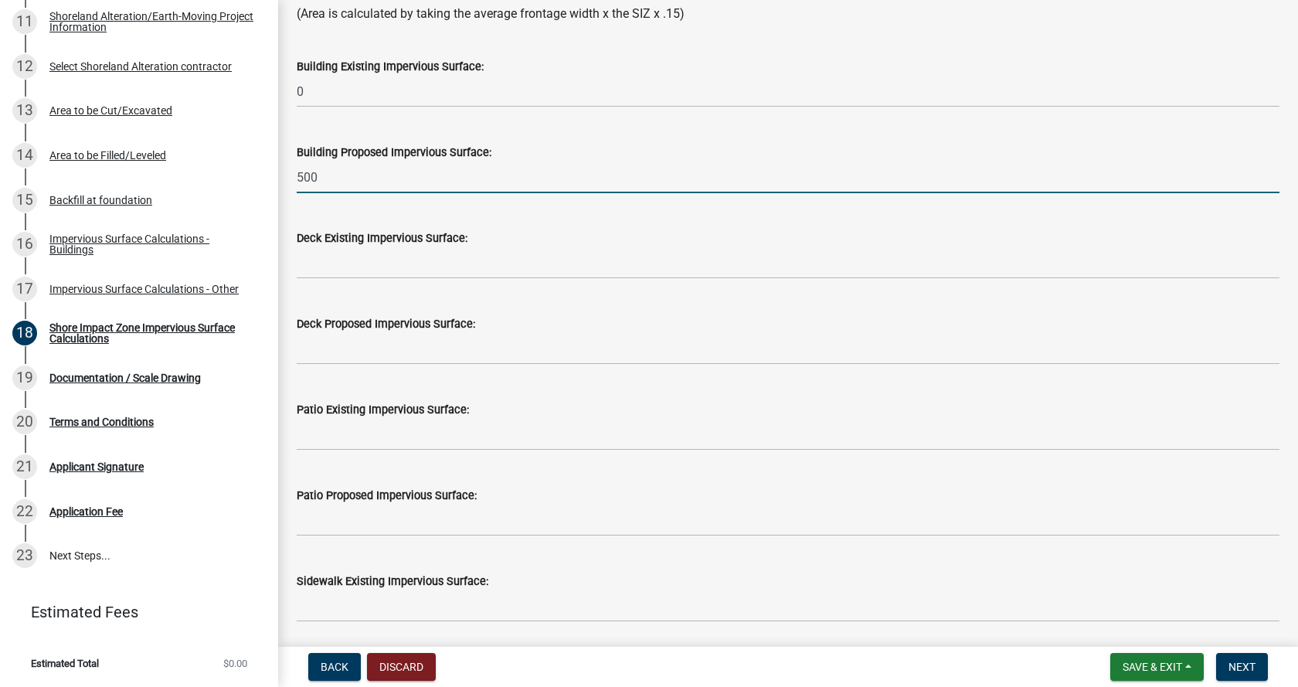
scroll to position [309, 0]
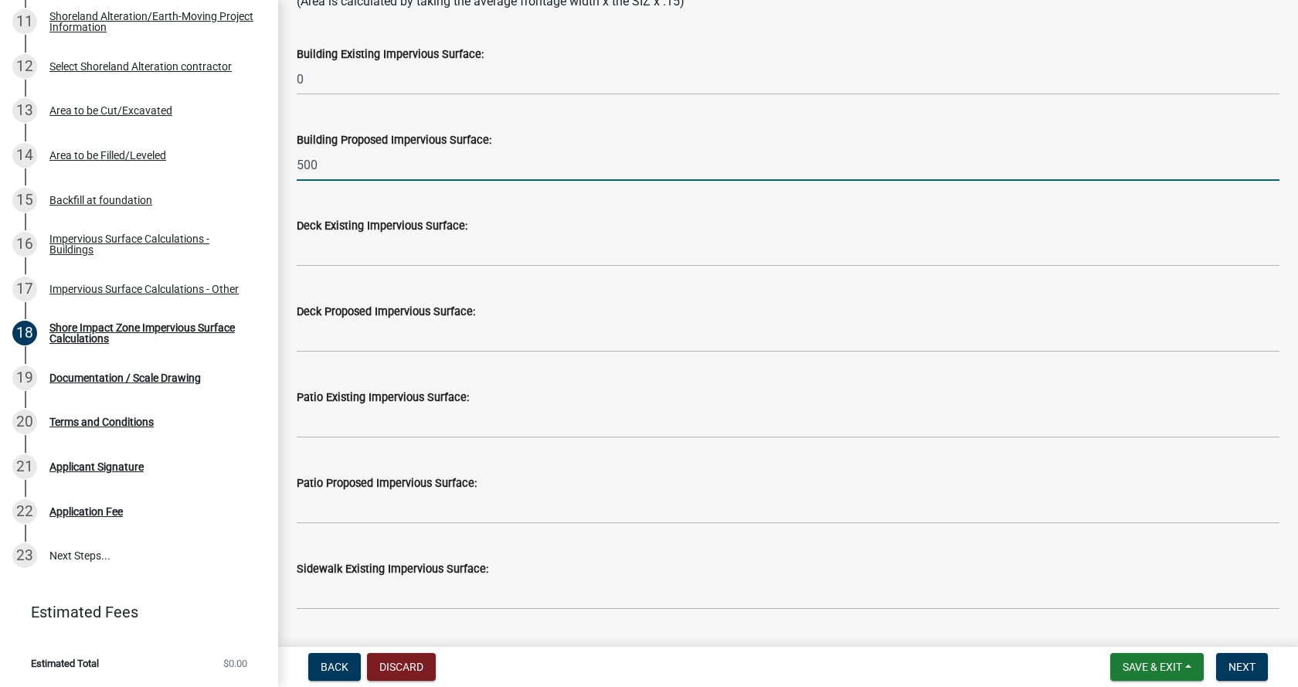
type input "500"
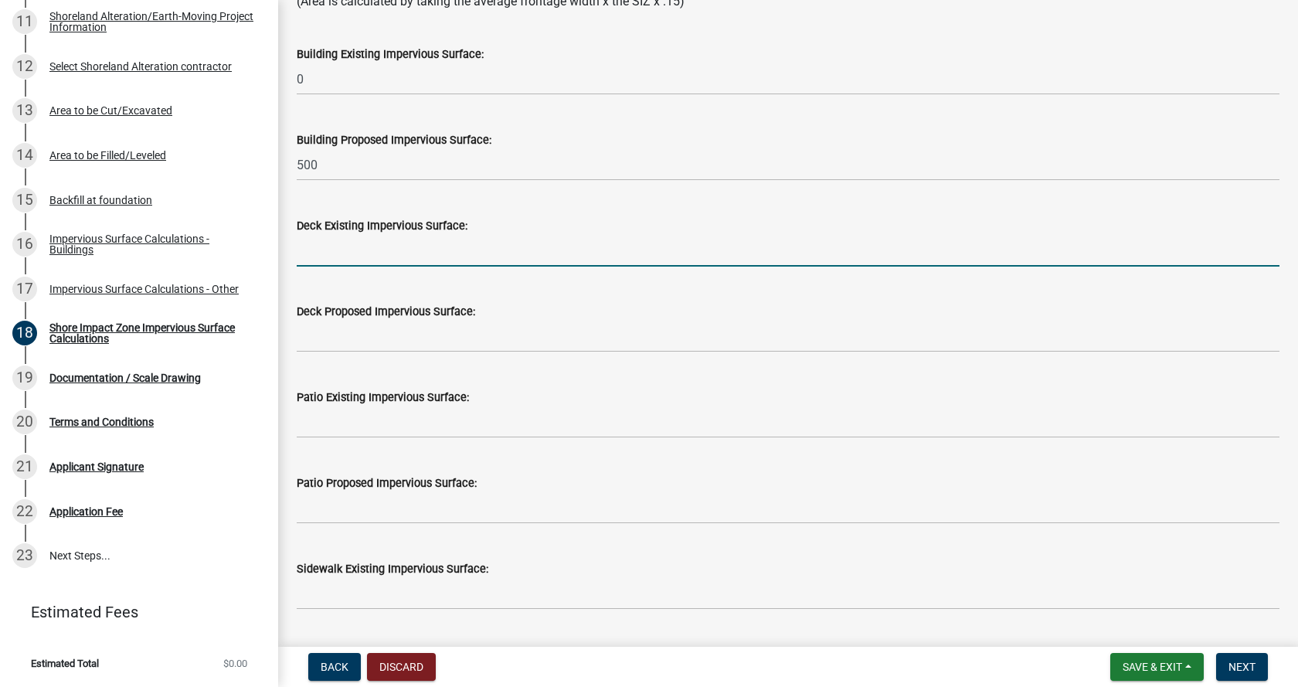
click at [351, 246] on input "text" at bounding box center [788, 251] width 982 height 32
type input "648"
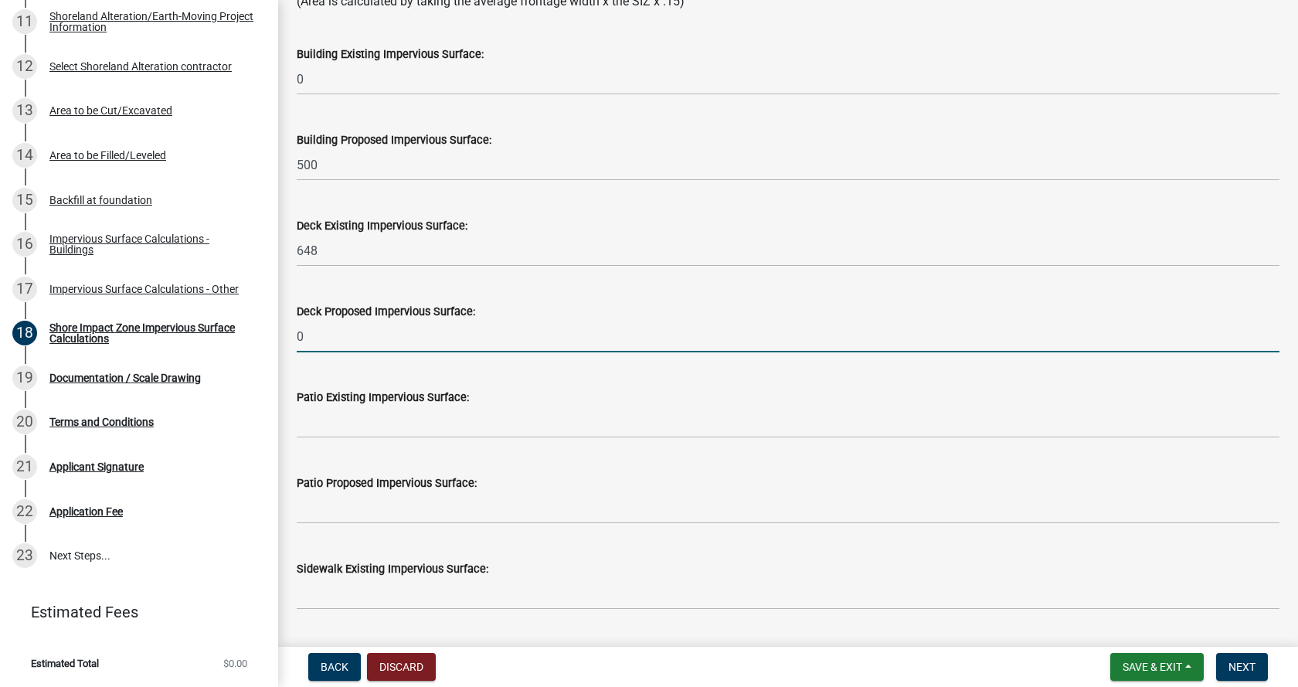
type input "0"
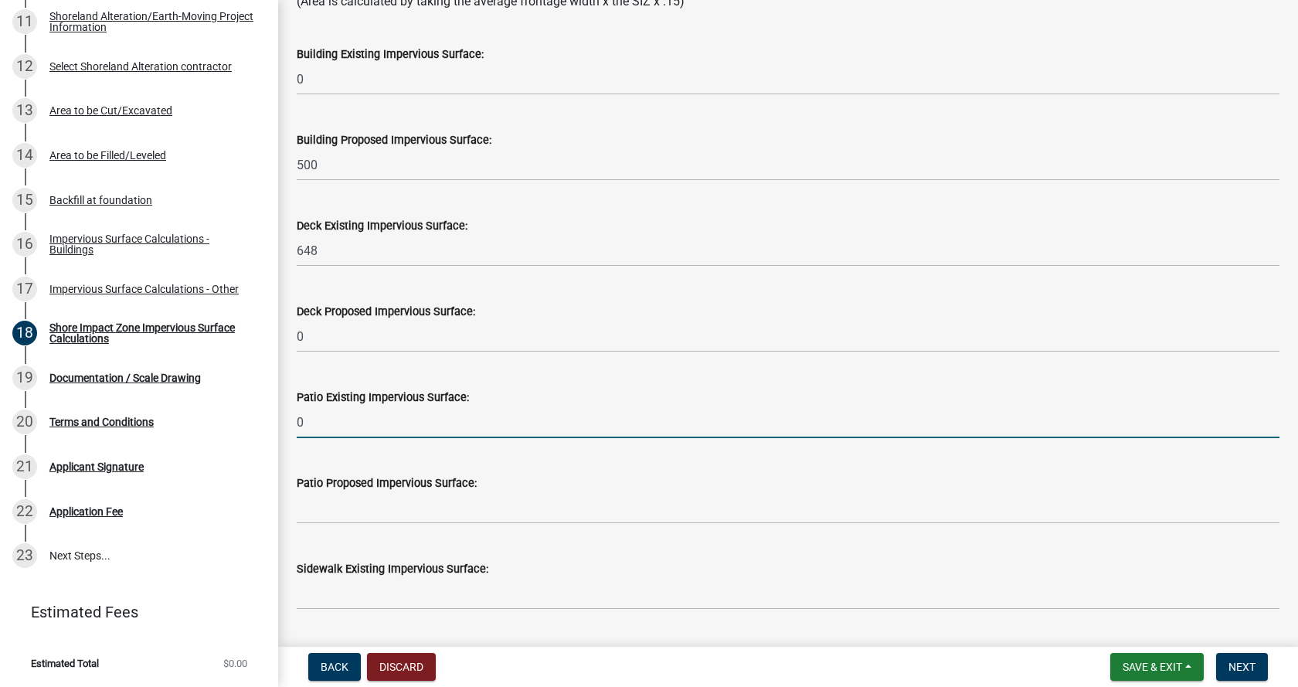
type input "0"
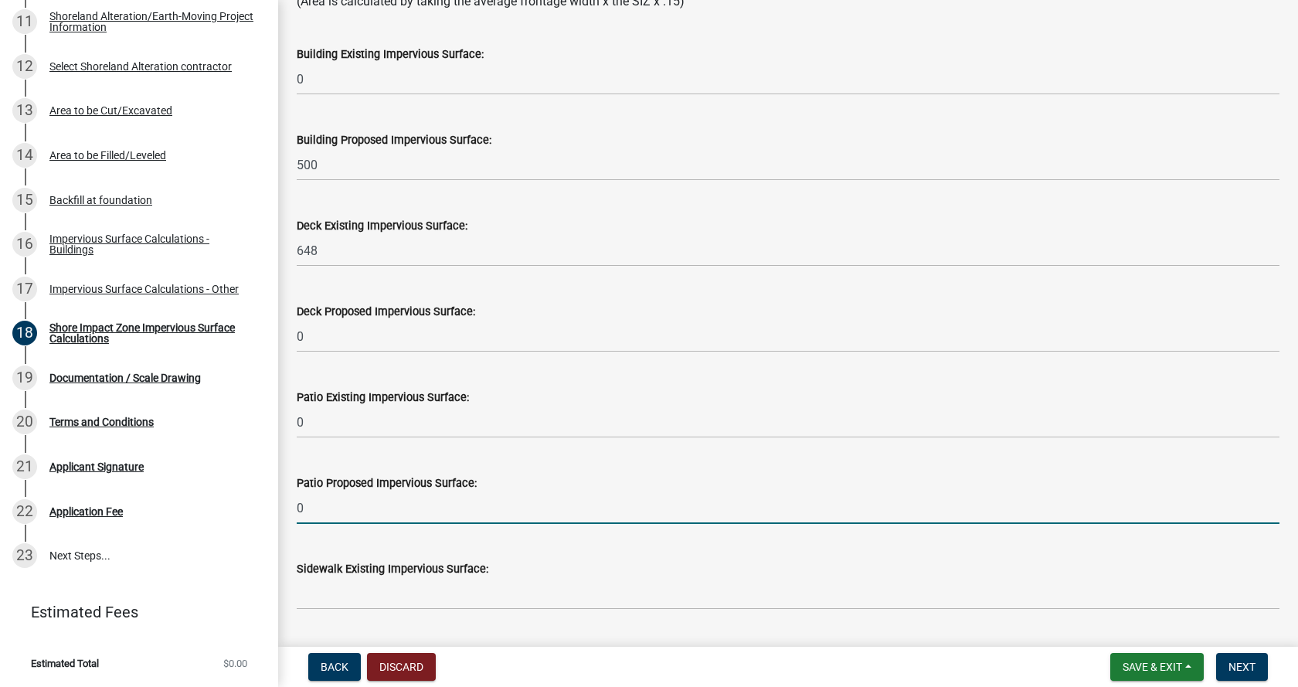
type input "0"
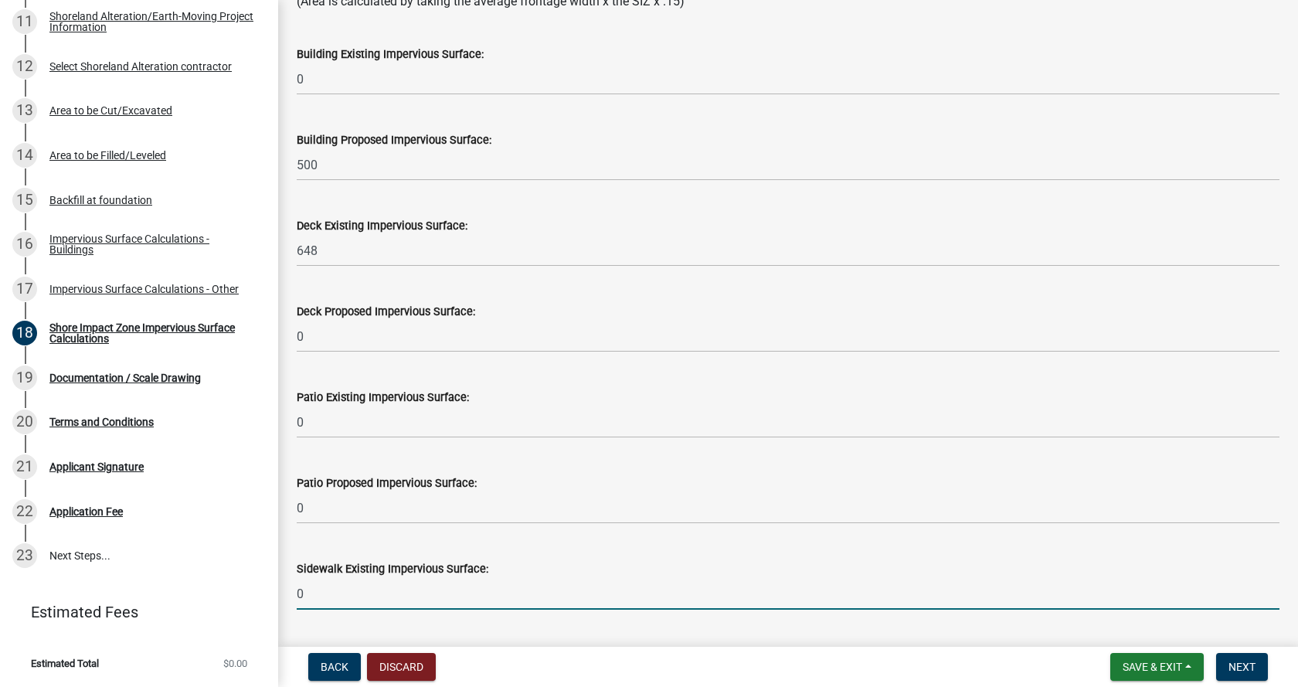
type input "0"
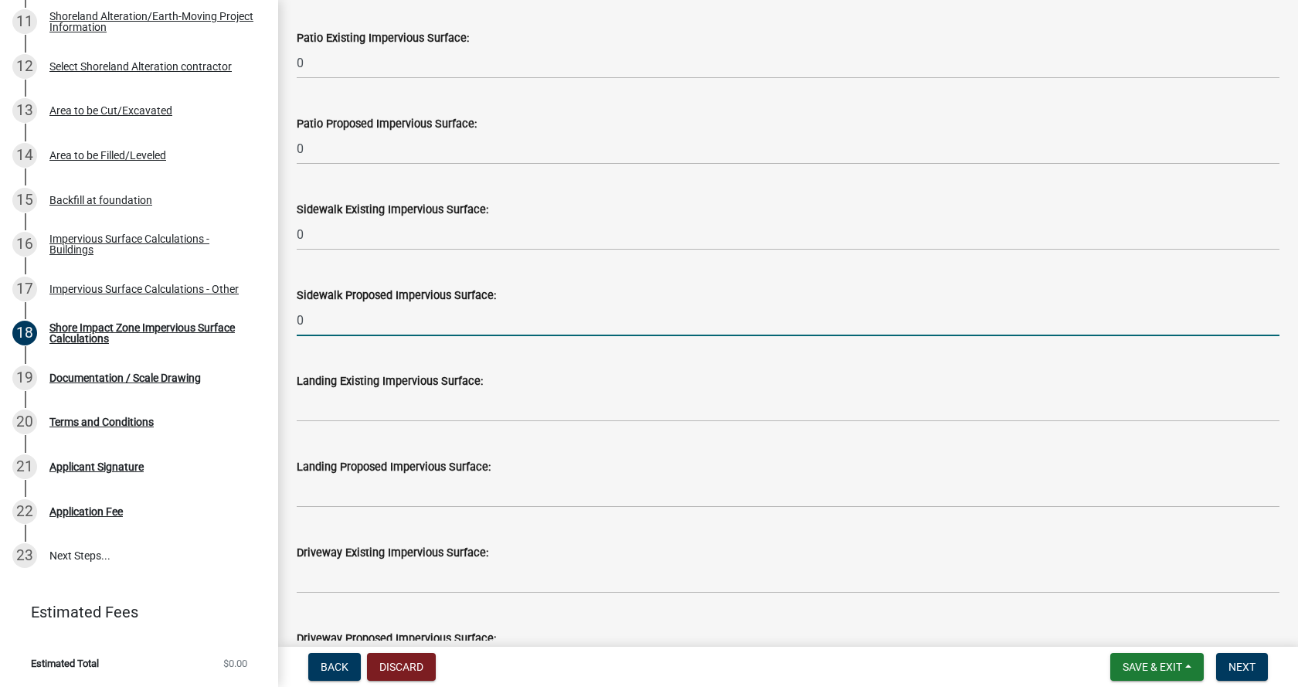
type input "0"
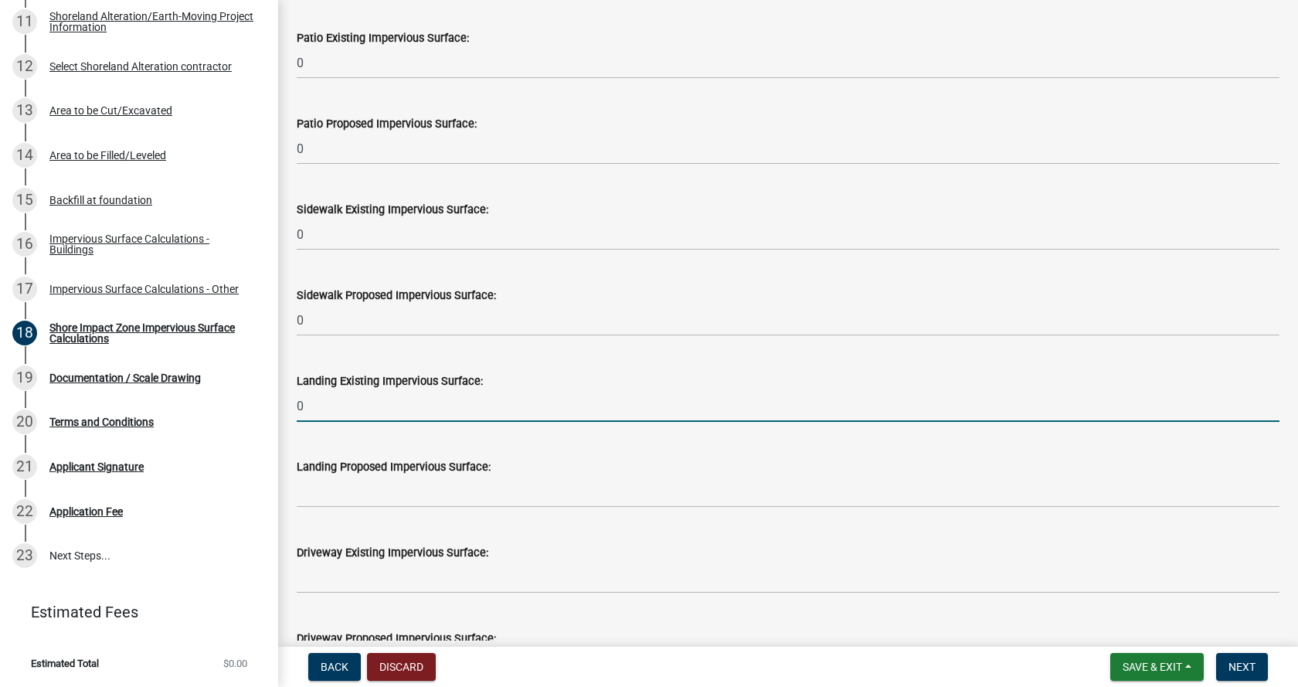
type input "0"
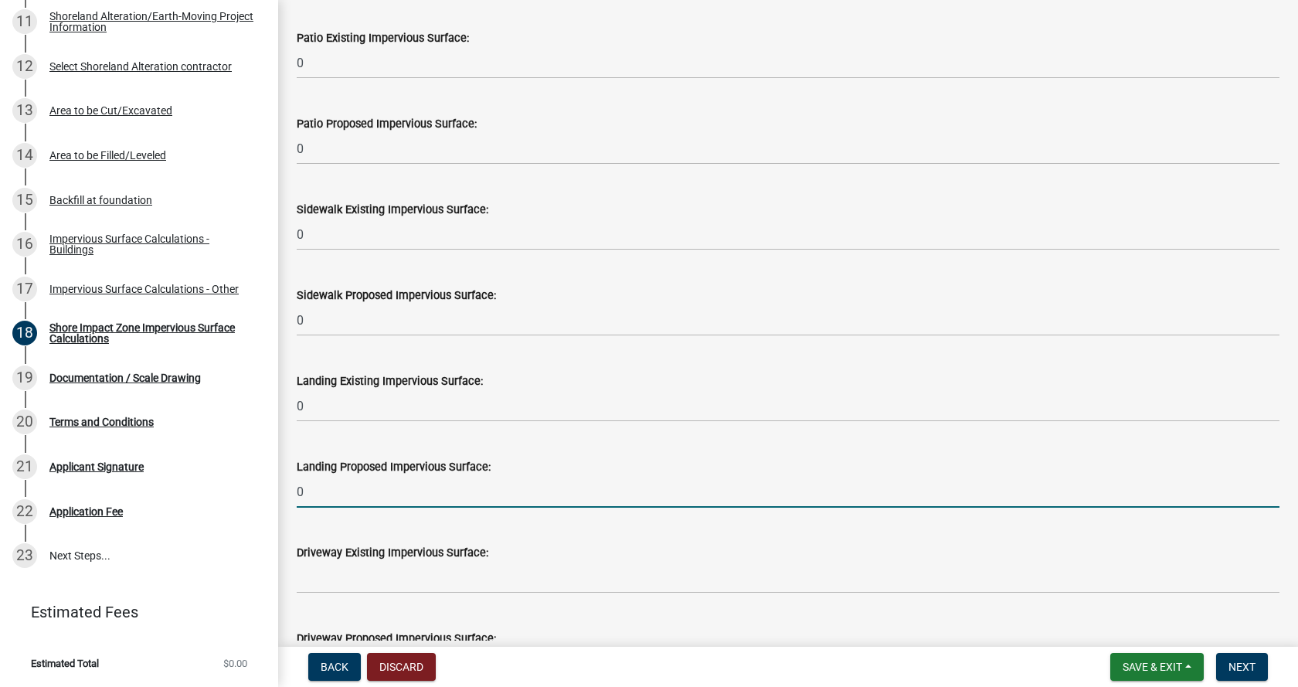
type input "0"
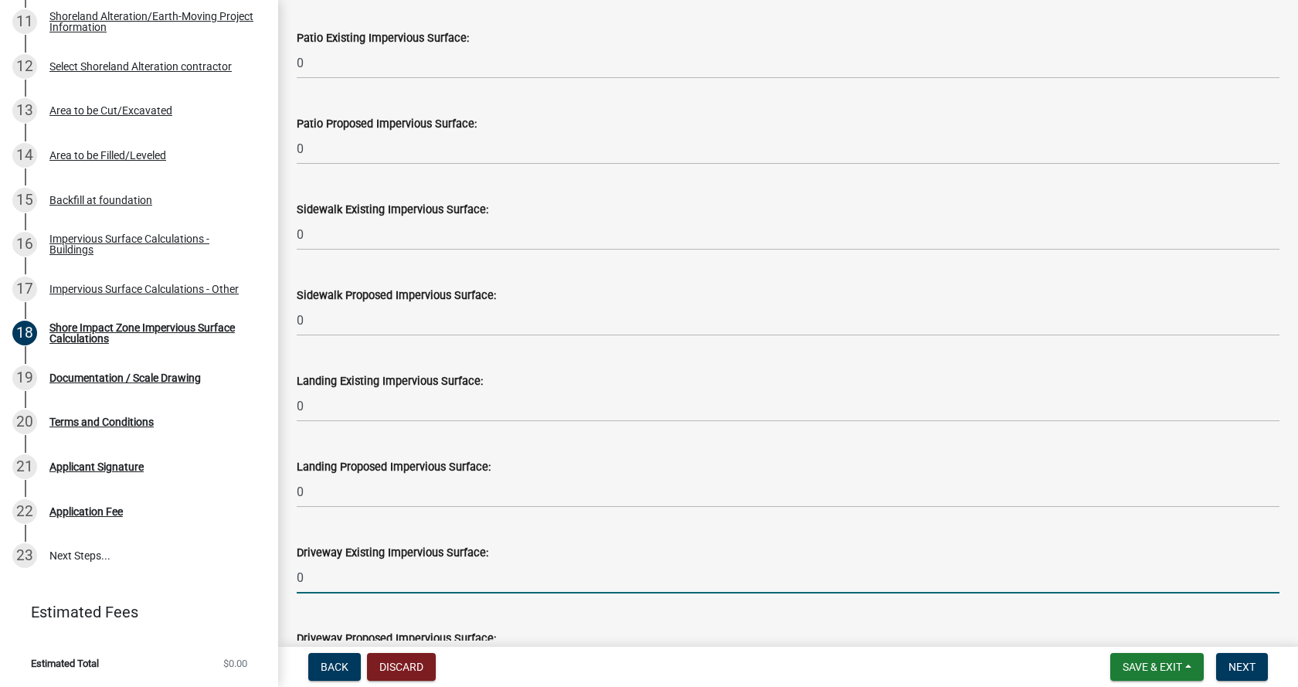
type input "0"
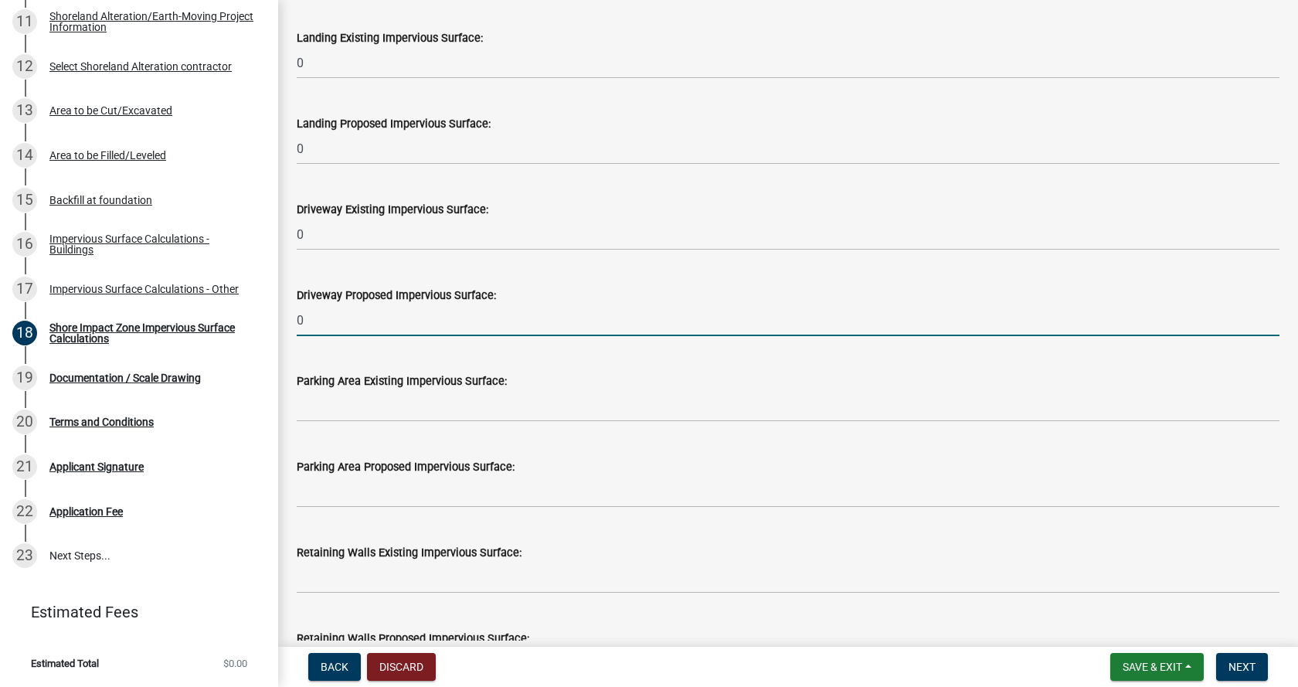
type input "0"
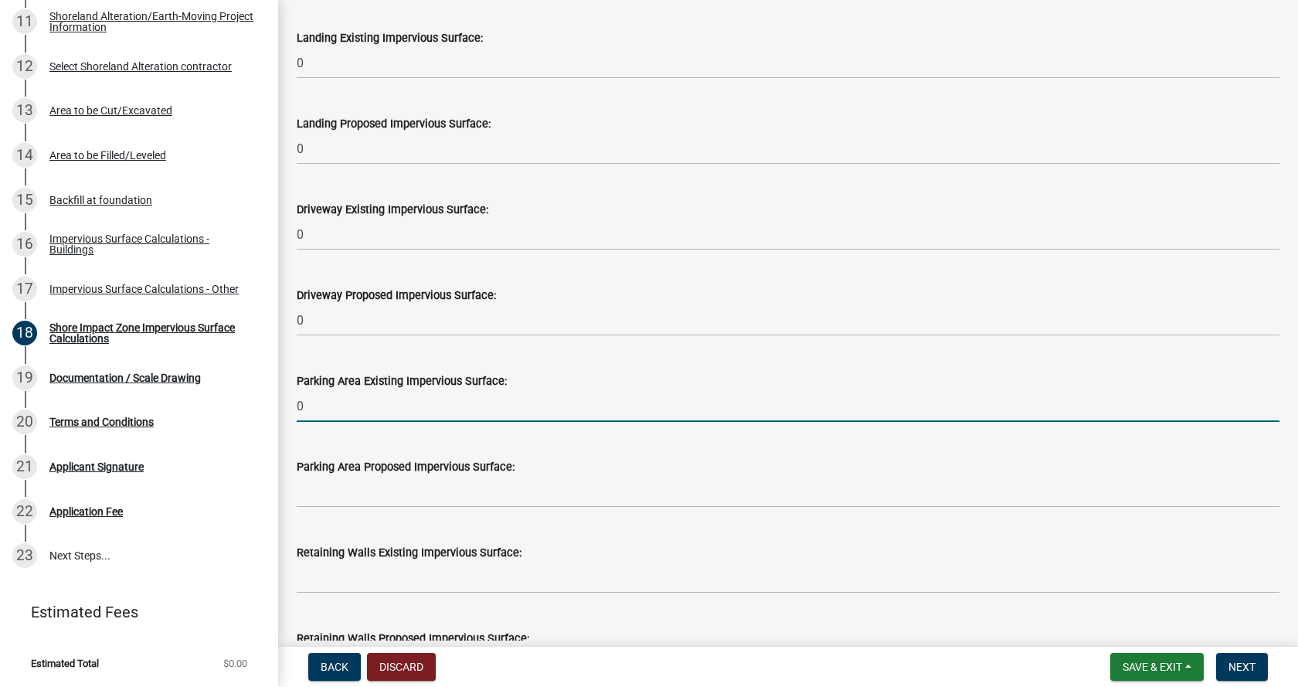
type input "0"
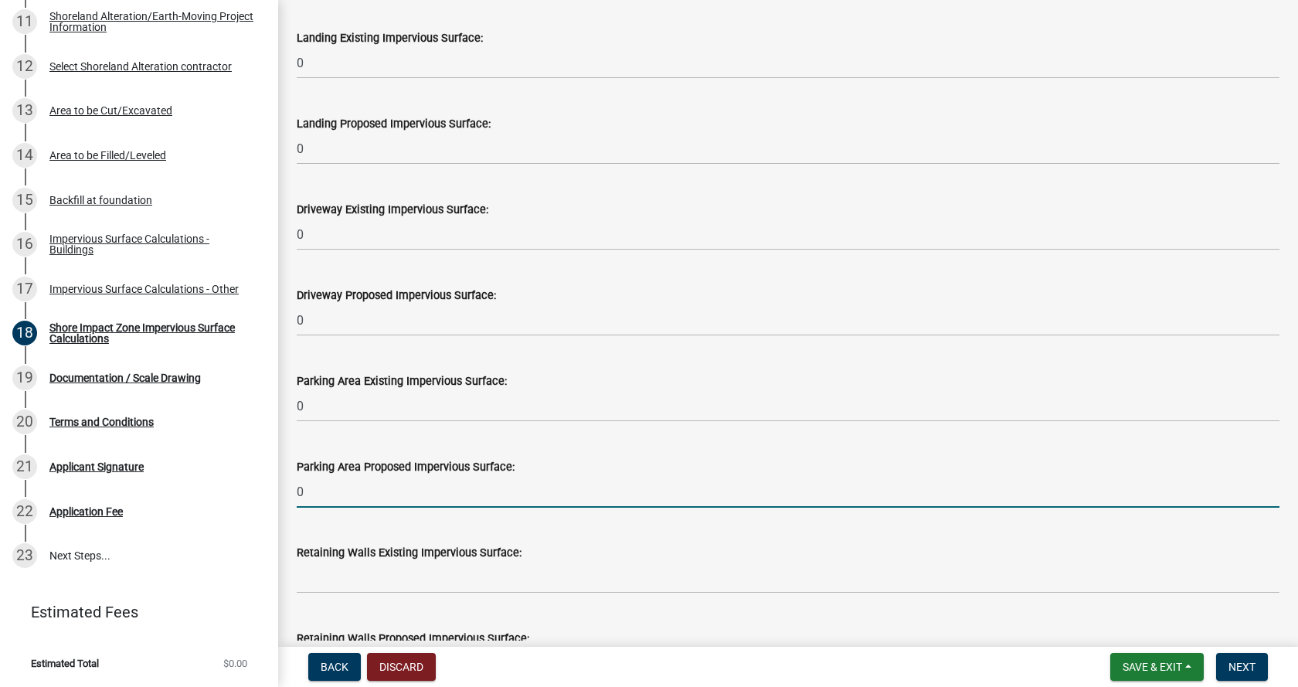
type input "0"
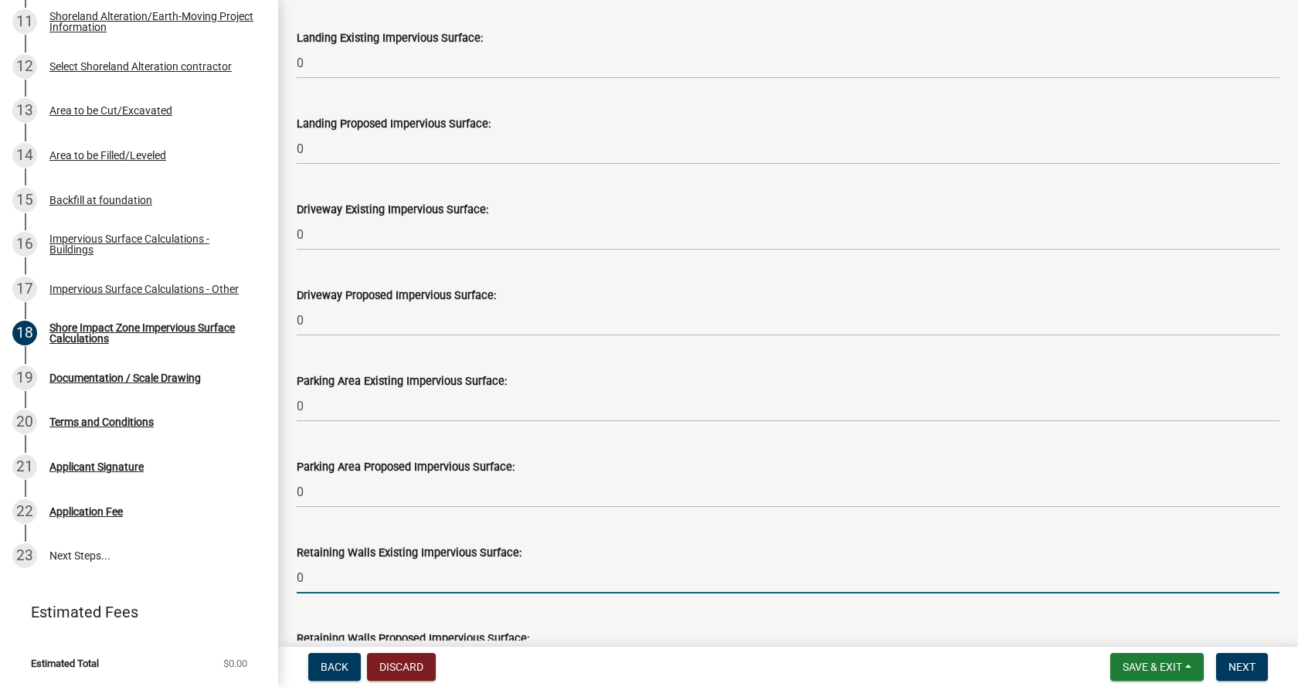
type input "0"
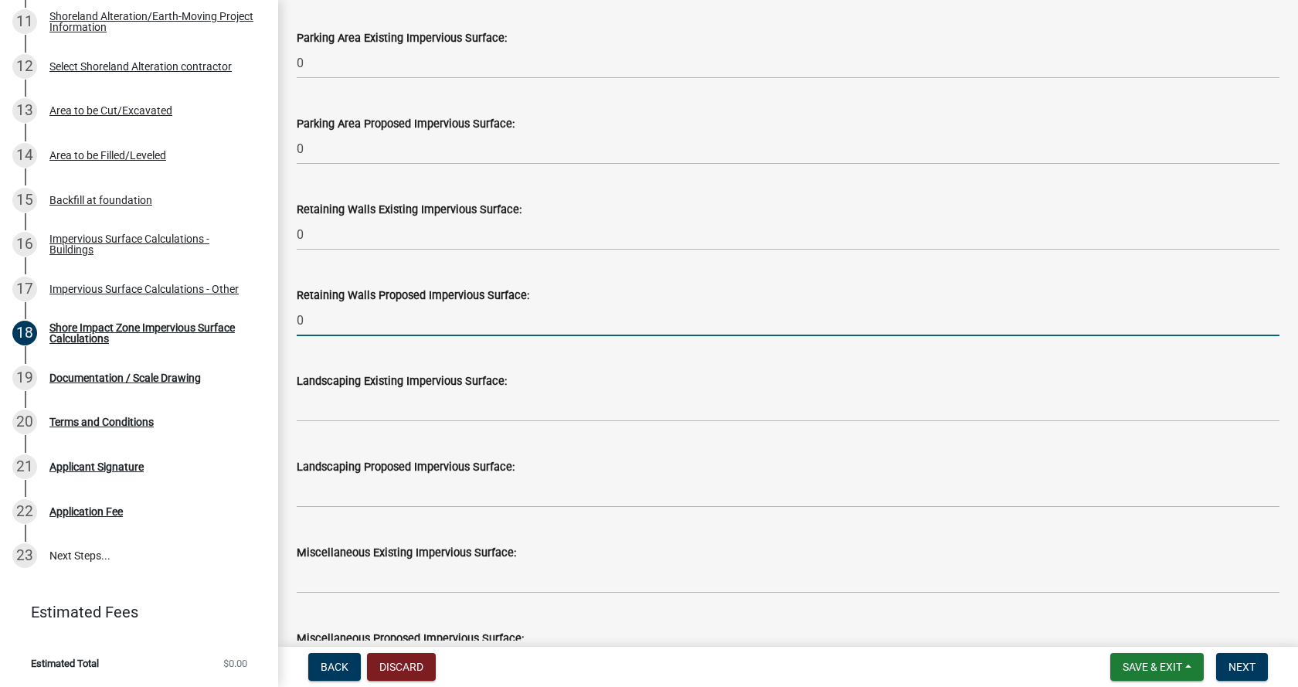
type input "0"
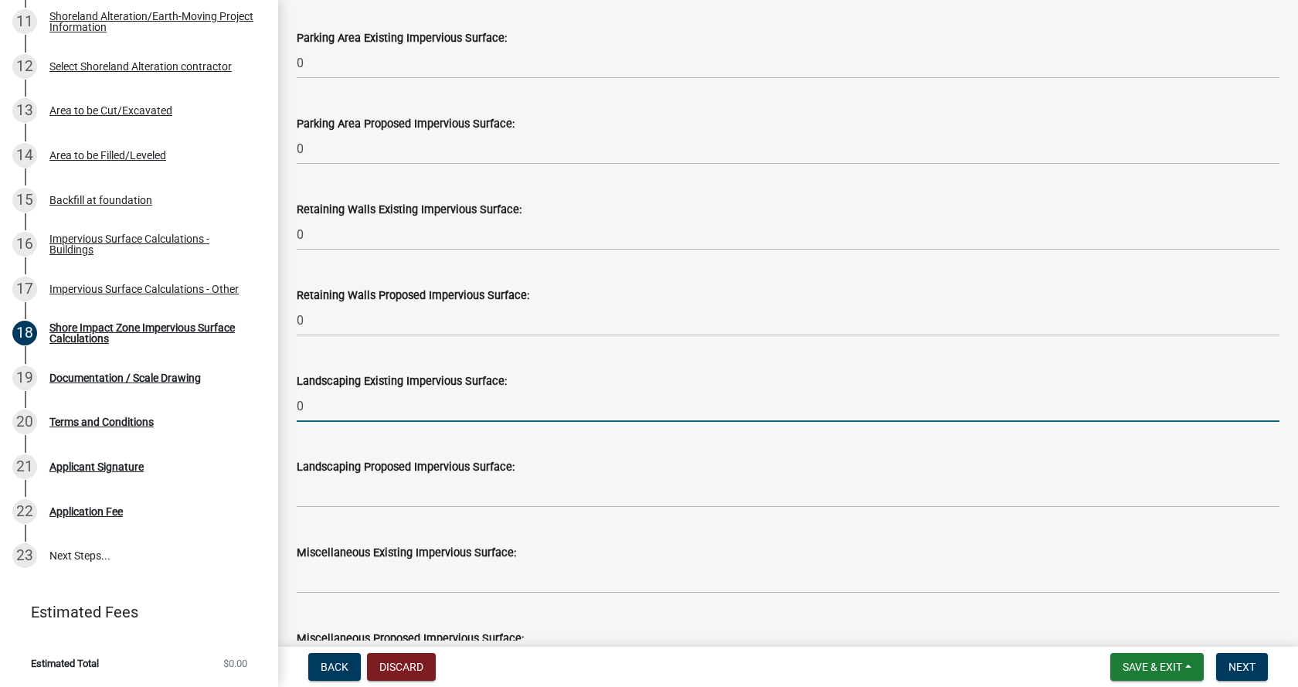
type input "0"
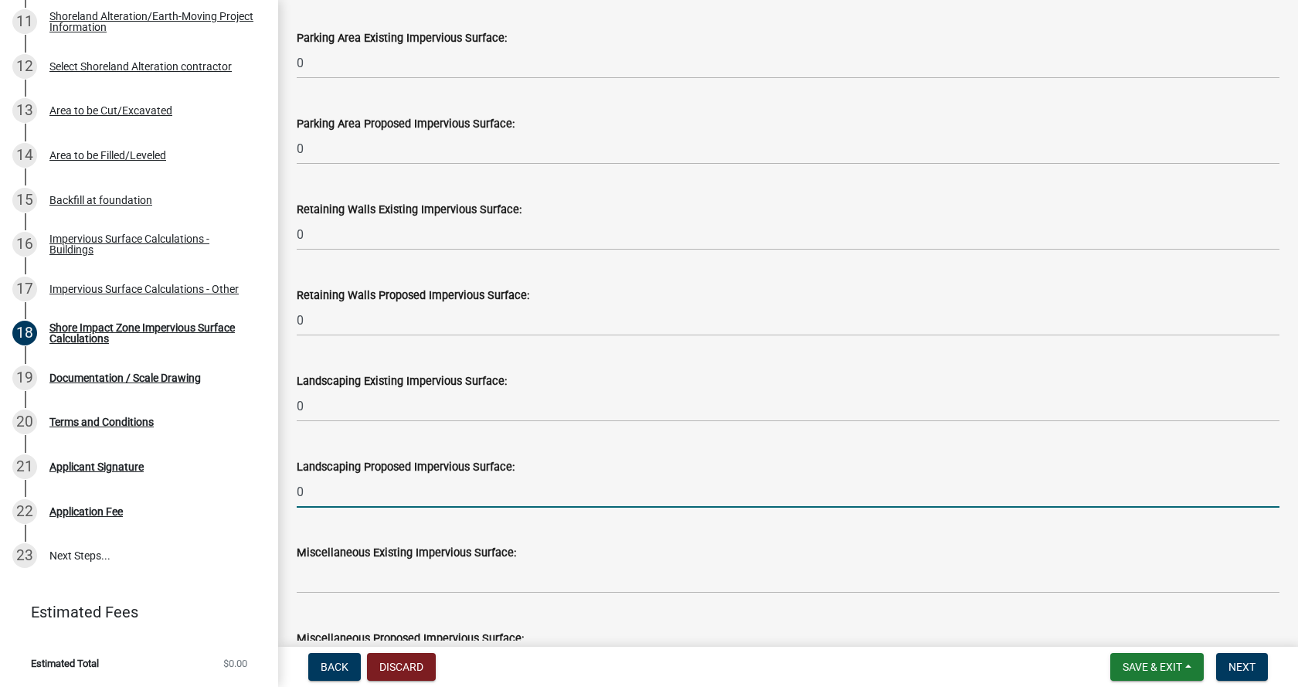
type input "0"
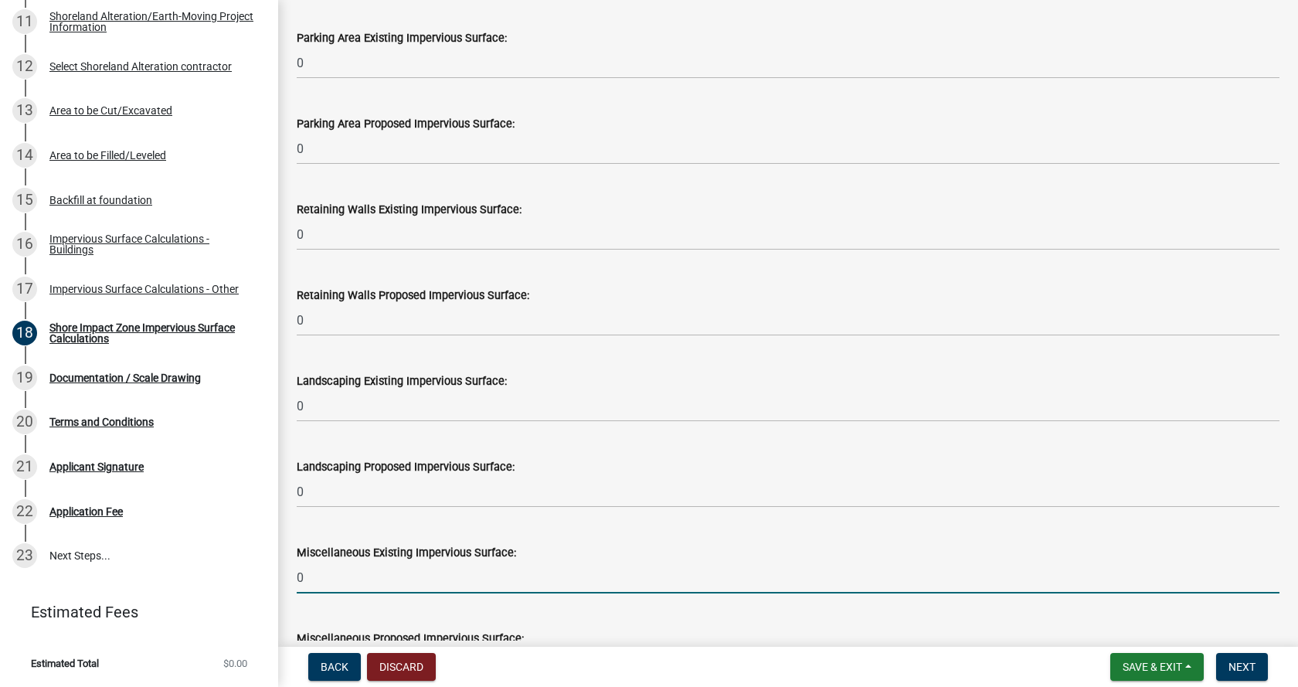
type input "0"
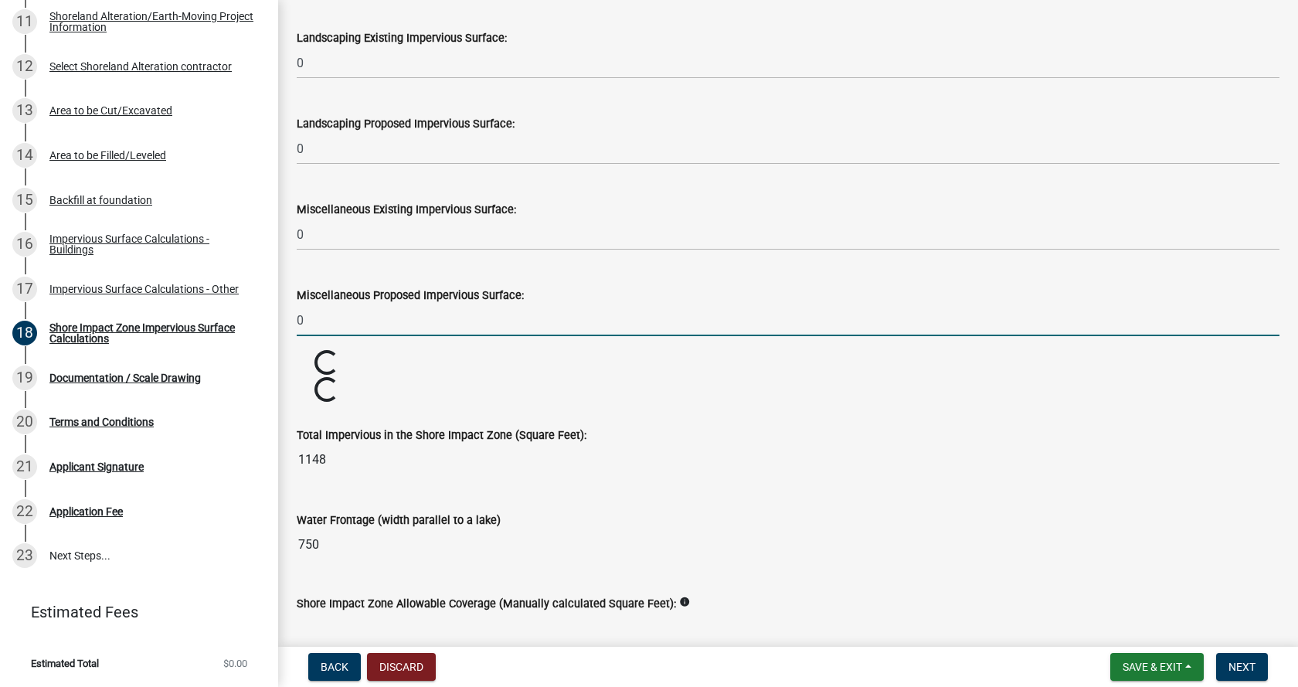
type input "0"
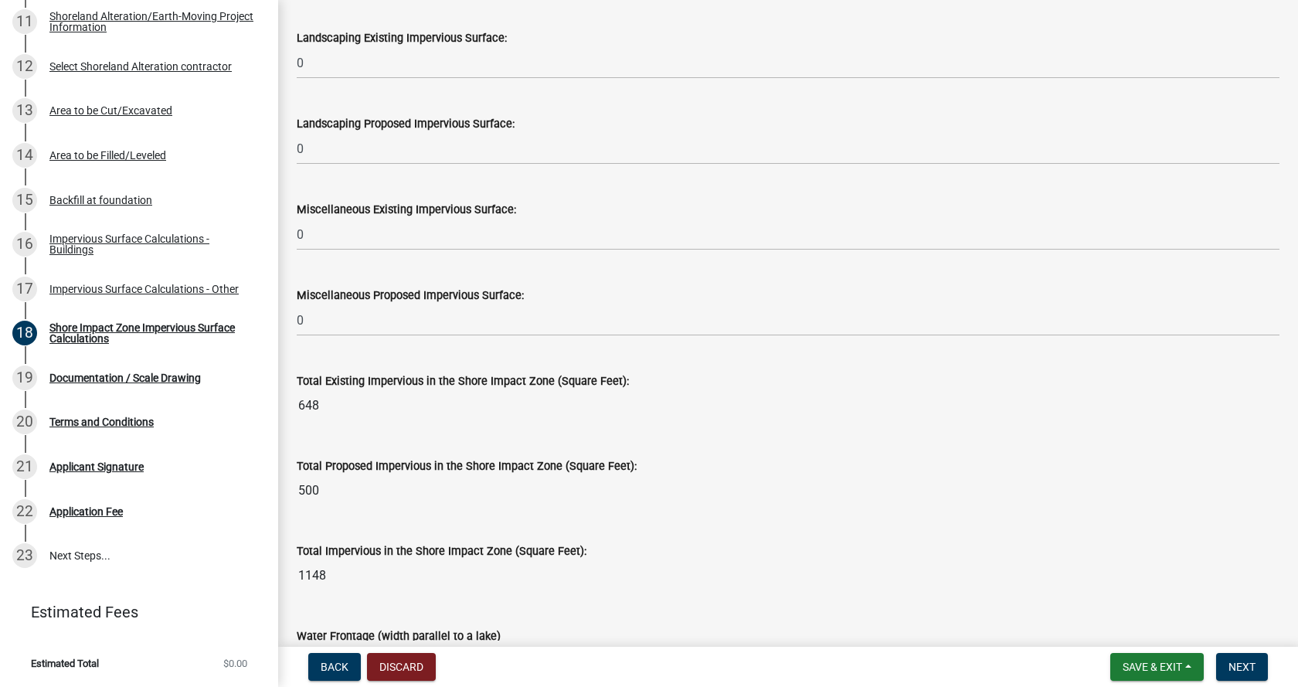
click at [445, 471] on label "Total Proposed Impervious in the Shore Impact Zone (Square Feet):" at bounding box center [467, 466] width 340 height 11
click at [445, 475] on input "500" at bounding box center [788, 490] width 982 height 31
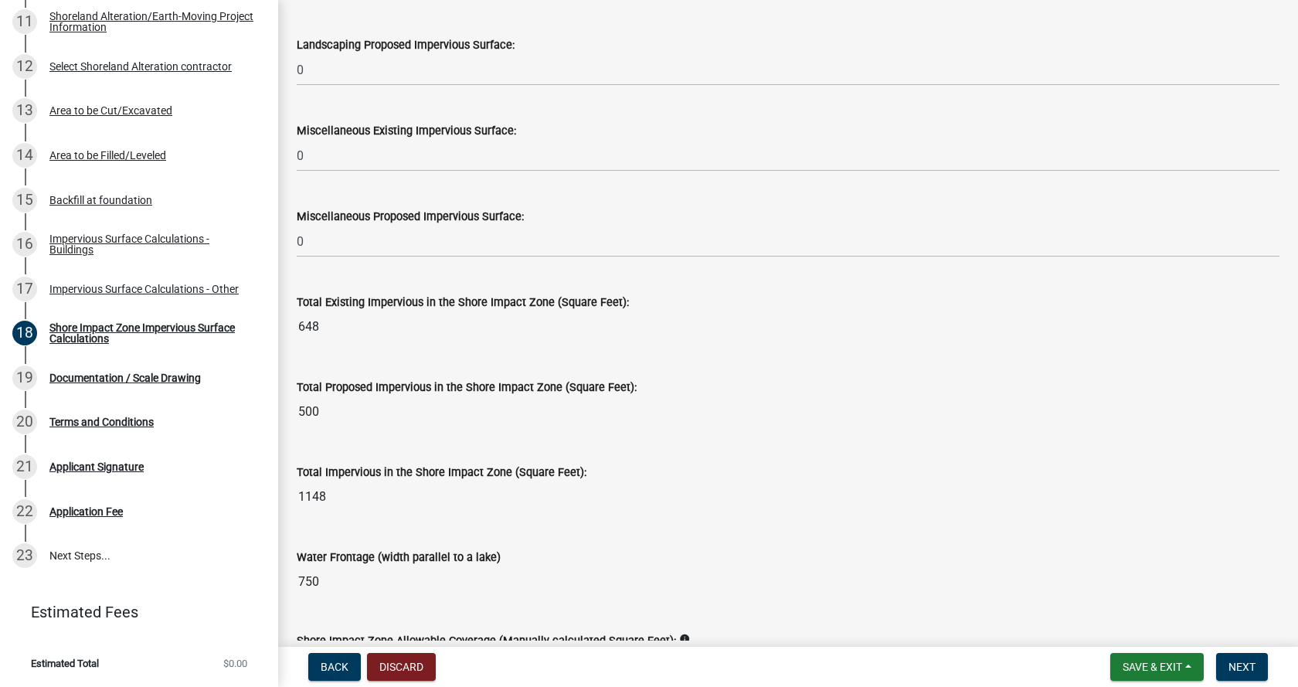
scroll to position [1891, 0]
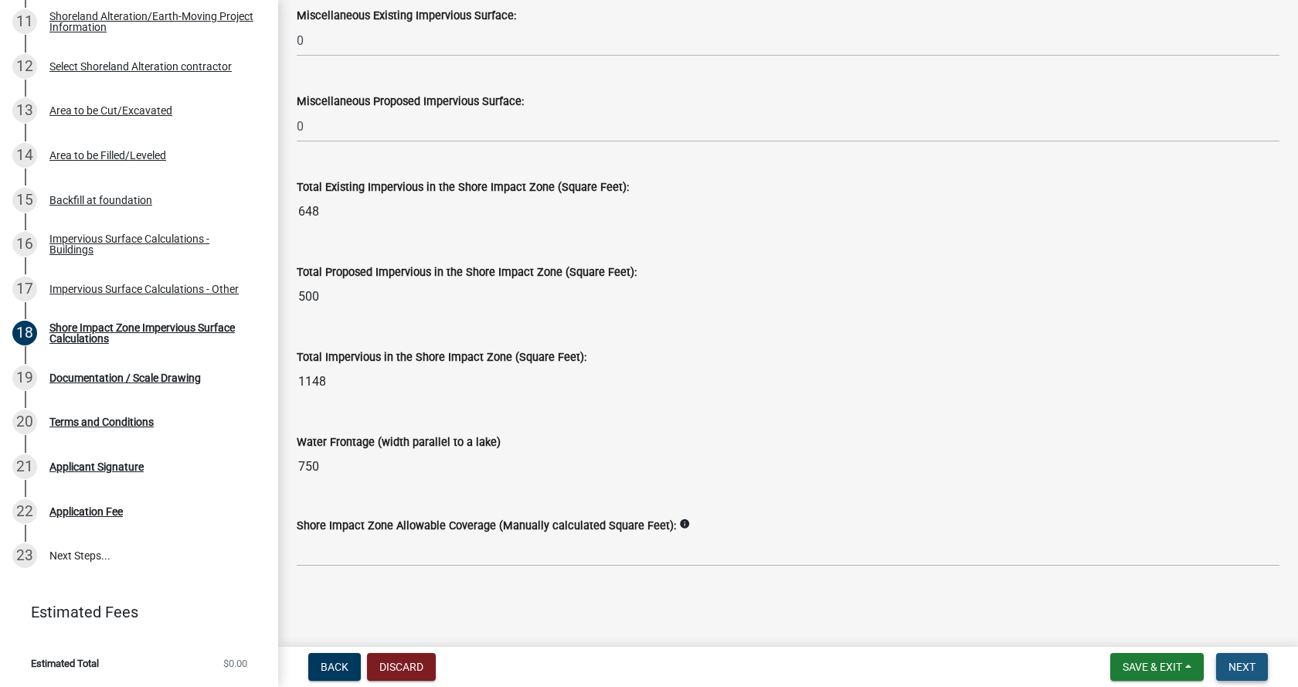
click at [1245, 667] on span "Next" at bounding box center [1241, 666] width 27 height 12
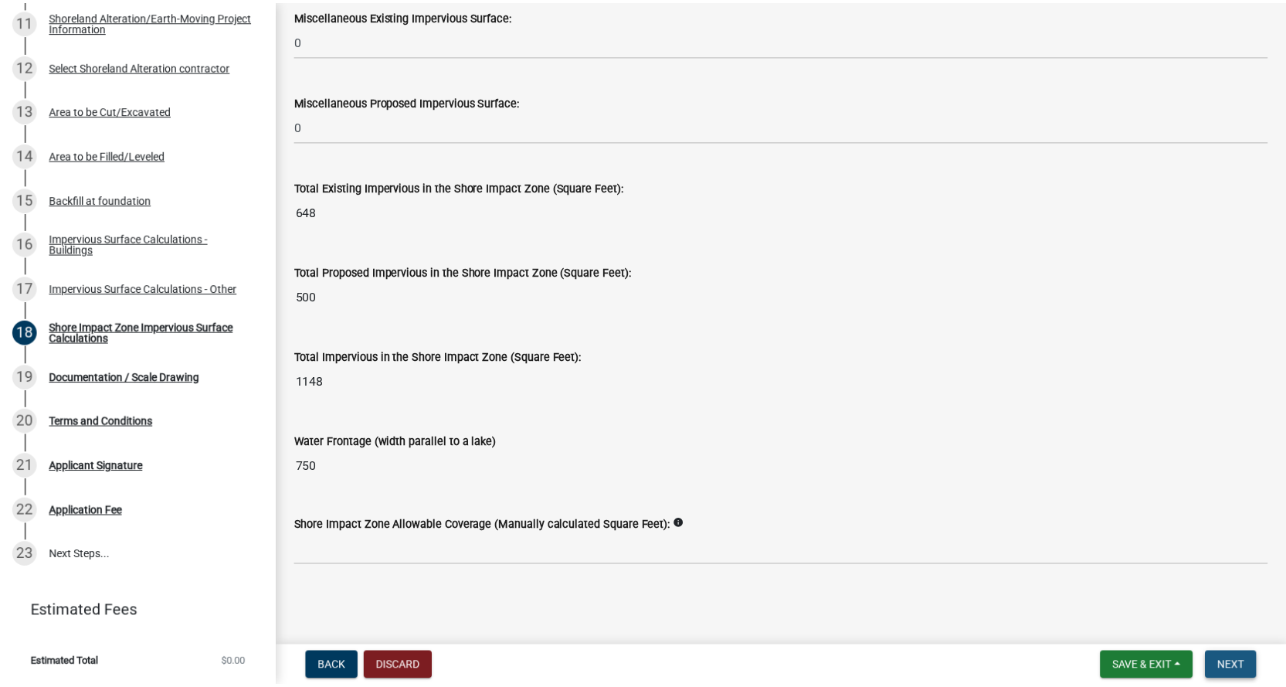
scroll to position [0, 0]
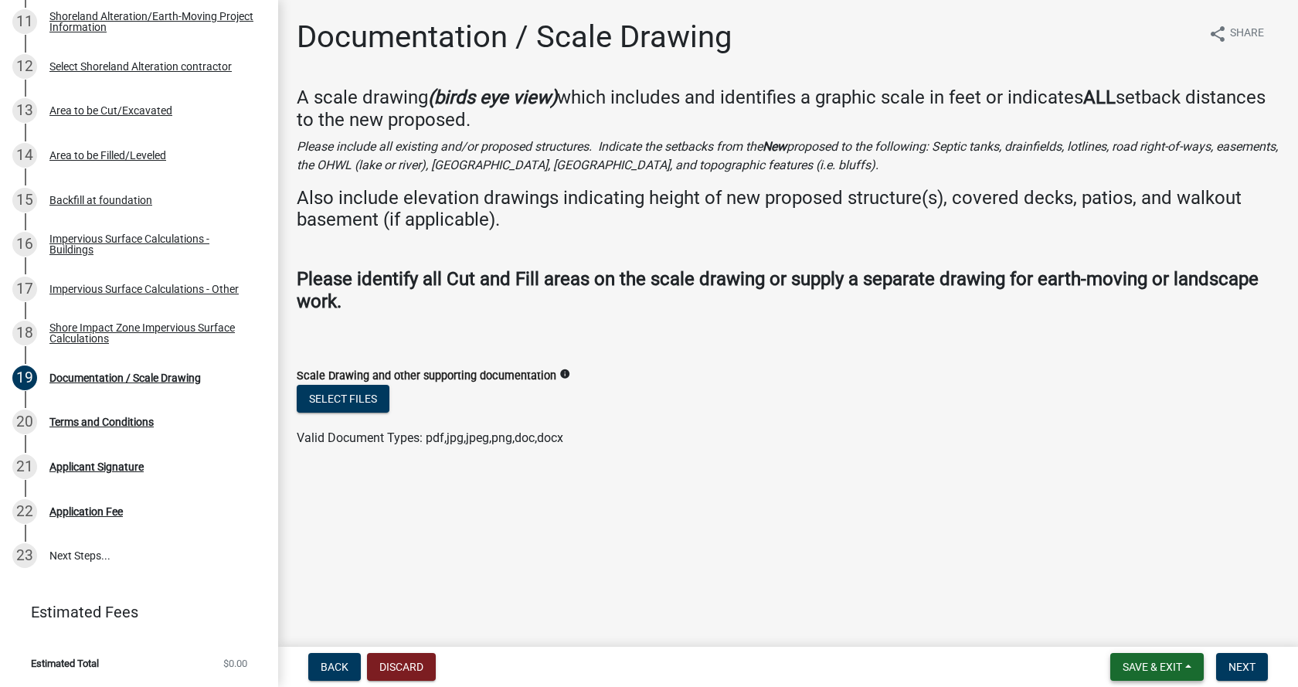
click at [1144, 661] on span "Save & Exit" at bounding box center [1151, 666] width 59 height 12
click at [1113, 624] on button "Save & Exit" at bounding box center [1142, 626] width 124 height 37
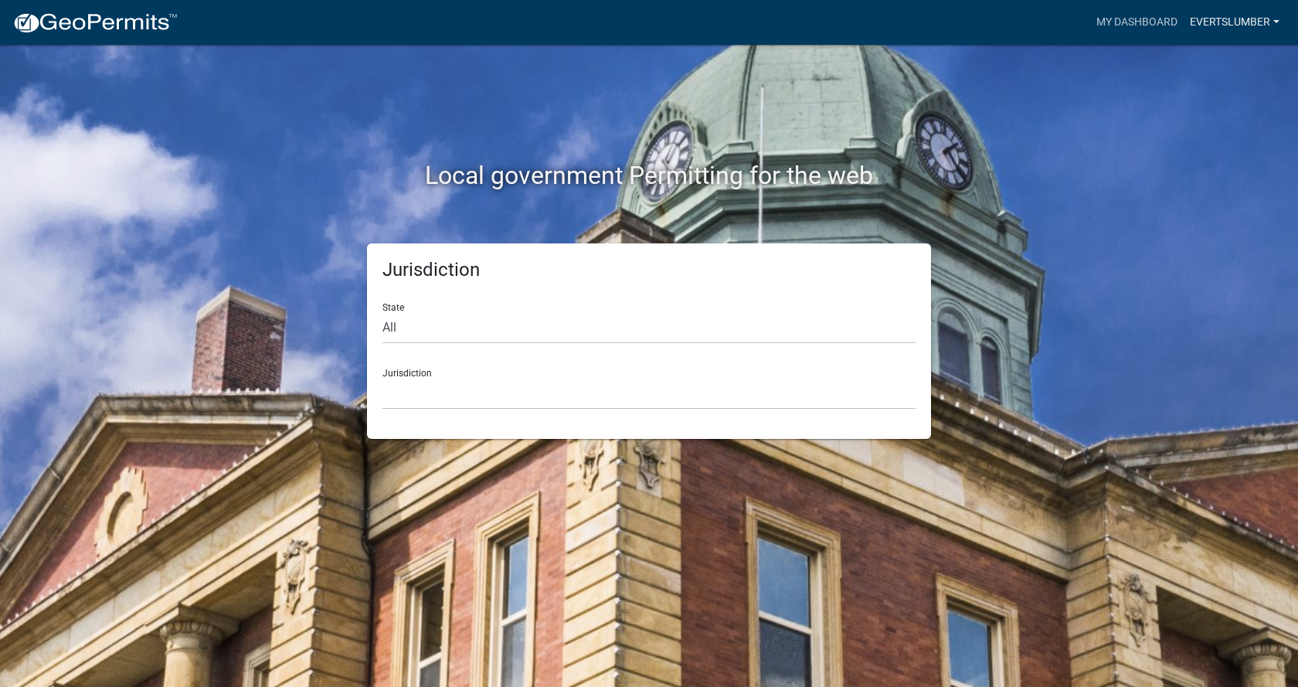
click at [1243, 19] on link "evertslumber" at bounding box center [1234, 22] width 102 height 29
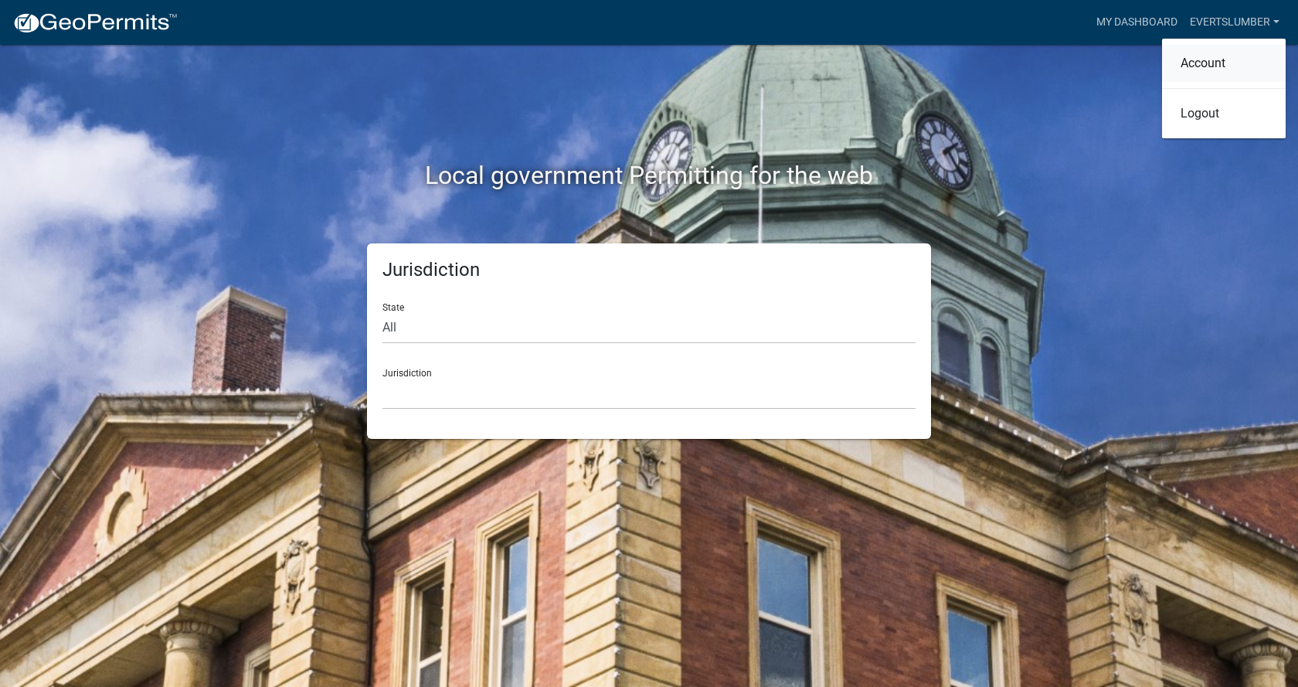
click at [1213, 63] on link "Account" at bounding box center [1224, 63] width 124 height 37
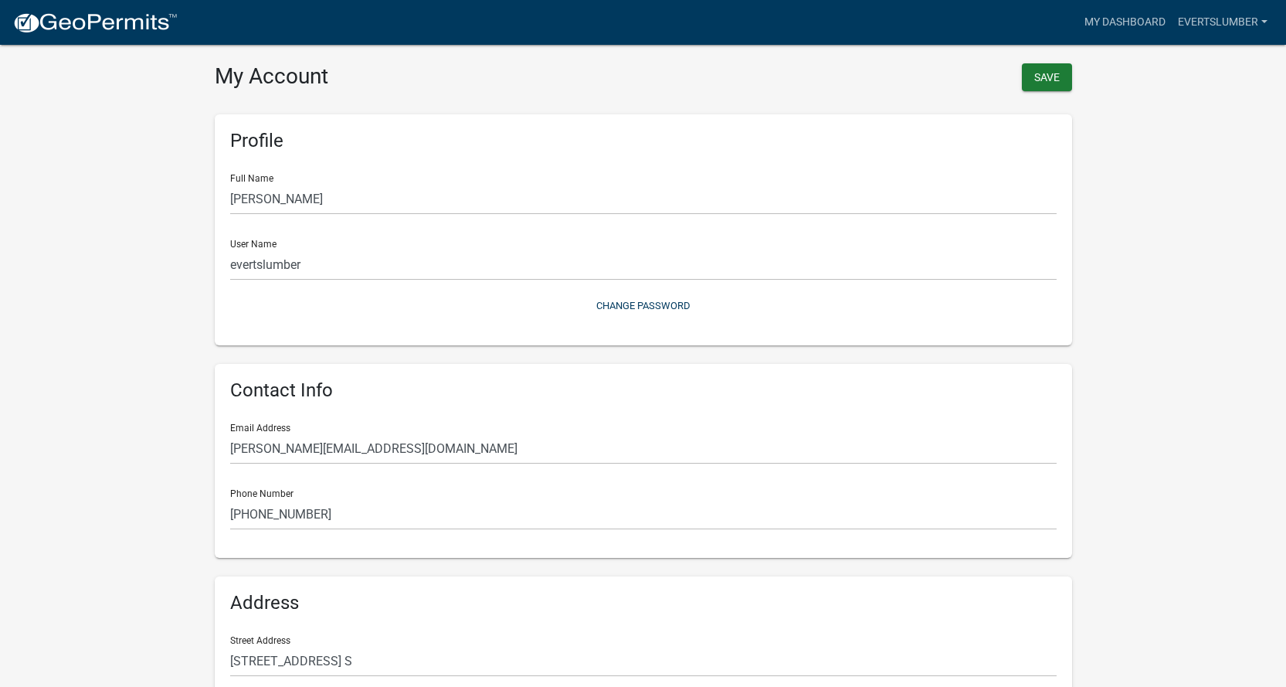
click at [151, 281] on wm-user-profile-view "more_horiz My Dashboard evertslumber Account Logout My Account Save Profile Ful…" at bounding box center [643, 459] width 1286 height 881
